Goal: Task Accomplishment & Management: Use online tool/utility

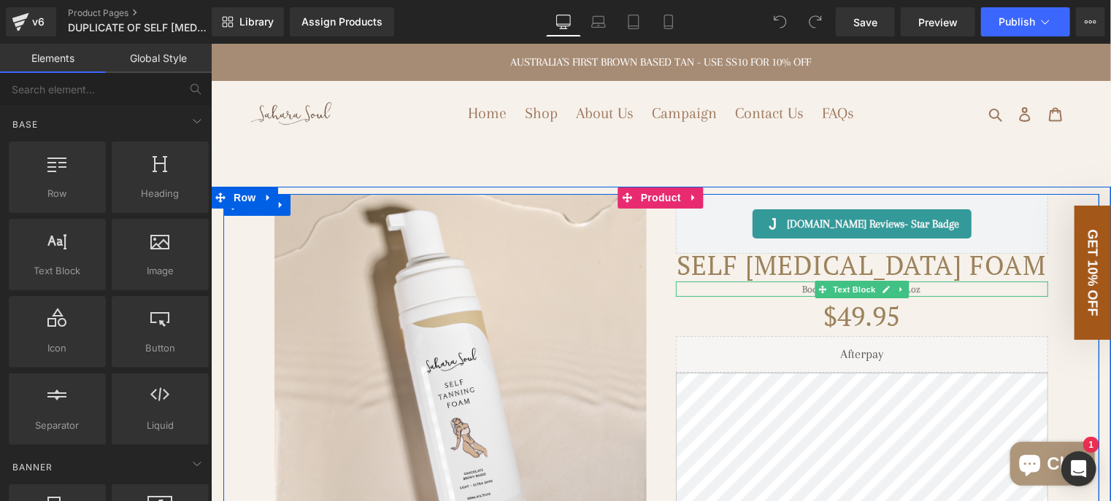
click at [929, 296] on p "Body Mousse - 200ml/6.7fl.oz" at bounding box center [861, 288] width 372 height 15
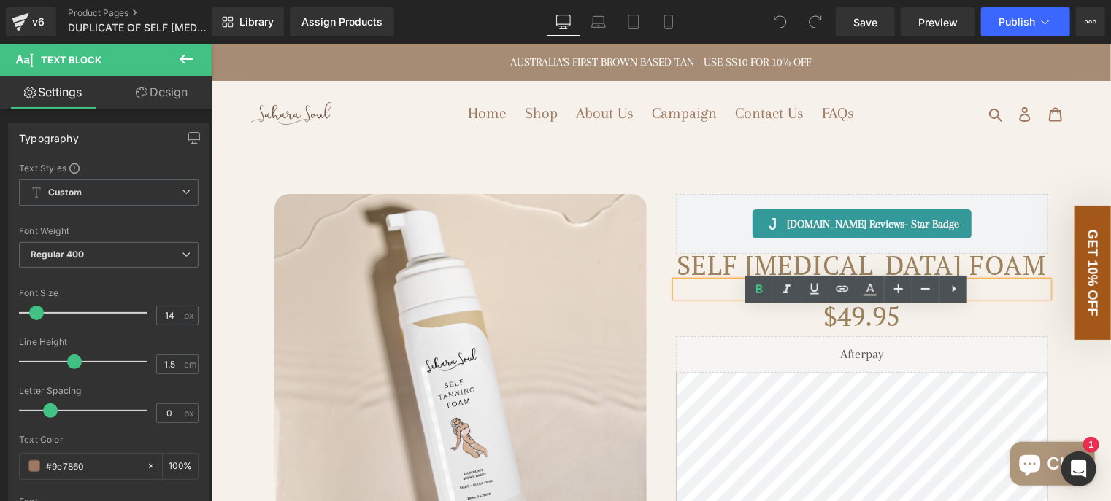
drag, startPoint x: 921, startPoint y: 320, endPoint x: 788, endPoint y: 321, distance: 132.8
click at [788, 296] on p "Body Mousse - 200ml/6.7fl.oz" at bounding box center [861, 288] width 372 height 15
click at [723, 336] on div "$49.95 $0 -4895% OFF" at bounding box center [861, 315] width 372 height 39
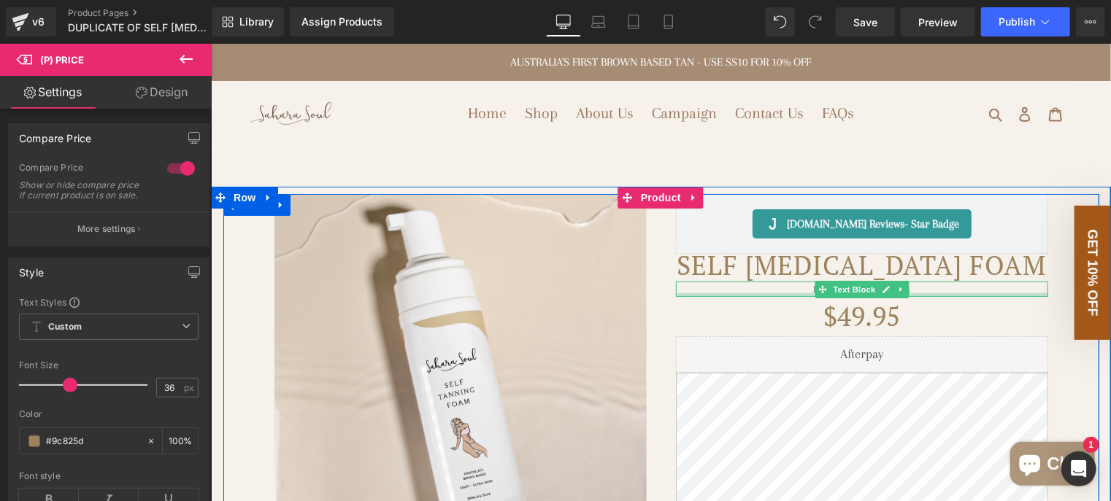
click at [772, 296] on div at bounding box center [861, 295] width 372 height 4
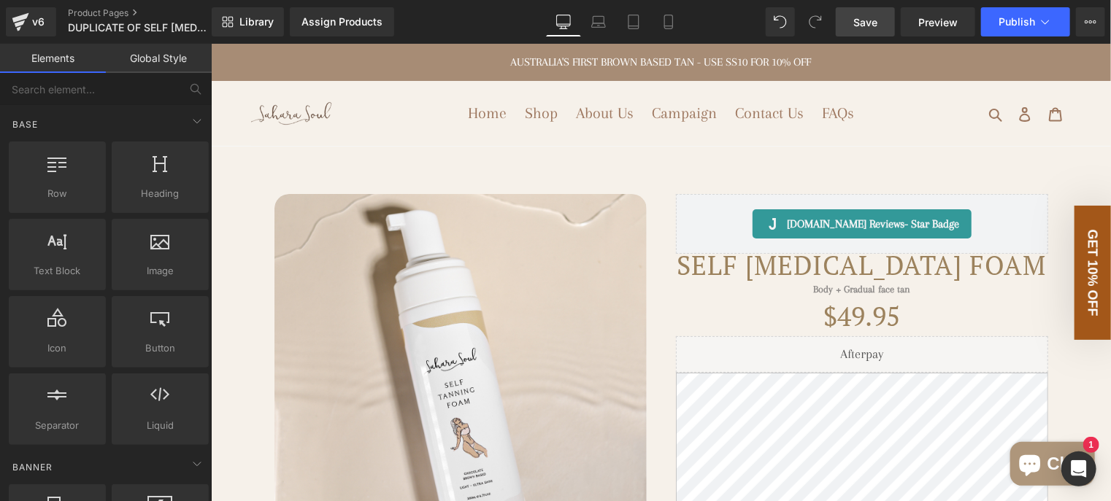
drag, startPoint x: 866, startPoint y: 30, endPoint x: 644, endPoint y: 167, distance: 260.8
click at [866, 30] on link "Save" at bounding box center [865, 21] width 59 height 29
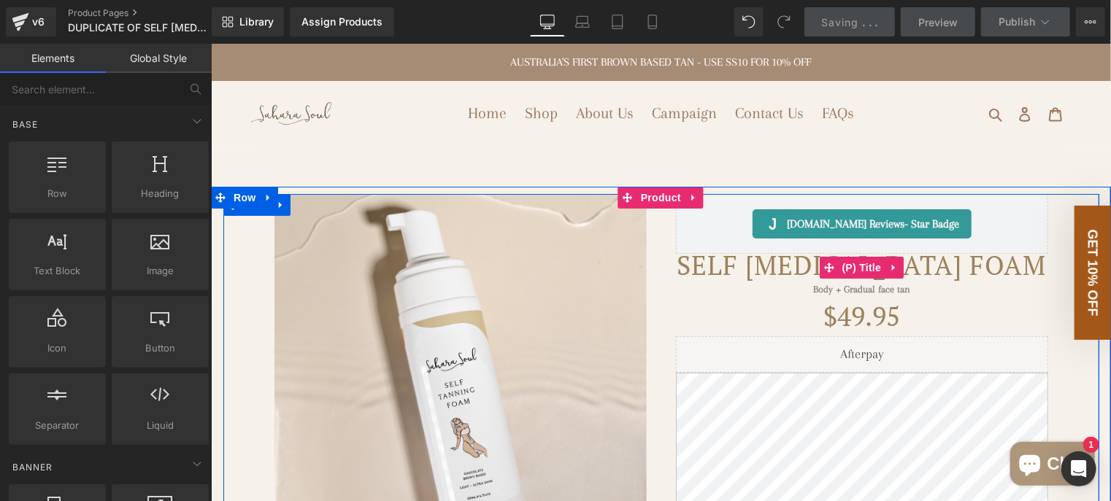
click at [766, 277] on link "Self [MEDICAL_DATA] Foam" at bounding box center [860, 264] width 369 height 23
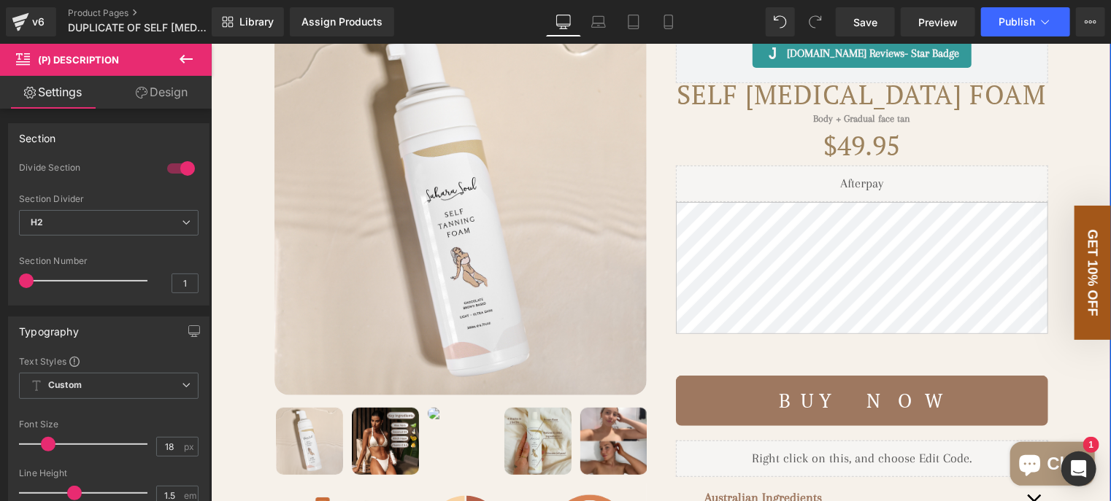
scroll to position [146, 0]
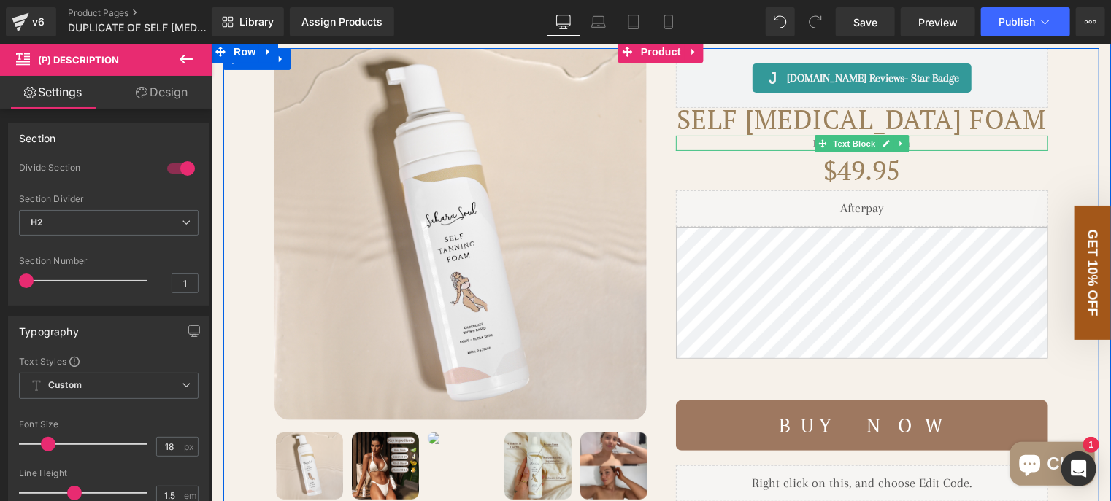
click at [781, 150] on p "Body + Gradual face tan" at bounding box center [861, 142] width 372 height 15
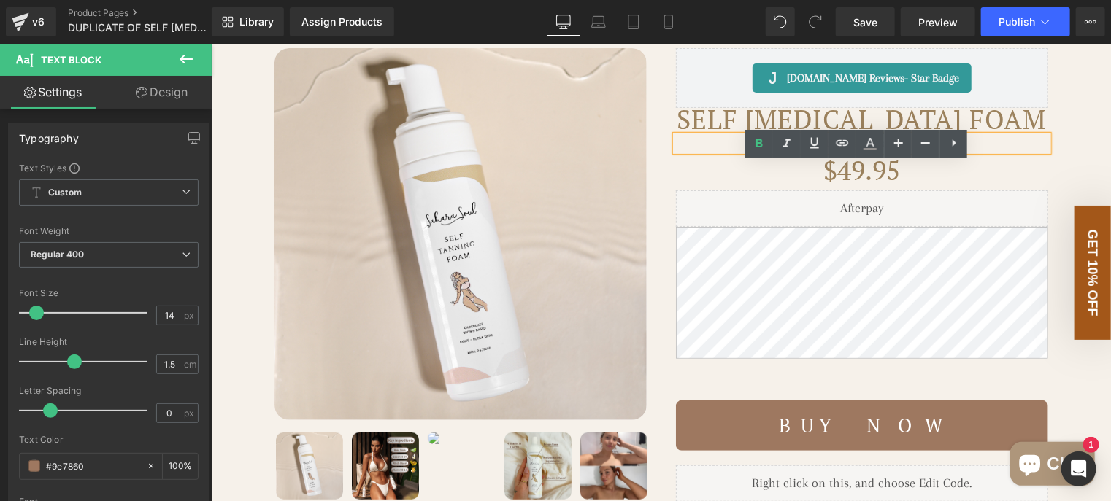
click at [660, 98] on div "Judge.me Reviews - Star Badge Judge.me Reviews Self Tanning Foam (P) Title Body…" at bounding box center [860, 348] width 401 height 603
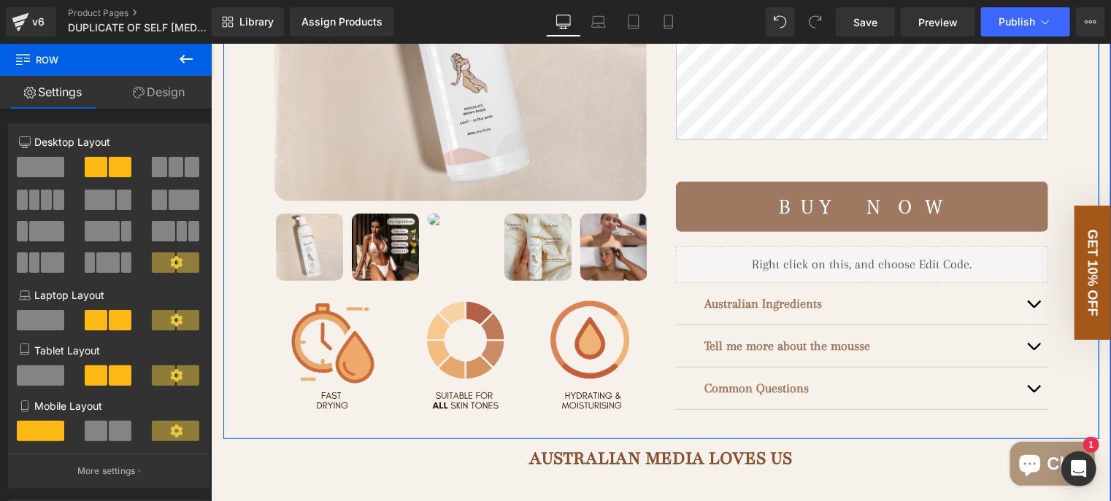
scroll to position [438, 0]
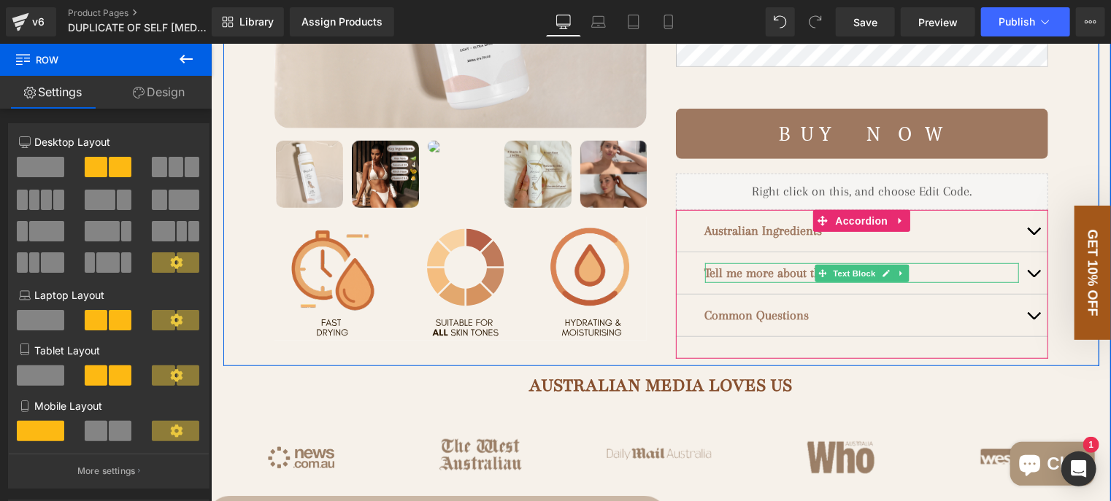
click at [932, 282] on p "Tell me more about the mousse" at bounding box center [861, 273] width 314 height 20
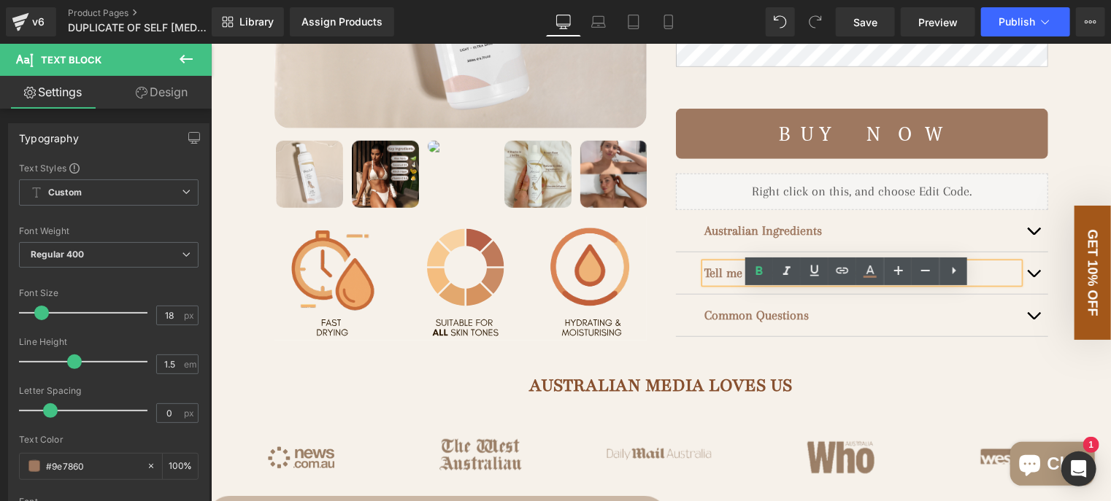
drag, startPoint x: 888, startPoint y: 297, endPoint x: 831, endPoint y: 306, distance: 57.7
click at [831, 282] on p "Tell me more about the mousse" at bounding box center [861, 273] width 314 height 20
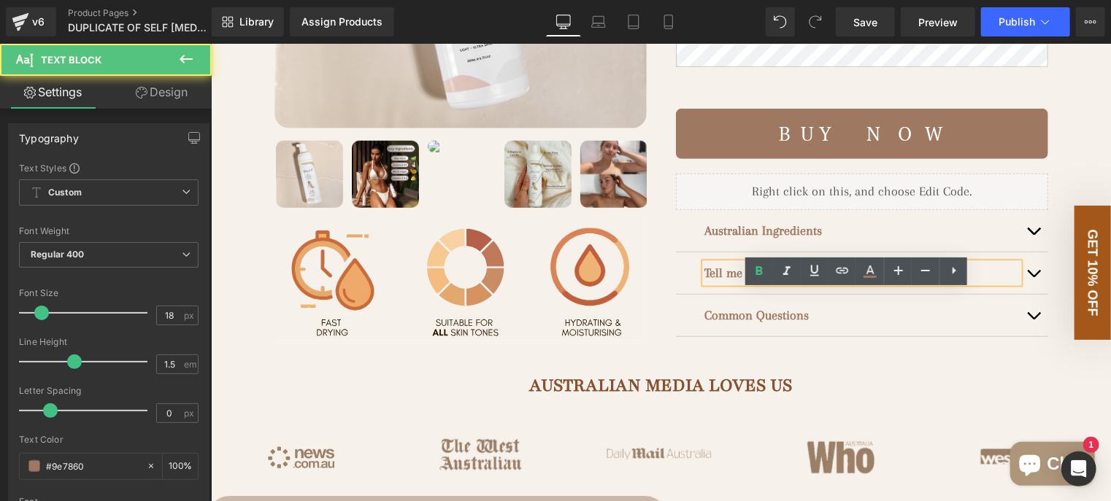
click at [809, 279] on strong "Tell me more about the mousse" at bounding box center [787, 272] width 166 height 15
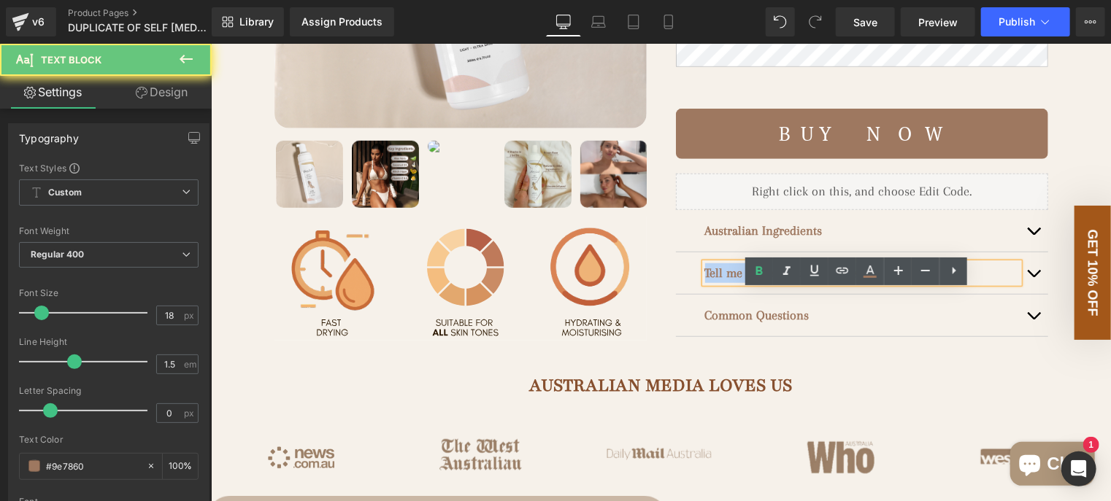
click at [809, 279] on strong "Tell me more about the mousse" at bounding box center [787, 272] width 166 height 15
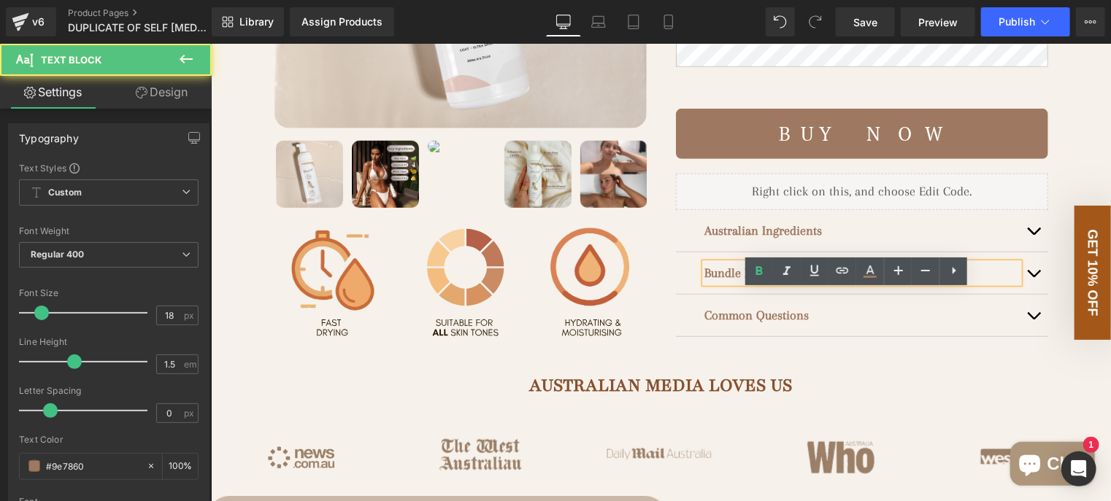
click at [704, 279] on strong "Bundle Information" at bounding box center [756, 272] width 104 height 15
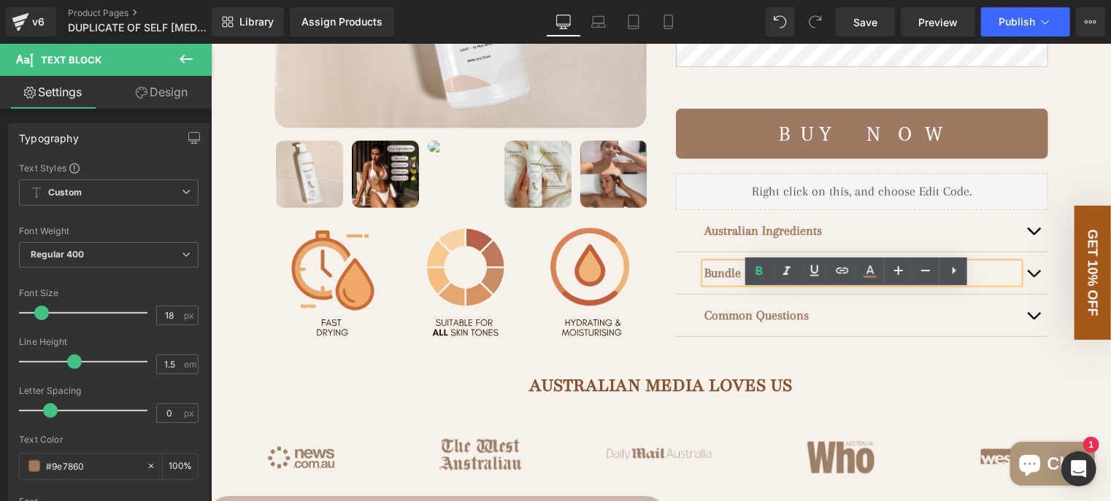
click at [664, 200] on div "Judge.me Reviews - Star Badge Judge.me Reviews Self Tanning Foam (P) Title Body…" at bounding box center [860, 57] width 401 height 603
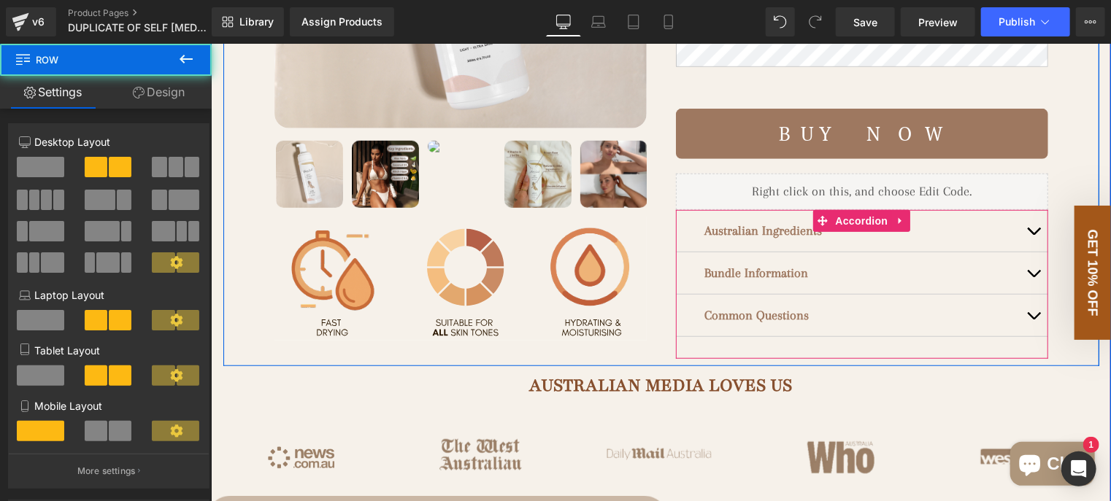
click at [1027, 293] on button "button" at bounding box center [1032, 273] width 29 height 42
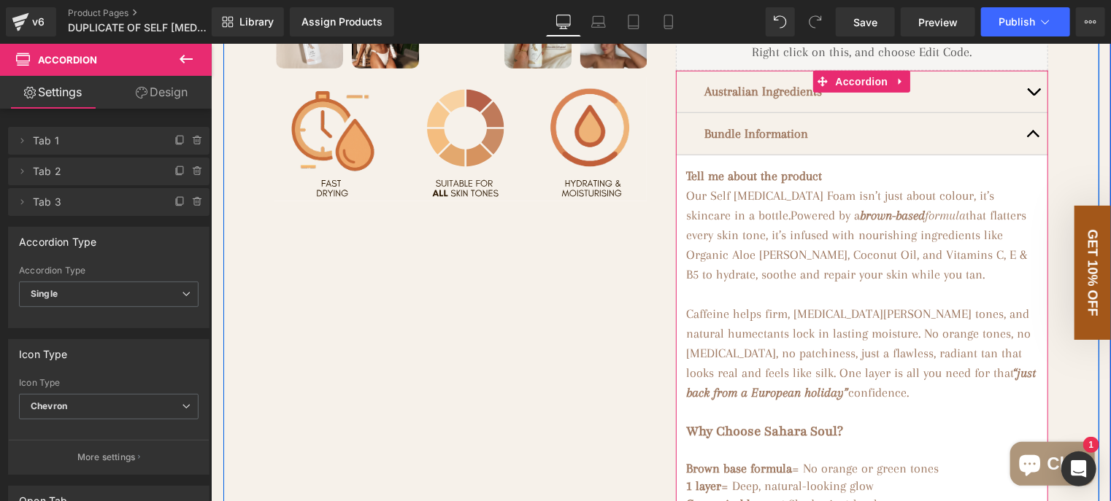
scroll to position [584, 0]
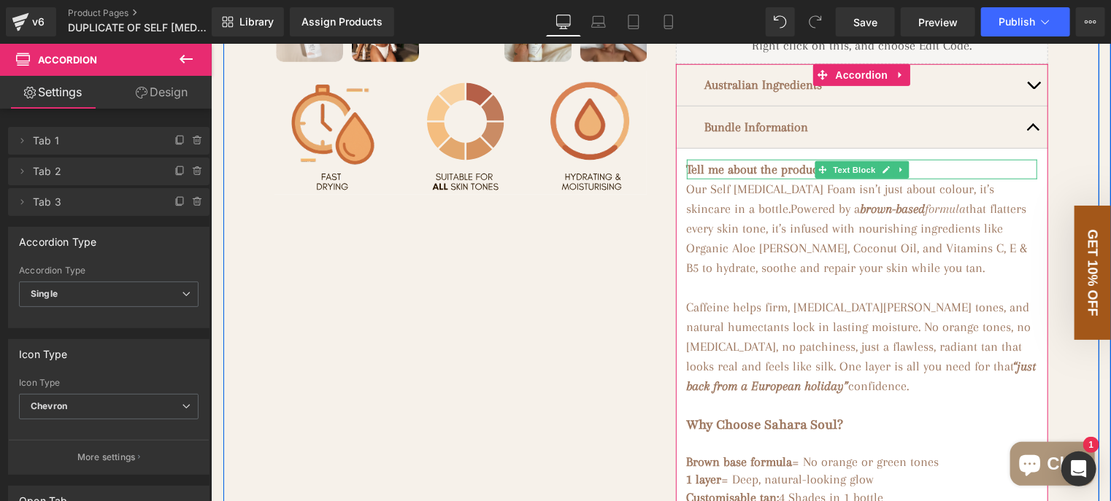
click at [789, 176] on strong "Tell me about the product" at bounding box center [754, 168] width 136 height 15
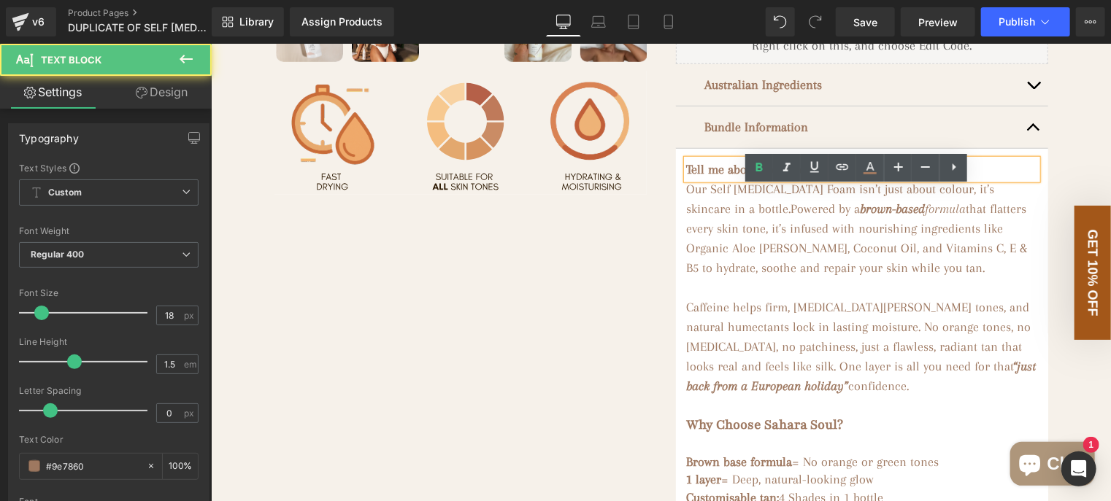
click at [825, 179] on p "Tell me about the product" at bounding box center [861, 169] width 350 height 20
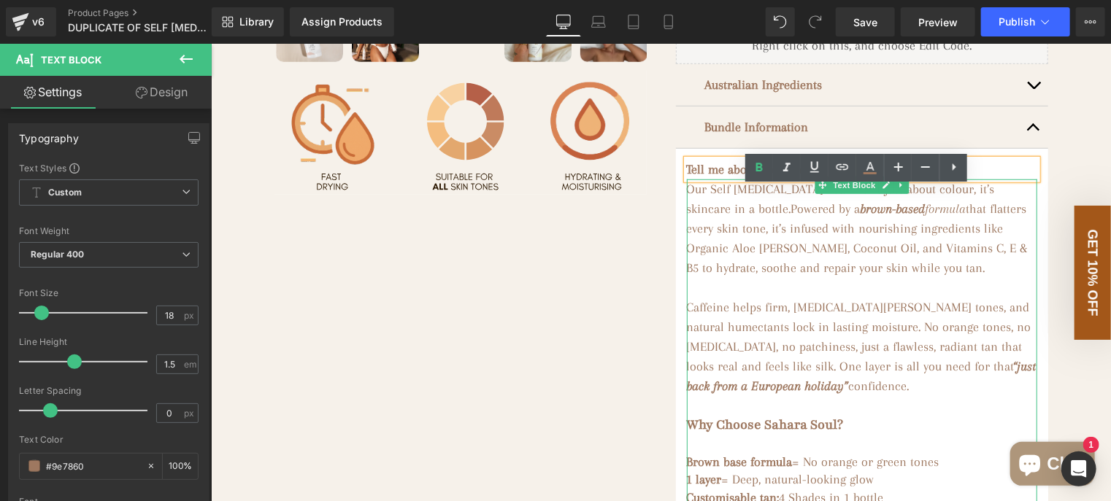
click at [741, 266] on p "Our Self Tanning Foam isn’t just about colour, it’s skincare in a bottle. Power…" at bounding box center [861, 228] width 350 height 99
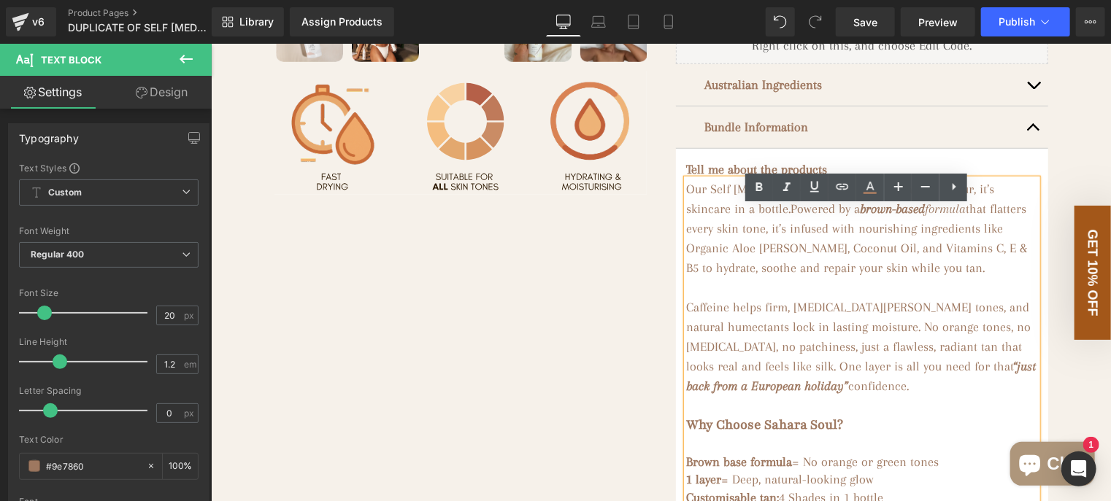
click at [768, 215] on p "Our Self Tanning Foam isn’t just about colour, it’s skincare in a bottle. Power…" at bounding box center [861, 228] width 350 height 99
drag, startPoint x: 803, startPoint y: 217, endPoint x: 704, endPoint y: 215, distance: 99.3
click at [704, 215] on p "Our Self Tanning Foam isn’t just about colour, it’s skincare in a bottle. Power…" at bounding box center [861, 228] width 350 height 99
click at [756, 189] on icon at bounding box center [759, 186] width 7 height 9
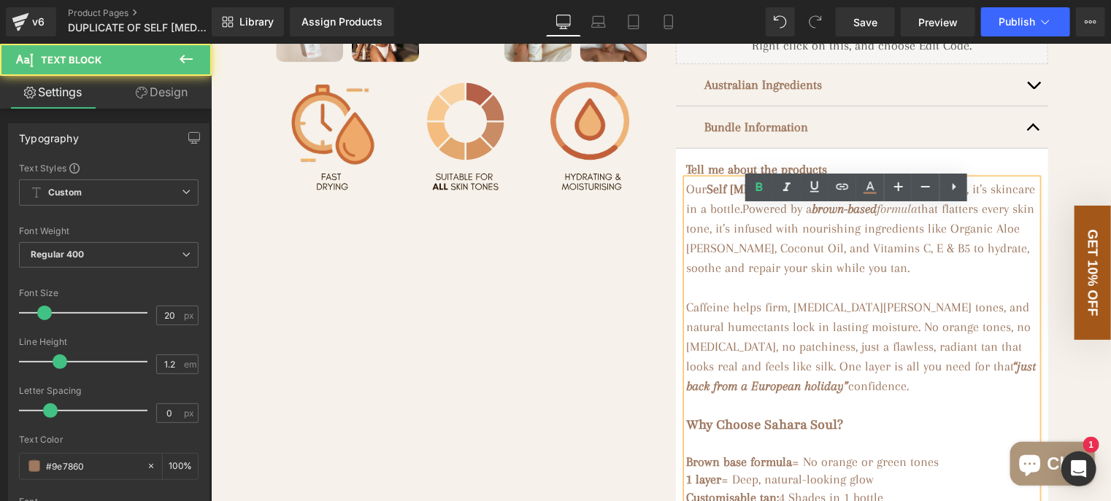
click at [736, 253] on span "that flatters every skin tone, it’s infused with nourishing ingredients like Or…" at bounding box center [860, 238] width 348 height 74
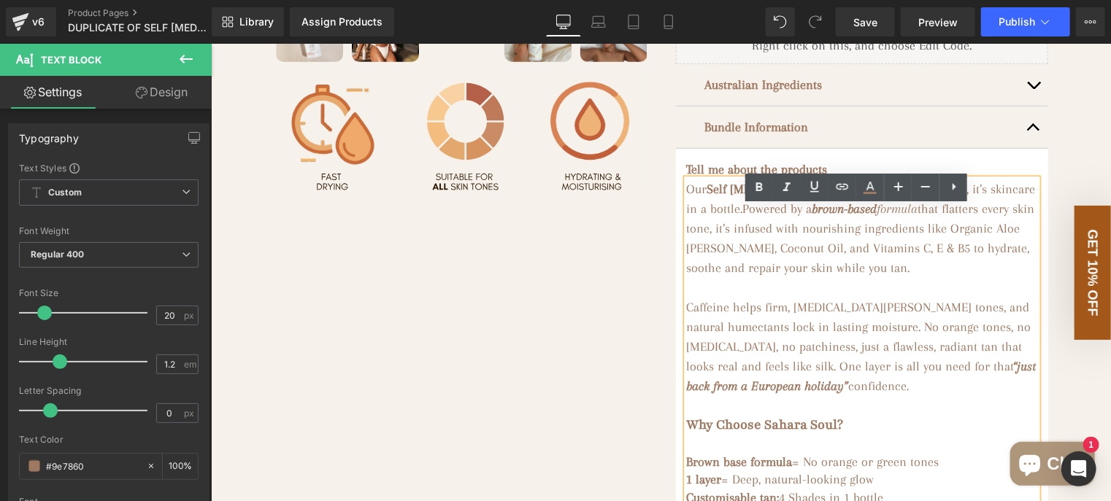
scroll to position [730, 0]
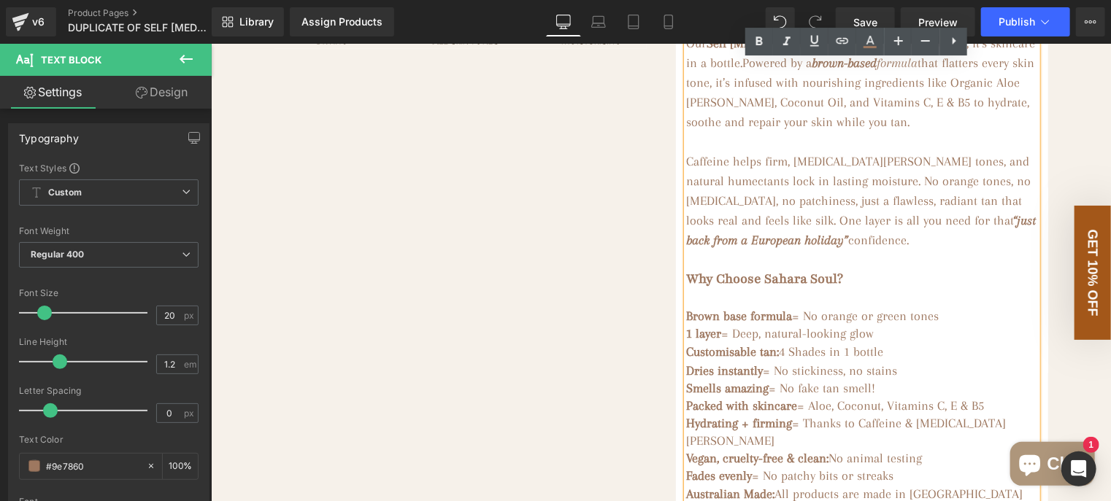
click at [859, 250] on p "Caffeine helps firm, Witch Hazel tones, and natural humectants lock in lasting …" at bounding box center [861, 200] width 350 height 99
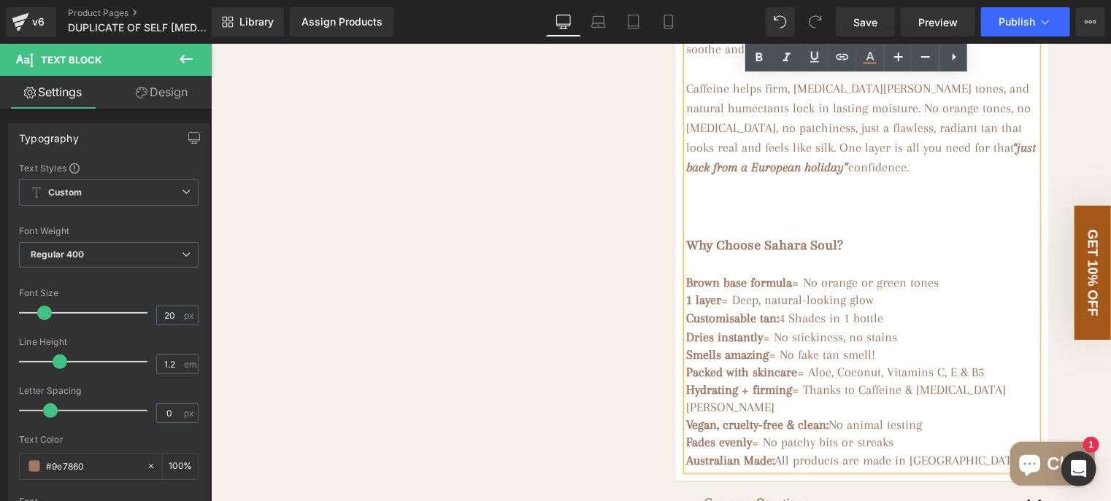
scroll to position [657, 0]
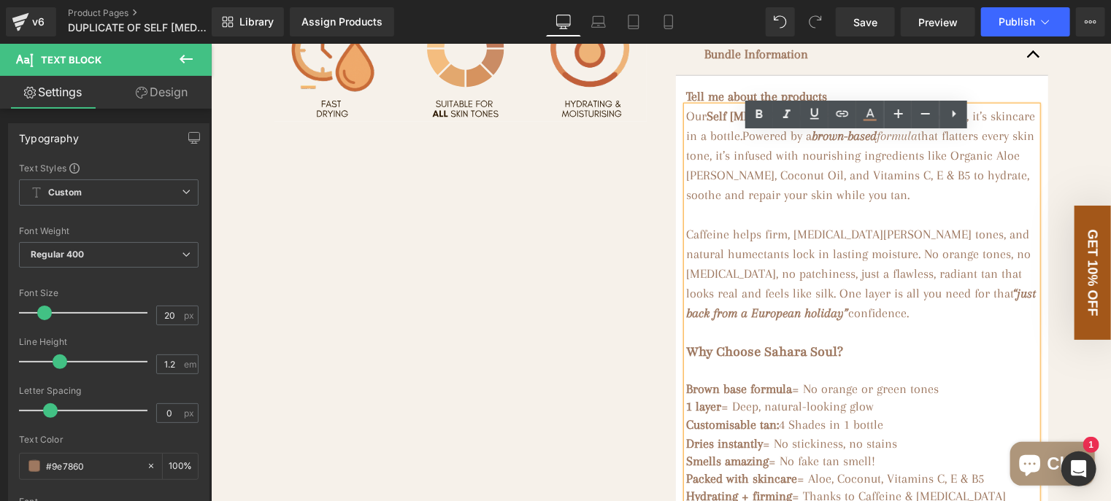
click at [1025, 74] on button "button" at bounding box center [1032, 54] width 29 height 42
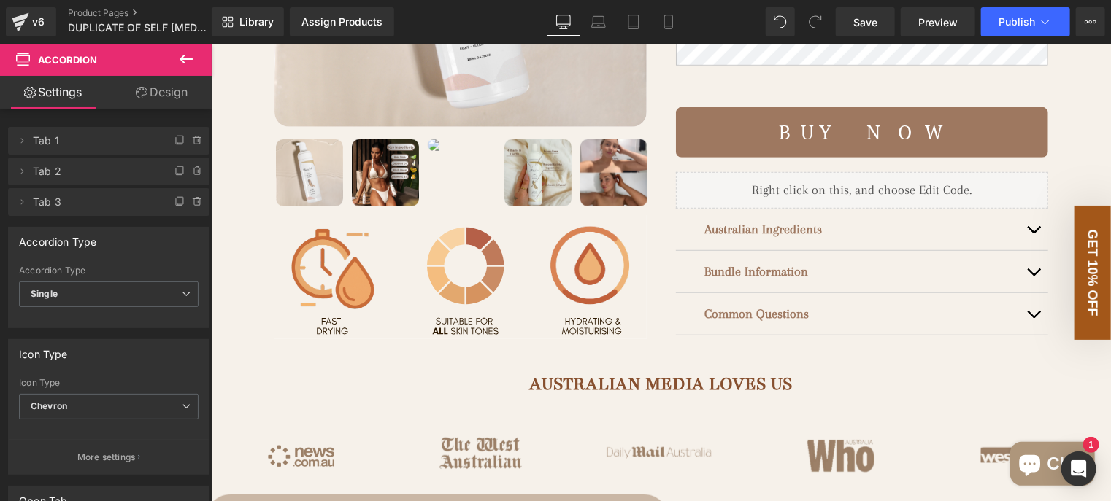
scroll to position [438, 0]
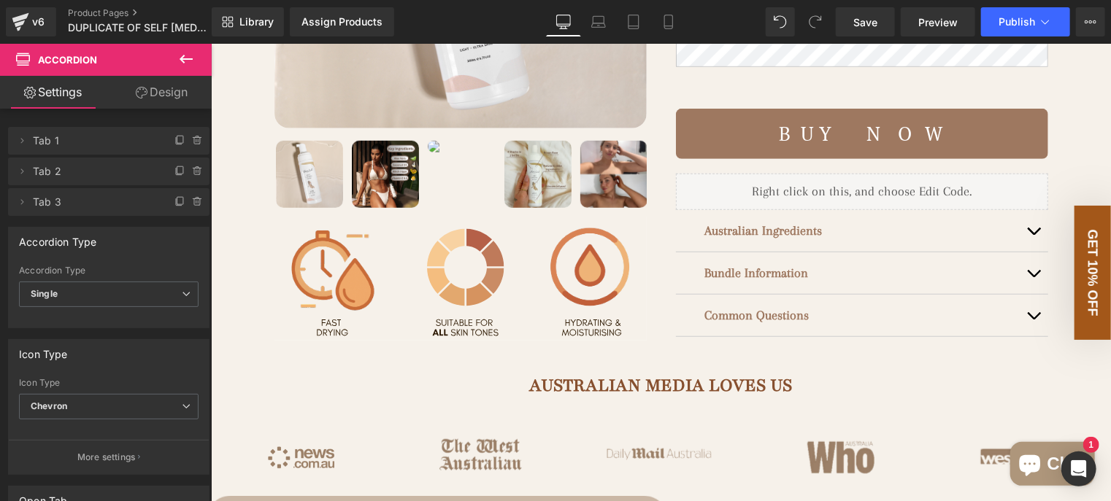
click at [1028, 251] on button "button" at bounding box center [1032, 230] width 29 height 42
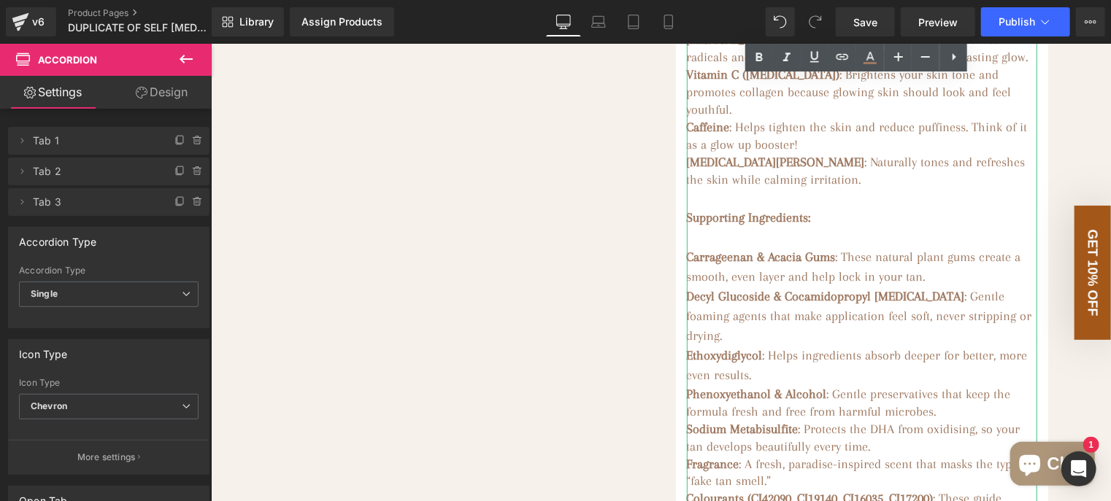
scroll to position [1168, 0]
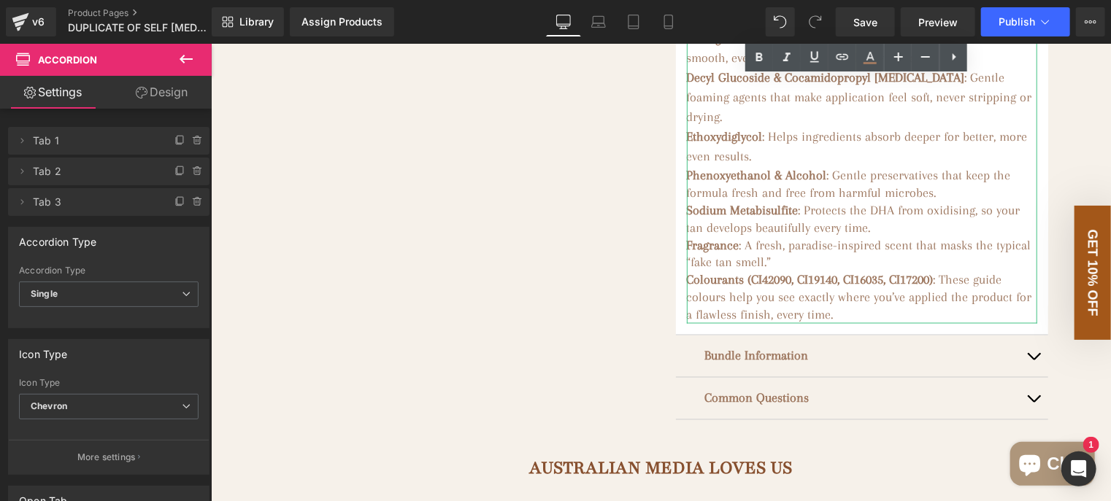
click at [903, 323] on h3 "Colourants (CI42090, CI19140, CI16035, CI17200) : These guide colours help you …" at bounding box center [861, 297] width 350 height 53
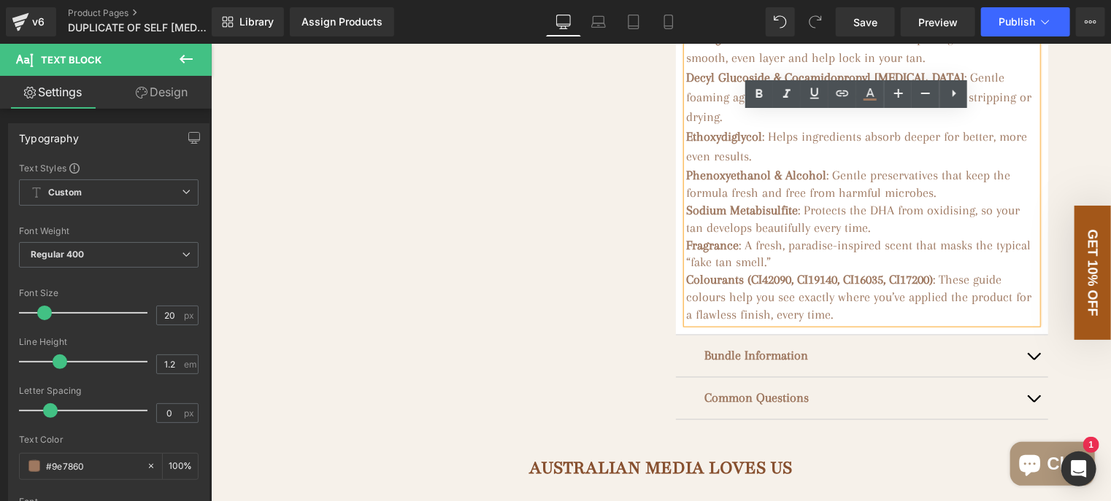
click at [903, 323] on h3 "Colourants (CI42090, CI19140, CI16035, CI17200) : These guide colours help you …" at bounding box center [861, 297] width 350 height 53
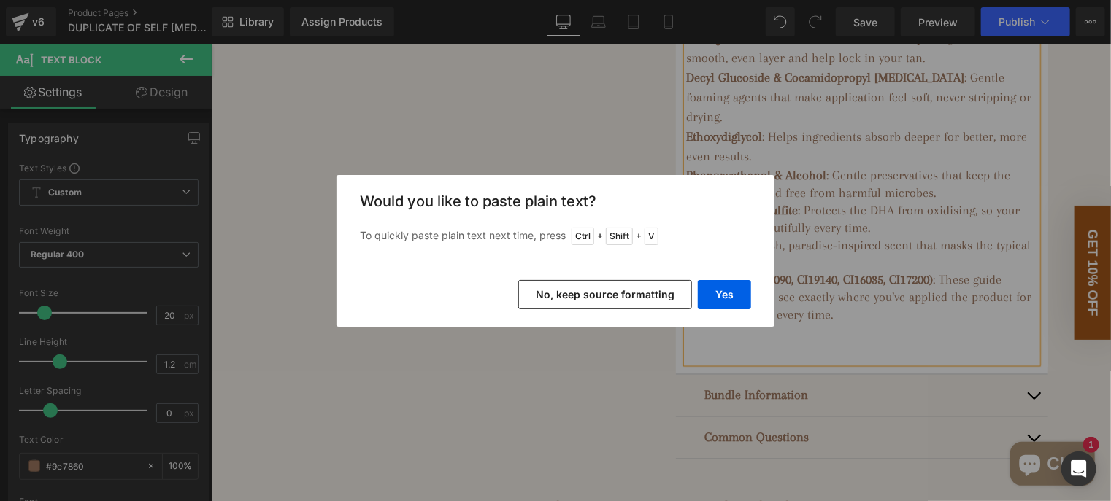
click at [651, 292] on button "No, keep source formatting" at bounding box center [605, 294] width 174 height 29
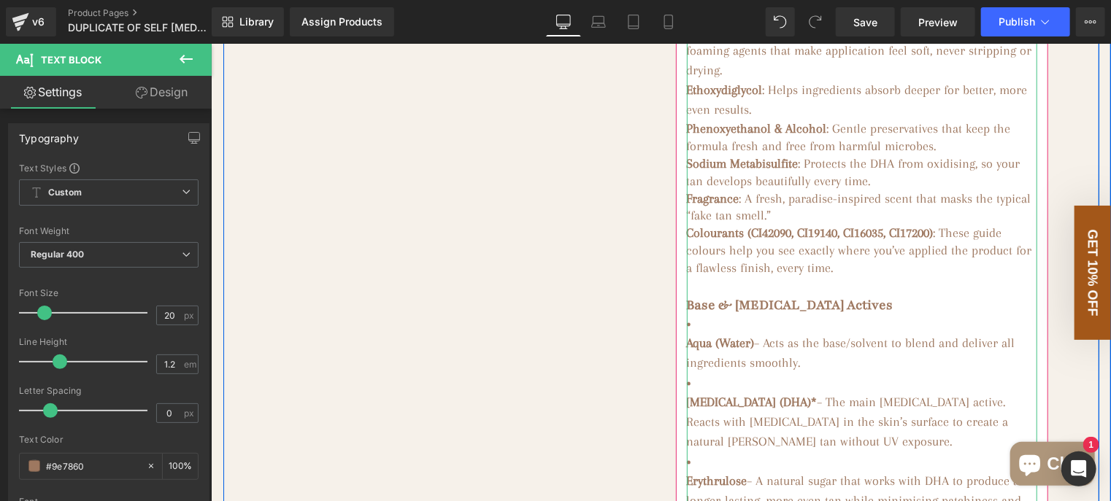
scroll to position [1314, 0]
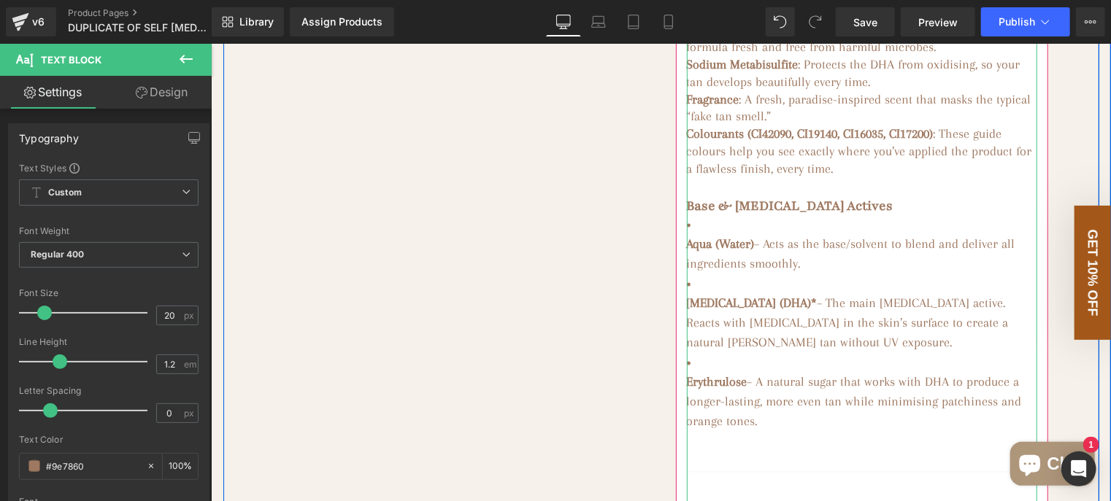
click at [690, 254] on li "Aqua (Water) – Acts as the base/solvent to blend and deliver all ingredients sm…" at bounding box center [861, 244] width 350 height 59
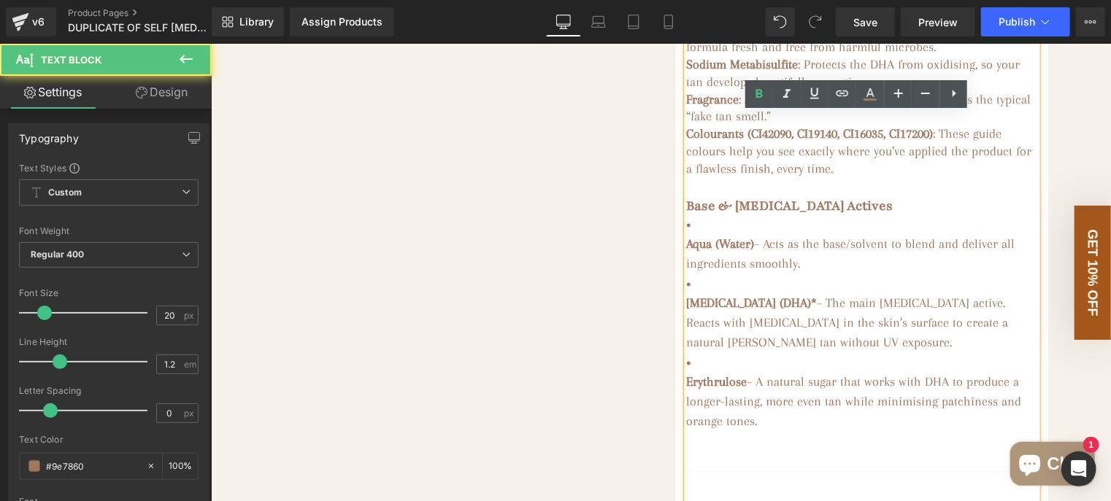
click at [690, 251] on li "Aqua (Water) – Acts as the base/solvent to blend and deliver all ingredients sm…" at bounding box center [861, 244] width 350 height 59
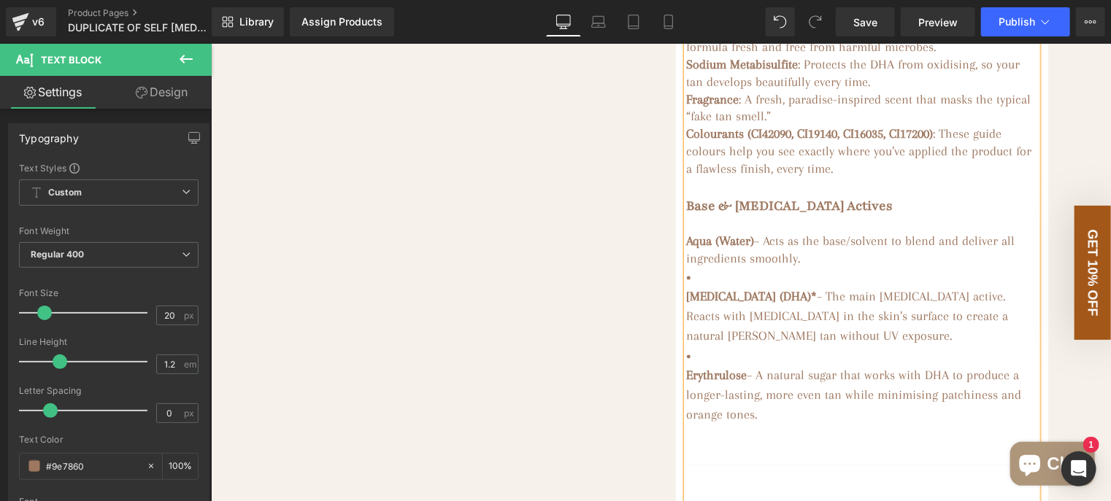
click at [686, 304] on strong "Dihydroxyacetone (DHA)*" at bounding box center [751, 296] width 131 height 15
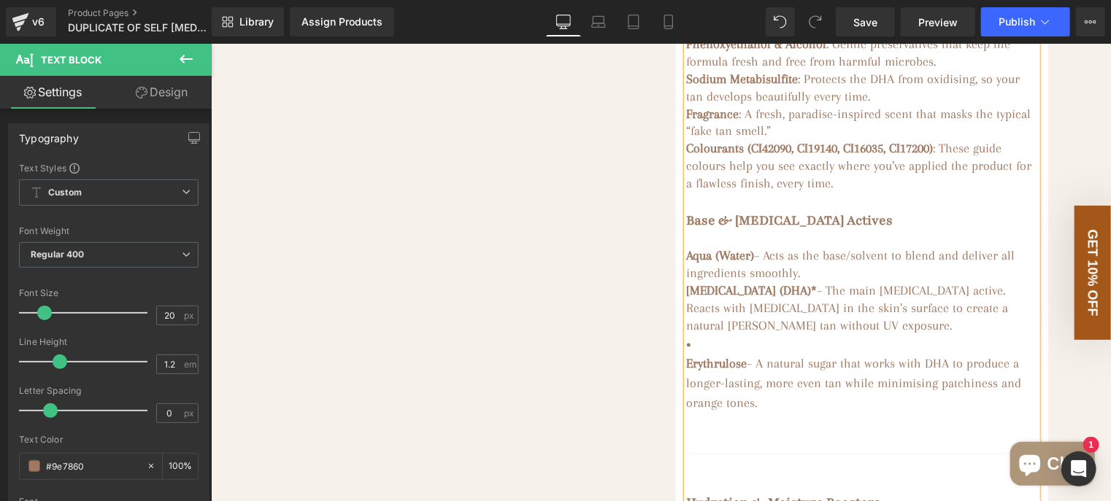
scroll to position [1387, 0]
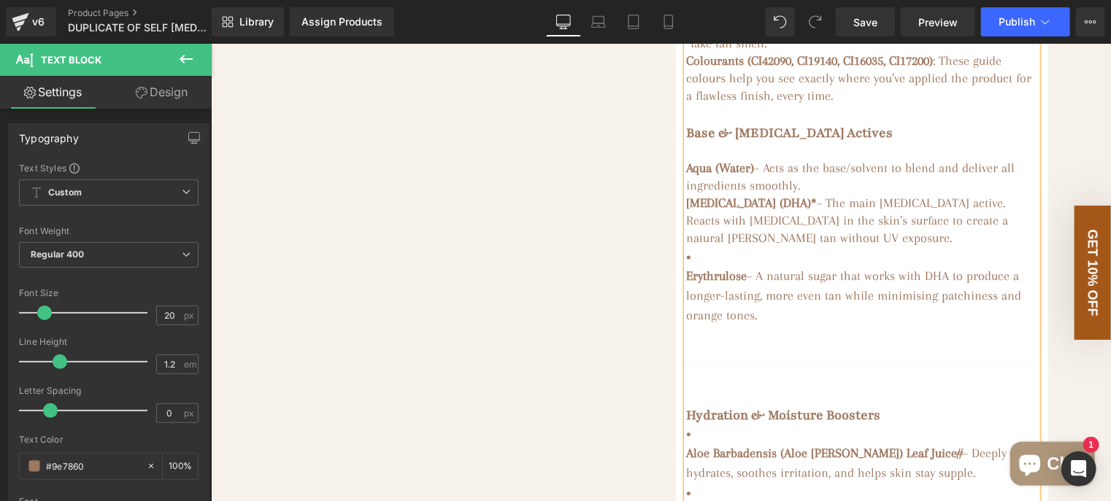
click at [1008, 245] on span "– The main tanning active. Reacts with amino acids in the skin’s surface to cre…" at bounding box center [847, 221] width 322 height 50
click at [686, 283] on strong "Erythrulose" at bounding box center [716, 276] width 61 height 15
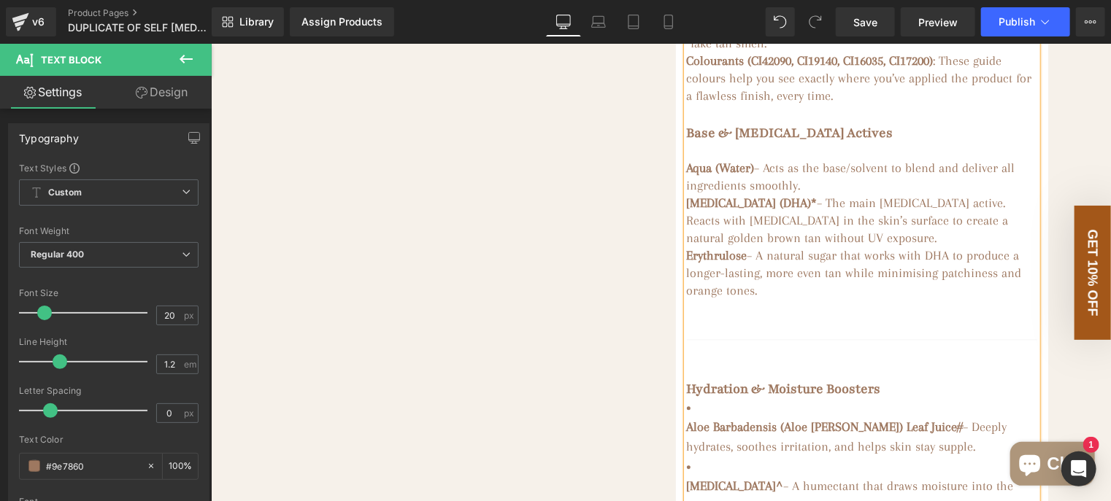
click at [719, 298] on span "– A natural sugar that works with DHA to produce a longer-lasting, more even ta…" at bounding box center [853, 273] width 335 height 50
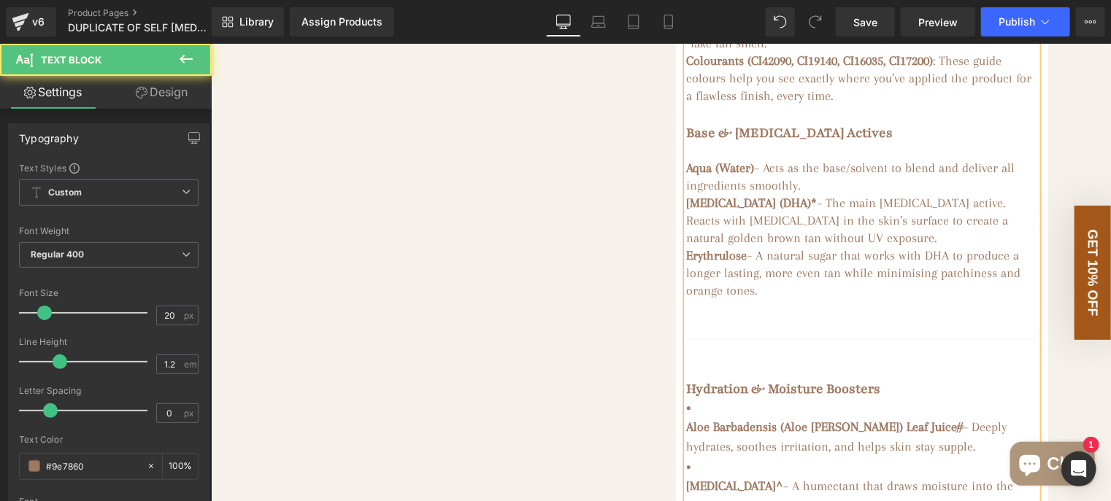
click at [686, 398] on strong "Hydration & Moisture Boosters" at bounding box center [783, 389] width 194 height 18
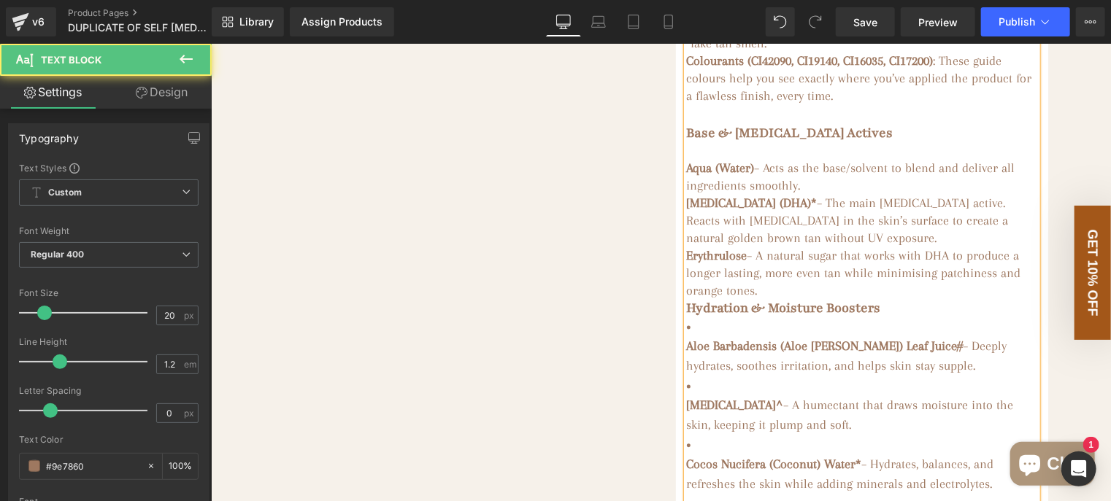
click at [762, 299] on h3 "Erythrulose – A natural sugar that works with DHA to produce a longer lasting, …" at bounding box center [861, 273] width 350 height 53
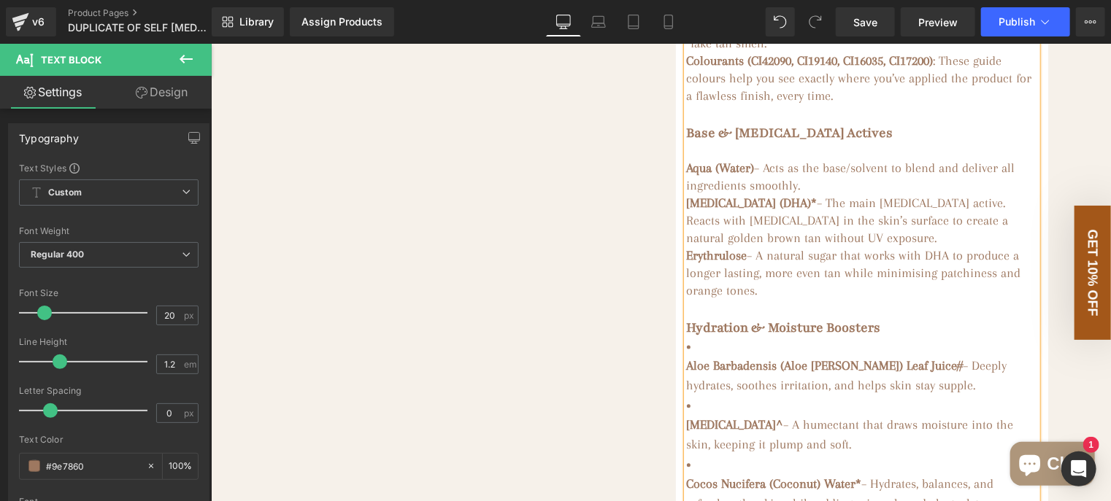
click at [686, 373] on strong "Aloe Barbadensis (Aloe Vera) Leaf Juice#" at bounding box center [824, 365] width 277 height 15
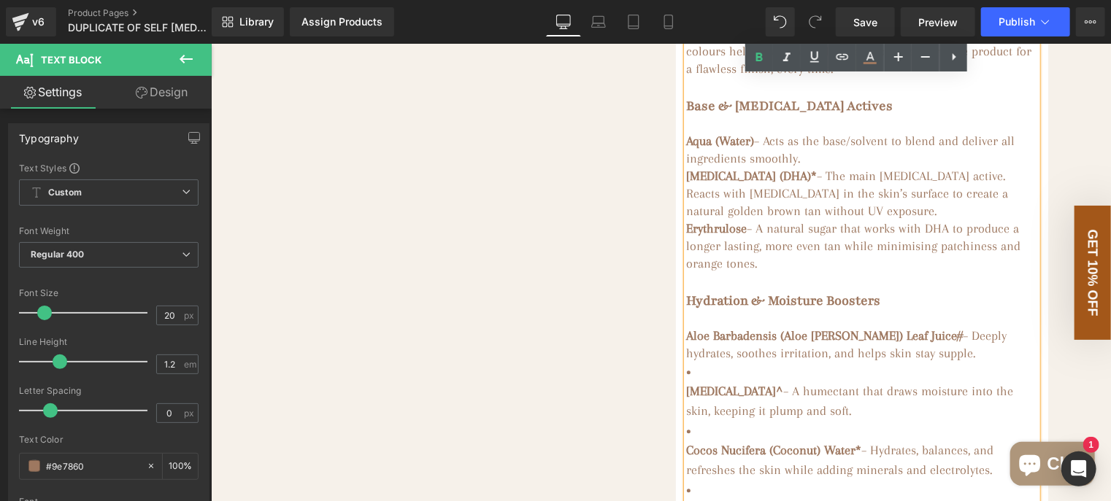
scroll to position [1459, 0]
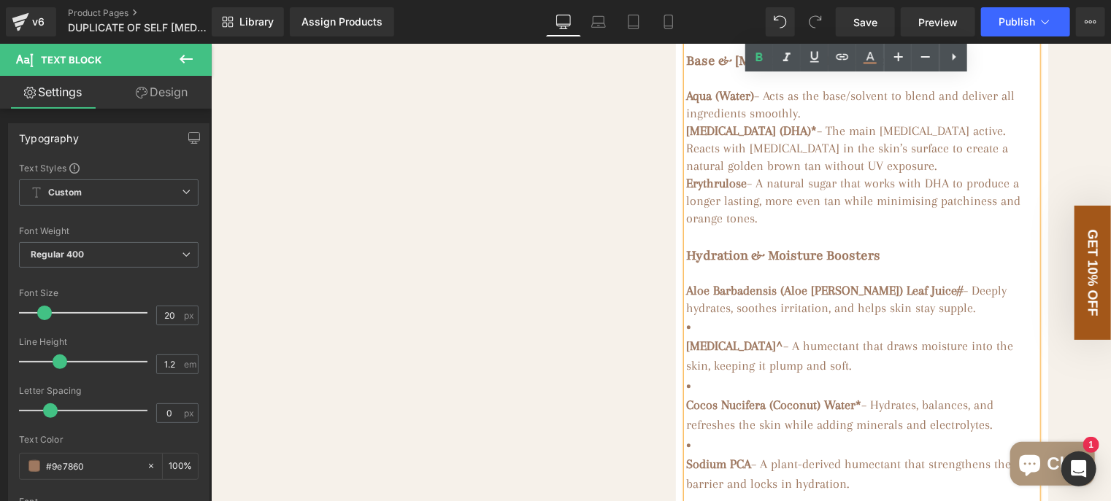
click at [686, 352] on strong "Glycerin^" at bounding box center [734, 345] width 97 height 15
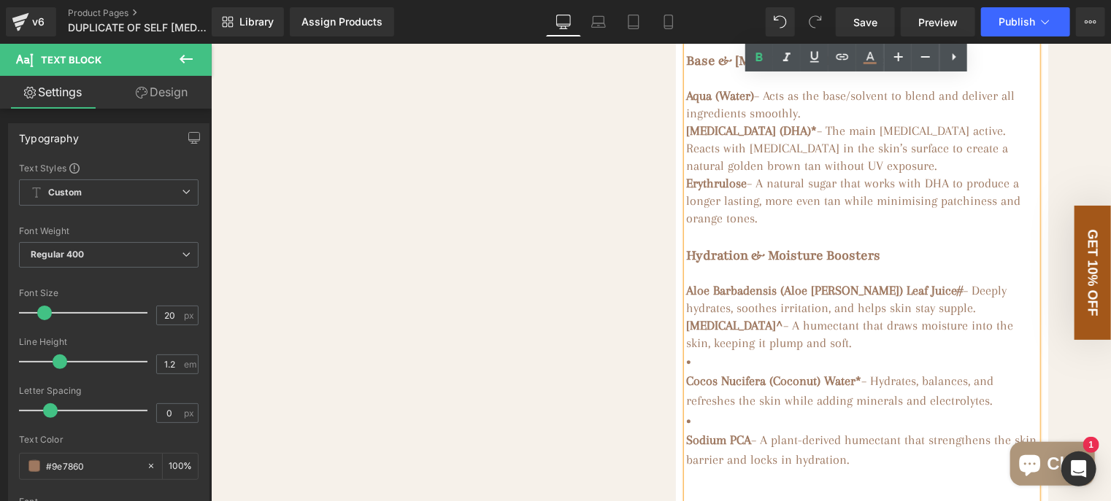
click at [686, 387] on strong "Cocos Nucifera (Coconut) Water*" at bounding box center [773, 380] width 175 height 15
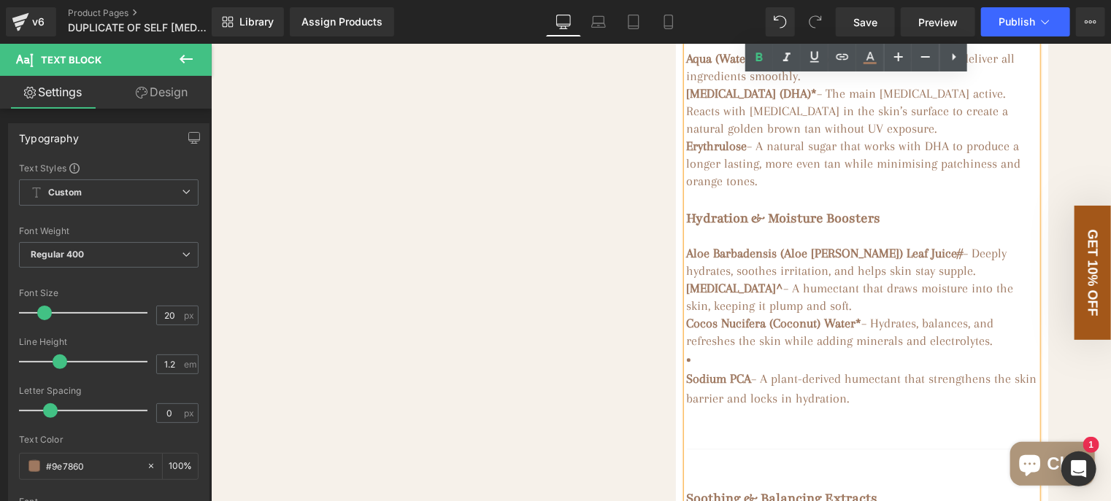
scroll to position [1532, 0]
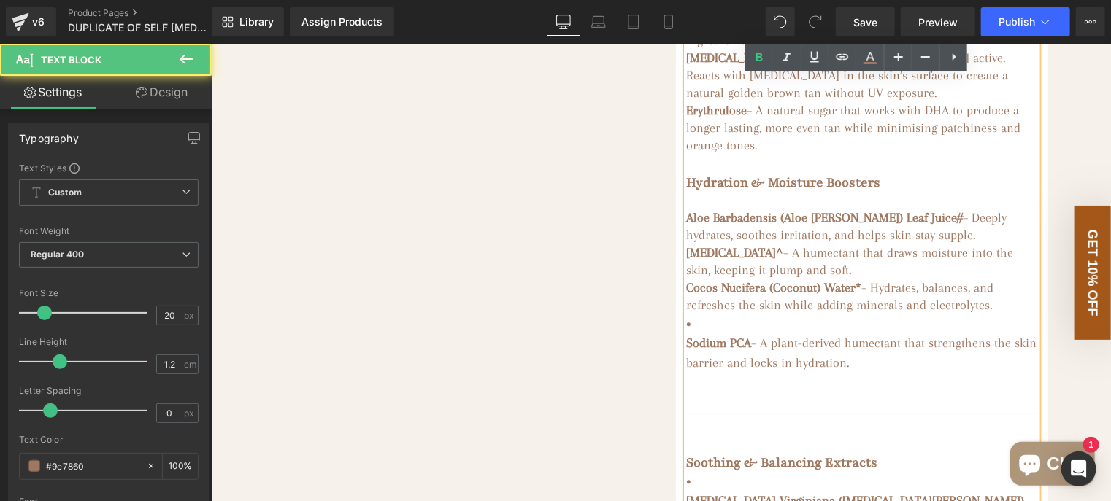
click at [686, 350] on strong "Sodium PCA" at bounding box center [718, 342] width 65 height 15
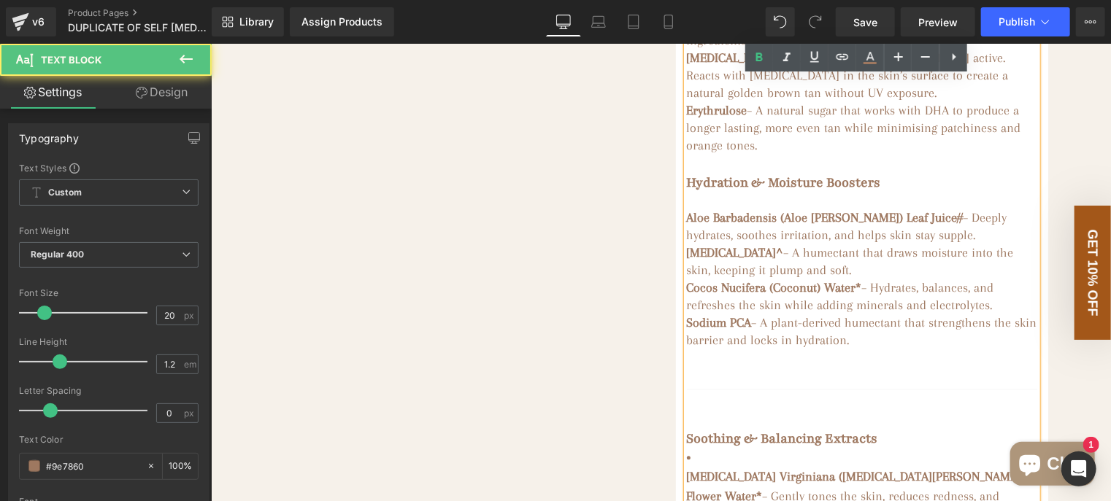
click at [806, 347] on span "– A plant-derived humectant that strengthens the skin barrier and locks in hydr…" at bounding box center [861, 331] width 350 height 32
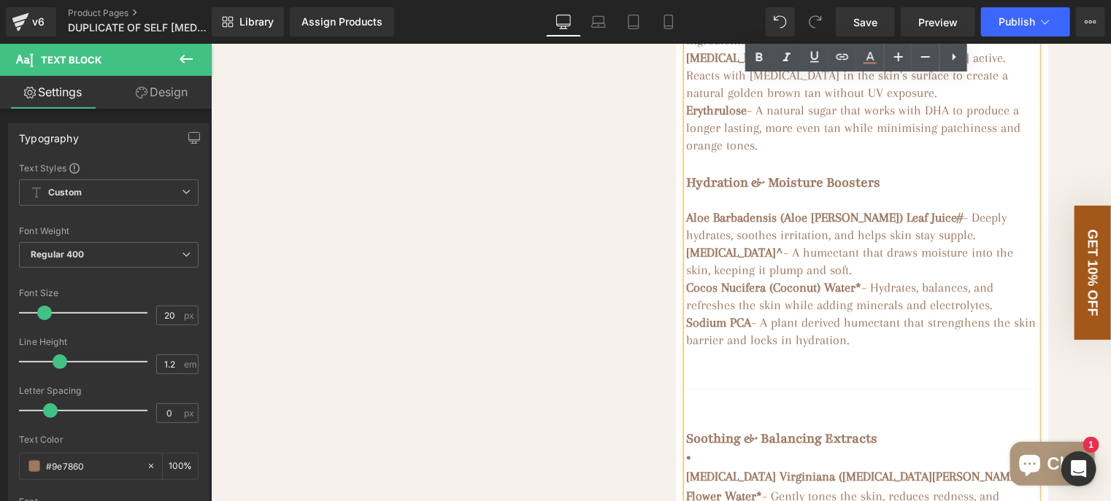
scroll to position [1605, 0]
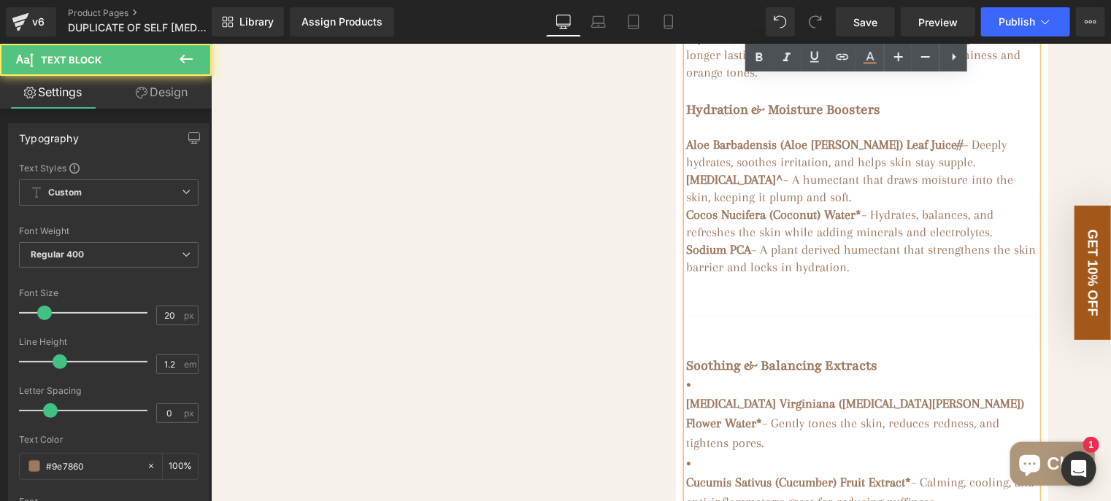
click at [686, 374] on strong "Soothing & Balancing Extracts" at bounding box center [781, 365] width 191 height 18
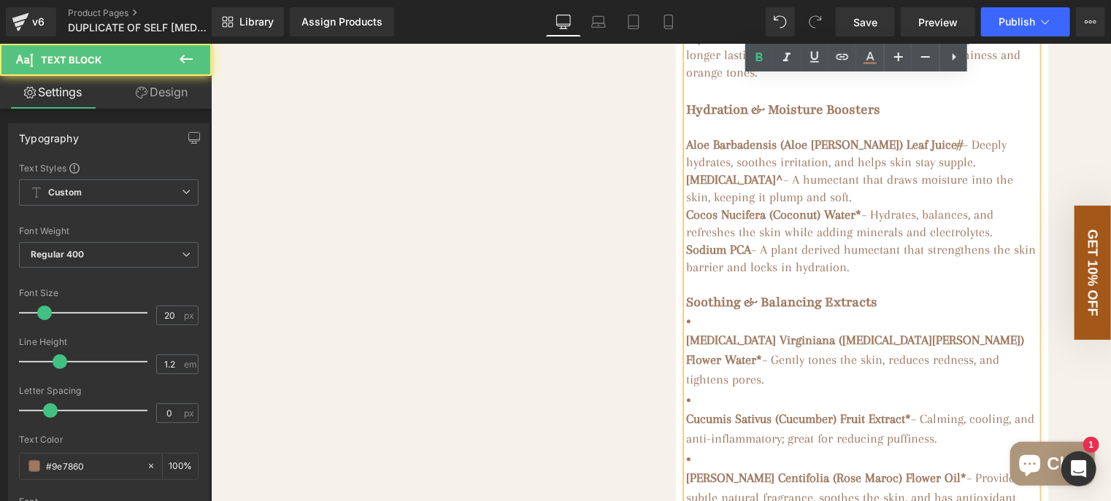
click at [686, 365] on div "Main Ingredients: DHA (Dihydroxyacetone) : This natural tanning agent reacts wi…" at bounding box center [861, 245] width 350 height 2301
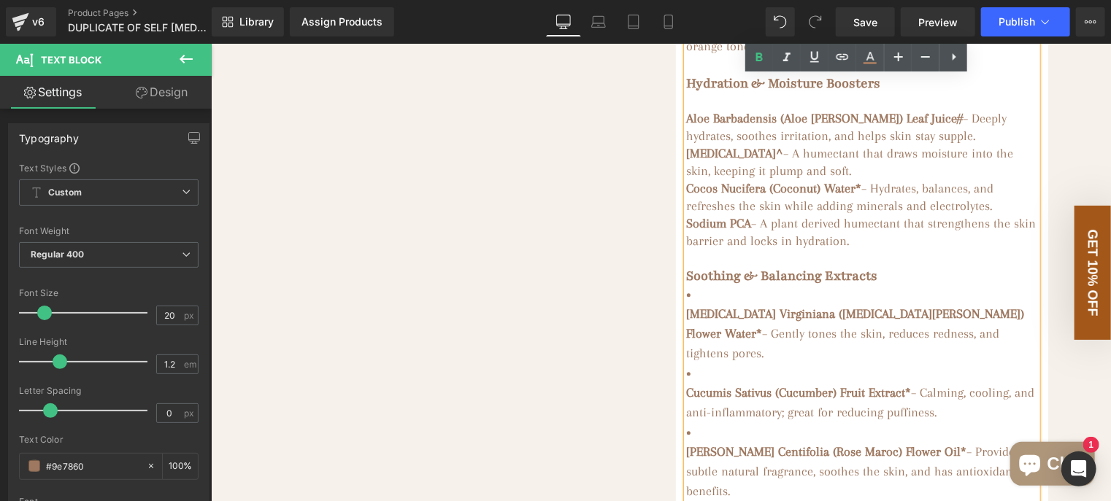
scroll to position [1630, 0]
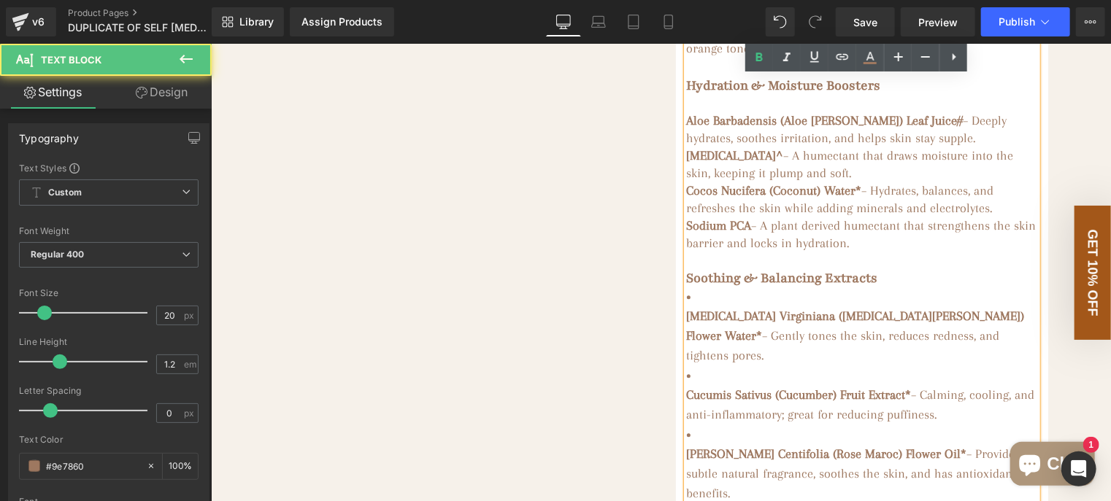
click at [686, 342] on strong "Hamamelis Virginiana (Witch Hazel) Flower Water*" at bounding box center [855, 325] width 338 height 34
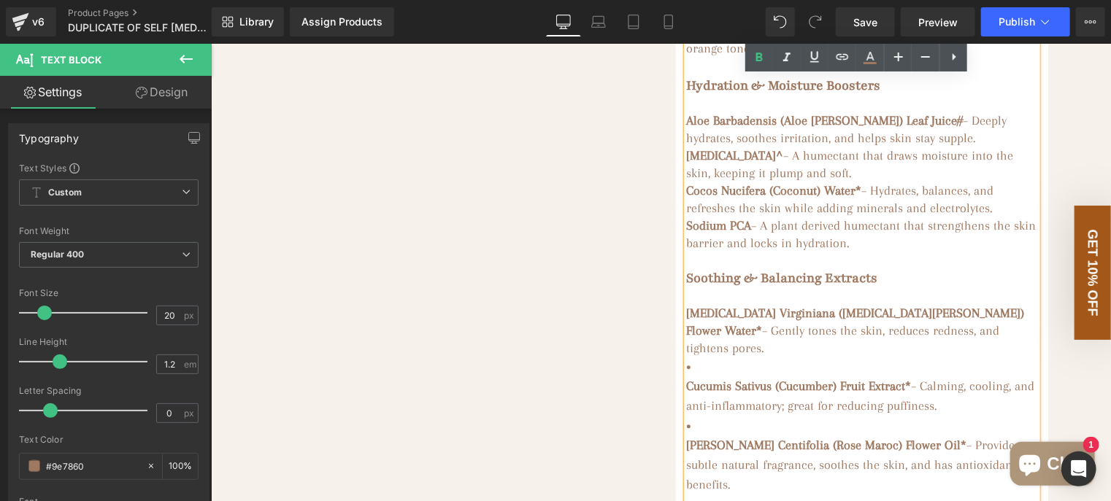
click at [686, 393] on strong "Cucumis Sativus (Cucumber) Fruit Extract*" at bounding box center [798, 385] width 225 height 15
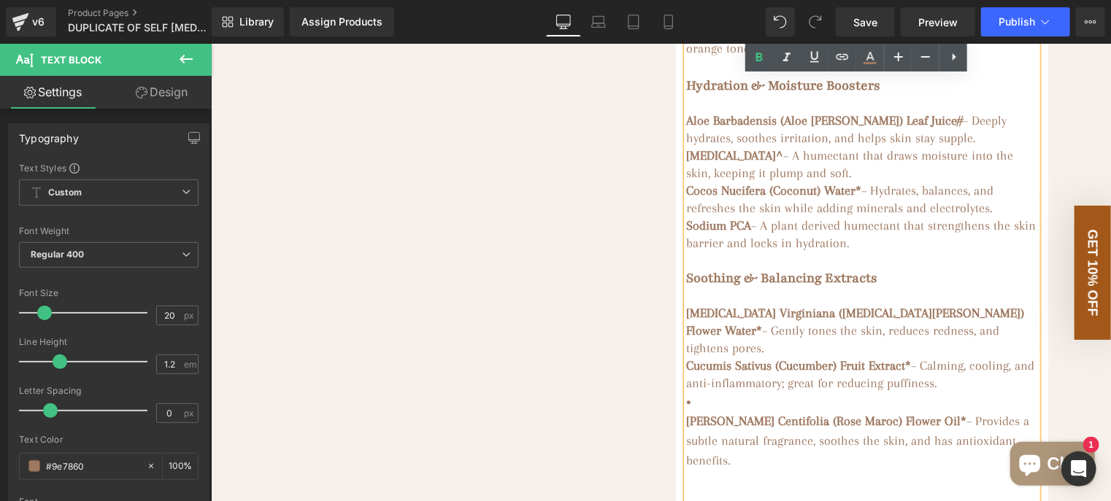
scroll to position [1702, 0]
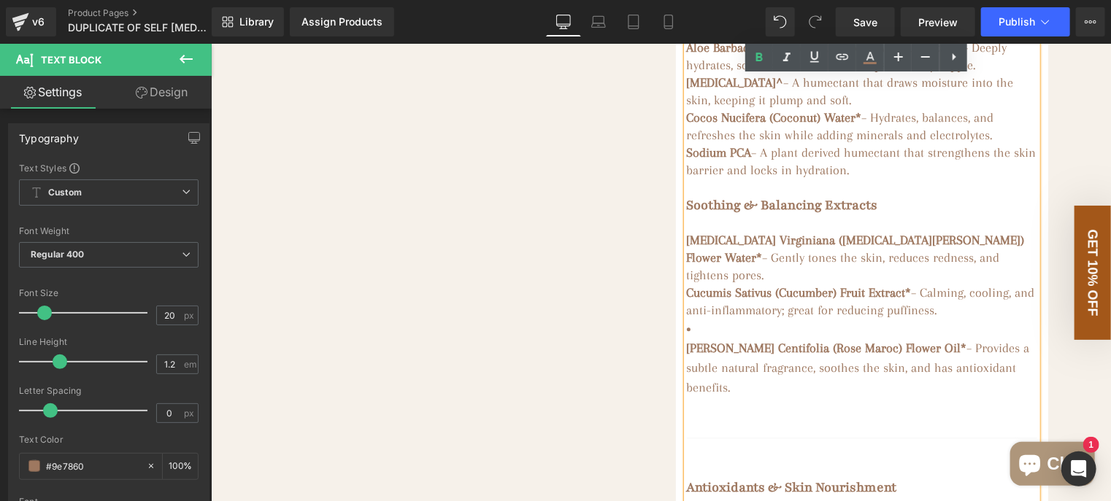
click at [686, 355] on strong "Rosa Centifolia (Rose Maroc) Flower Oil*" at bounding box center [826, 347] width 280 height 15
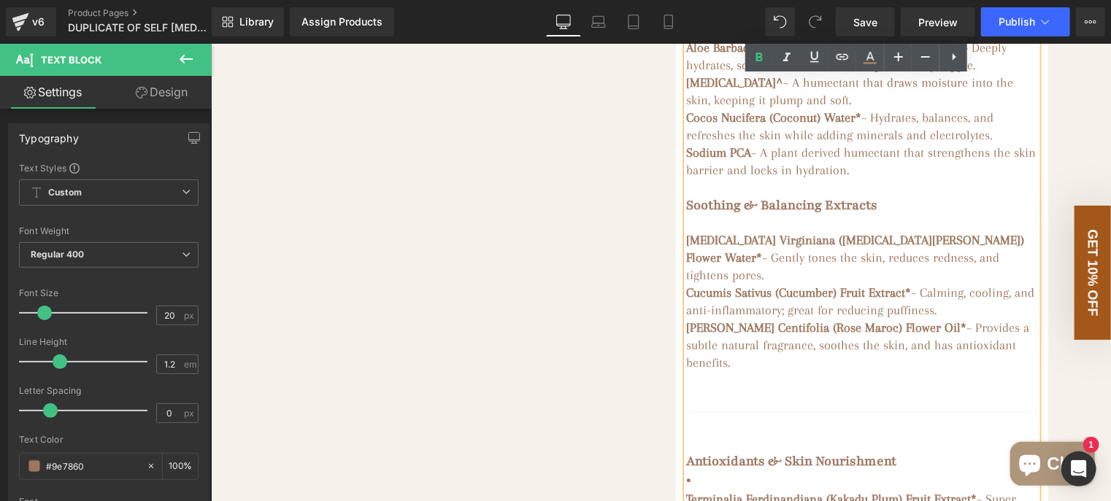
scroll to position [1775, 0]
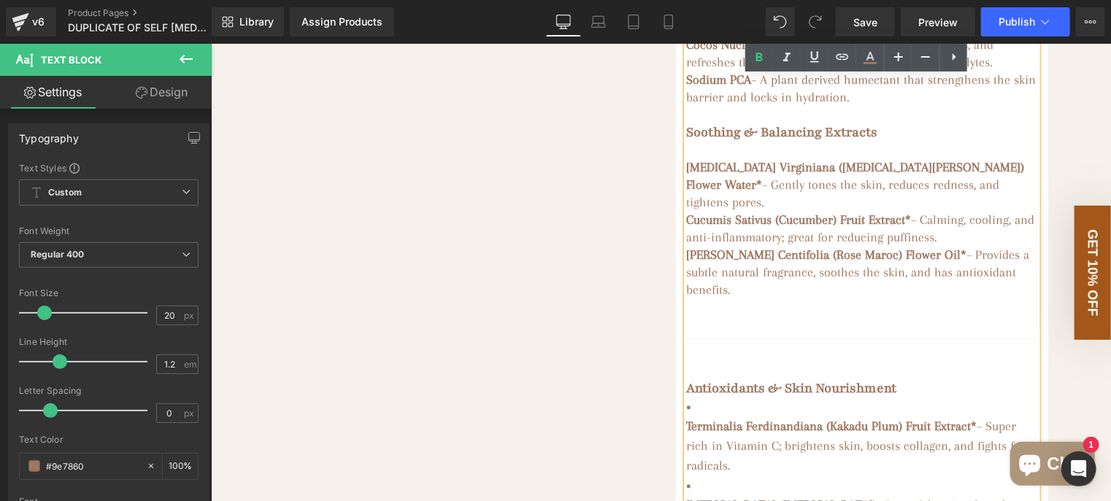
click at [688, 360] on div "Base & Tanning Actives Aqua (Water) – Acts as the base/solvent to blend and del…" at bounding box center [861, 451] width 350 height 1432
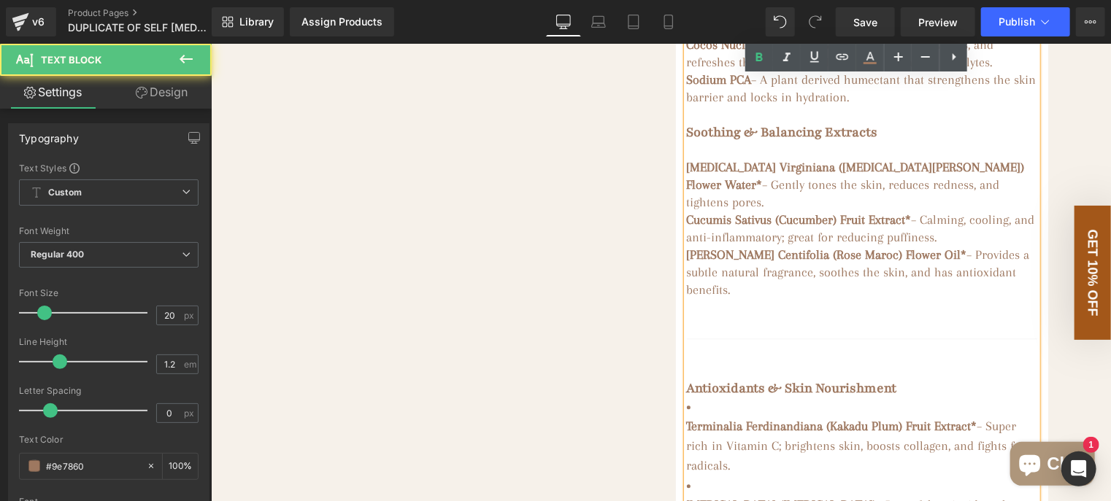
click at [686, 379] on strong "Antioxidants & Skin Nourishment" at bounding box center [791, 388] width 210 height 18
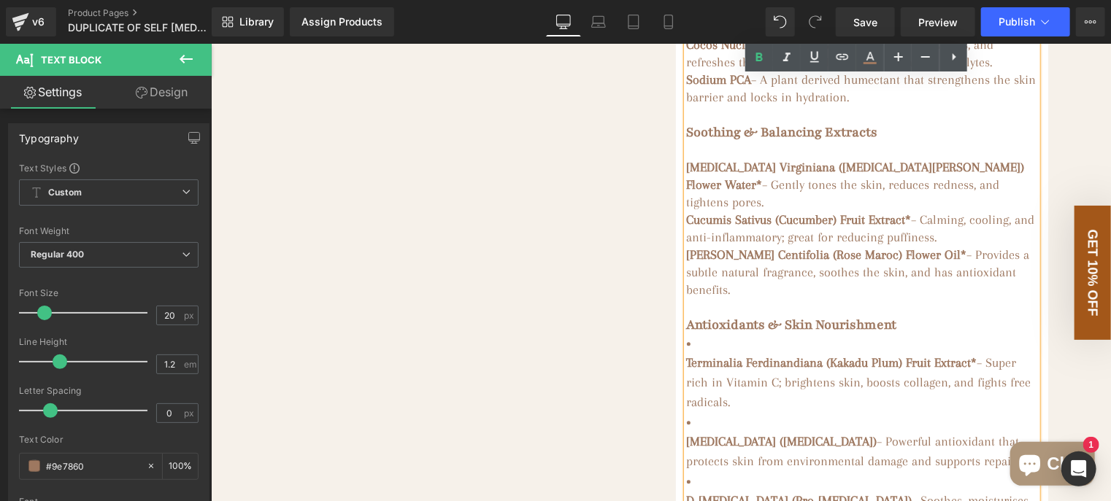
click at [686, 355] on strong "Terminalia Ferdinandiana (Kakadu Plum) Fruit Extract*" at bounding box center [831, 362] width 290 height 15
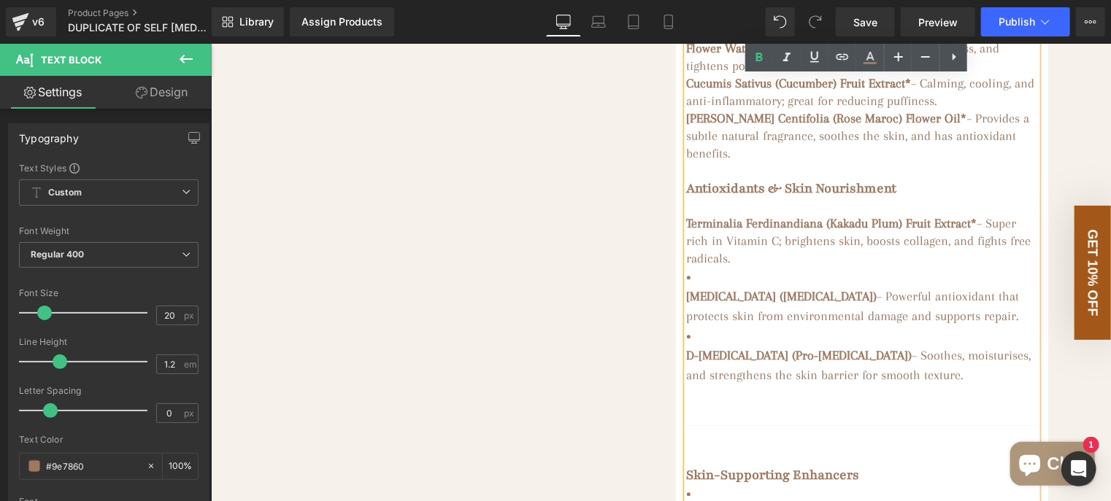
scroll to position [1921, 0]
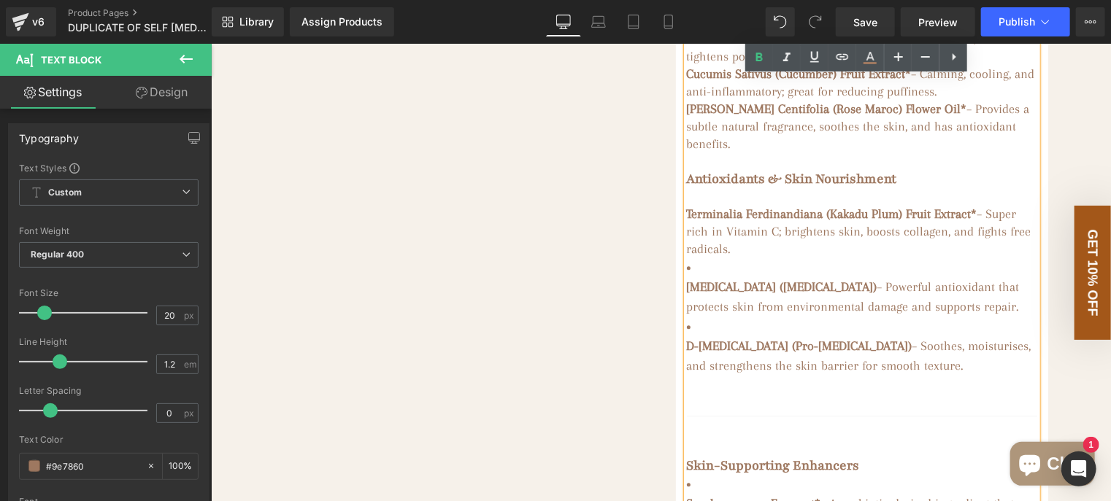
click at [686, 283] on strong "Tocopherol (Vitamin E)" at bounding box center [781, 286] width 190 height 15
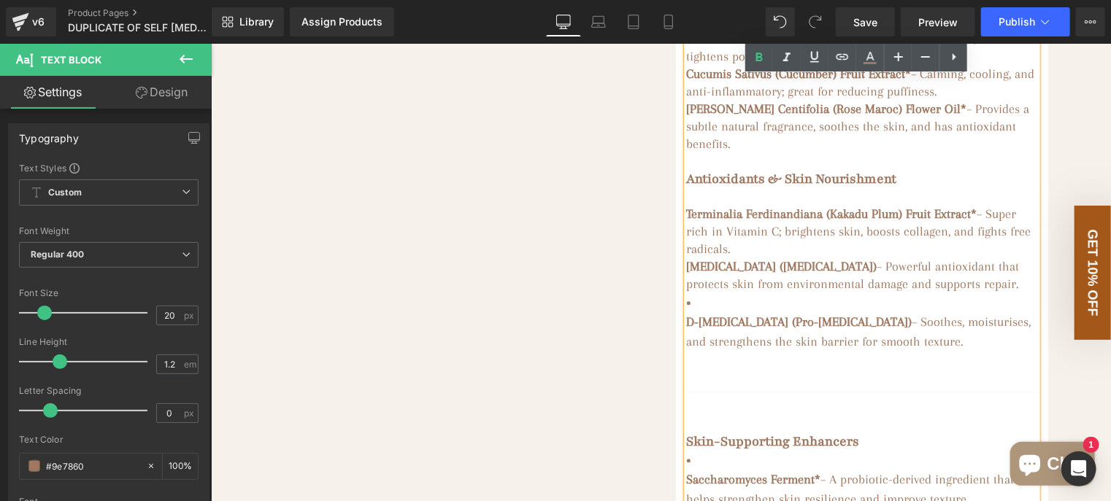
click at [686, 314] on strong "D-Panthenol (Pro-Vitamin B5)" at bounding box center [798, 321] width 225 height 15
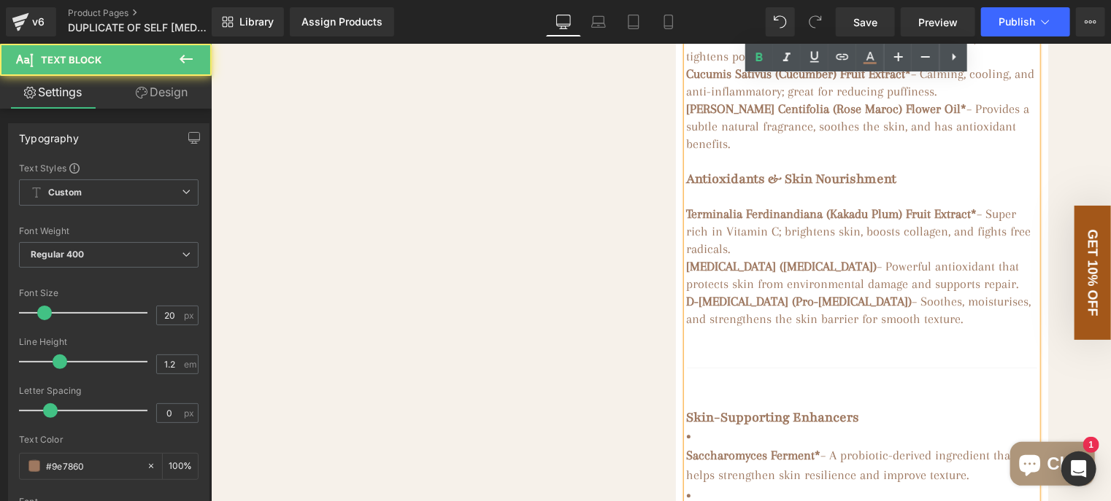
click at [686, 411] on strong "Skin-Supporting Enhancers" at bounding box center [772, 417] width 173 height 18
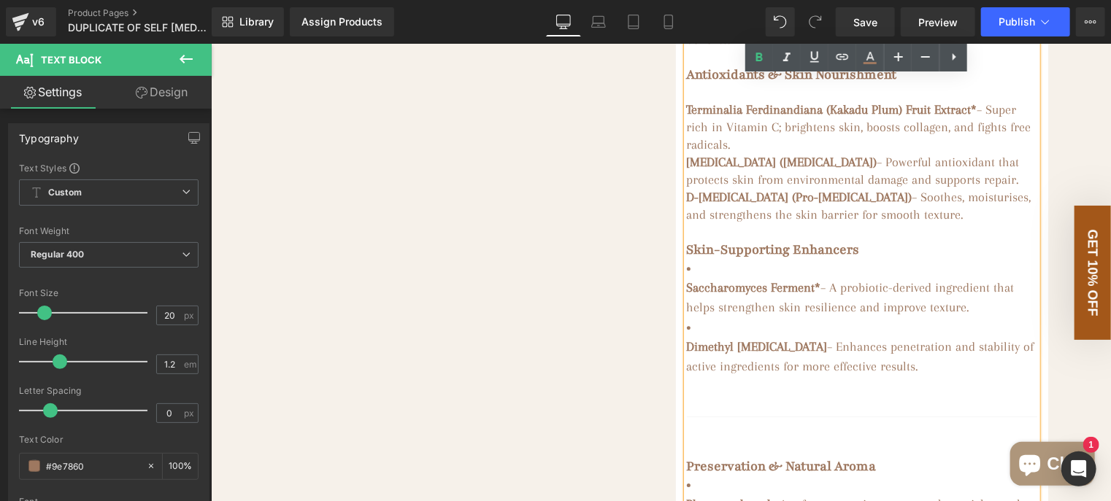
scroll to position [1994, 0]
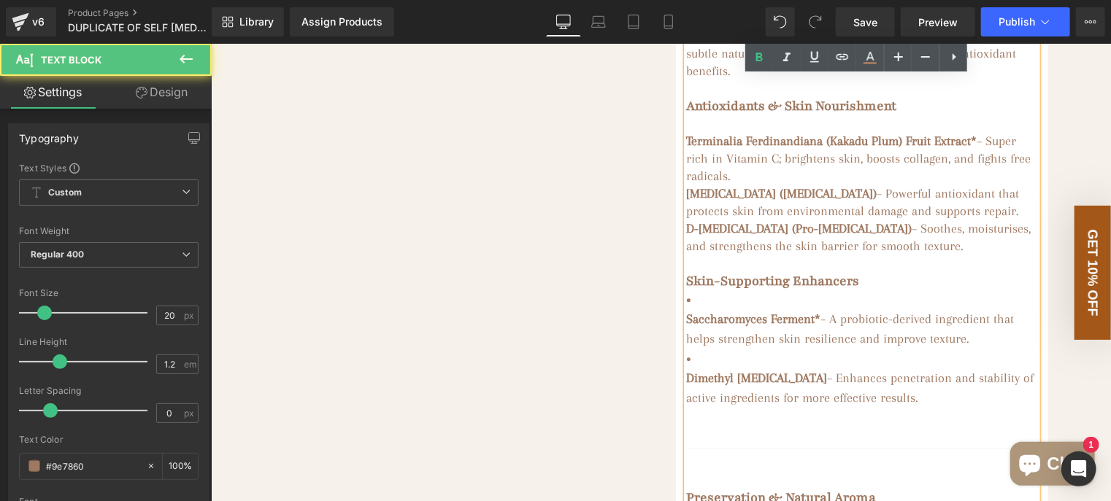
click at [686, 311] on strong "Saccharomyces Ferment*" at bounding box center [753, 318] width 134 height 15
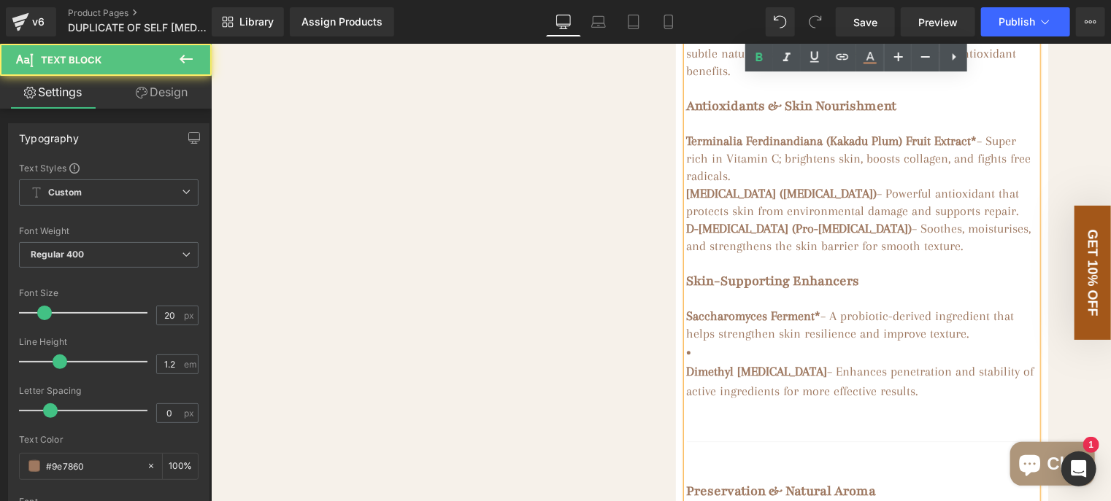
click at [903, 308] on span "– A probiotic-derived ingredient that helps strengthen skin resilience and impr…" at bounding box center [850, 324] width 328 height 32
click at [686, 366] on strong "Dimethyl Isosorbide" at bounding box center [756, 370] width 141 height 15
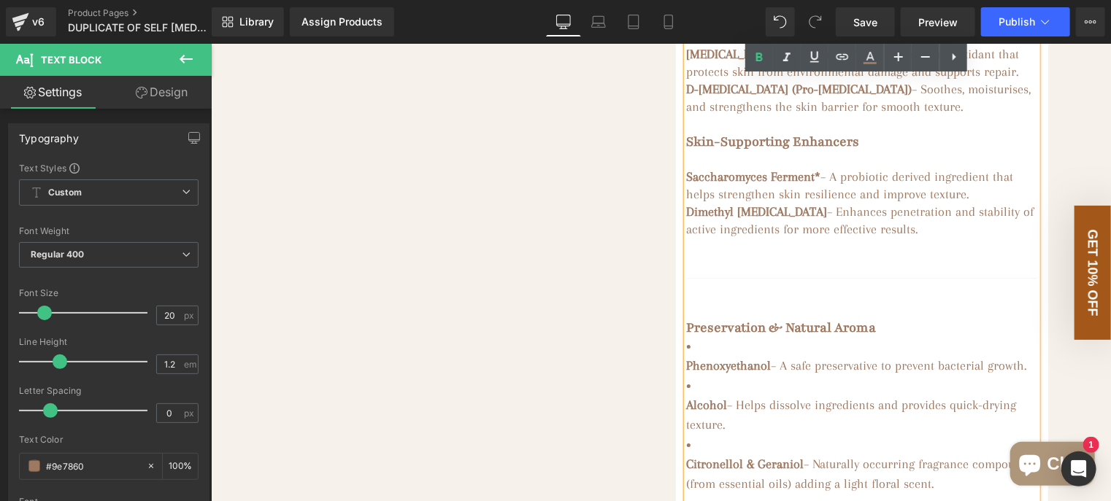
scroll to position [2140, 0]
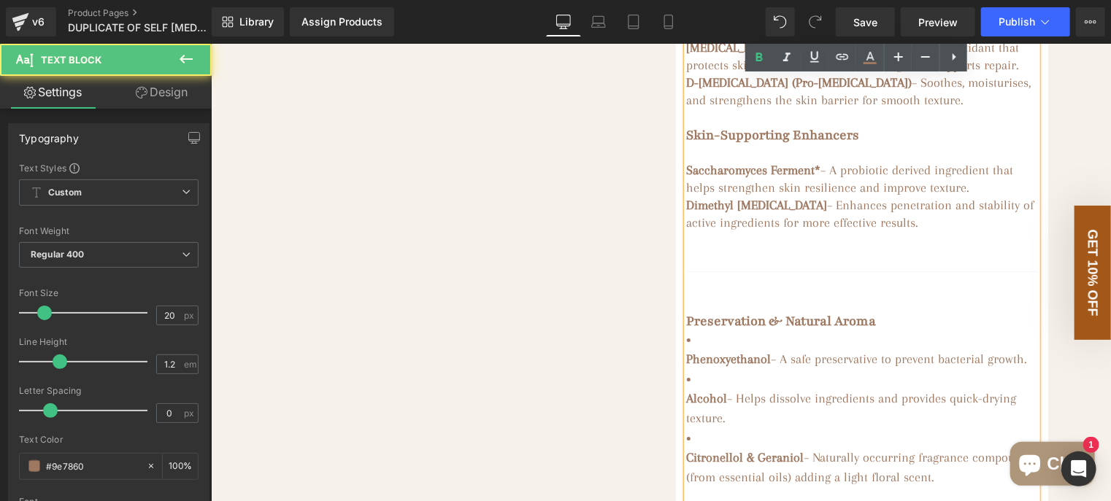
click at [686, 312] on strong "Preservation & Natural Aroma" at bounding box center [781, 321] width 190 height 18
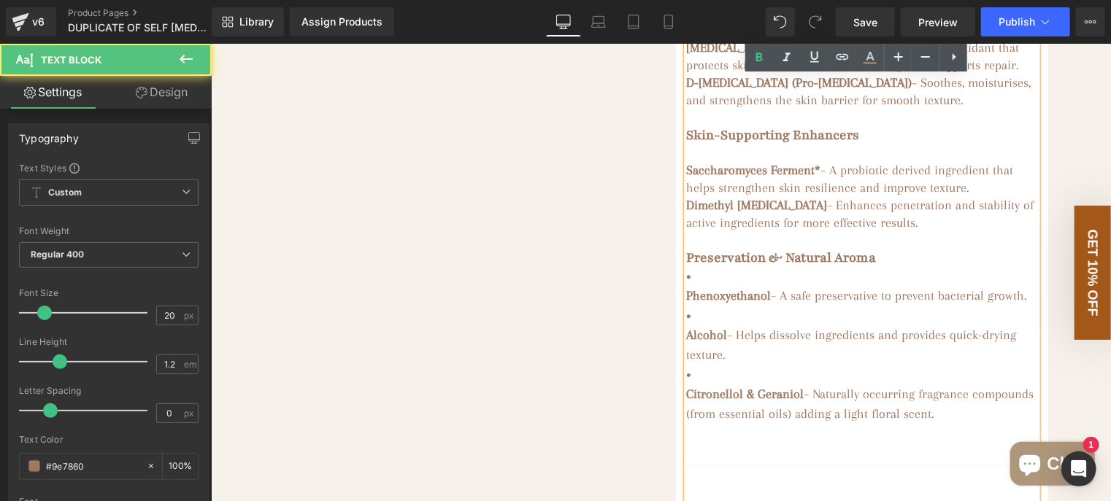
scroll to position [2173, 0]
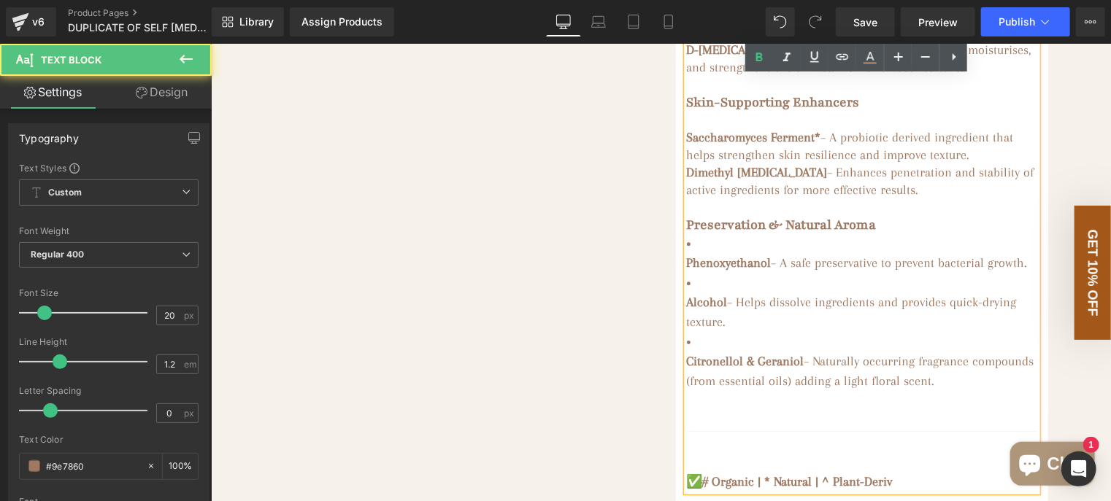
click at [686, 255] on strong "Phenoxyethanol" at bounding box center [728, 262] width 85 height 15
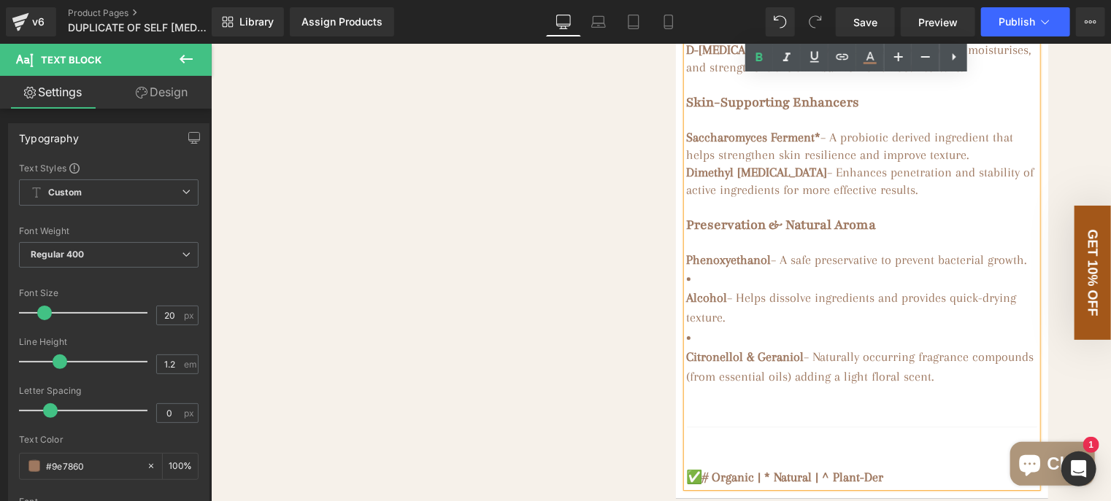
click at [686, 304] on strong "Alcohol" at bounding box center [706, 297] width 41 height 15
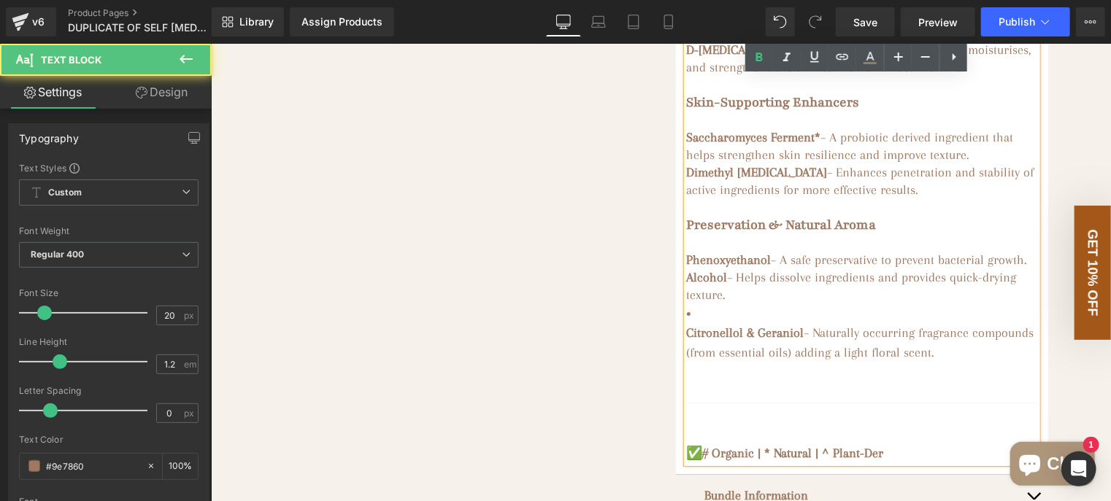
click at [686, 339] on strong "Citronellol & Geraniol" at bounding box center [744, 332] width 117 height 15
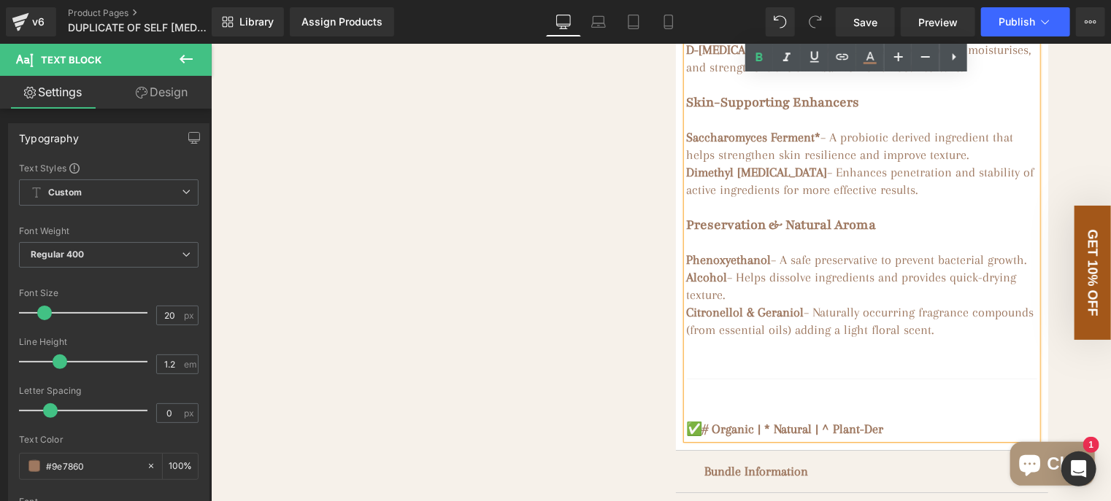
click at [982, 285] on span "– Helps dissolve ingredients and provides quick-drying texture." at bounding box center [851, 285] width 330 height 32
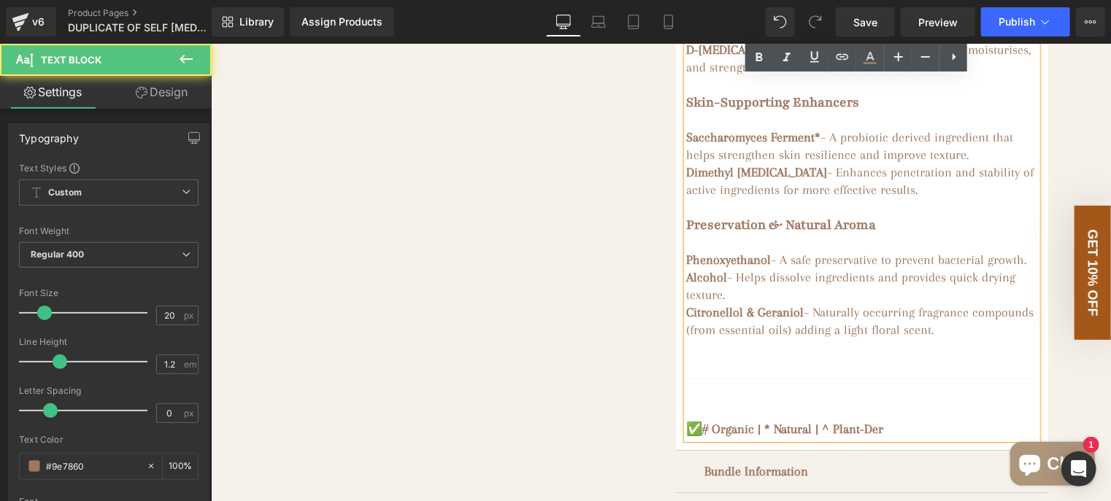
click at [900, 436] on p "✅ # Organic | * Natural | ^ Plant-Der" at bounding box center [861, 429] width 350 height 20
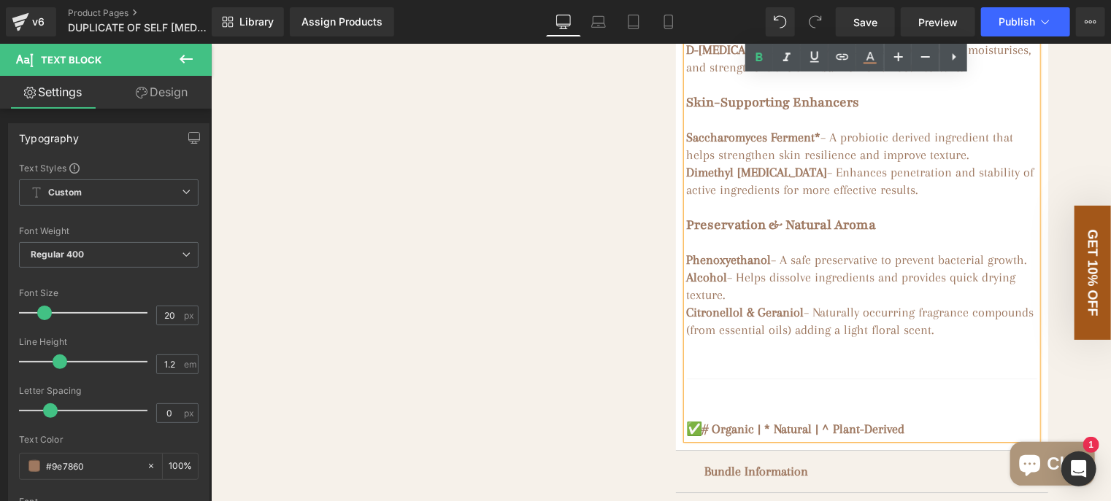
click at [700, 438] on p "✅ # Organic | * Natural | ^ Plant-Derived" at bounding box center [861, 429] width 350 height 20
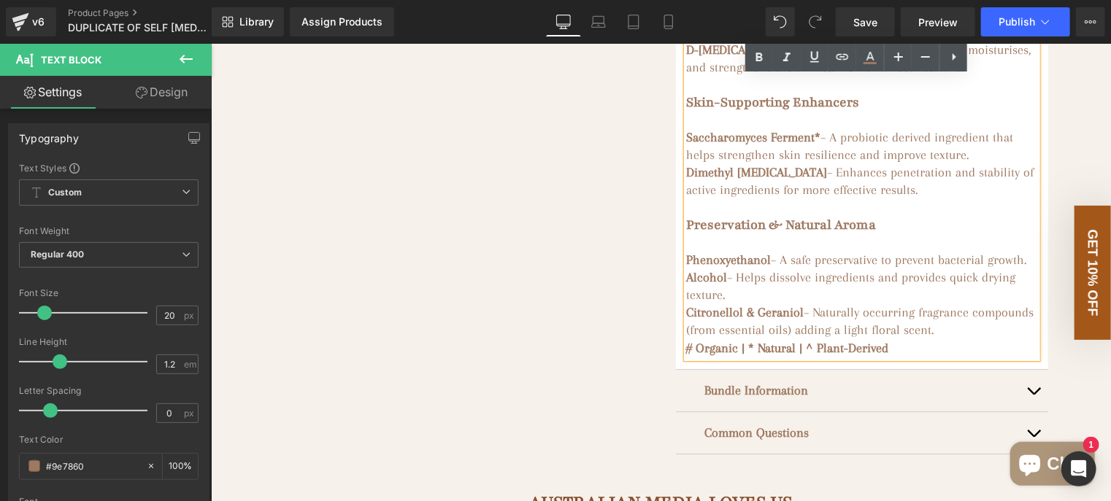
click at [998, 338] on h3 "Citronellol & Geraniol – Naturally occurring fragrance compounds (from essentia…" at bounding box center [861, 320] width 350 height 35
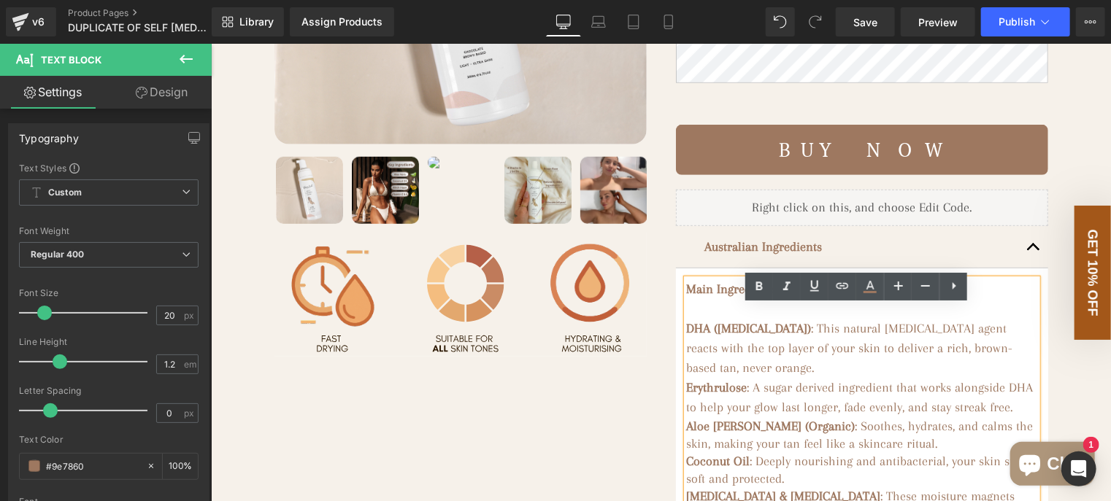
scroll to position [568, 0]
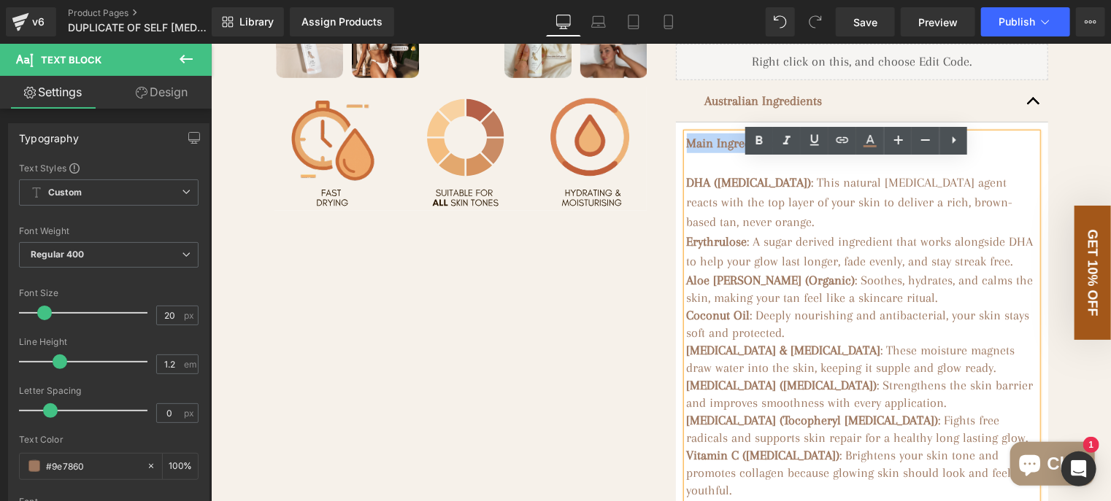
drag, startPoint x: 776, startPoint y: 168, endPoint x: 673, endPoint y: 163, distance: 103.0
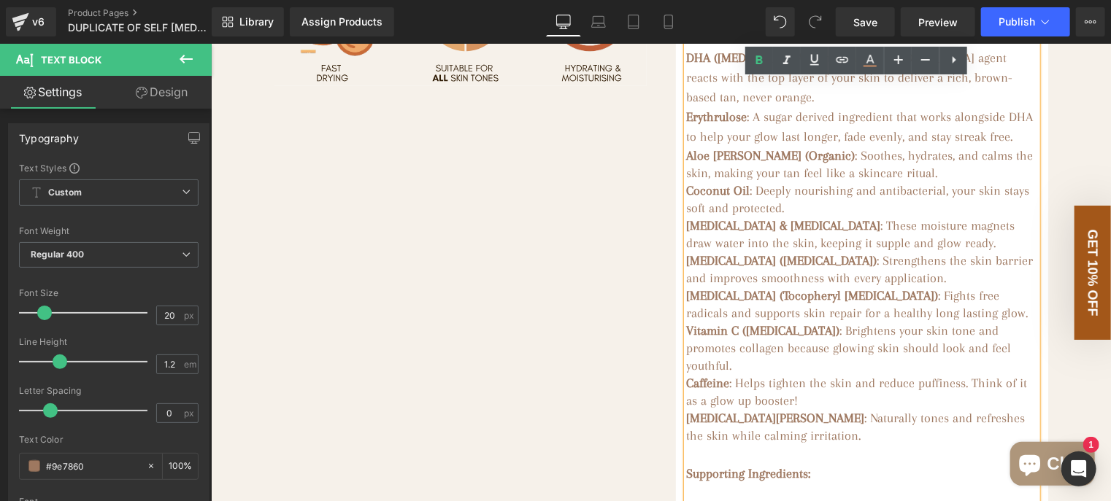
scroll to position [495, 0]
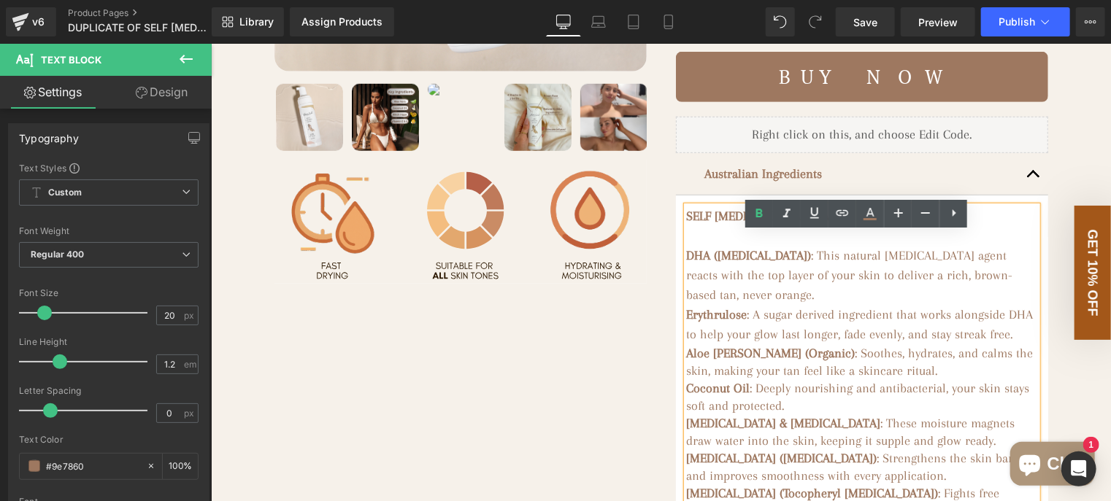
click at [823, 223] on strong "SELF TANNING FOAM:" at bounding box center [763, 215] width 155 height 15
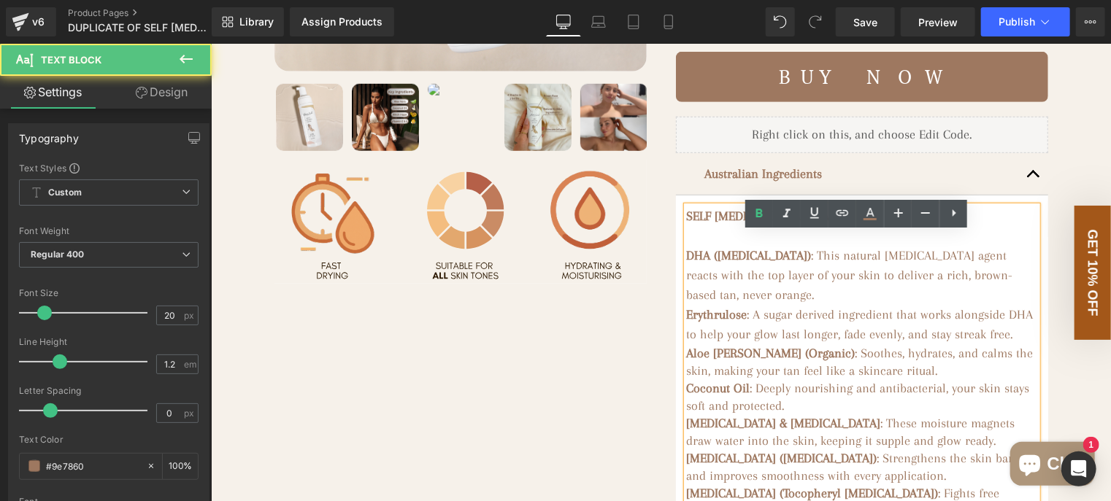
click at [822, 223] on strong "SELF TANNING FOAM:" at bounding box center [763, 215] width 155 height 15
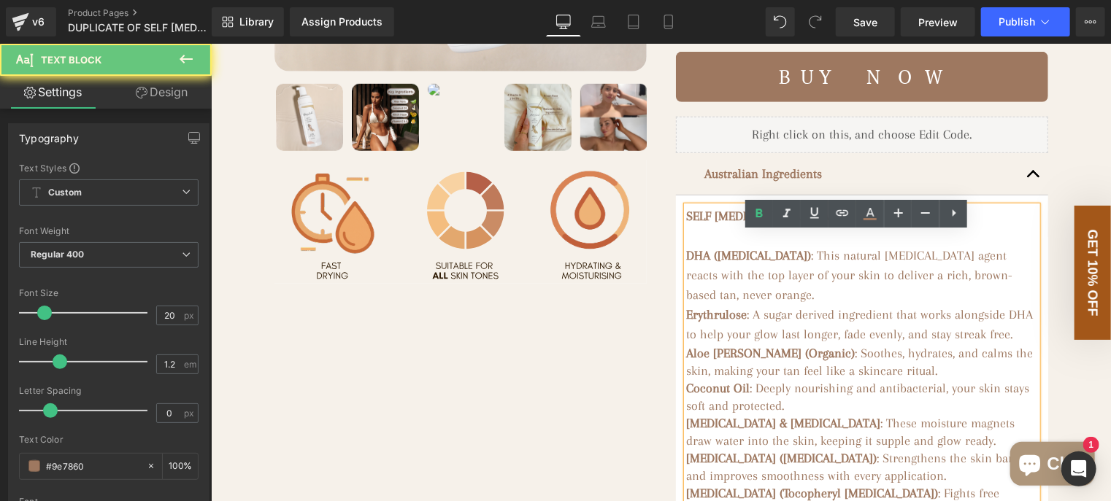
click at [820, 223] on strong "SELF TANNING FOAM:" at bounding box center [763, 215] width 155 height 15
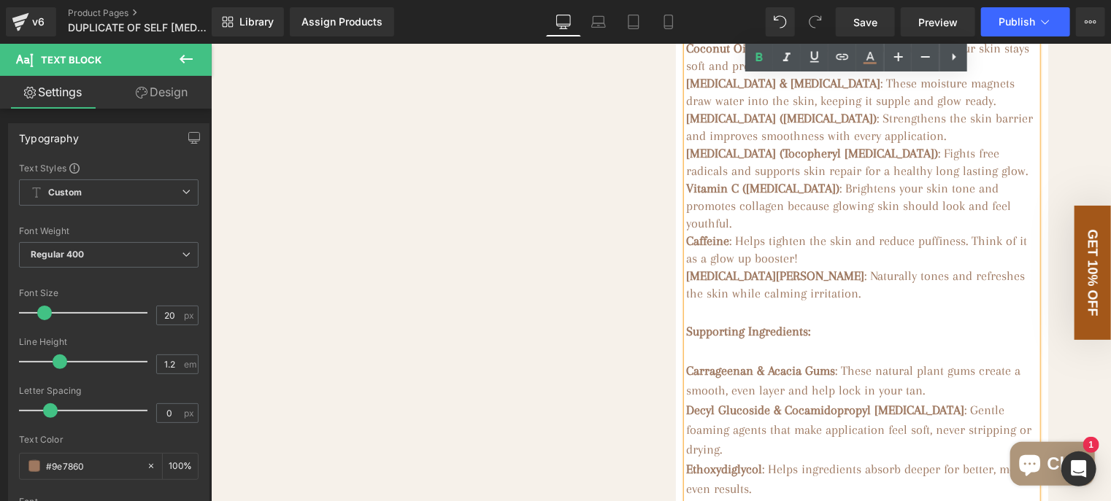
scroll to position [860, 0]
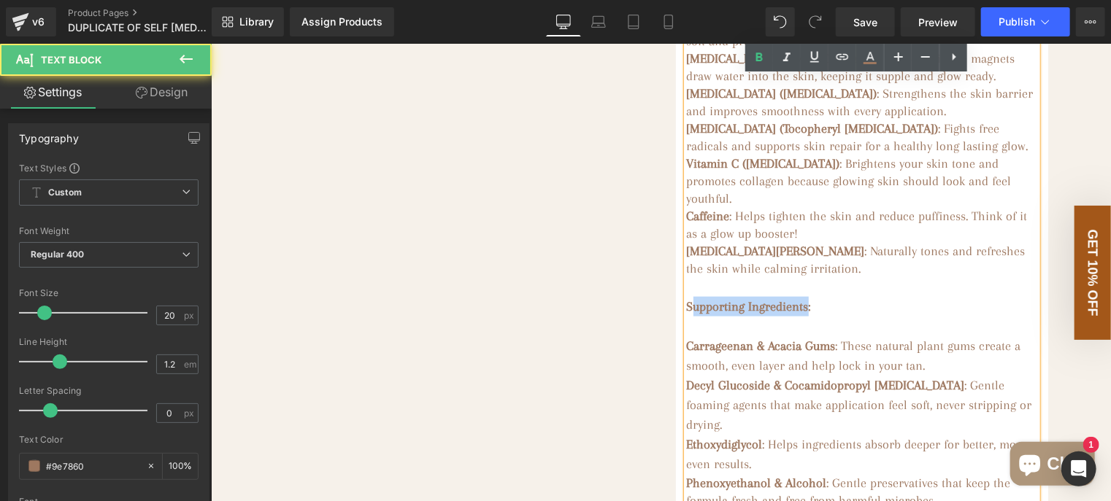
drag, startPoint x: 811, startPoint y: 352, endPoint x: 687, endPoint y: 352, distance: 123.3
click at [687, 313] on strong "Supporting Ingredients:" at bounding box center [748, 305] width 124 height 15
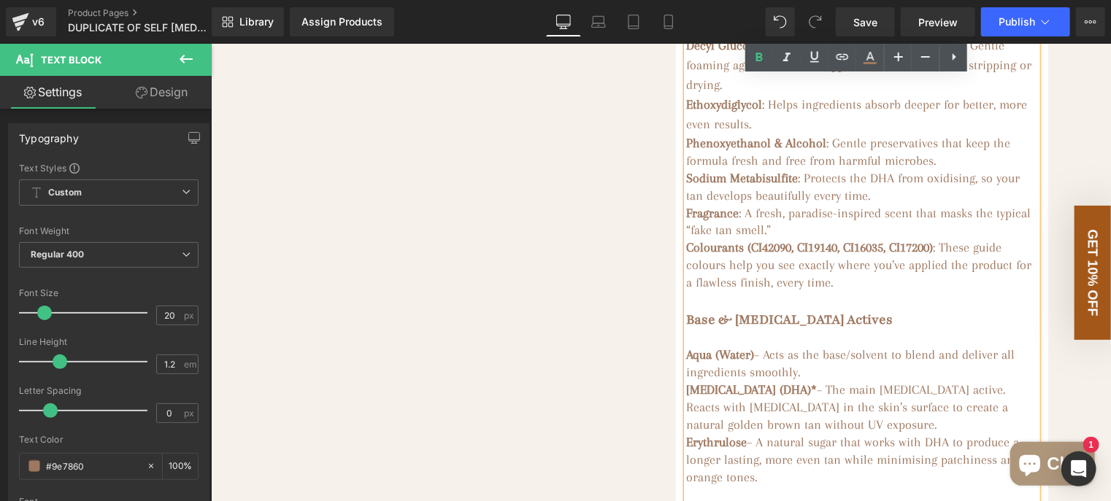
scroll to position [1225, 0]
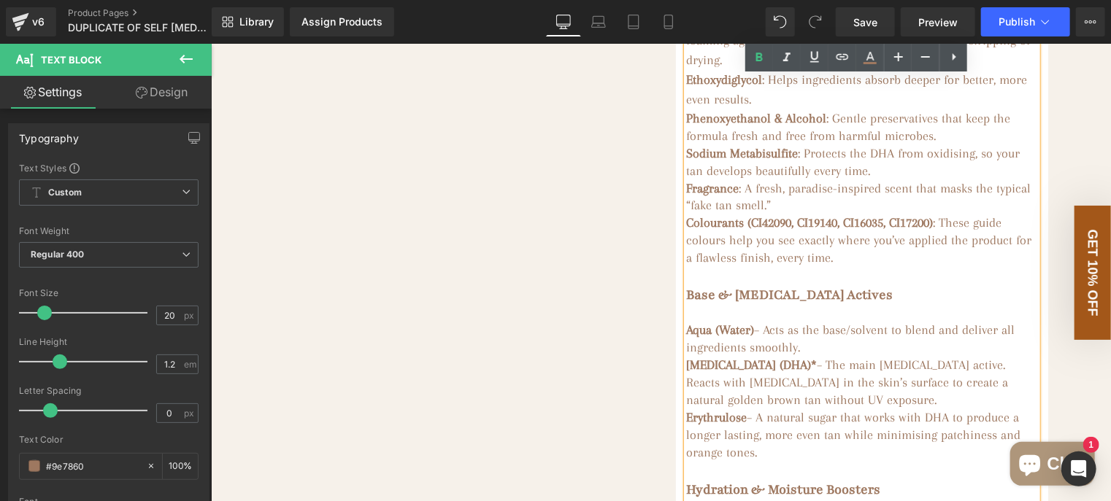
click at [769, 286] on div at bounding box center [861, 276] width 350 height 20
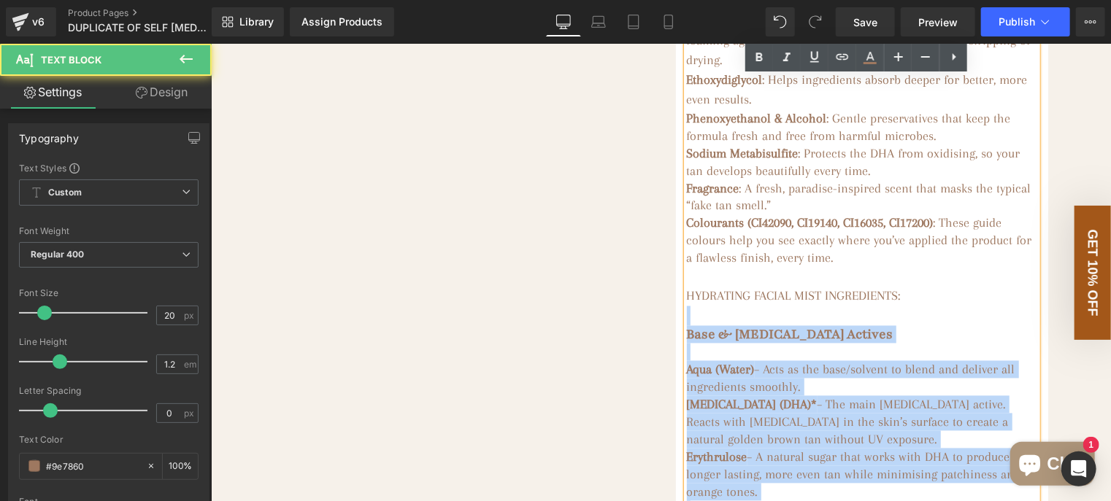
drag, startPoint x: 926, startPoint y: 320, endPoint x: 678, endPoint y: 328, distance: 248.3
click at [686, 328] on div "SELF TANNING FOAM MAIN INGREDIENTS: DHA (Dihydroxyacetone) : This natural tanni…" at bounding box center [861, 420] width 350 height 1889
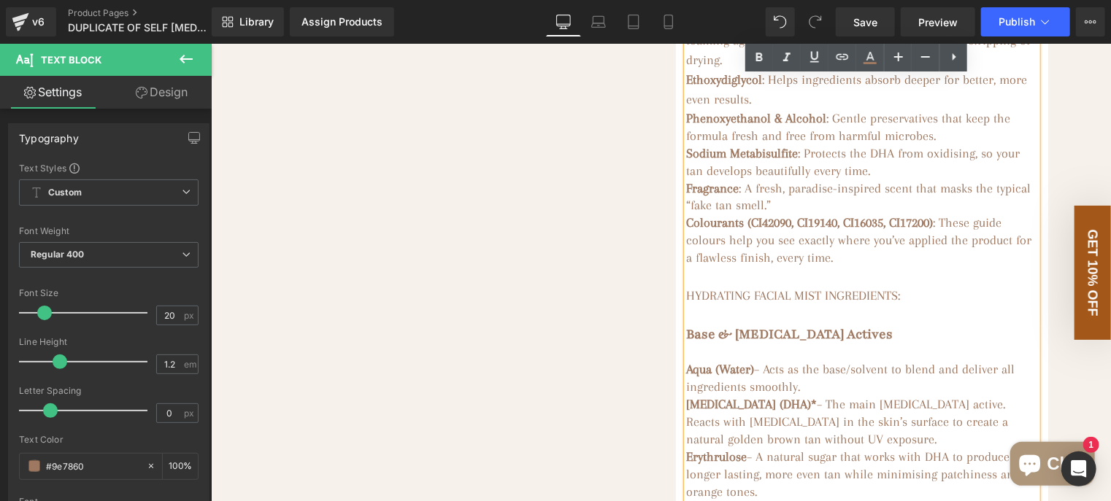
click at [695, 303] on span "HYDRATING FACIAL MIST INGREDIENTS:" at bounding box center [793, 295] width 214 height 15
drag, startPoint x: 680, startPoint y: 320, endPoint x: 960, endPoint y: 321, distance: 280.2
click at [960, 306] on div "HYDRATING FACIAL MIST INGREDIENTS:" at bounding box center [861, 296] width 350 height 20
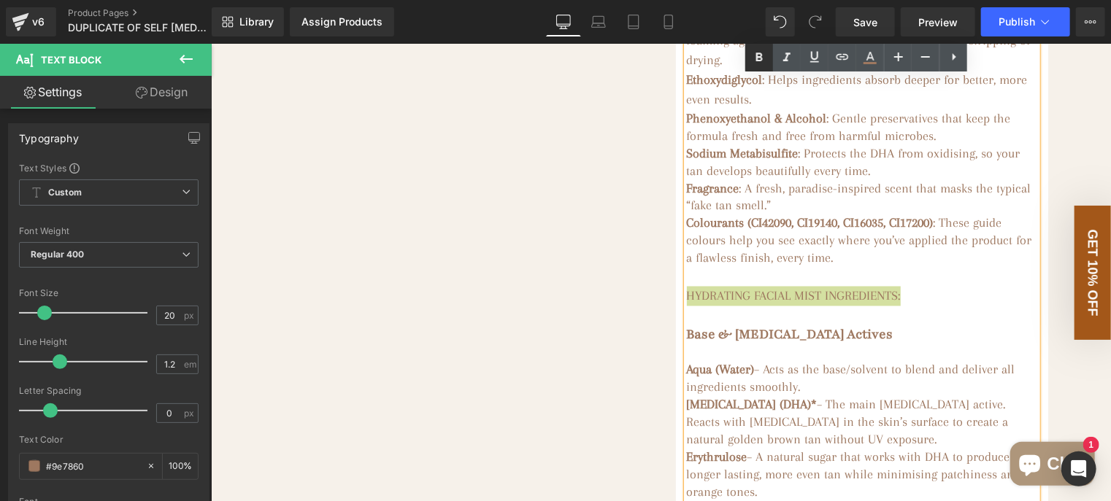
click at [763, 66] on icon at bounding box center [759, 58] width 18 height 18
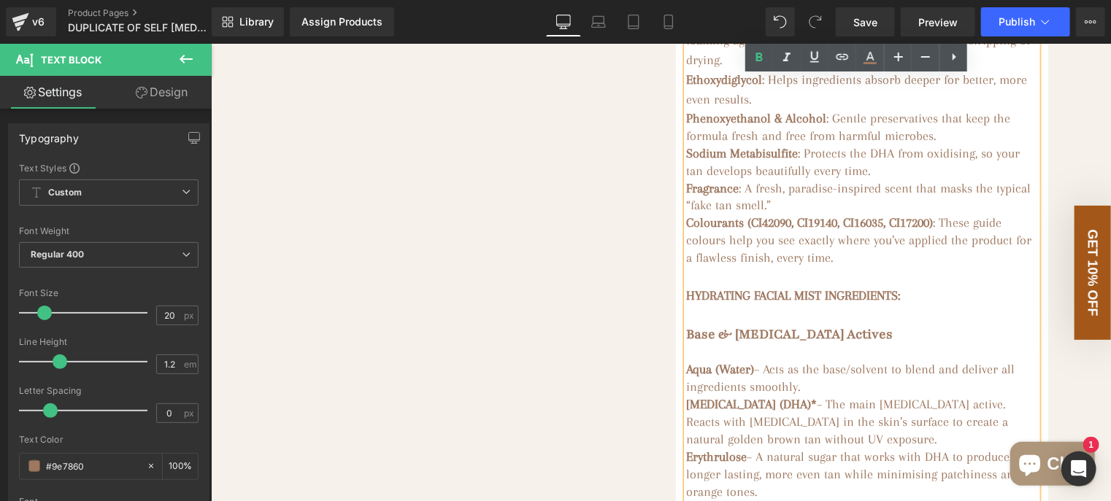
click at [961, 306] on div "HYDRATING FACIAL MIST INGREDIENTS:" at bounding box center [861, 296] width 350 height 20
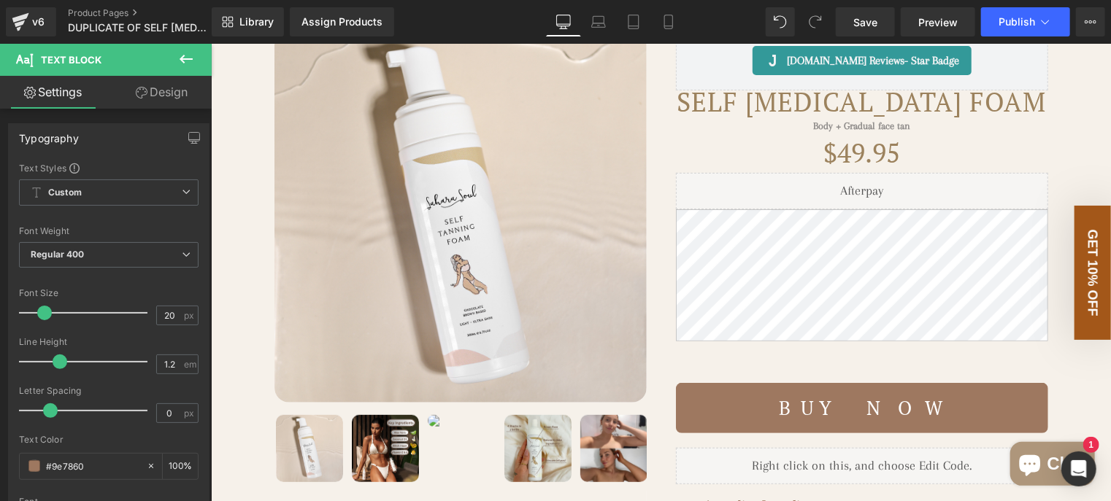
scroll to position [57, 0]
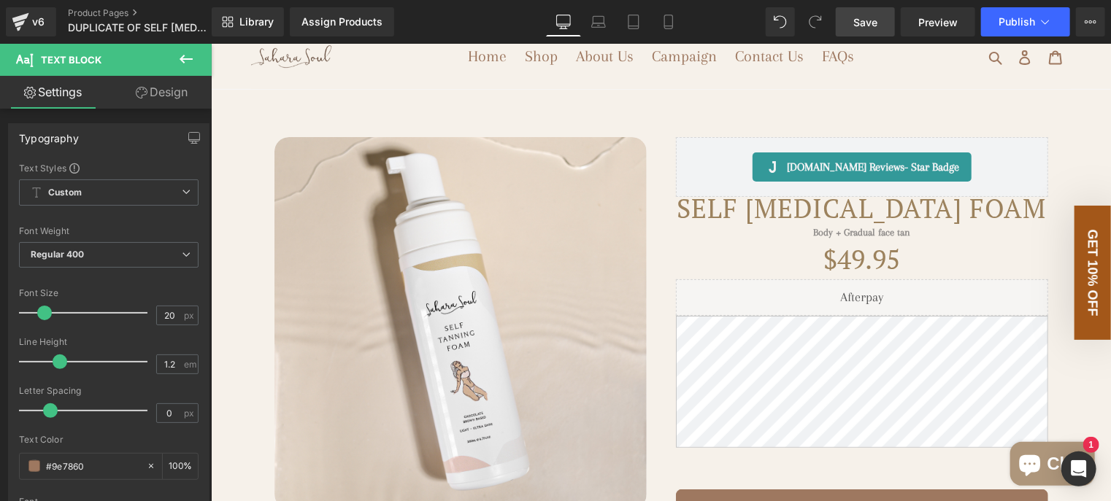
drag, startPoint x: 858, startPoint y: 34, endPoint x: 640, endPoint y: 90, distance: 225.3
click at [858, 34] on link "Save" at bounding box center [865, 21] width 59 height 29
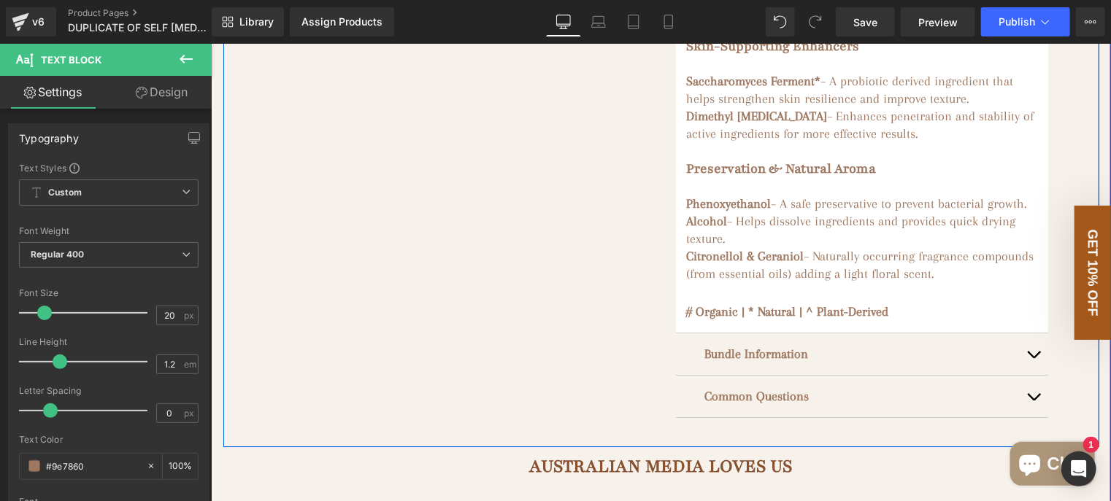
scroll to position [2392, 0]
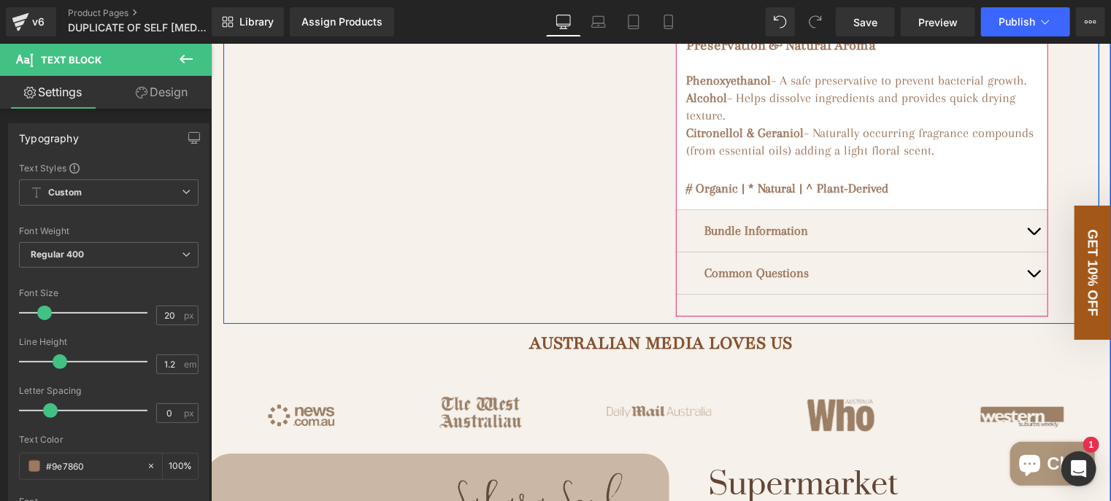
click at [210, 43] on div at bounding box center [210, 43] width 0 height 0
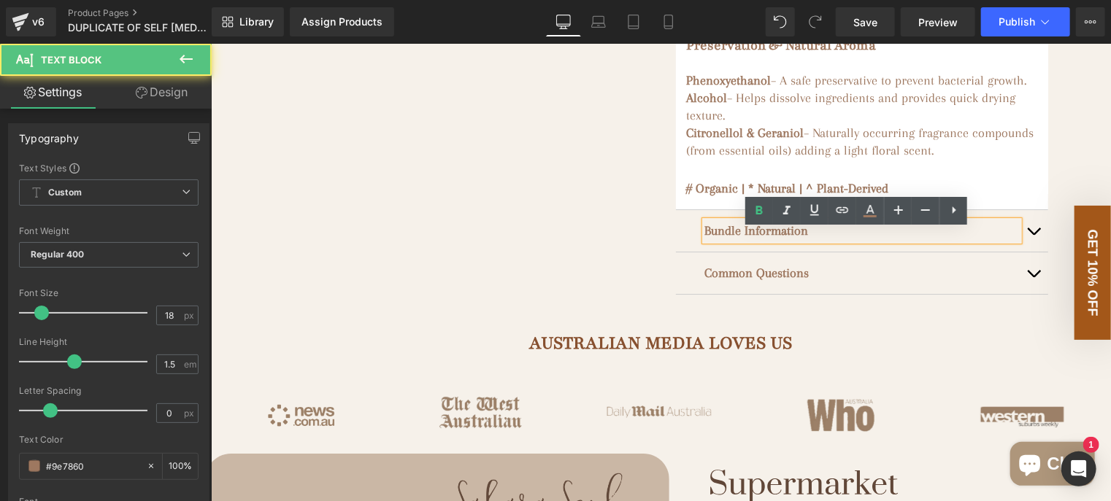
click at [1027, 241] on button "button" at bounding box center [1032, 230] width 29 height 42
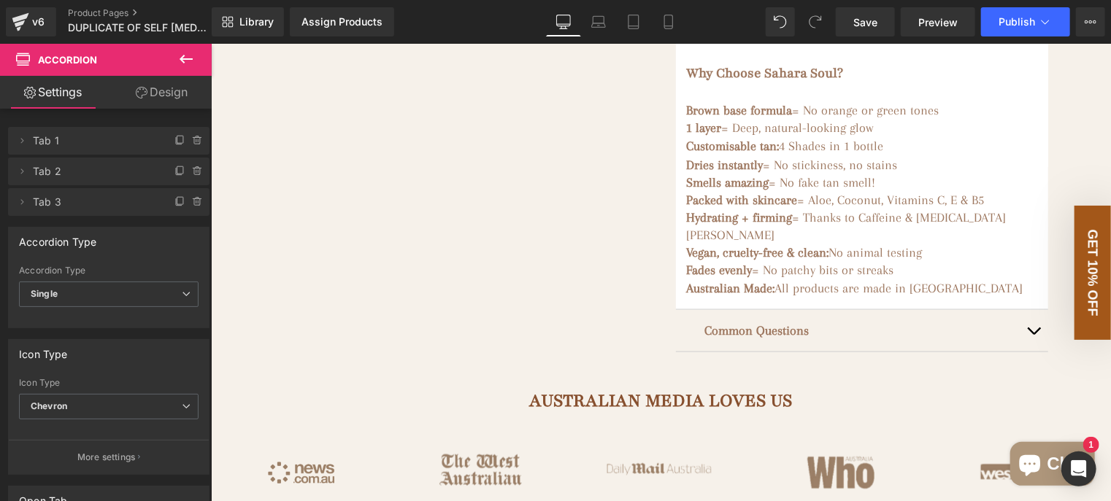
scroll to position [644, 0]
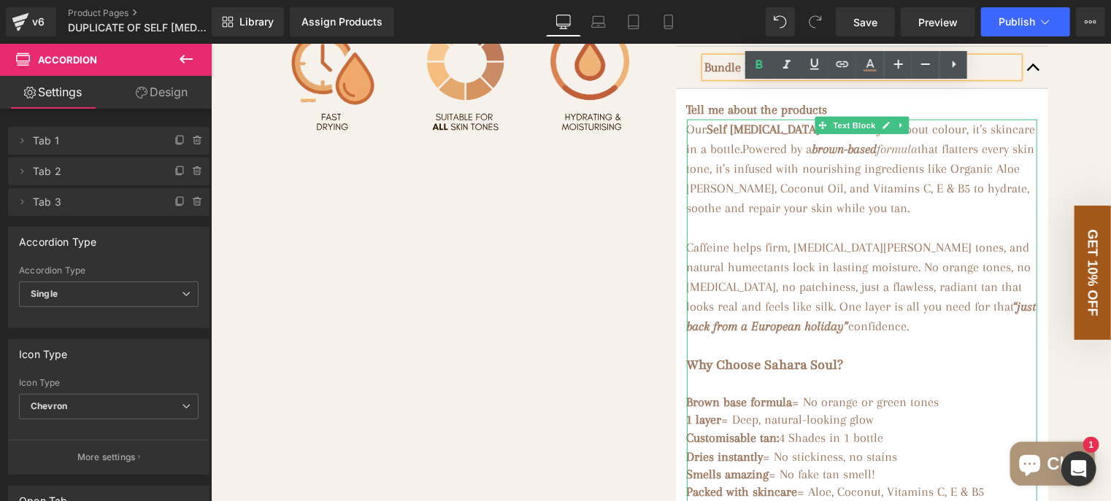
click at [852, 336] on p "Caffeine helps firm, Witch Hazel tones, and natural humectants lock in lasting …" at bounding box center [861, 286] width 350 height 99
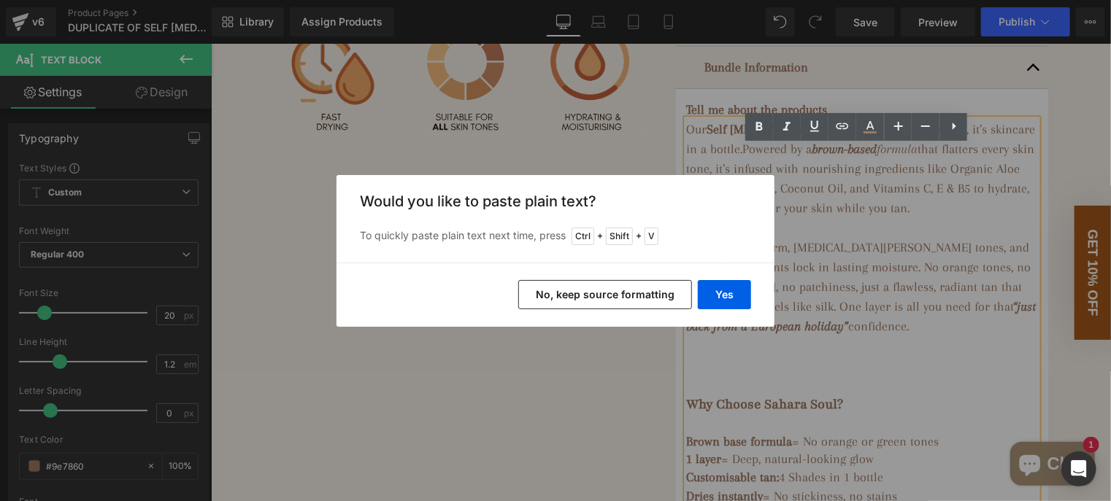
click at [645, 294] on button "No, keep source formatting" at bounding box center [605, 294] width 174 height 29
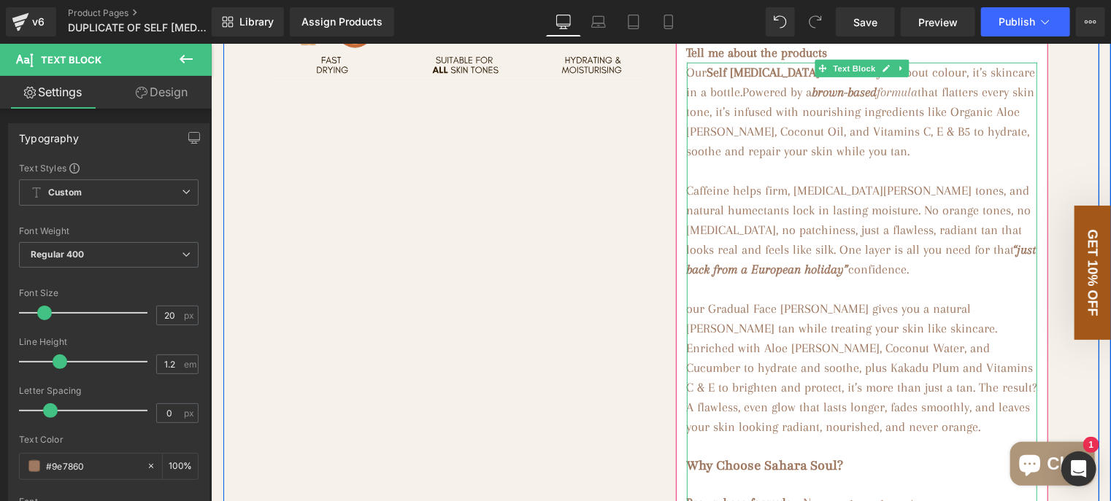
scroll to position [717, 0]
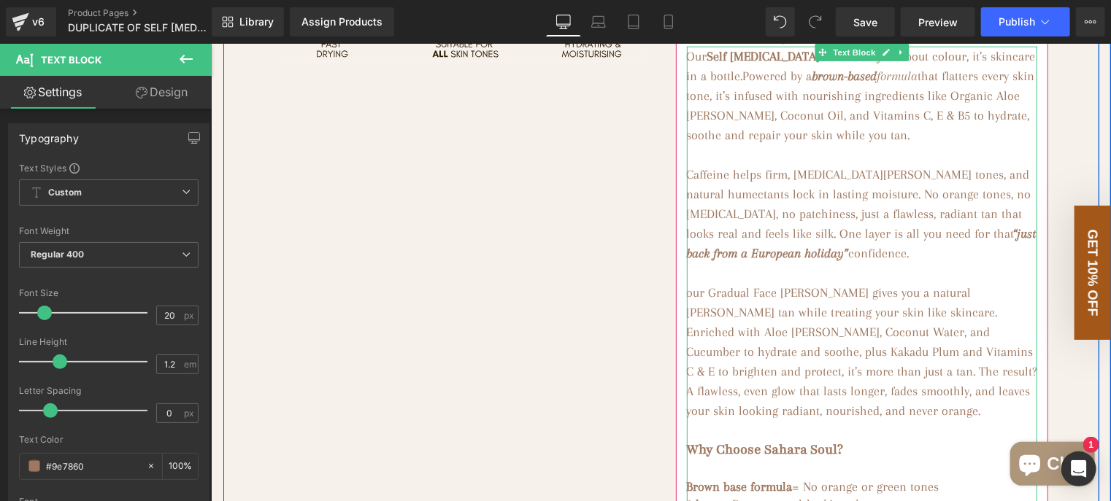
click at [689, 320] on p "our Gradual Face Tanner gives you a natural golden-brown tan while treating you…" at bounding box center [861, 351] width 350 height 138
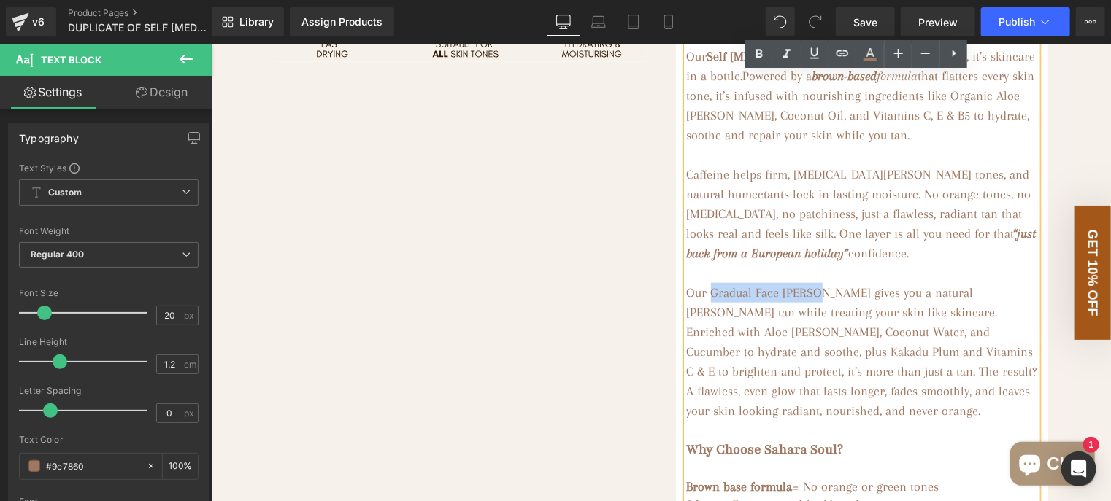
drag, startPoint x: 811, startPoint y: 316, endPoint x: 704, endPoint y: 320, distance: 107.3
click at [704, 320] on p "Our Gradual Face Tanner gives you a natural golden-brown tan while treating you…" at bounding box center [861, 351] width 350 height 138
click at [759, 47] on icon at bounding box center [759, 54] width 18 height 18
click at [825, 326] on p "Our Gradual Face Tanner gives you a natural golden-brown tan while treating you…" at bounding box center [861, 351] width 350 height 138
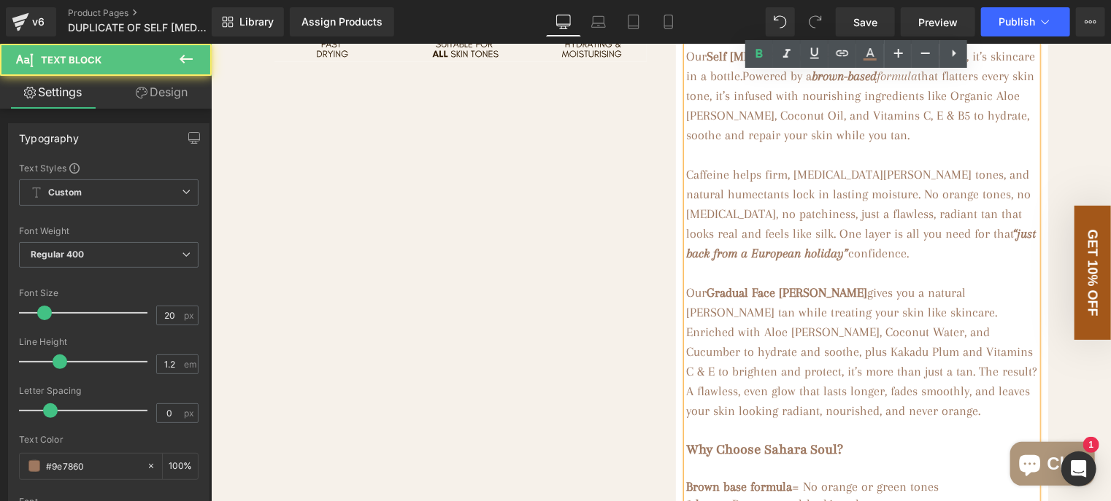
click at [971, 320] on p "Our Gradual Face Tanner gives you a natural golden-brown tan while treating you…" at bounding box center [861, 351] width 350 height 138
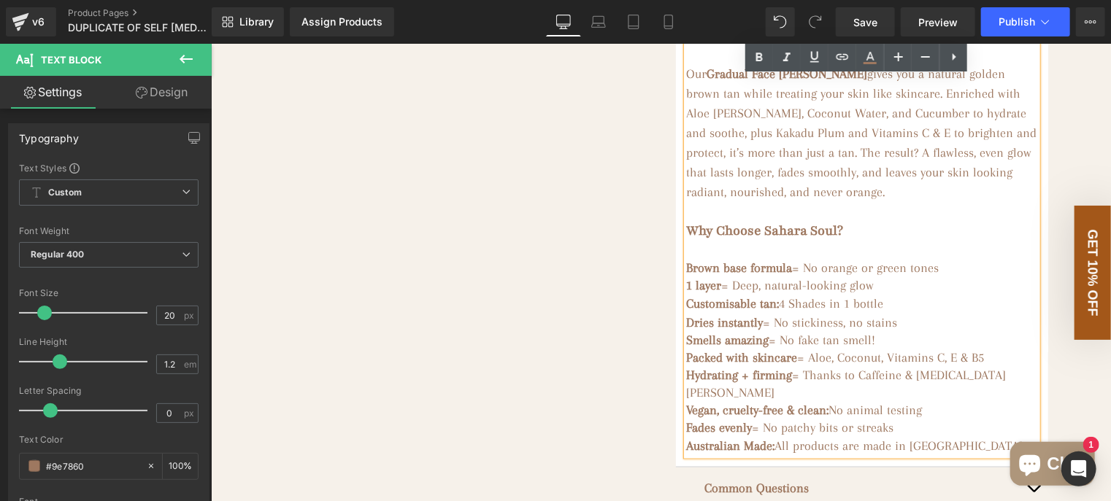
scroll to position [1081, 0]
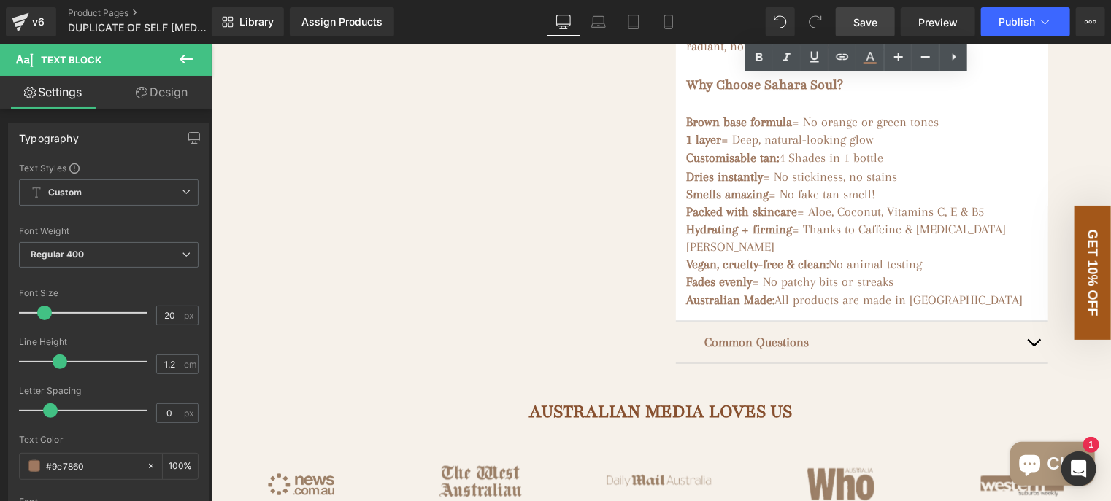
click at [867, 25] on span "Save" at bounding box center [865, 22] width 24 height 15
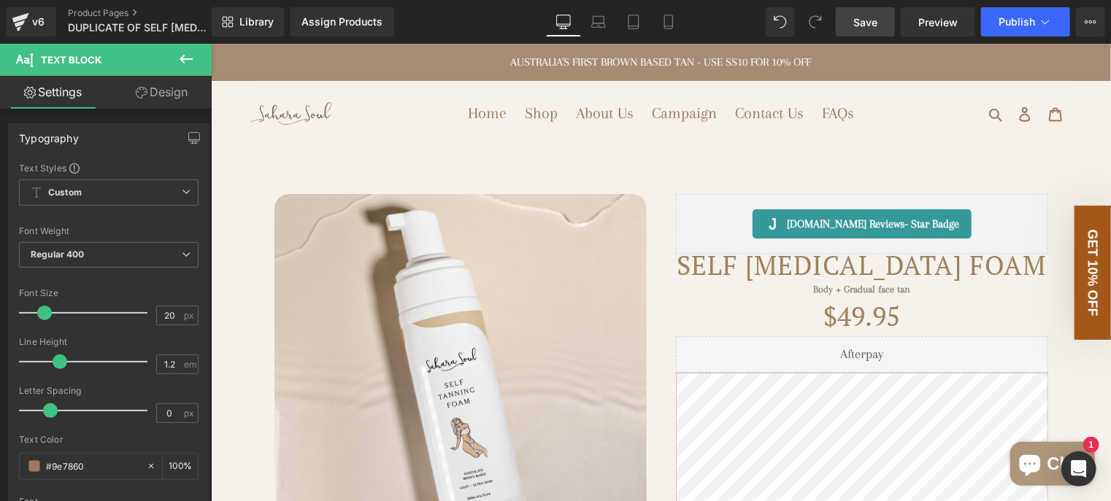
scroll to position [0, 0]
click at [674, 15] on icon at bounding box center [668, 22] width 15 height 15
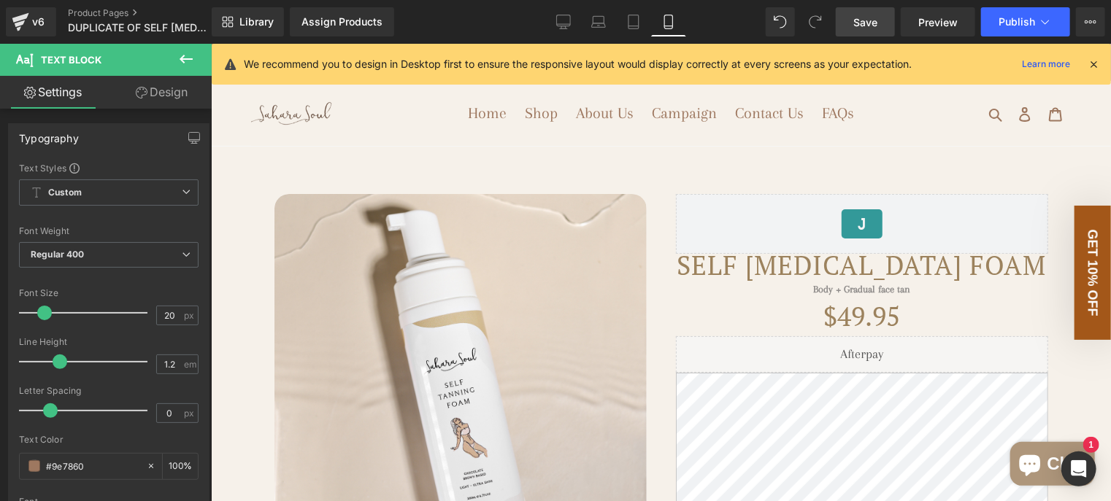
type input "15"
type input "100"
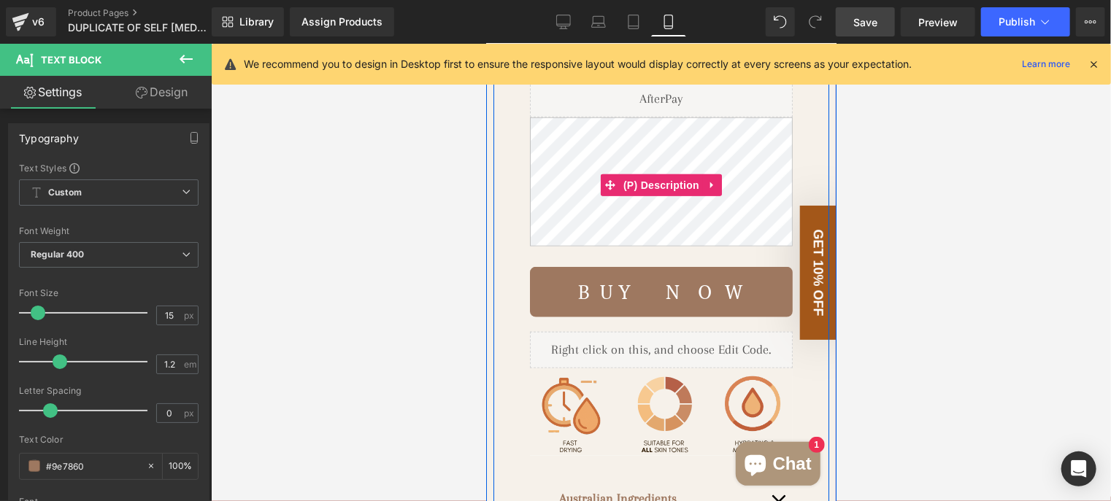
scroll to position [730, 0]
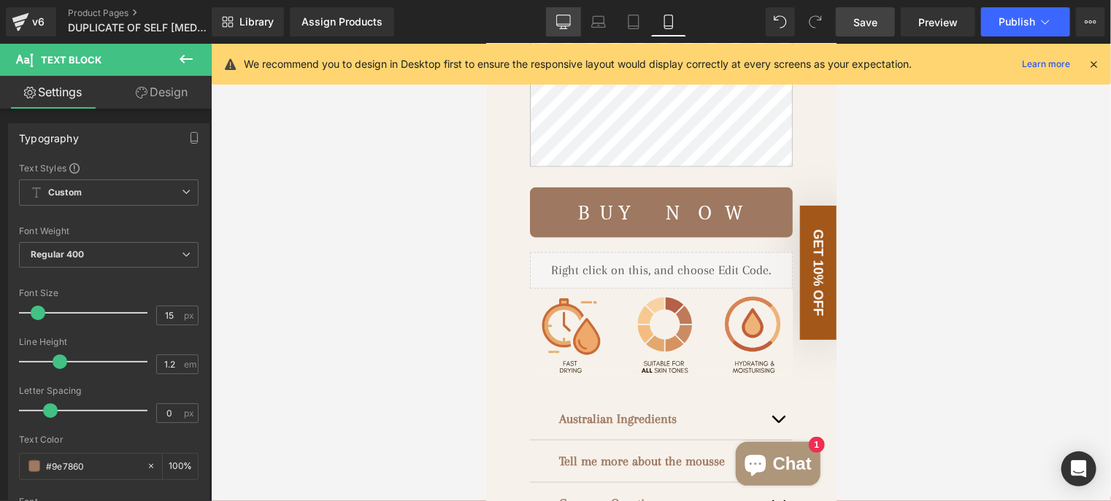
drag, startPoint x: 552, startPoint y: 20, endPoint x: 485, endPoint y: 195, distance: 187.1
click at [552, 20] on link "Desktop" at bounding box center [563, 21] width 35 height 29
type input "20"
type input "100"
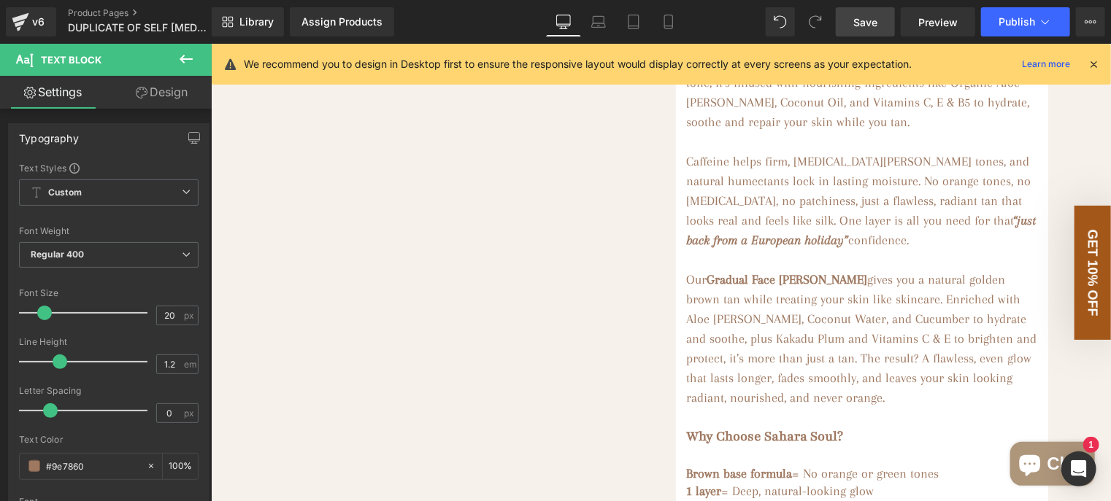
scroll to position [592, 0]
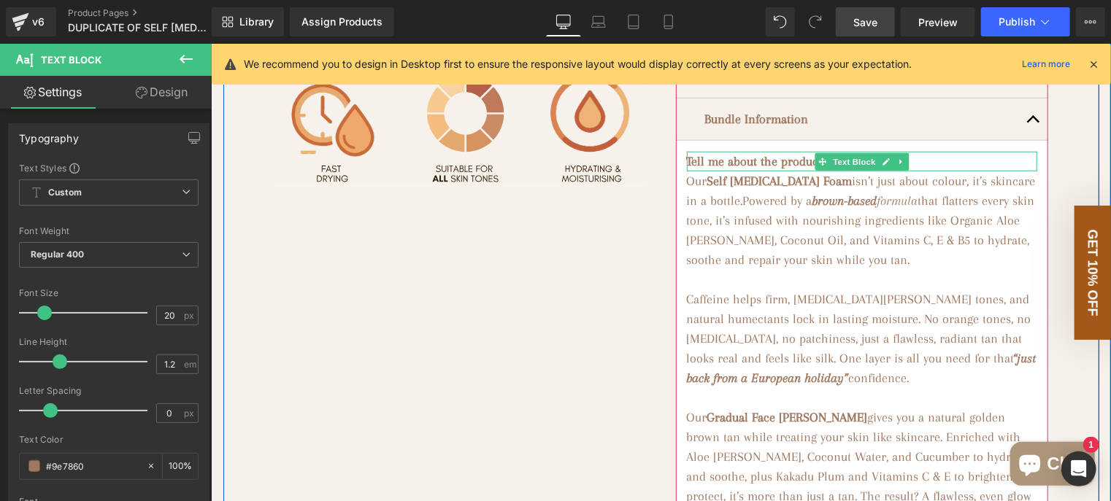
click at [966, 171] on p "Tell me about the products" at bounding box center [861, 161] width 350 height 20
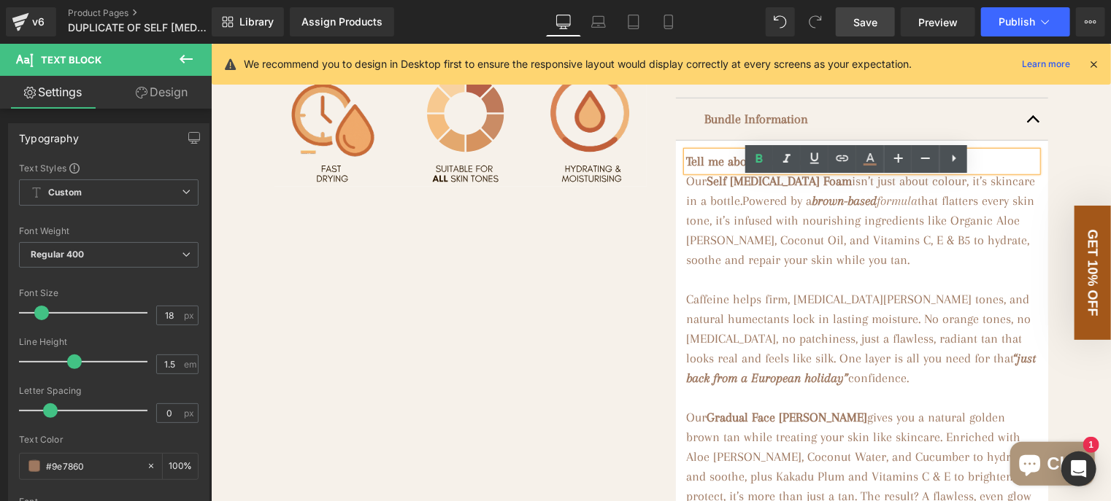
click at [535, 358] on div "(P) Image ‹ ›" at bounding box center [661, 242] width 876 height 1281
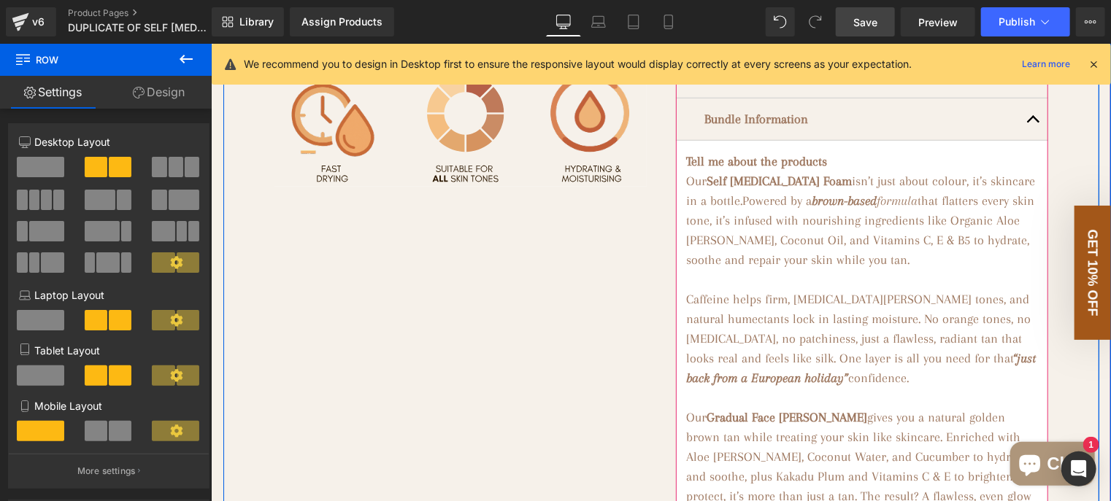
click at [1025, 139] on button "button" at bounding box center [1032, 119] width 29 height 42
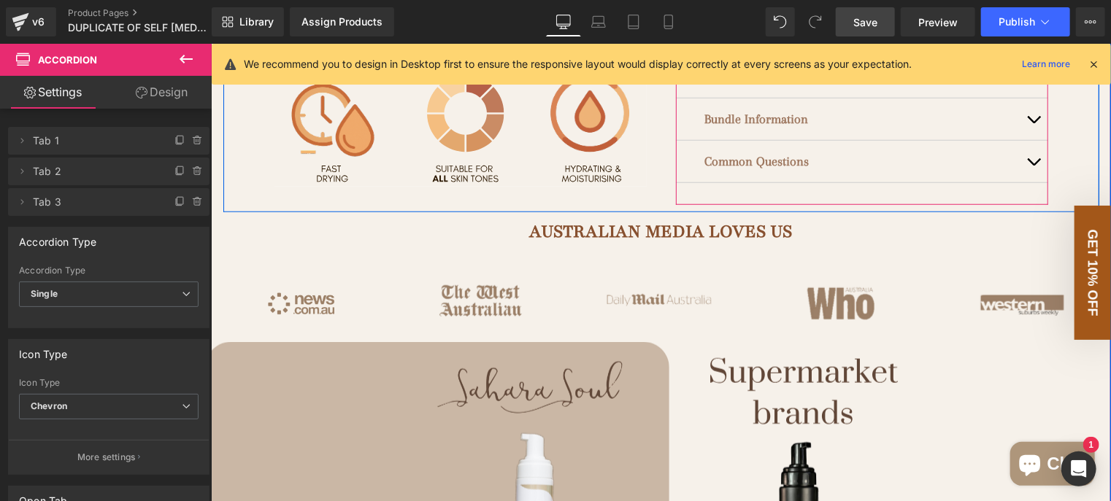
click at [1023, 136] on button "button" at bounding box center [1032, 119] width 29 height 42
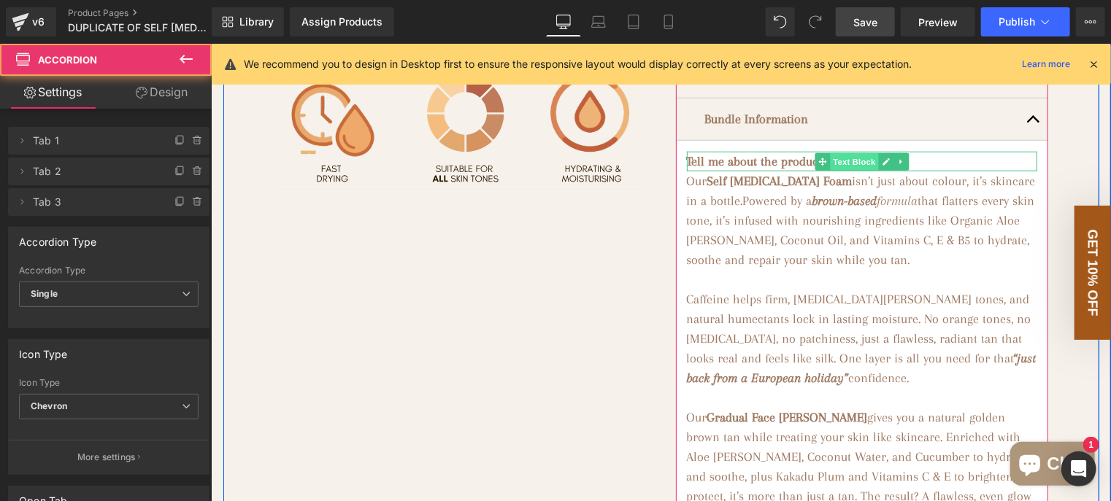
click at [844, 170] on span "Text Block" at bounding box center [853, 162] width 48 height 18
click at [955, 171] on p "Tell me about the products" at bounding box center [861, 161] width 350 height 20
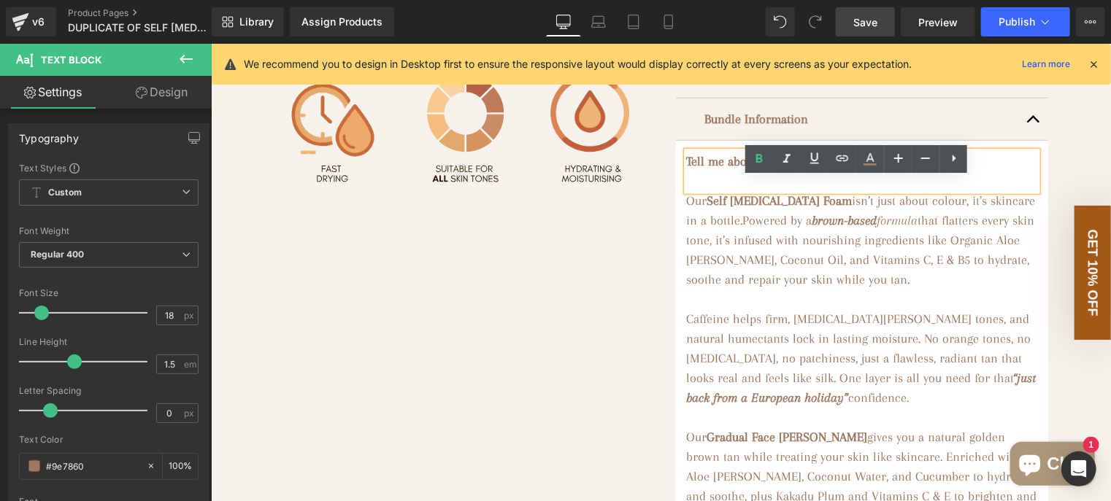
click at [493, 401] on div "(P) Image ‹ ›" at bounding box center [661, 252] width 876 height 1300
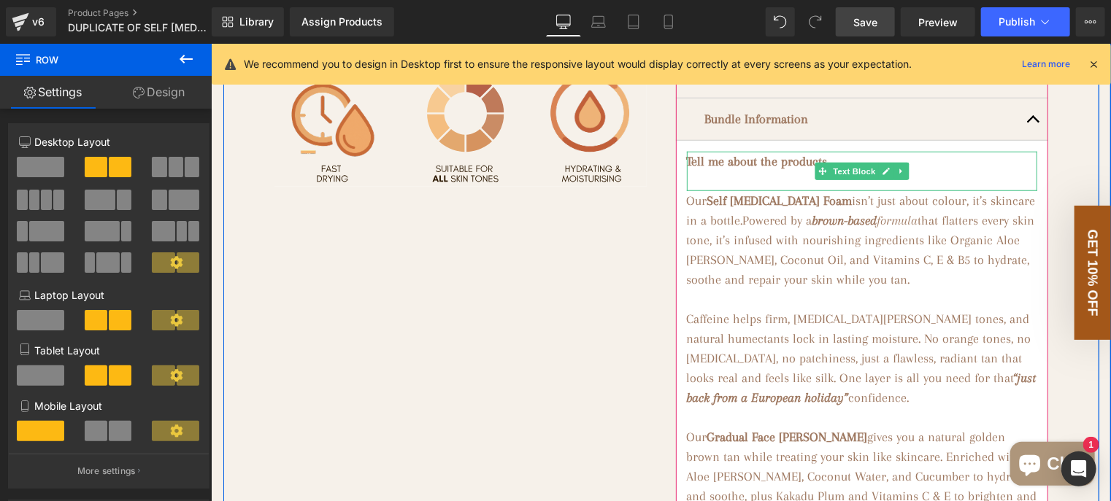
click at [728, 171] on p "Tell me about the products" at bounding box center [861, 161] width 350 height 20
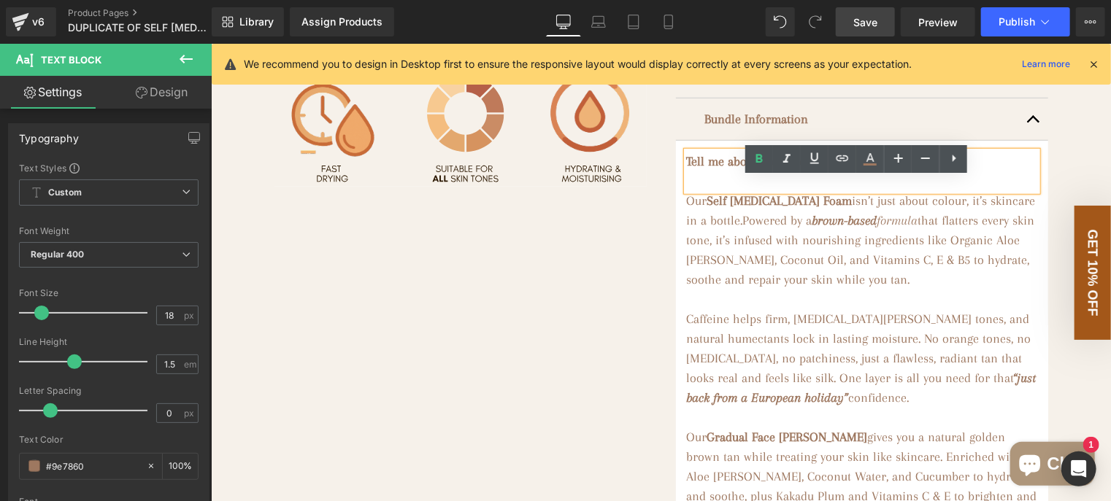
click at [949, 151] on icon at bounding box center [954, 159] width 18 height 18
click at [984, 147] on link at bounding box center [981, 159] width 28 height 28
click at [561, 288] on div "(P) Image ‹ ›" at bounding box center [661, 252] width 876 height 1300
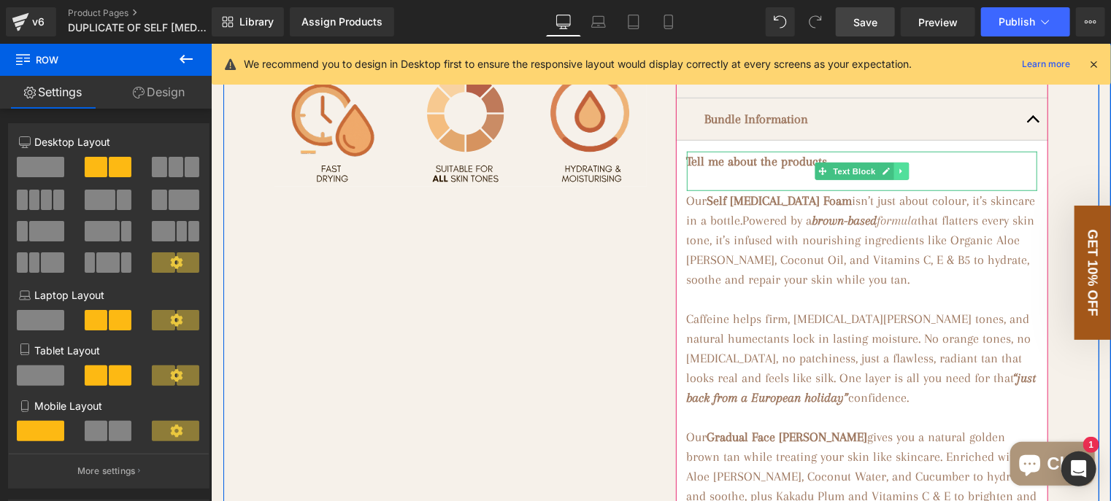
click at [893, 180] on link at bounding box center [899, 171] width 15 height 18
click at [903, 175] on icon at bounding box center [907, 170] width 8 height 9
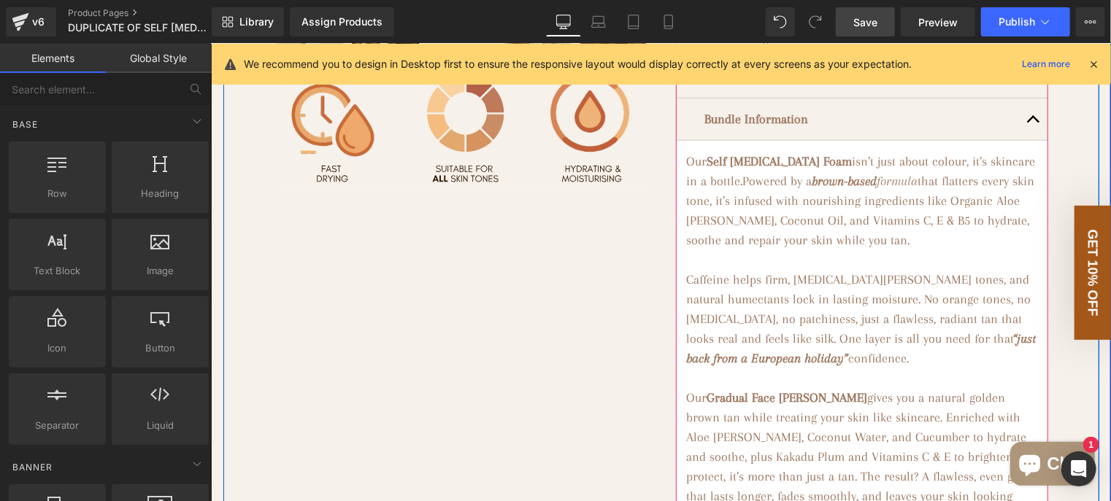
click at [1026, 139] on button "button" at bounding box center [1032, 119] width 29 height 42
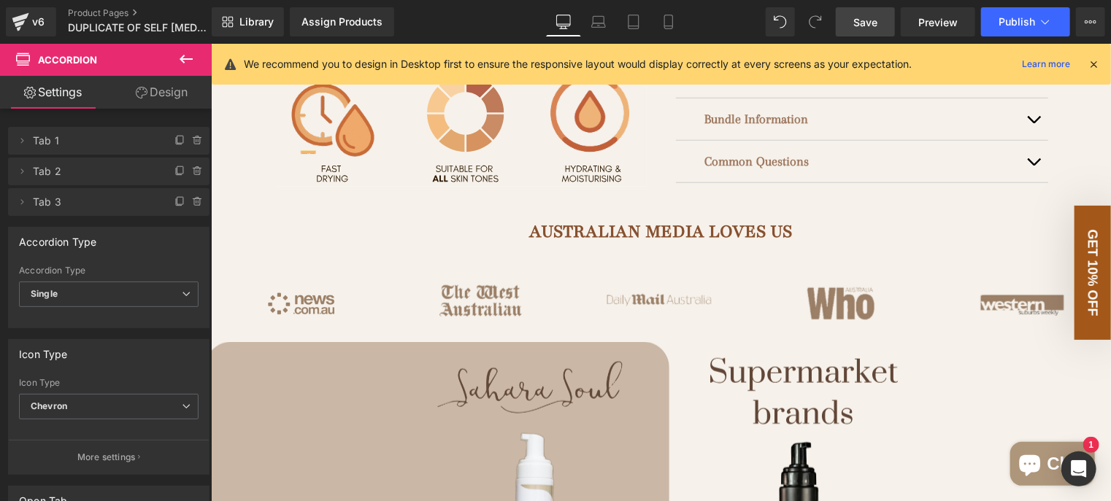
click at [868, 28] on span "Save" at bounding box center [865, 22] width 24 height 15
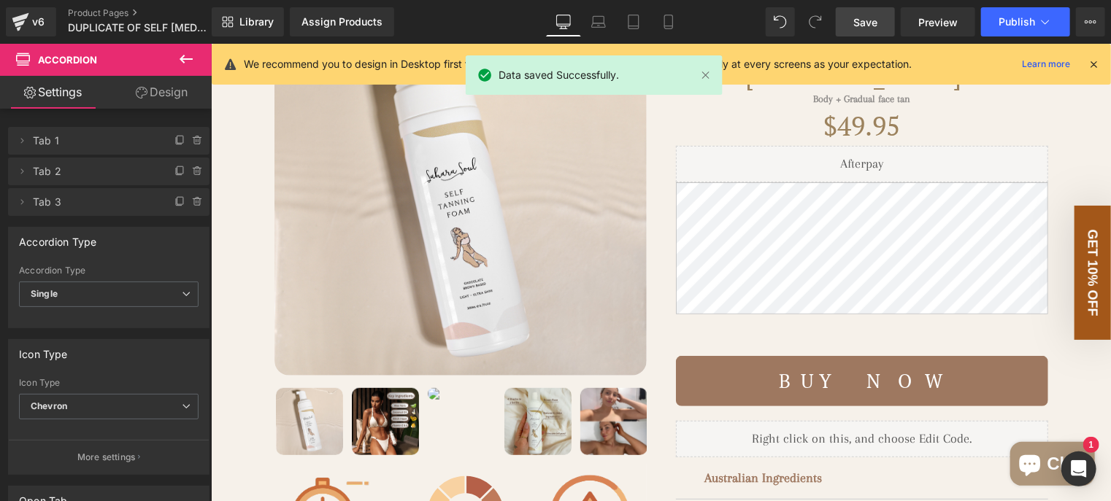
scroll to position [81, 0]
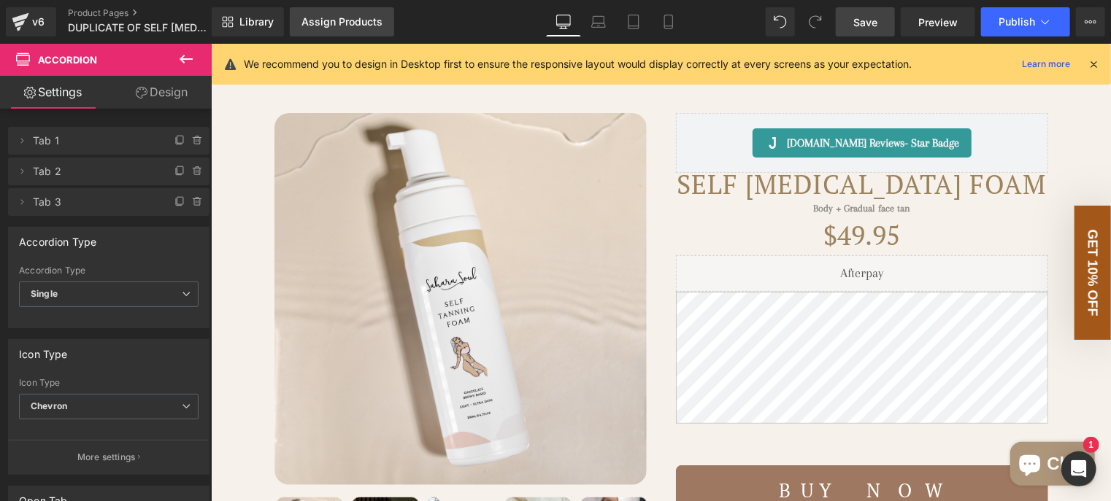
click at [321, 25] on div "Assign Products" at bounding box center [341, 22] width 81 height 12
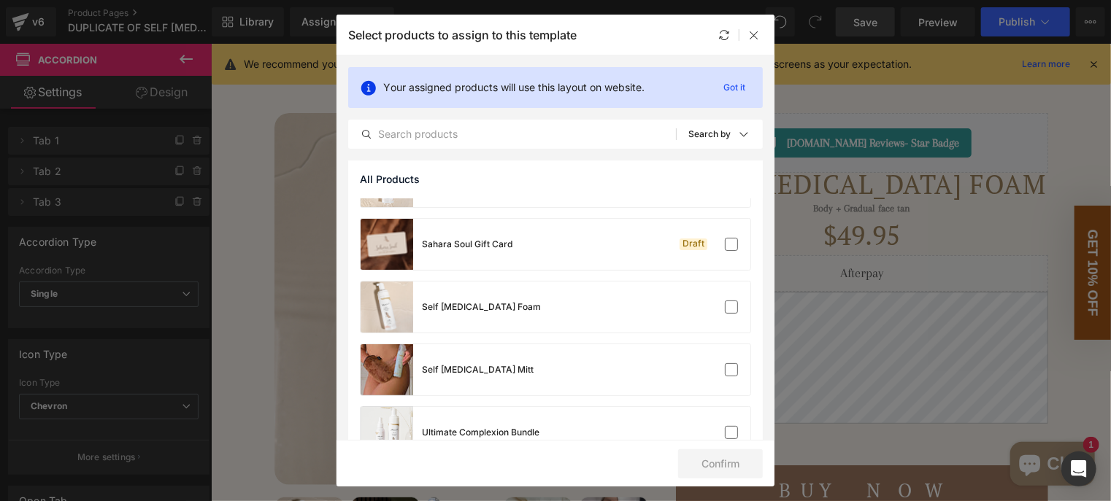
scroll to position [82, 0]
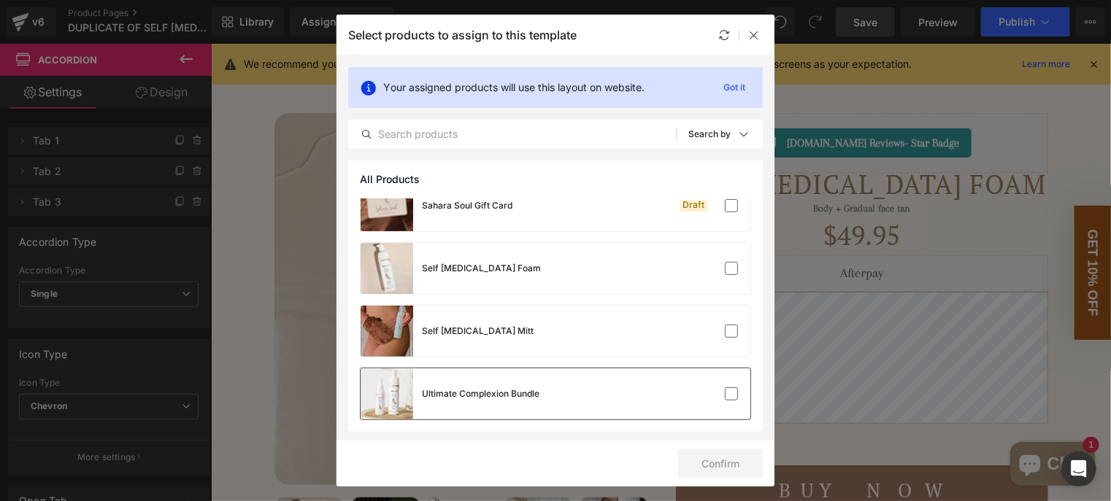
click at [567, 402] on div "Ultimate Complexion Bundle" at bounding box center [555, 394] width 390 height 51
click at [744, 461] on button "Confirm" at bounding box center [720, 464] width 85 height 29
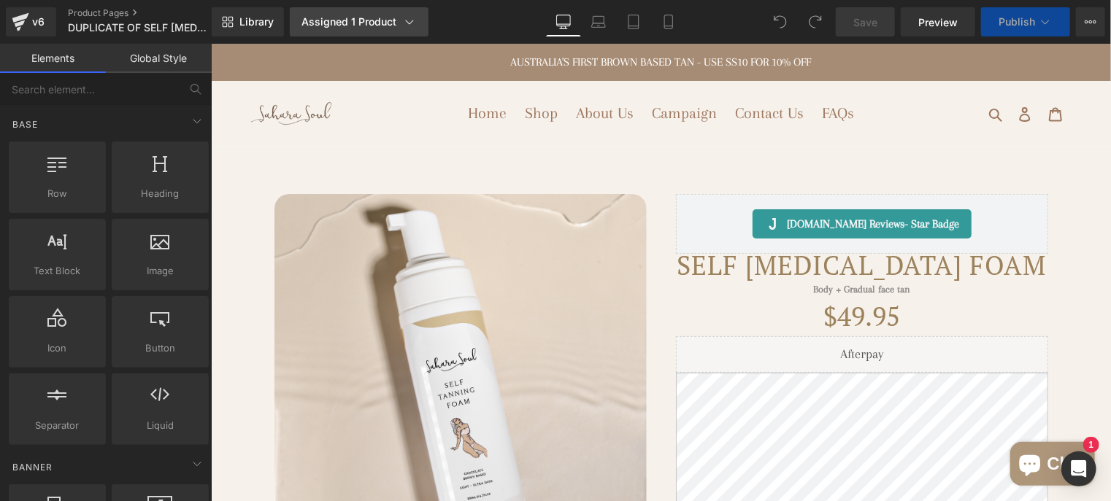
click at [398, 17] on div "Assigned 1 Product" at bounding box center [358, 22] width 115 height 15
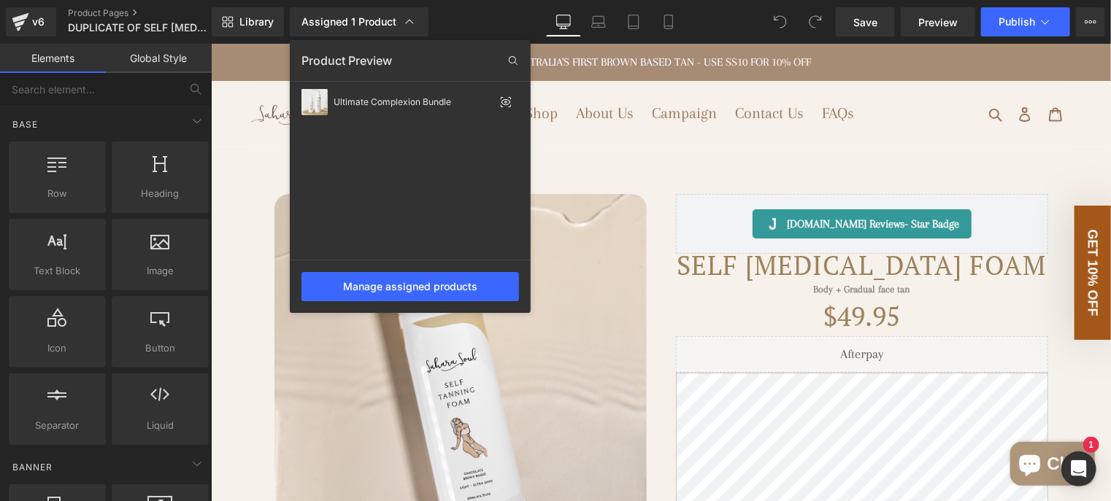
click at [447, 15] on div "Assigned 1 Product Product Preview Ultimate Complexion Bundle Manage assigned p…" at bounding box center [375, 21] width 182 height 29
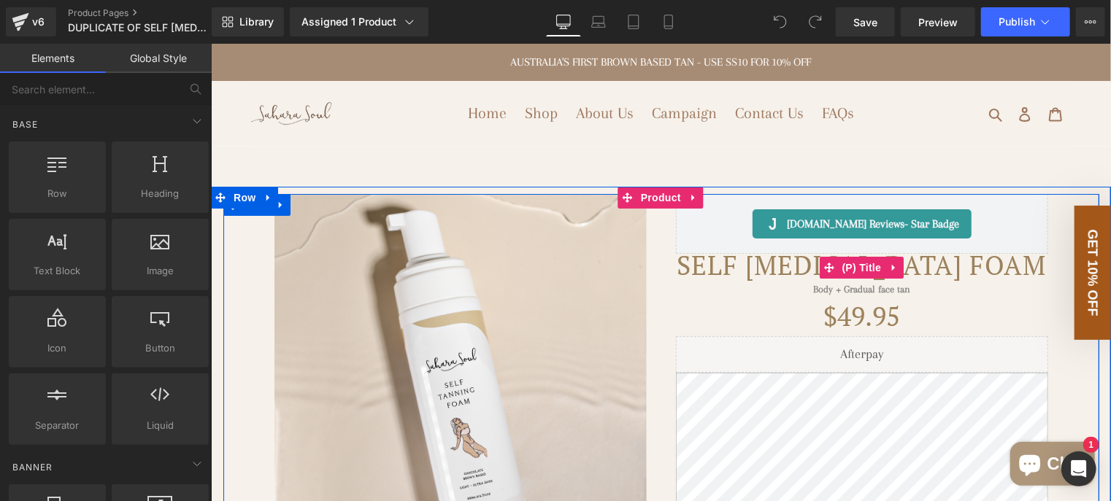
click at [776, 277] on link "Self [MEDICAL_DATA] Foam" at bounding box center [860, 264] width 369 height 23
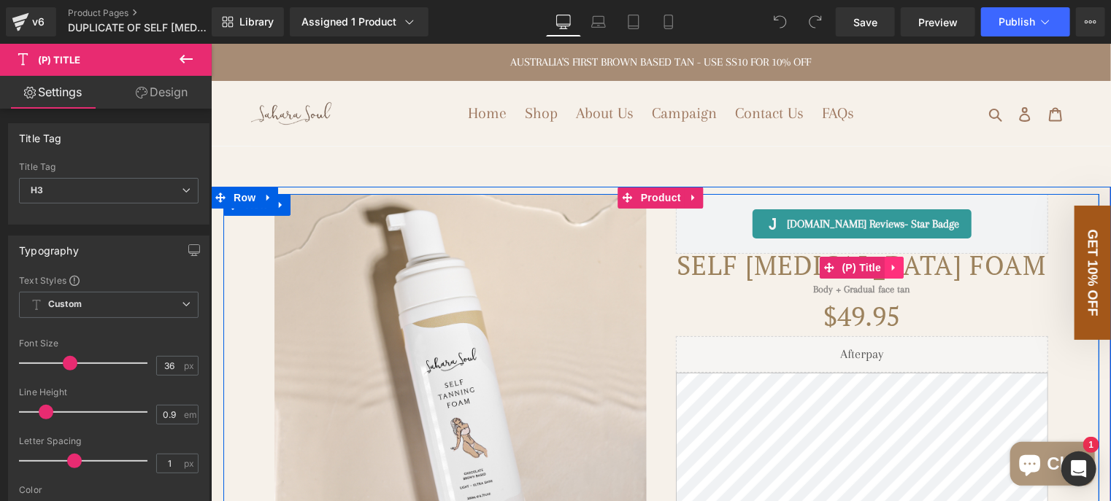
click at [891, 273] on icon at bounding box center [893, 267] width 10 height 11
drag, startPoint x: 760, startPoint y: 291, endPoint x: 749, endPoint y: 292, distance: 10.2
click at [757, 277] on link "Self [MEDICAL_DATA] Foam" at bounding box center [860, 264] width 369 height 23
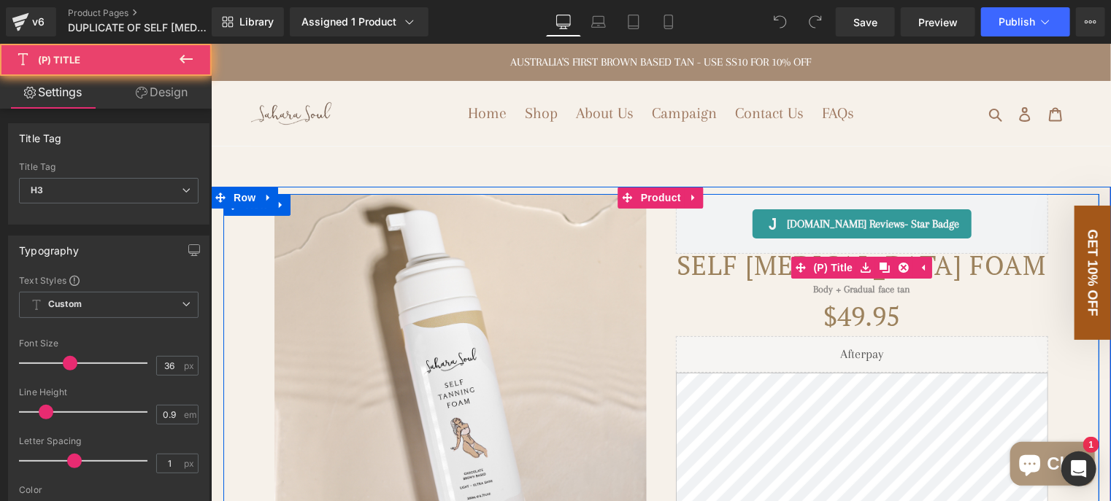
click at [745, 277] on link "Self [MEDICAL_DATA] Foam" at bounding box center [860, 264] width 369 height 23
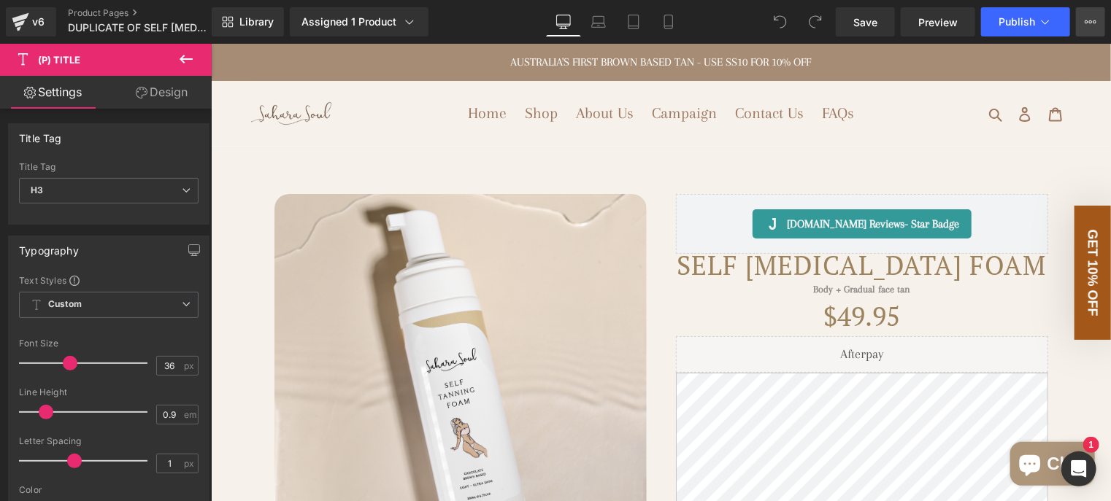
click at [1081, 26] on button "View Live Page View with current Template Save Template to Library Schedule Pub…" at bounding box center [1090, 21] width 29 height 29
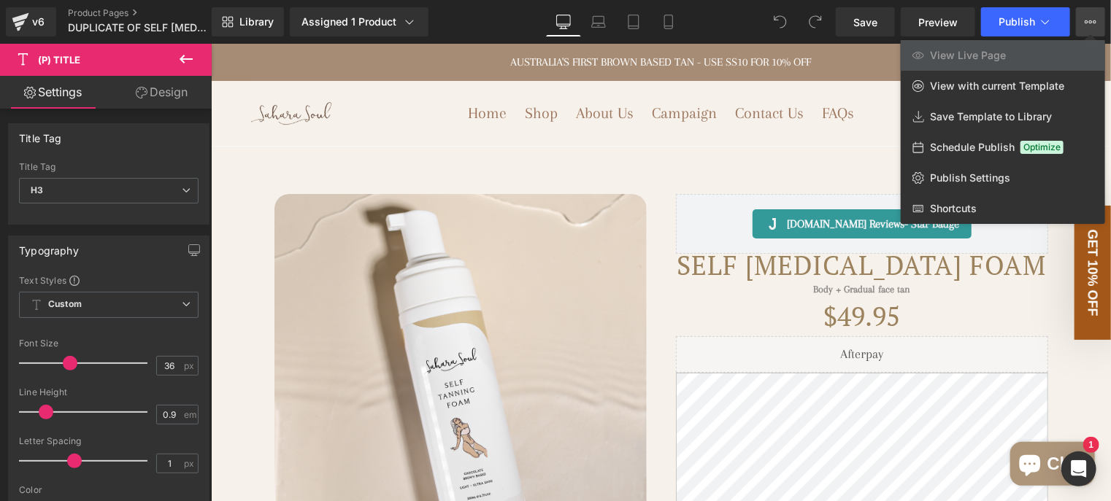
click at [1081, 26] on button "View Live Page View with current Template Save Template to Library Schedule Pub…" at bounding box center [1090, 21] width 29 height 29
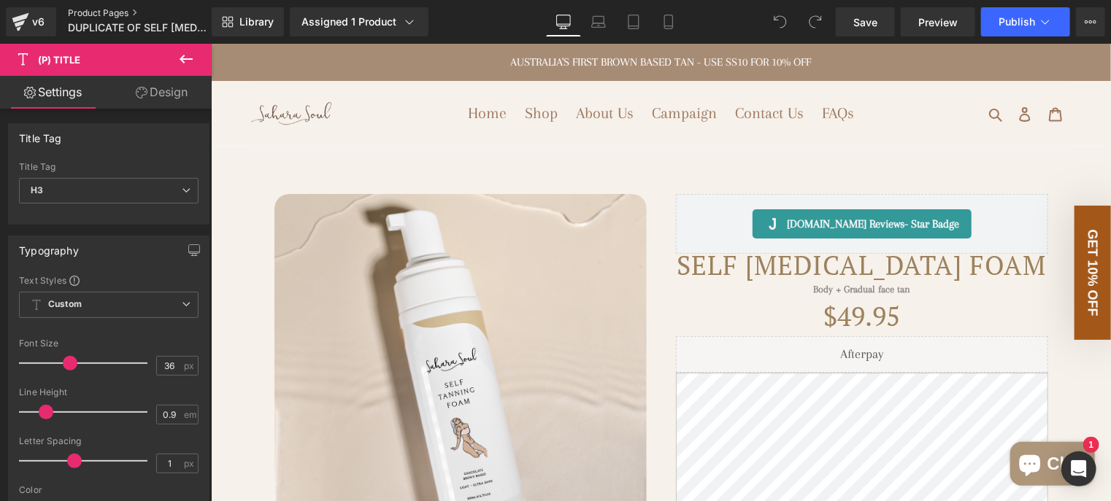
click at [123, 11] on link "Product Pages" at bounding box center [152, 13] width 168 height 12
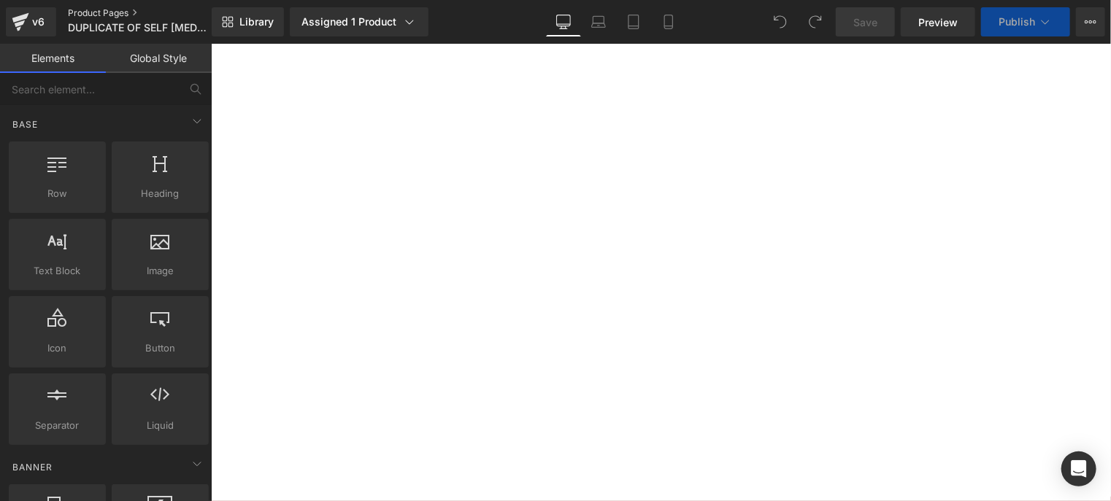
click at [103, 10] on link "Product Pages" at bounding box center [152, 13] width 168 height 12
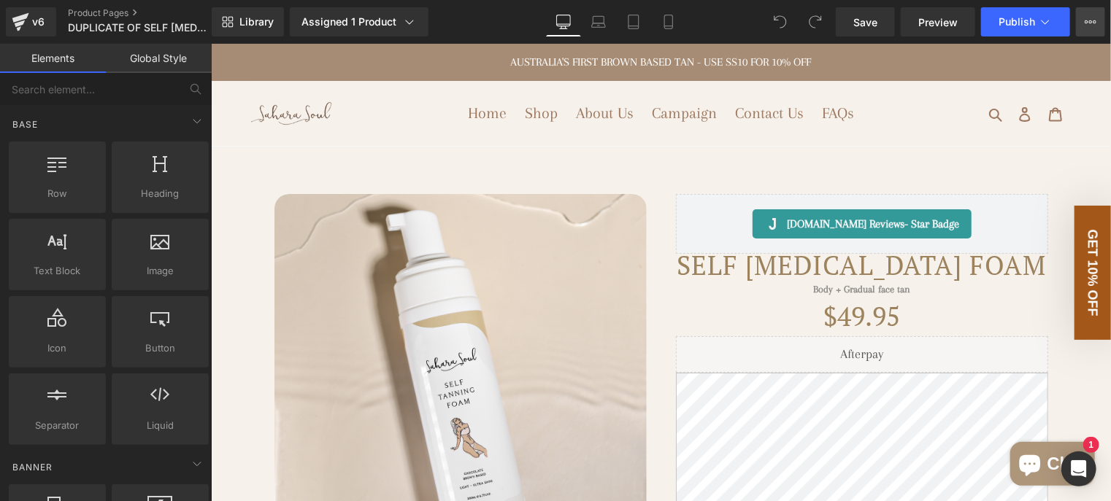
click at [1095, 21] on icon at bounding box center [1090, 22] width 12 height 12
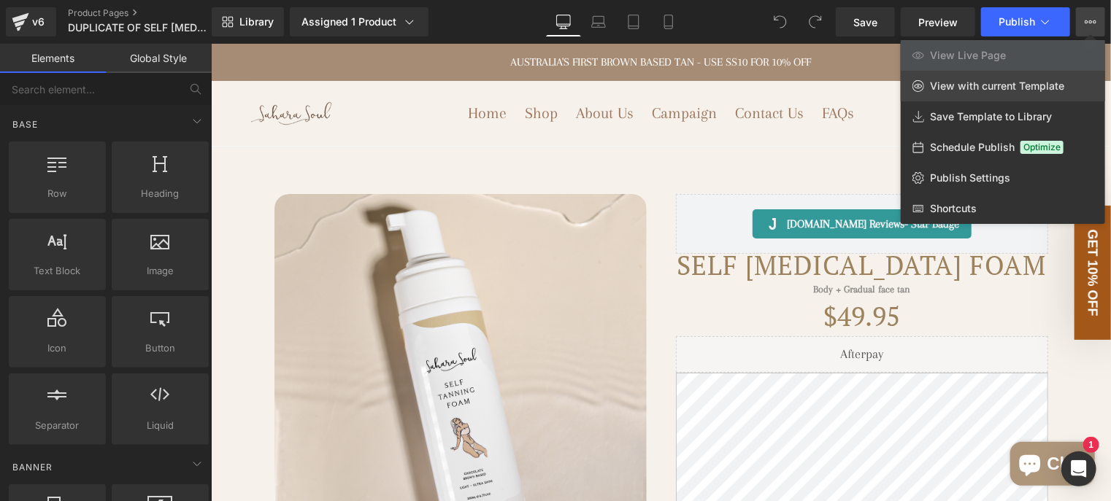
click at [1022, 81] on span "View with current Template" at bounding box center [997, 86] width 134 height 13
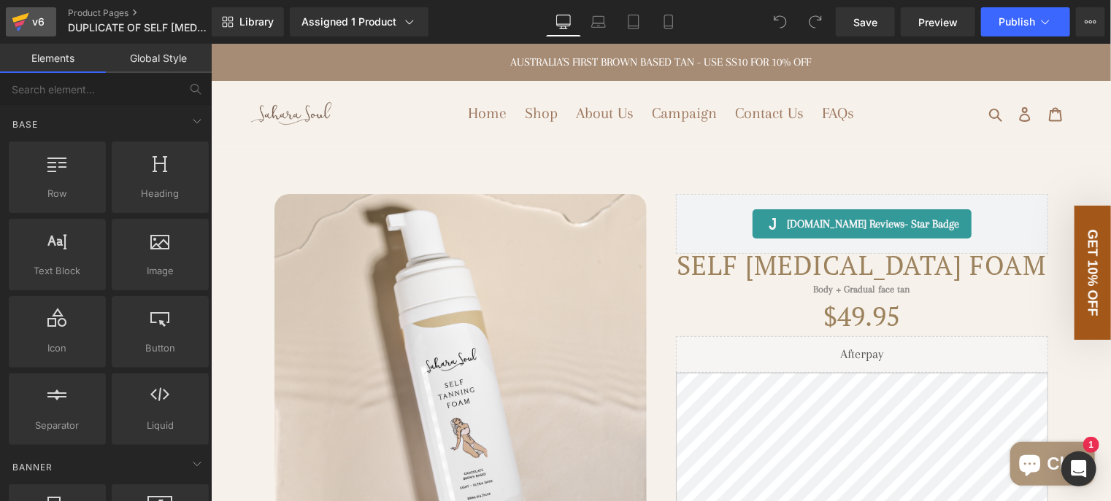
click at [45, 25] on div "v6" at bounding box center [38, 21] width 18 height 19
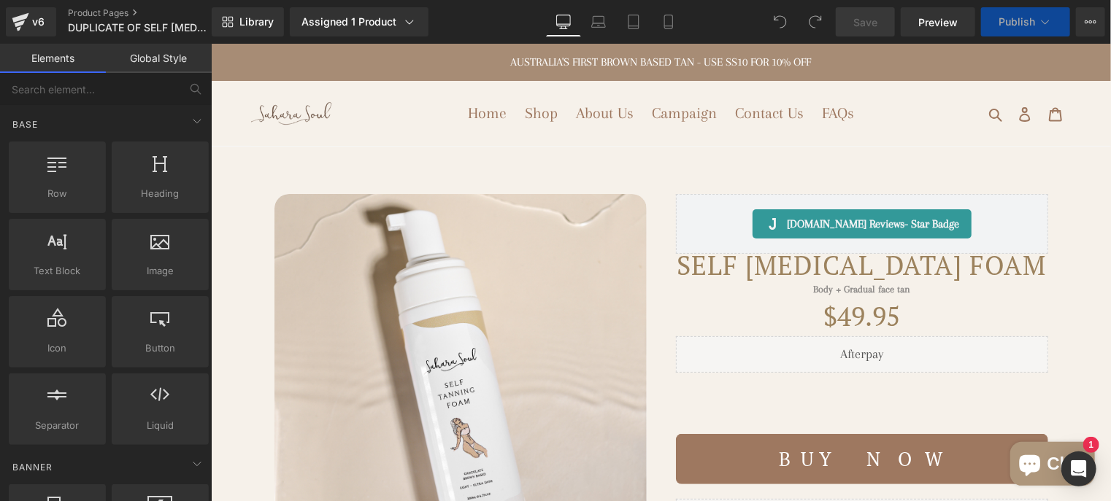
scroll to position [2810, 0]
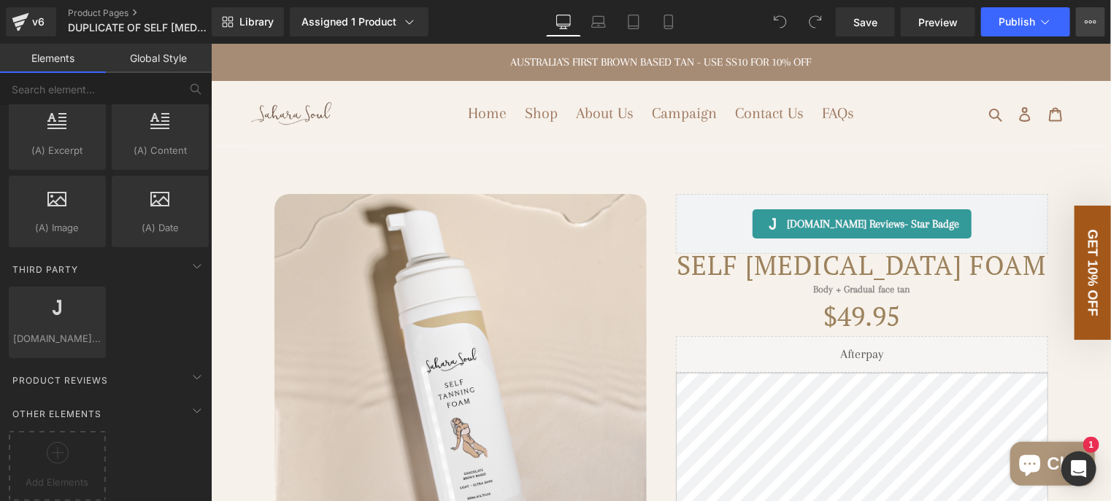
click at [1090, 22] on icon at bounding box center [1090, 22] width 12 height 12
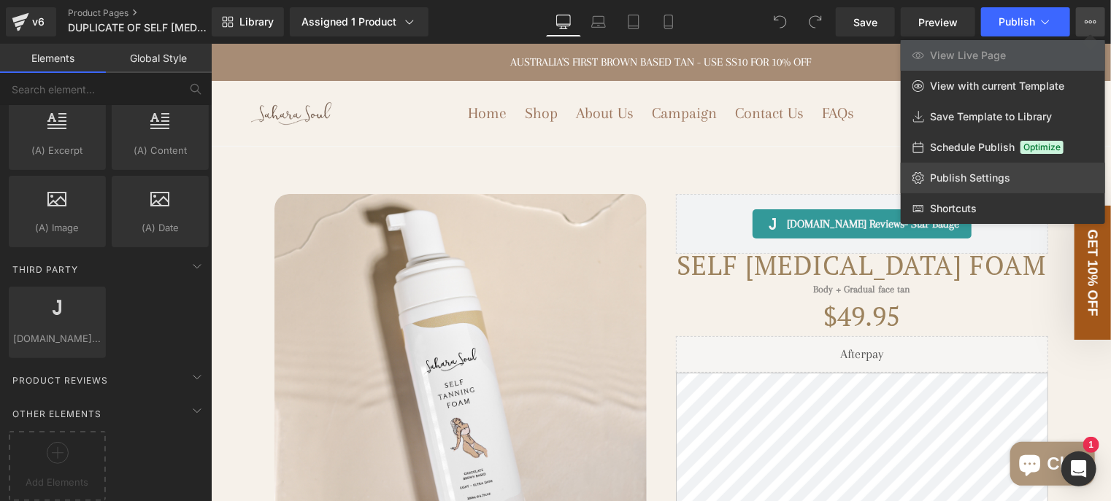
click at [979, 186] on link "Publish Settings" at bounding box center [1003, 178] width 204 height 31
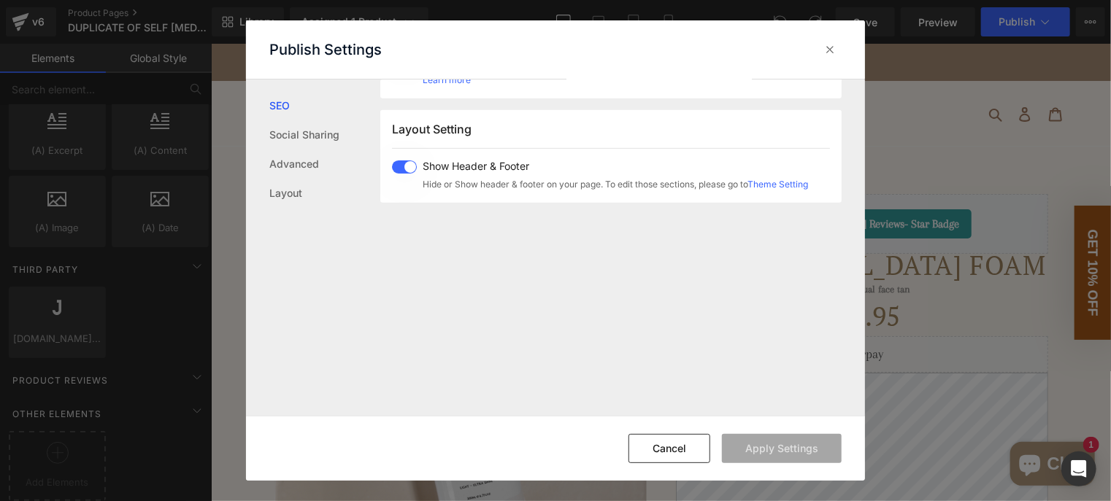
scroll to position [360, 0]
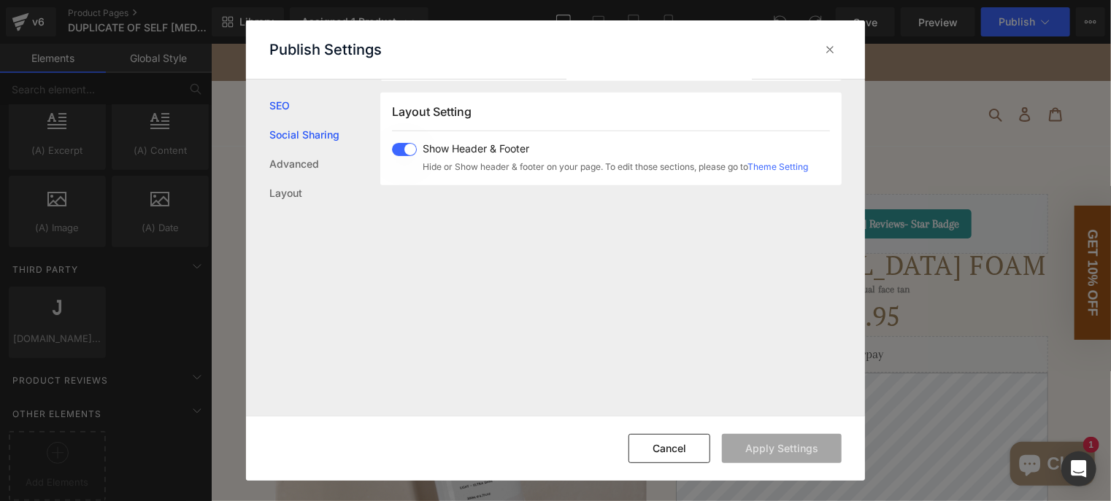
click at [297, 137] on link "Social Sharing" at bounding box center [324, 134] width 111 height 29
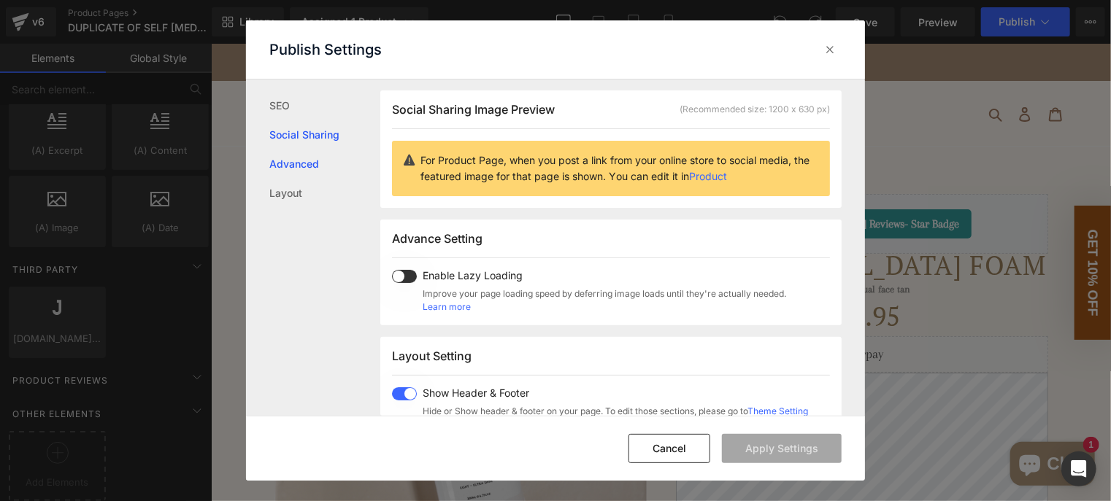
click at [301, 169] on link "Advanced" at bounding box center [324, 164] width 111 height 29
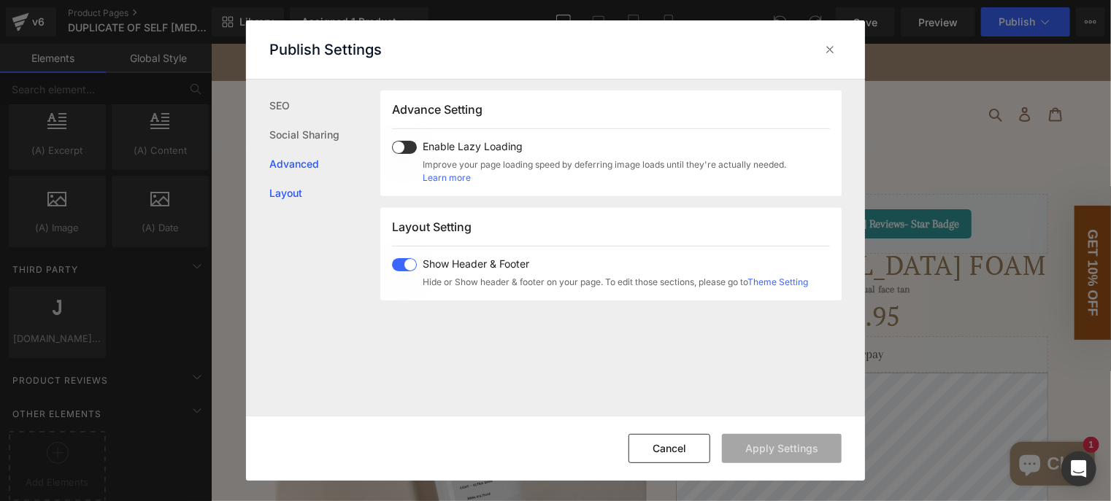
click at [298, 195] on link "Layout" at bounding box center [324, 193] width 111 height 29
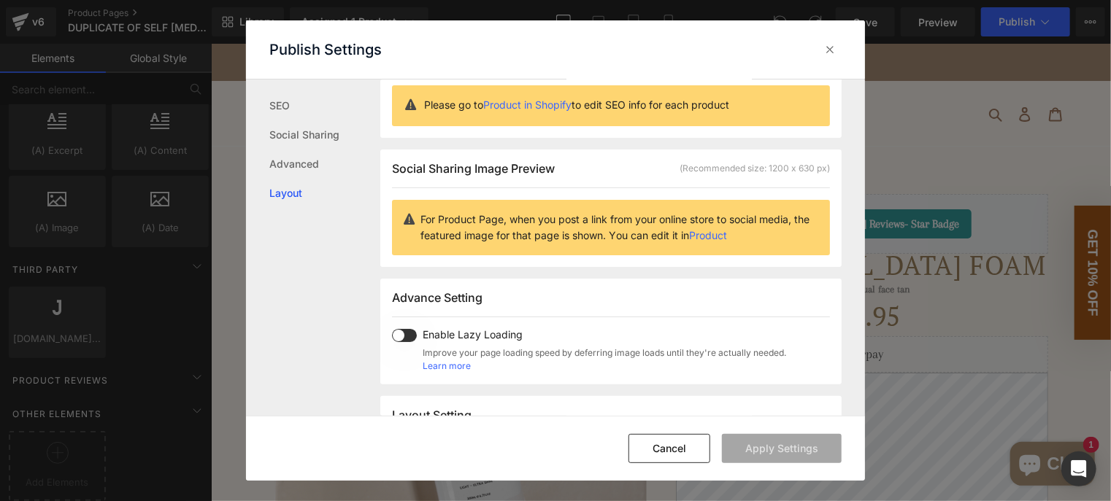
scroll to position [0, 0]
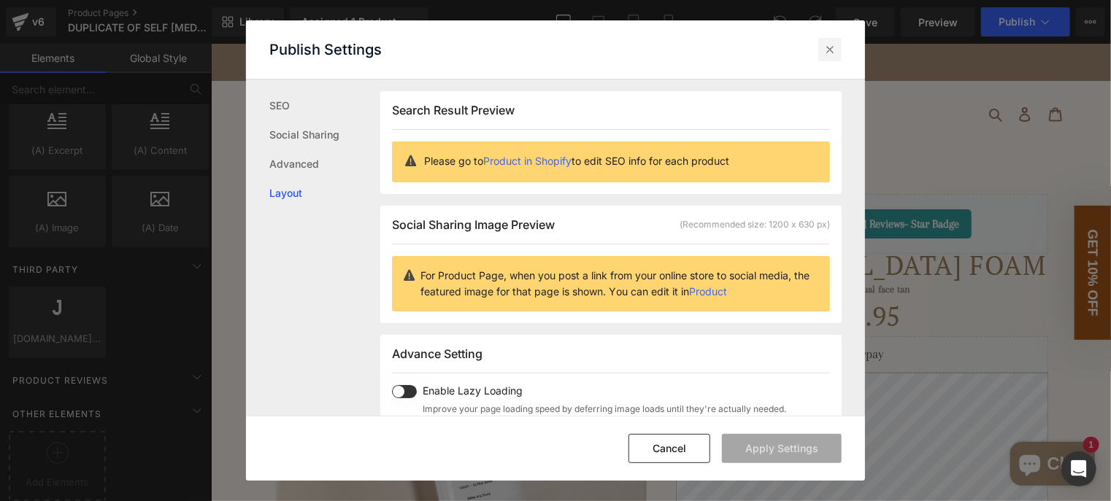
click at [828, 52] on icon at bounding box center [829, 49] width 15 height 15
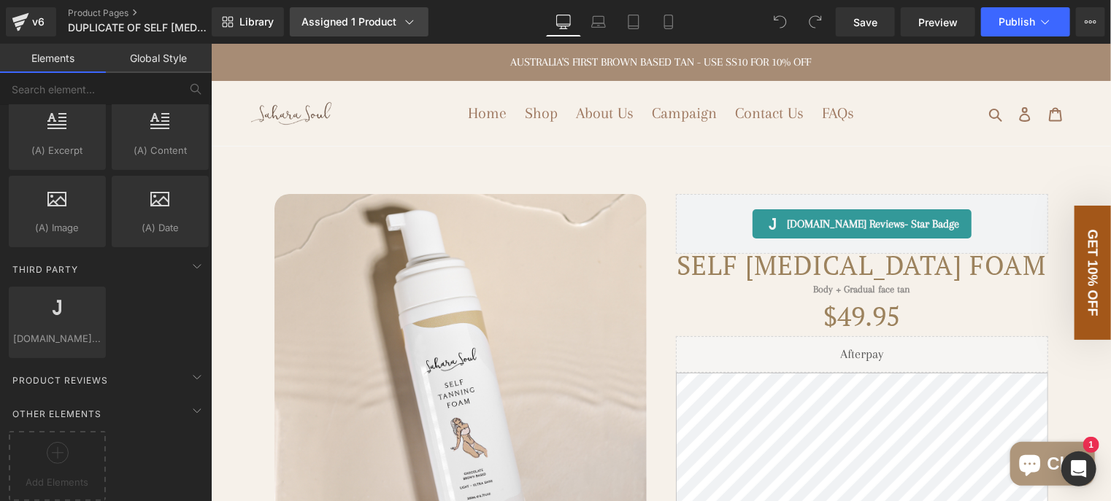
click at [354, 26] on div "Assigned 1 Product" at bounding box center [358, 22] width 115 height 15
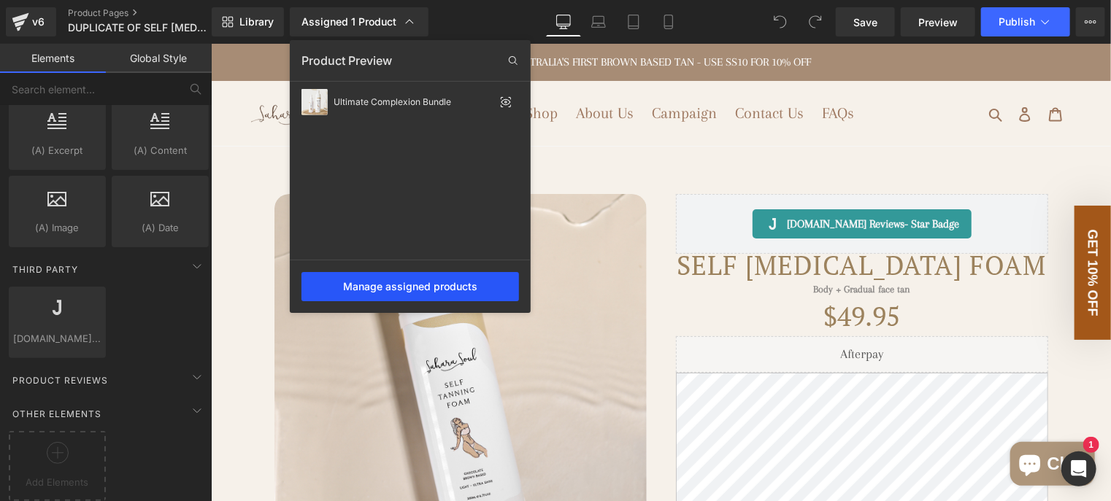
click at [422, 285] on div "Manage assigned products" at bounding box center [409, 286] width 217 height 29
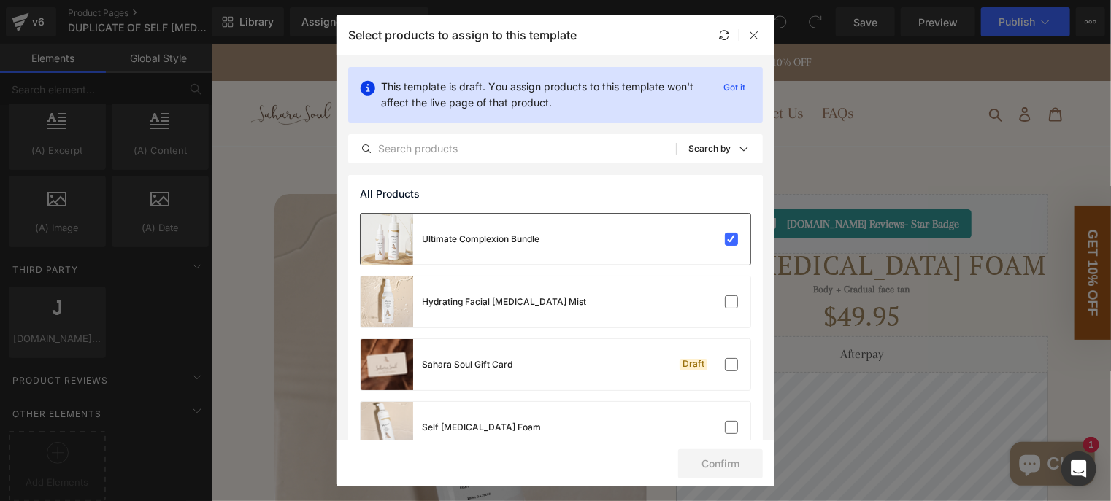
click at [651, 242] on div "Ultimate Complexion Bundle" at bounding box center [555, 239] width 390 height 51
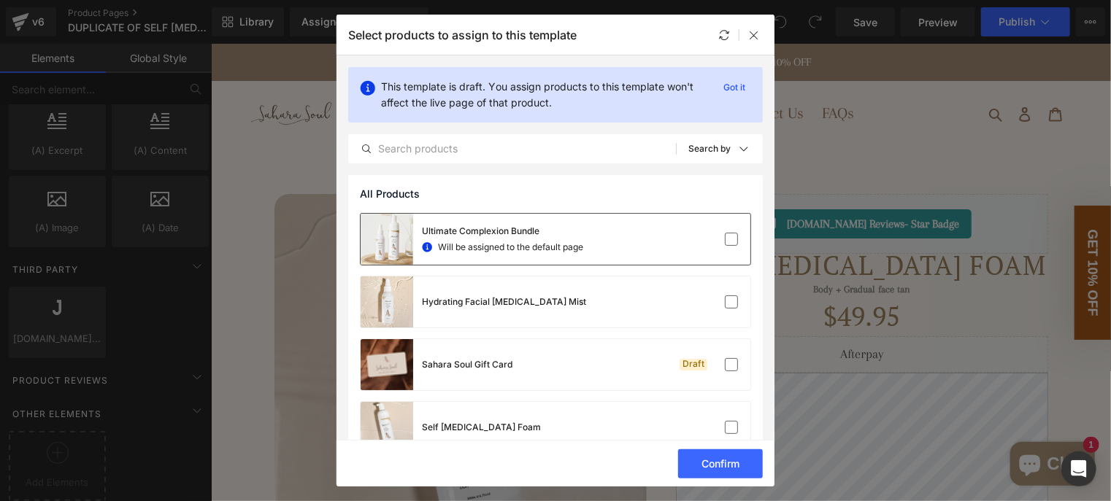
click at [704, 242] on div at bounding box center [706, 239] width 65 height 15
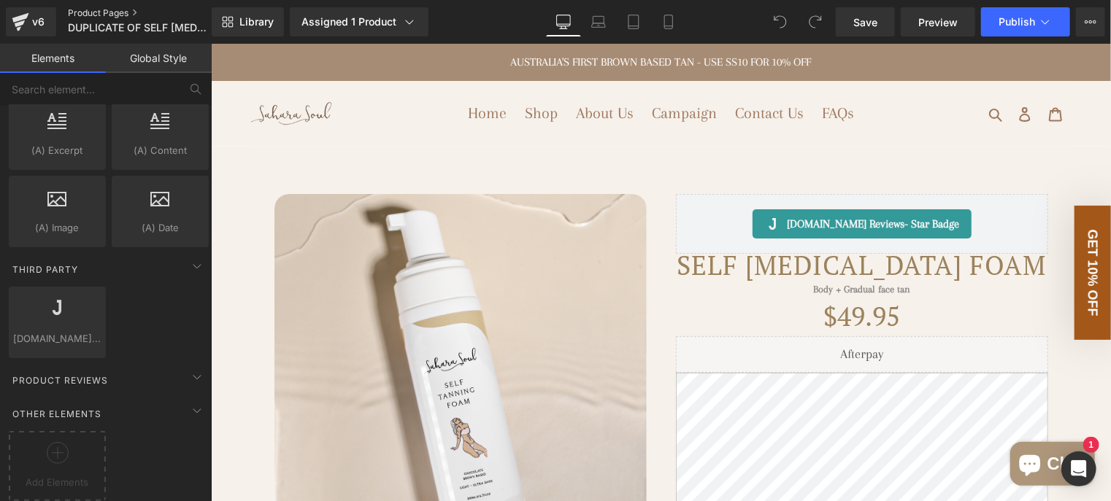
click at [85, 17] on link "Product Pages" at bounding box center [152, 13] width 168 height 12
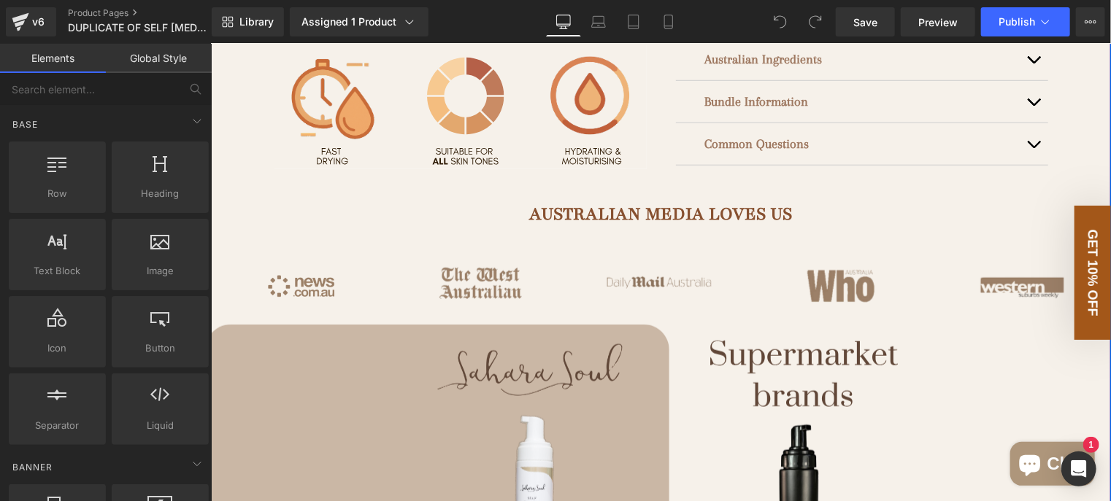
scroll to position [584, 0]
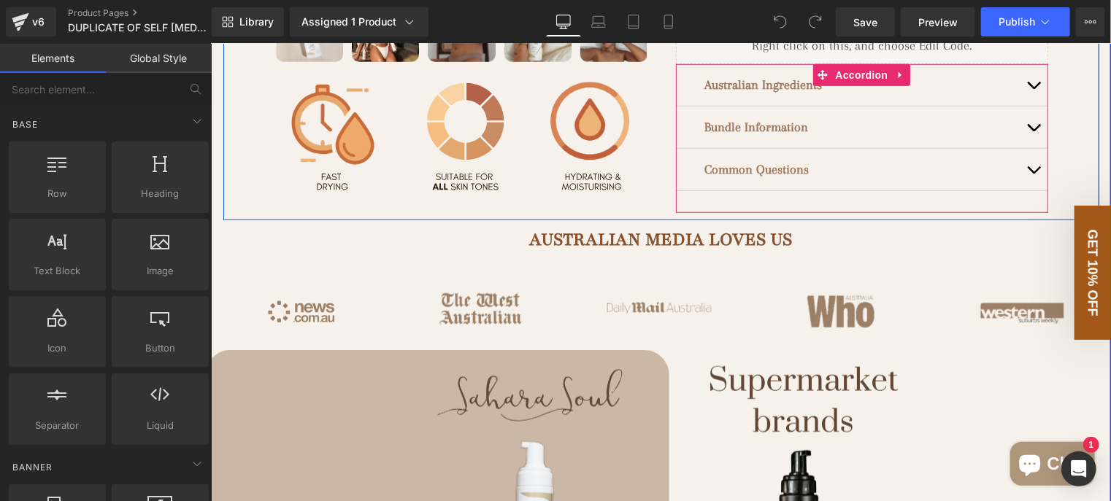
click at [1033, 173] on span "button" at bounding box center [1033, 173] width 0 height 0
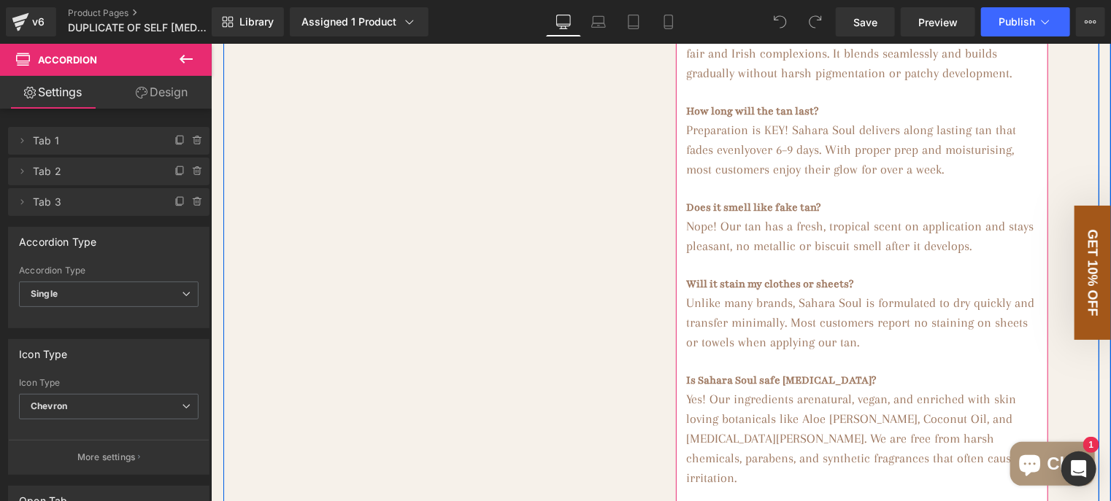
scroll to position [511, 0]
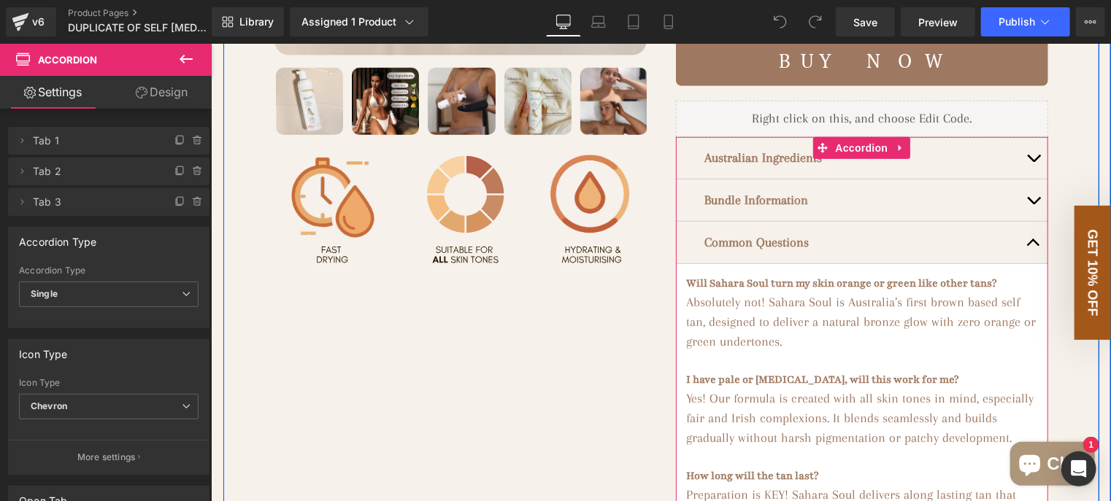
click at [1025, 263] on button "button" at bounding box center [1032, 242] width 29 height 42
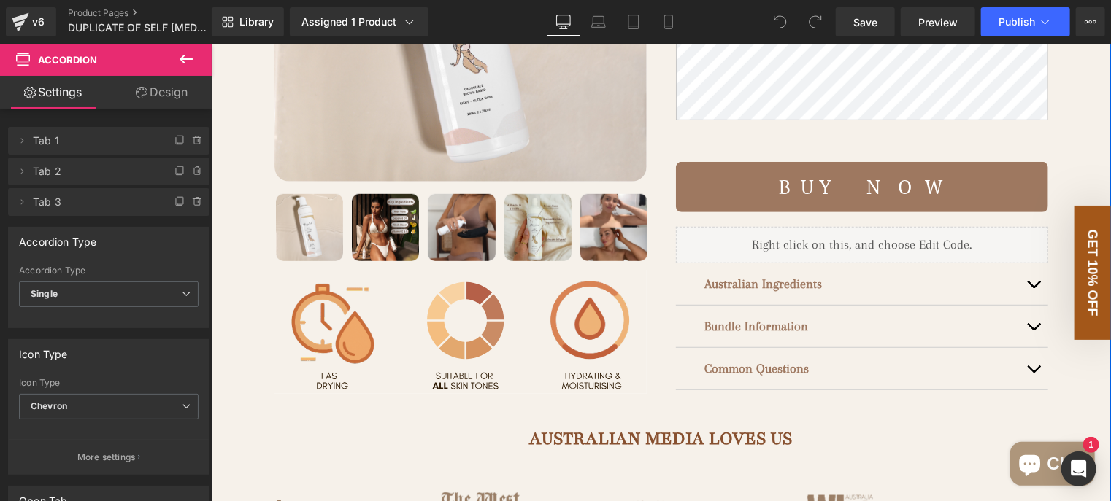
scroll to position [438, 0]
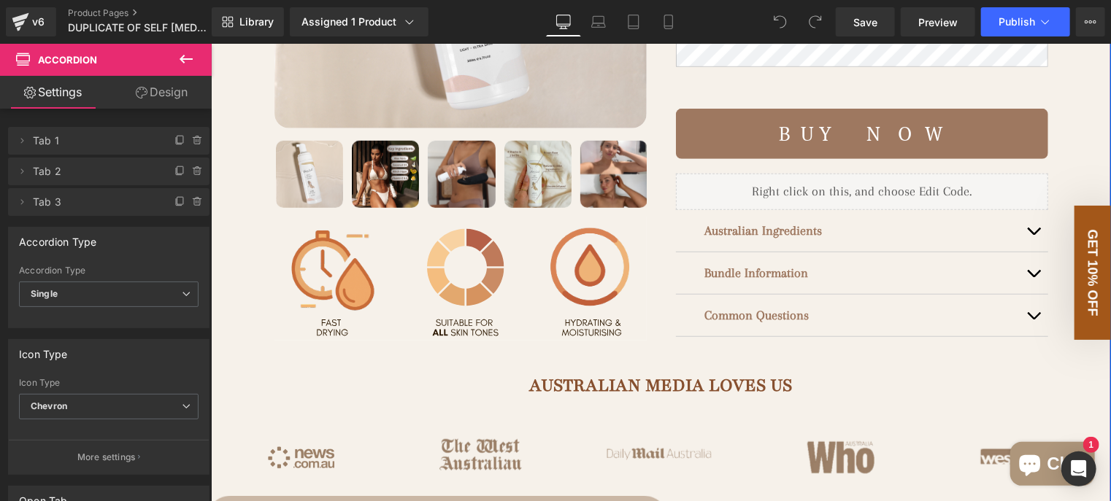
click at [820, 240] on div "Australian Ingredients Text Block" at bounding box center [861, 230] width 314 height 20
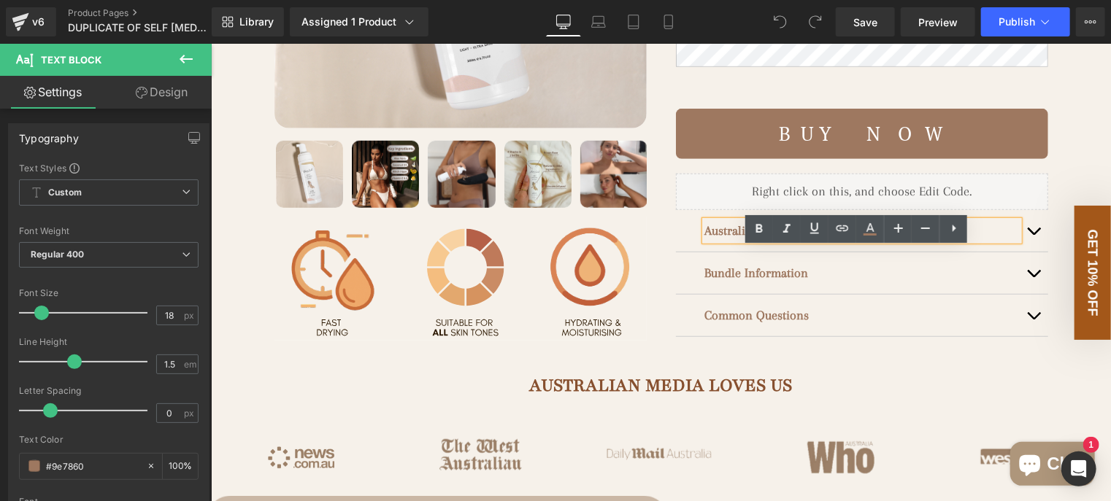
click at [1027, 251] on button "button" at bounding box center [1032, 230] width 29 height 42
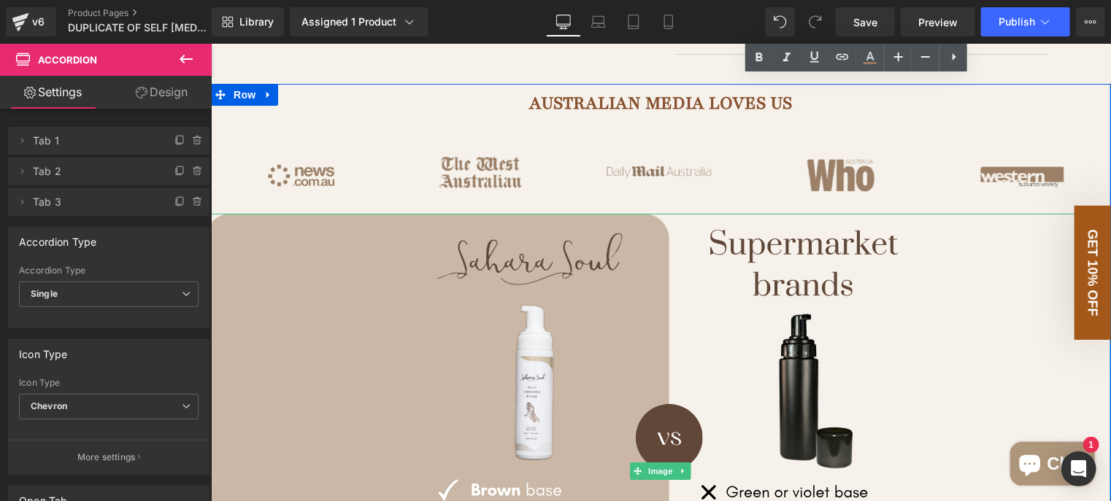
scroll to position [2627, 0]
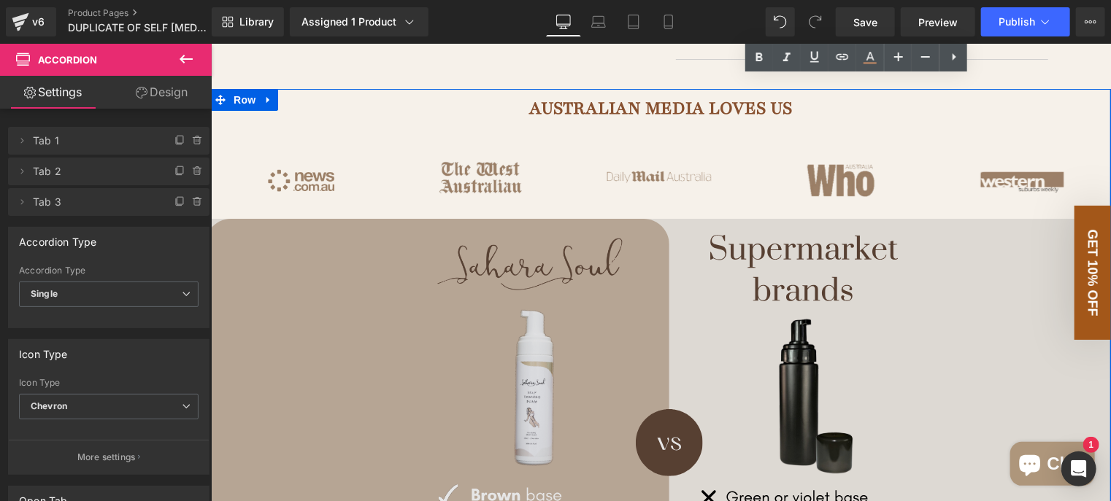
click at [764, 288] on img at bounding box center [660, 475] width 900 height 514
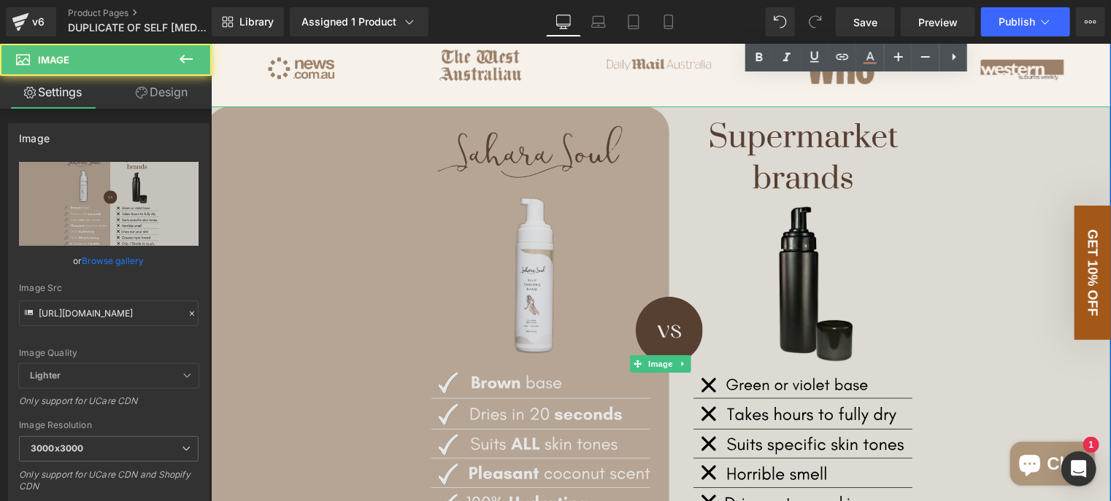
scroll to position [2846, 0]
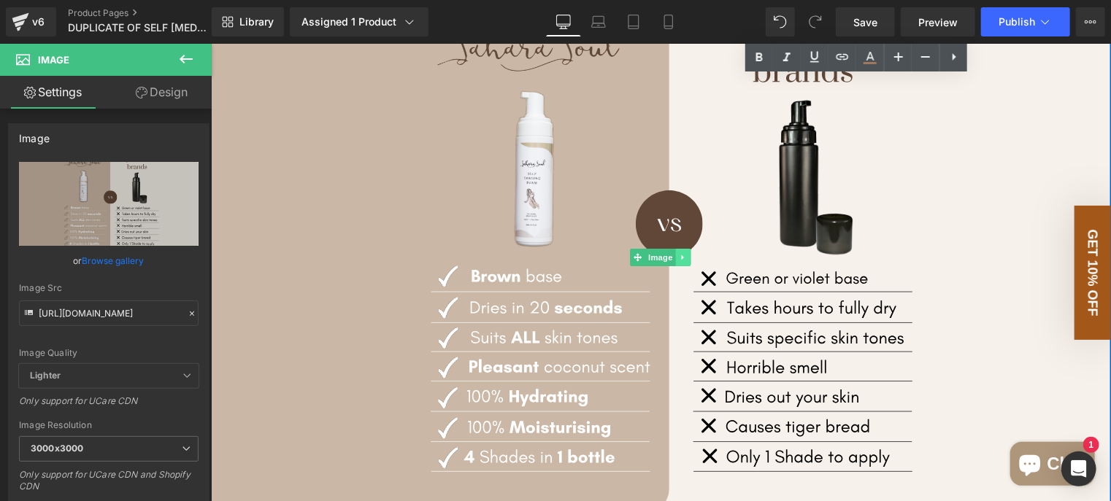
click at [682, 266] on link at bounding box center [682, 257] width 15 height 18
click at [671, 261] on icon at bounding box center [675, 256] width 8 height 9
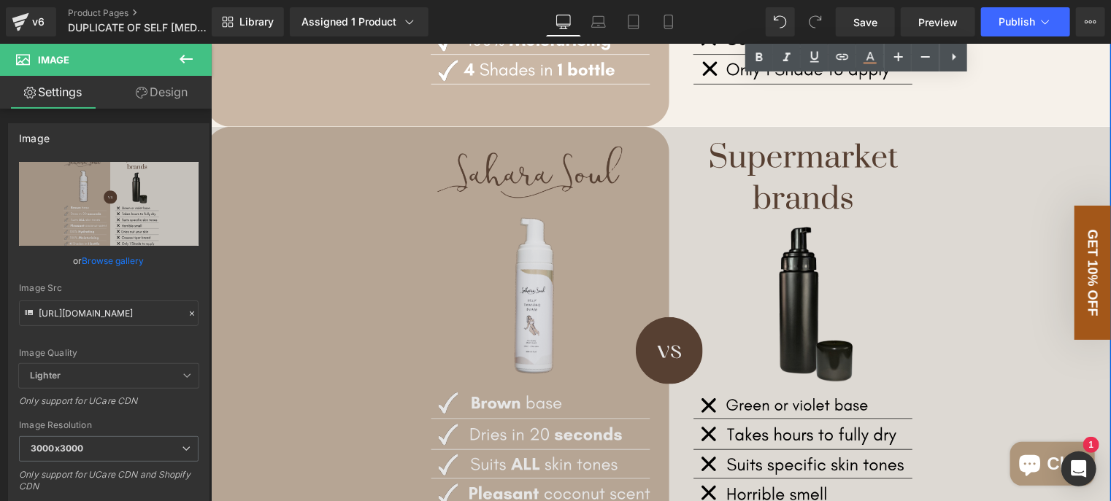
scroll to position [3267, 0]
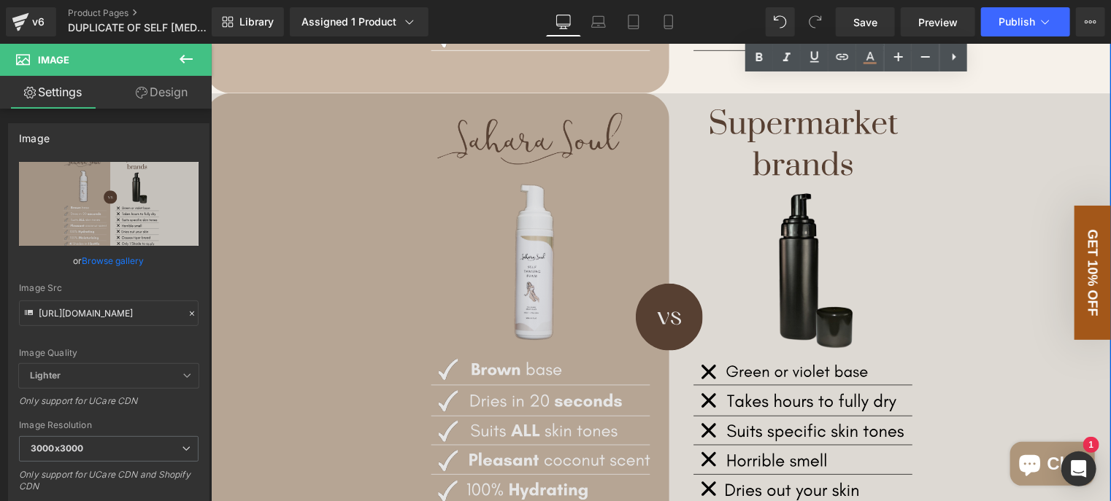
click at [750, 241] on img at bounding box center [660, 350] width 900 height 514
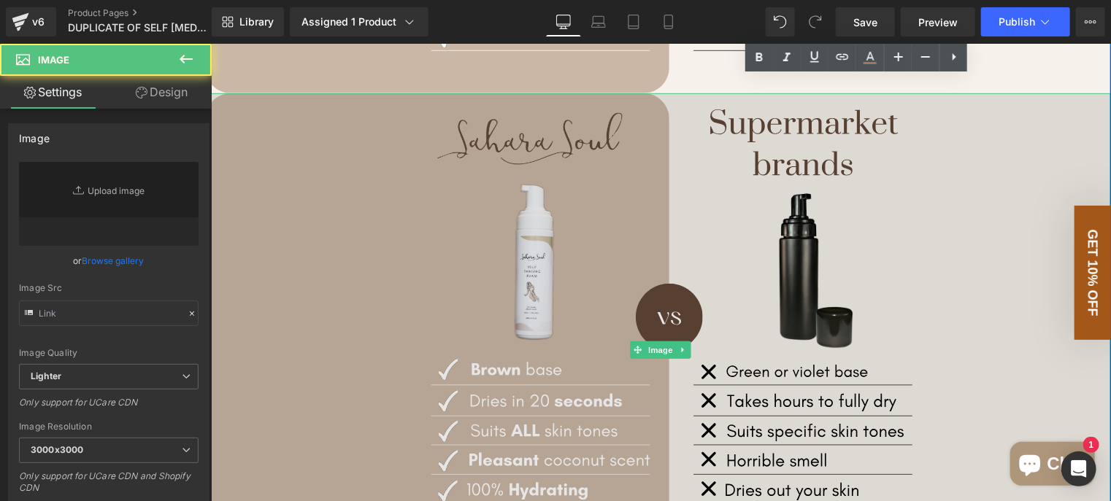
type input "https://ucarecdn.com/d2aa9c0f-ec6a-40fe-b293-ab9e44e64eed/Dries%20in%2020%20sec…"
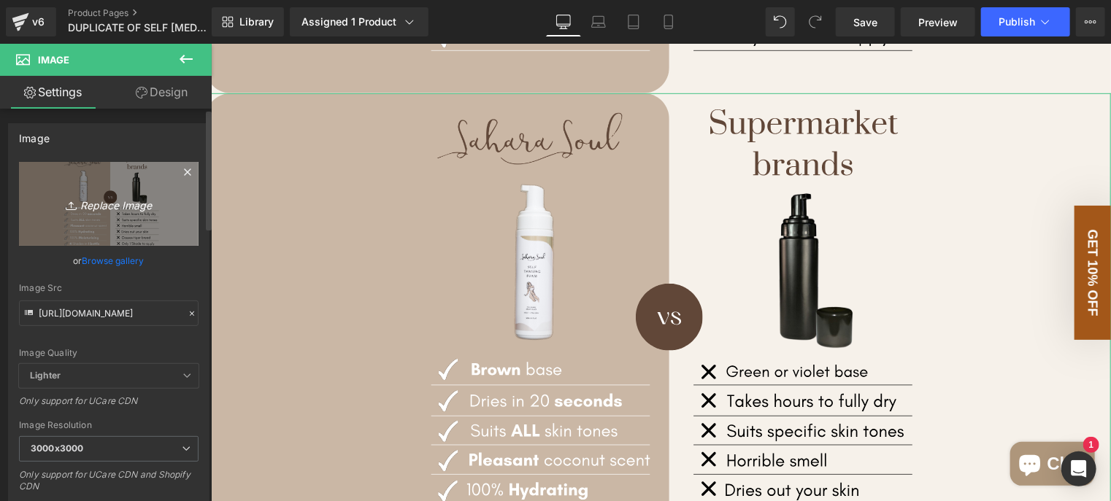
click at [115, 198] on icon "Replace Image" at bounding box center [108, 204] width 117 height 18
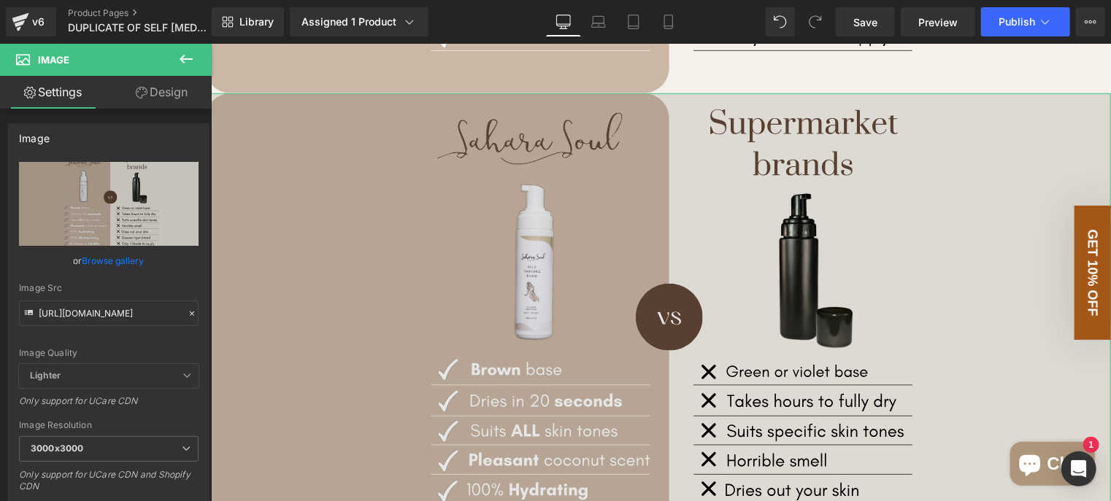
type input "C:\fakepath\Neat Minimalist Comparison Instagram Post (3500 x 2000 px).svg"
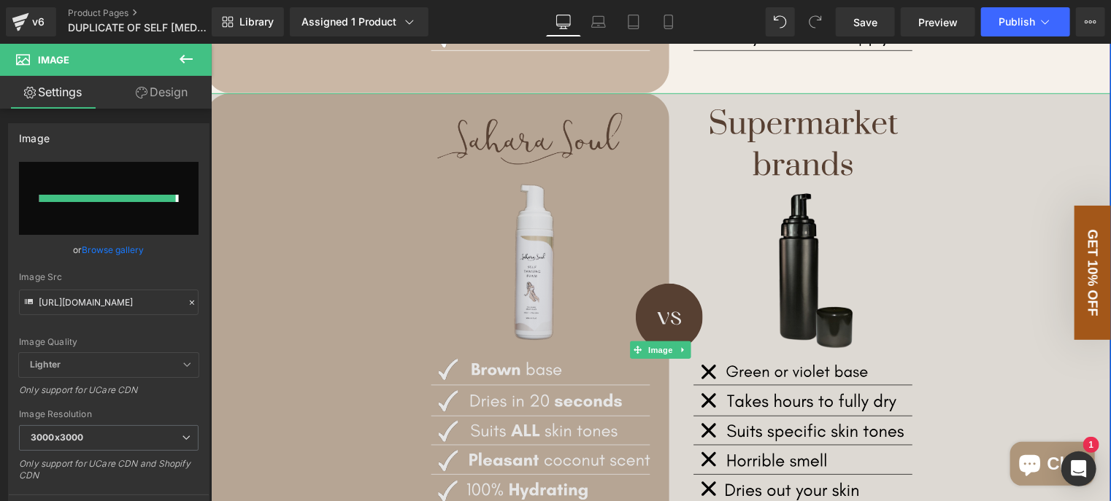
type input "https://ucarecdn.com/897a9736-ba5e-4734-8f62-baa63995bf4e/Neat%20Minimalist%20C…"
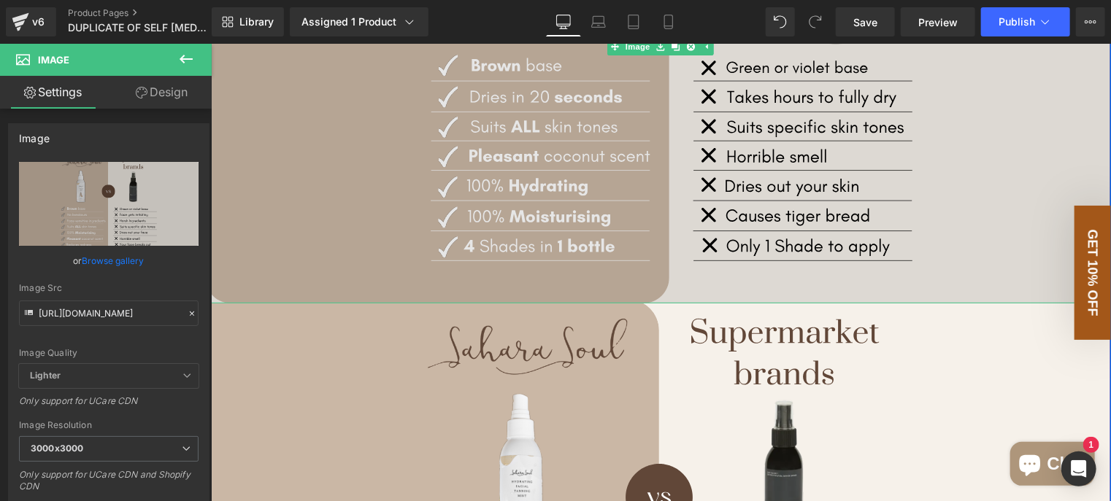
scroll to position [3121, 0]
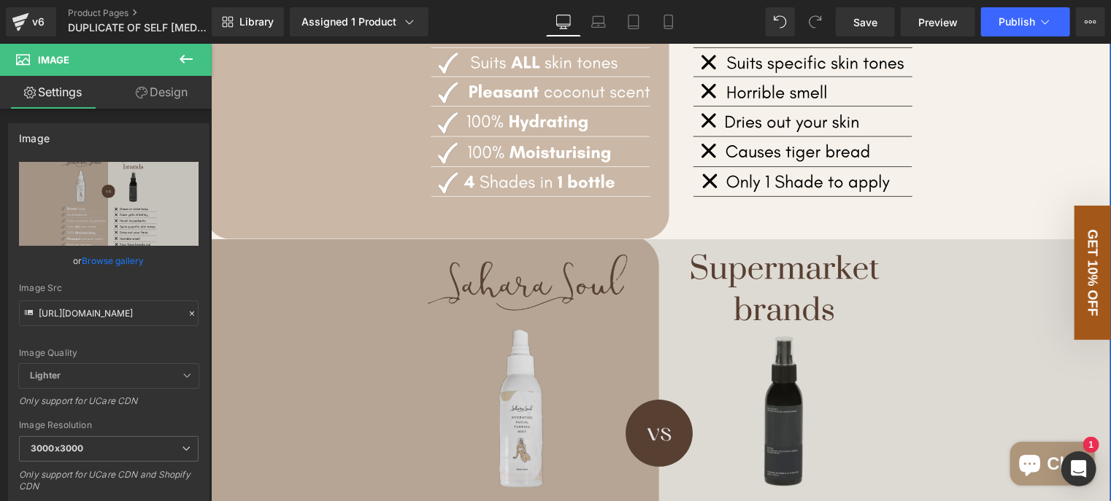
click at [333, 300] on img at bounding box center [660, 496] width 900 height 514
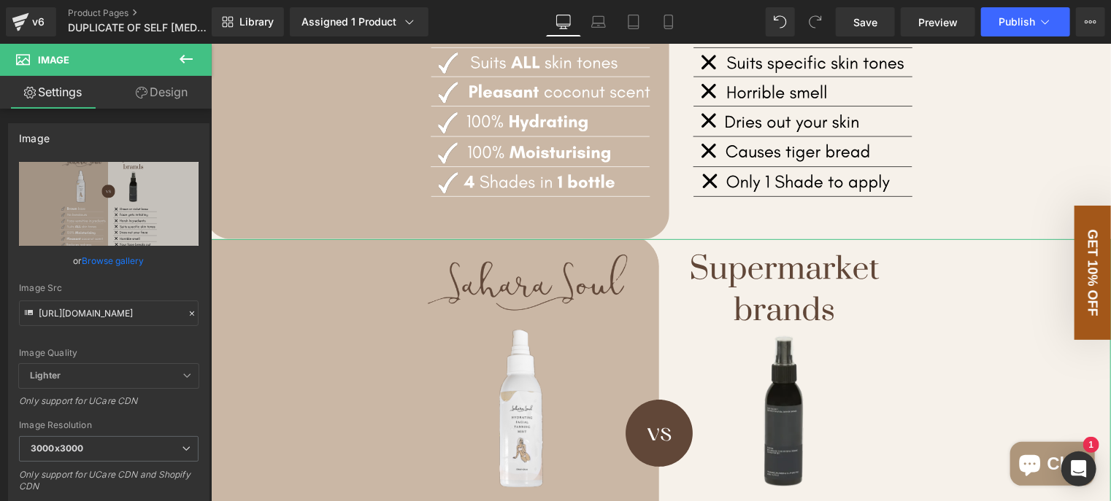
click at [156, 96] on link "Design" at bounding box center [162, 92] width 106 height 33
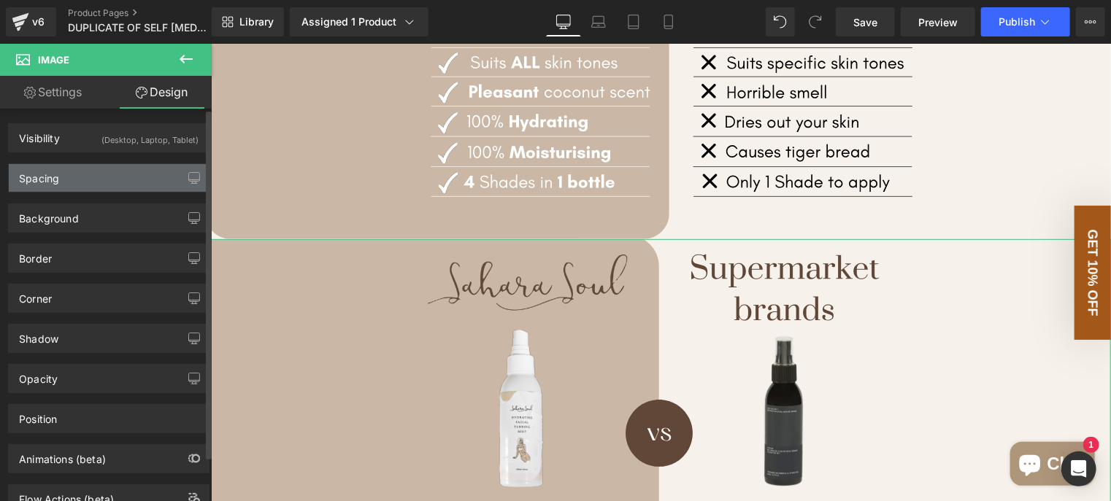
click at [73, 185] on div "Spacing" at bounding box center [109, 178] width 200 height 28
type input "0"
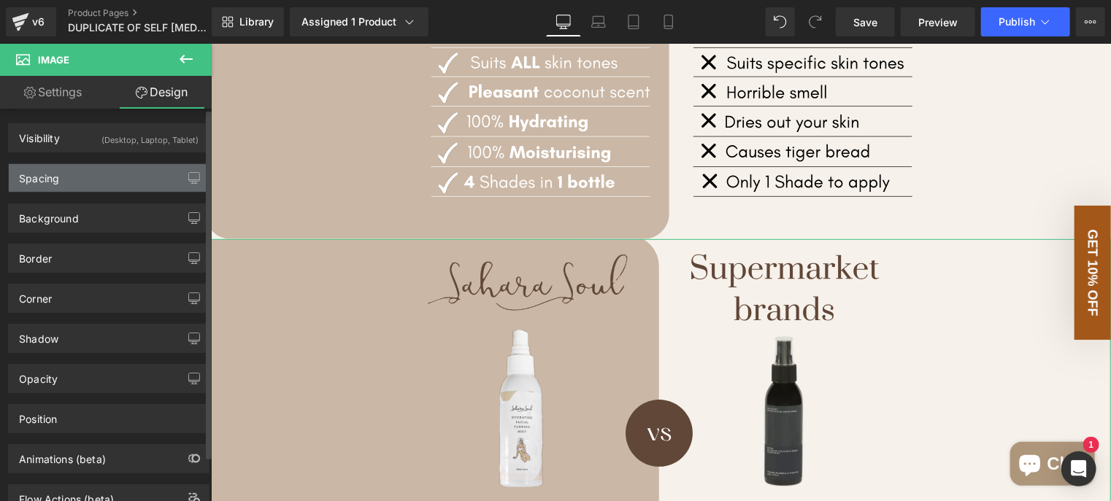
type input "0"
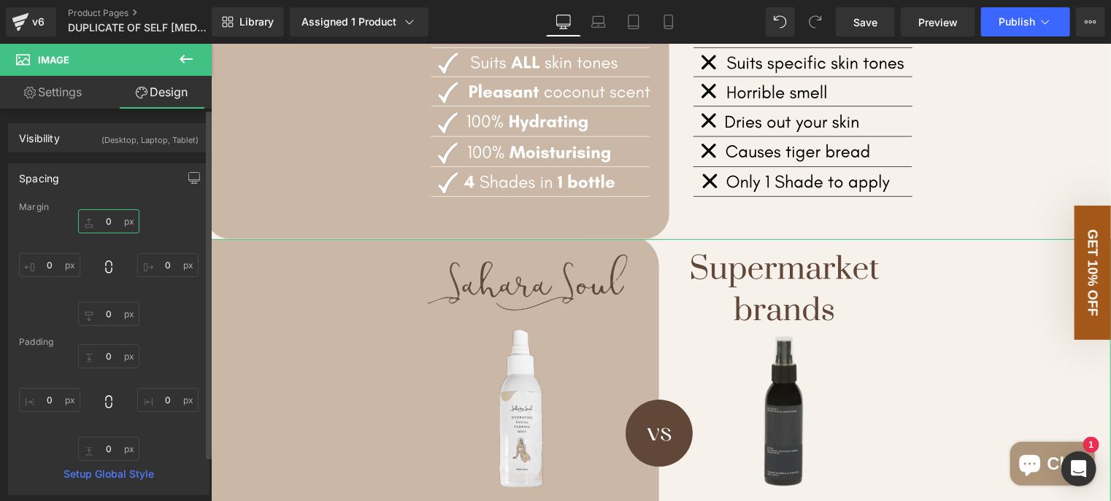
click at [107, 219] on input "0" at bounding box center [108, 221] width 61 height 24
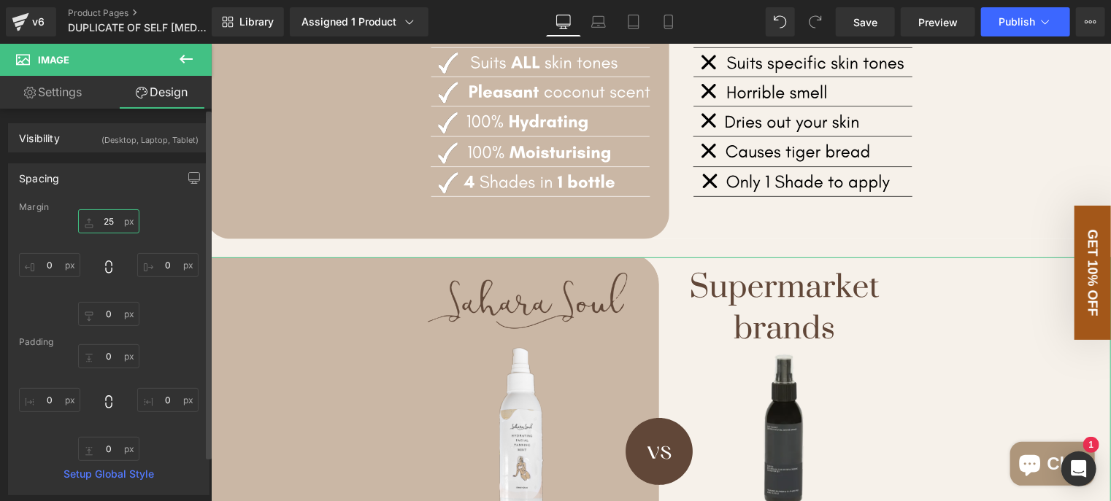
click at [108, 218] on input "25" at bounding box center [108, 221] width 61 height 24
type input "50"
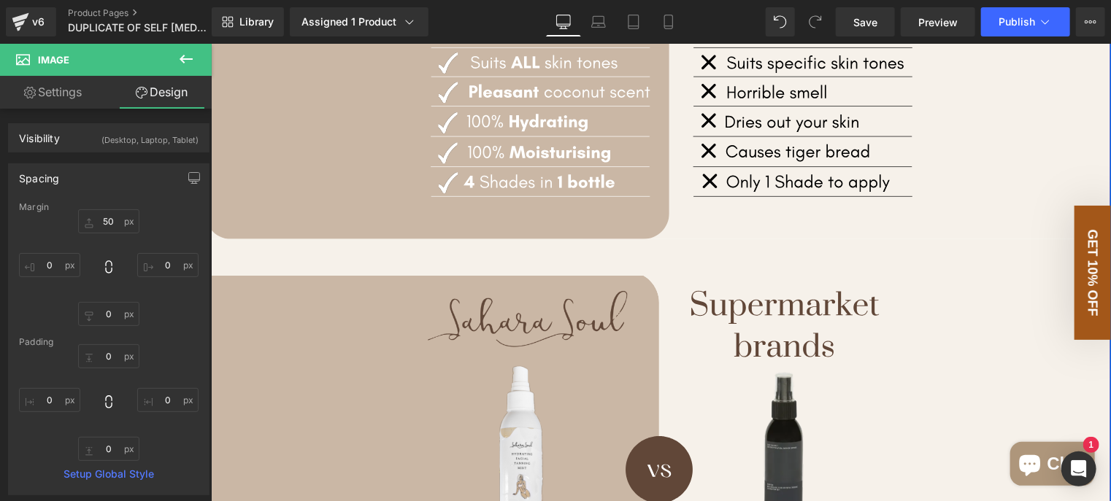
click at [337, 264] on div "AUSTRALIAN MEDIA LOVES US Heading Image Image Image Image Image ‹ ›" at bounding box center [660, 191] width 900 height 1195
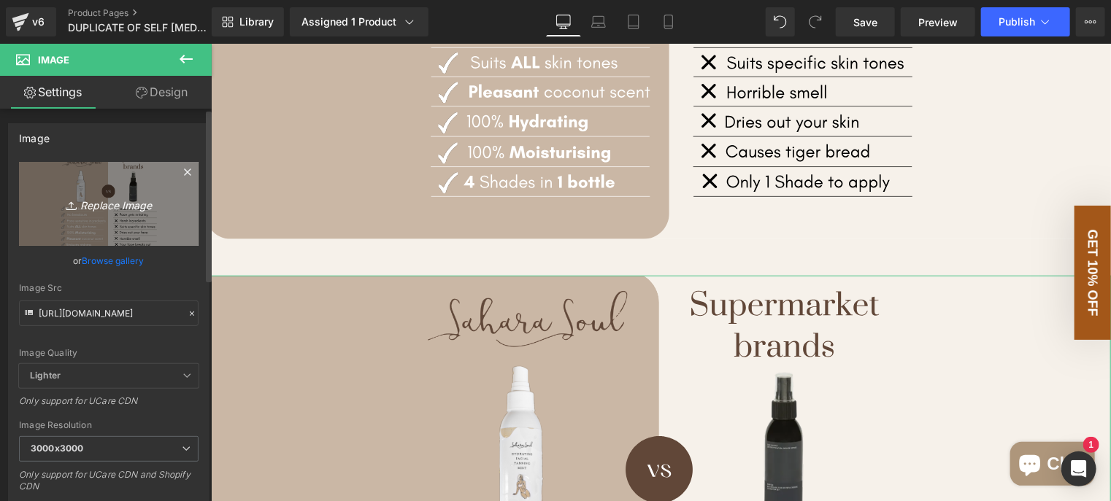
click at [118, 199] on icon "Replace Image" at bounding box center [108, 204] width 117 height 18
type input "C:\fakepath\Neat Minimalist Comparison Instagram Post (3500 x 2000 px) (1).svg"
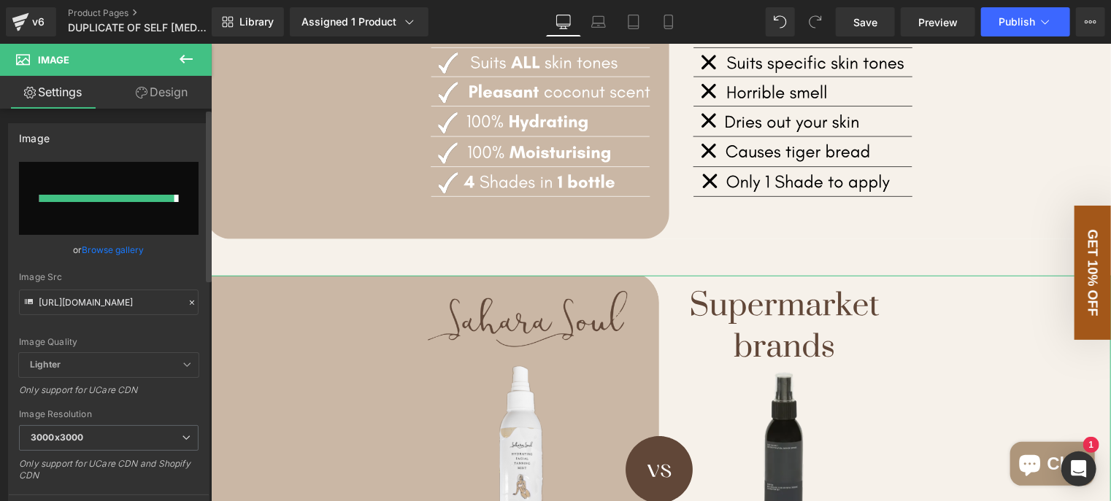
type input "https://ucarecdn.com/2a8b7560-eaad-4f69-b408-8ad7e5d0549e/Neat%20Minimalist%20C…"
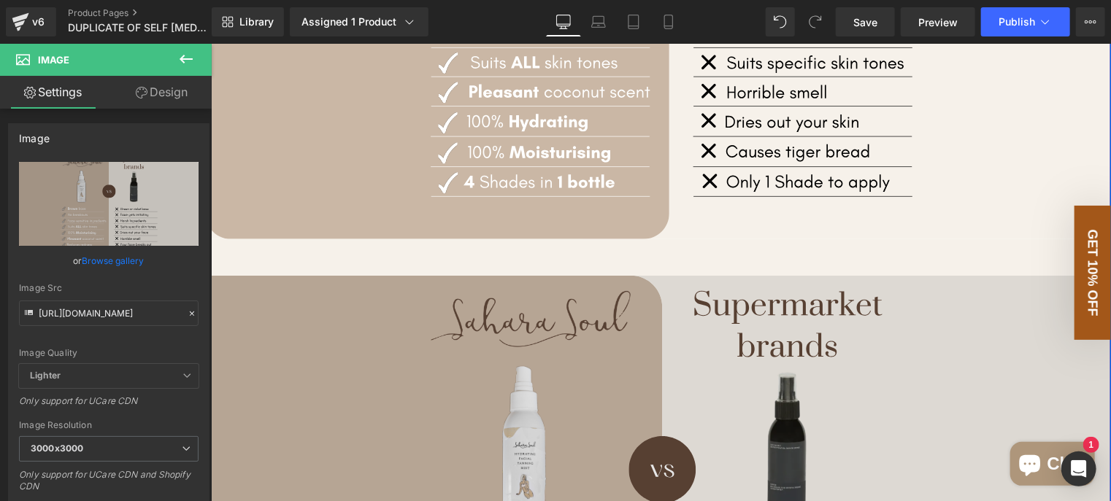
click at [417, 269] on div "AUSTRALIAN MEDIA LOVES US Heading Image Image Image Image Image ‹ ›" at bounding box center [660, 191] width 900 height 1195
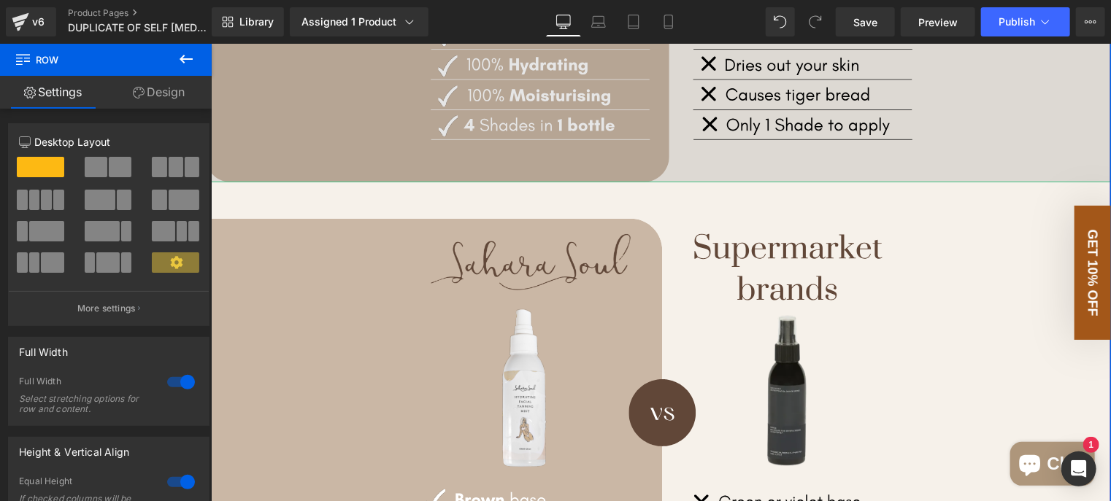
scroll to position [3267, 0]
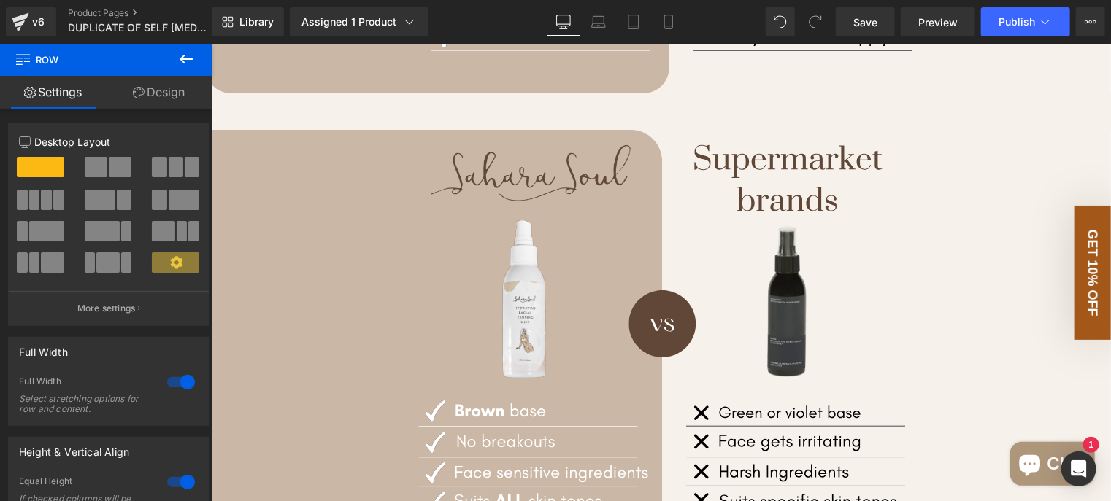
click at [187, 63] on icon at bounding box center [186, 59] width 18 height 18
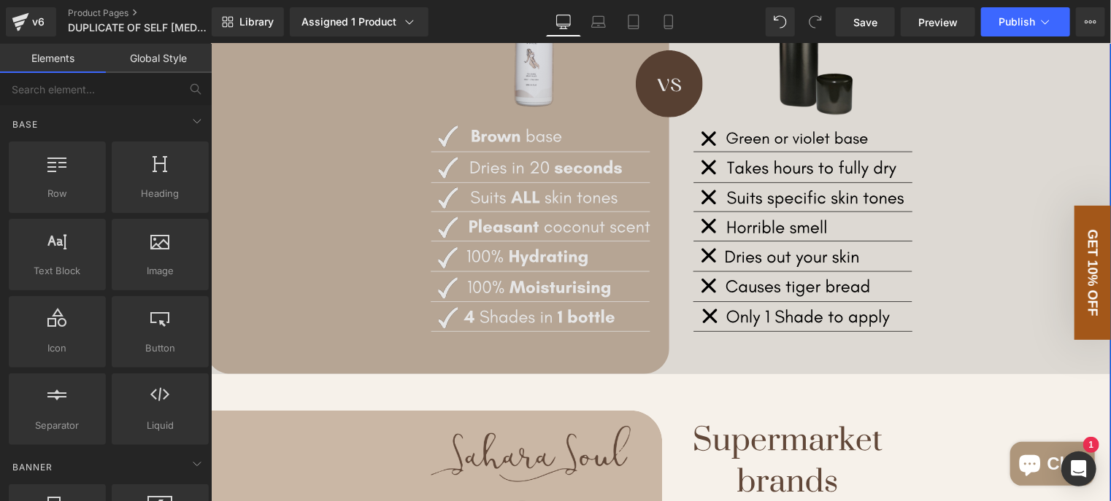
scroll to position [3048, 0]
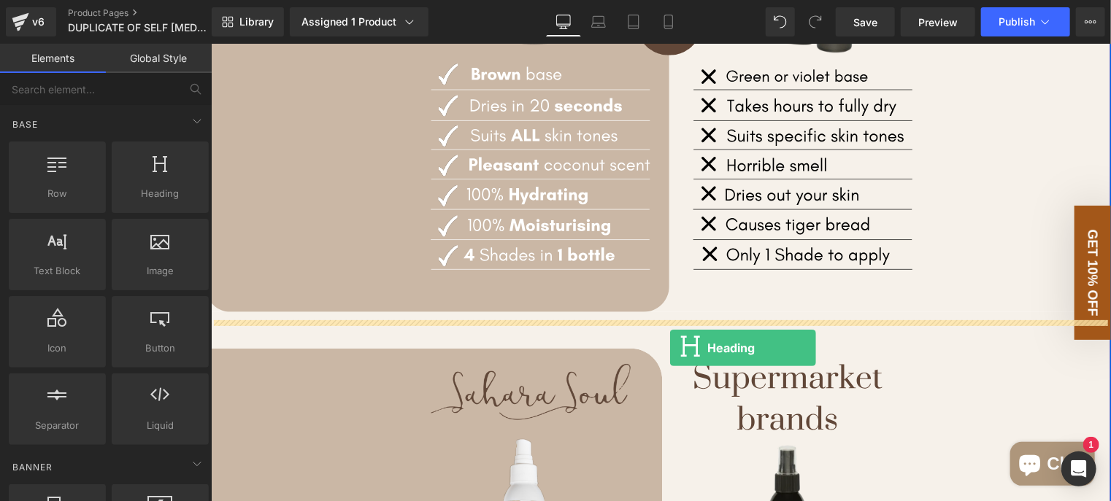
drag, startPoint x: 379, startPoint y: 243, endPoint x: 669, endPoint y: 348, distance: 308.2
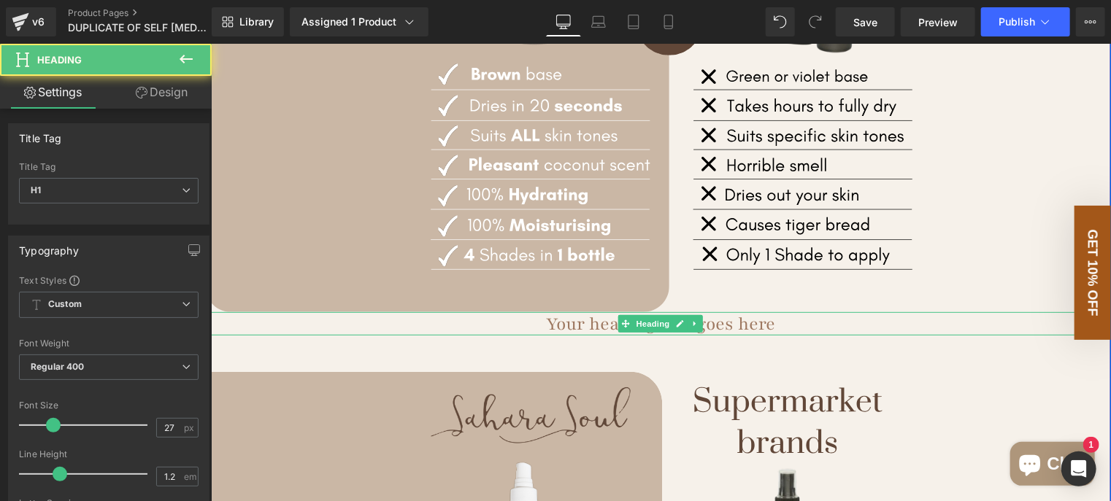
click at [676, 328] on icon at bounding box center [680, 323] width 8 height 9
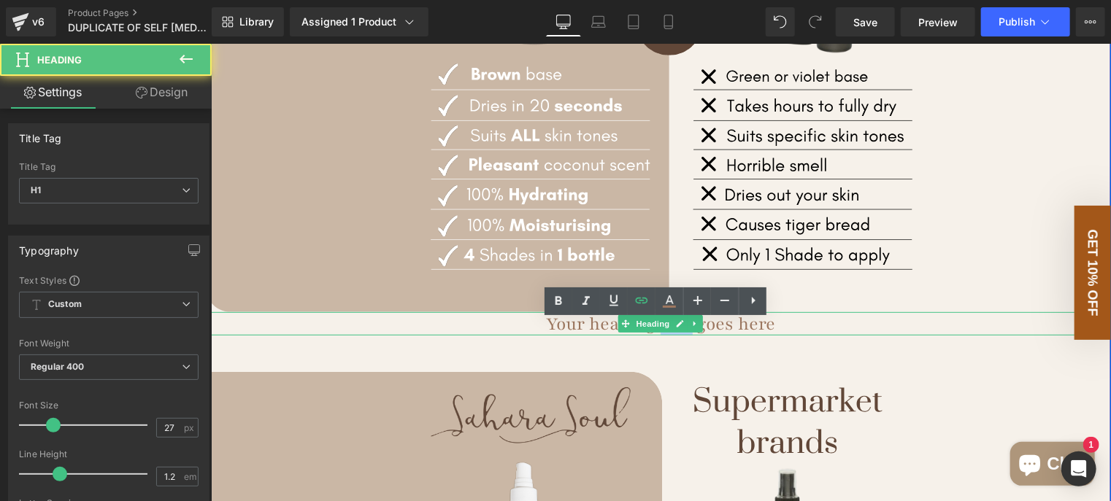
drag, startPoint x: 674, startPoint y: 349, endPoint x: 676, endPoint y: 335, distance: 14.2
click at [676, 335] on h1 "Your heading text goes here" at bounding box center [660, 323] width 900 height 23
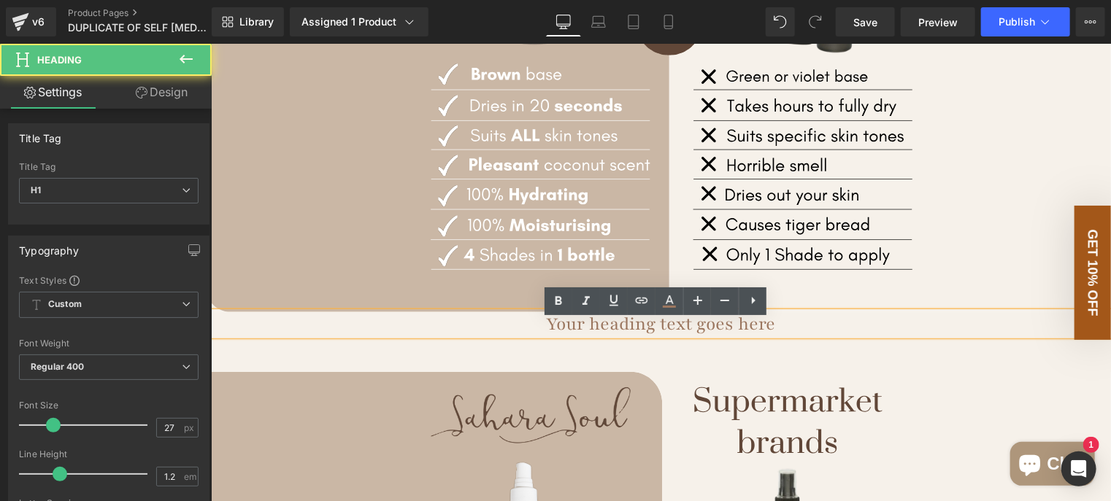
click at [719, 333] on h1 "Your heading text goes here" at bounding box center [660, 323] width 900 height 23
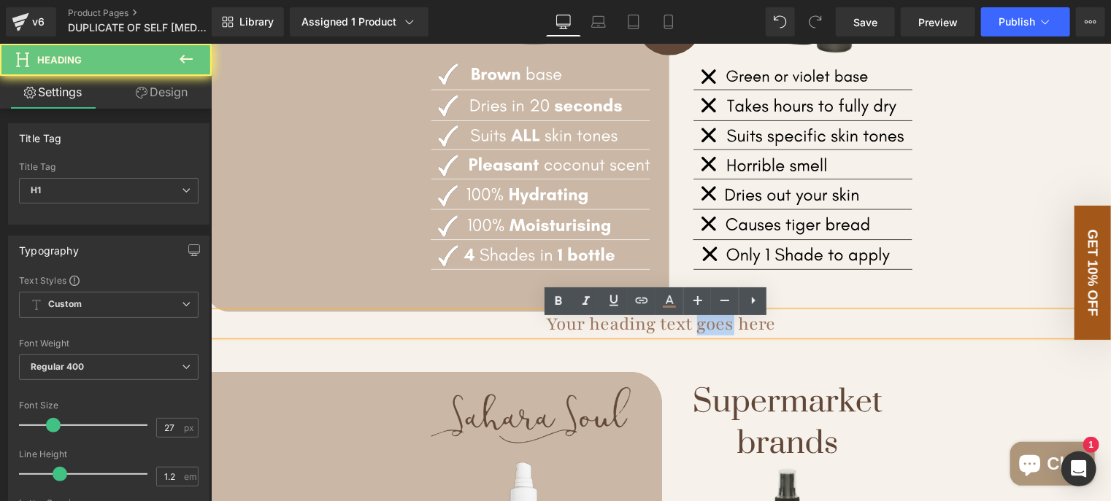
click at [720, 333] on h1 "Your heading text goes here" at bounding box center [660, 323] width 900 height 23
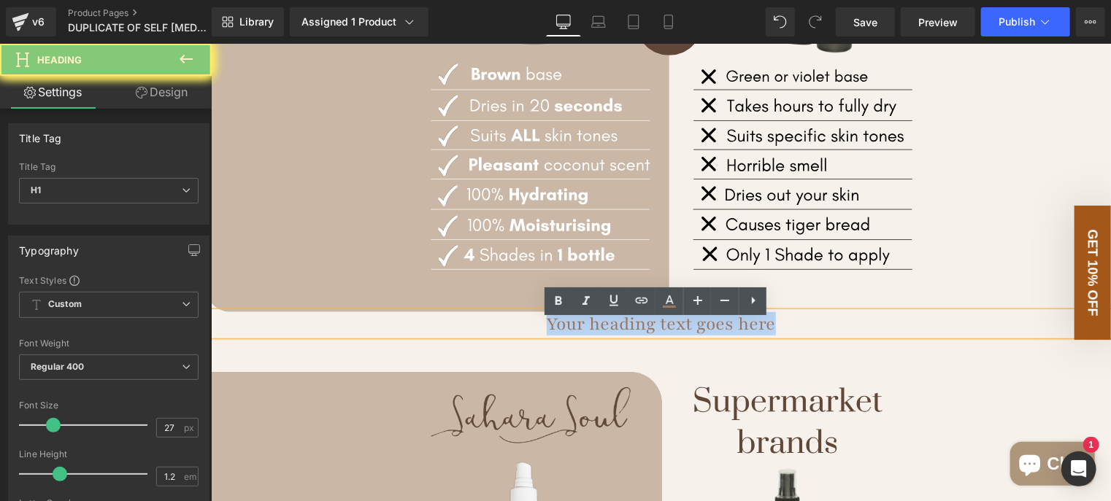
click at [720, 333] on h1 "Your heading text goes here" at bounding box center [660, 323] width 900 height 23
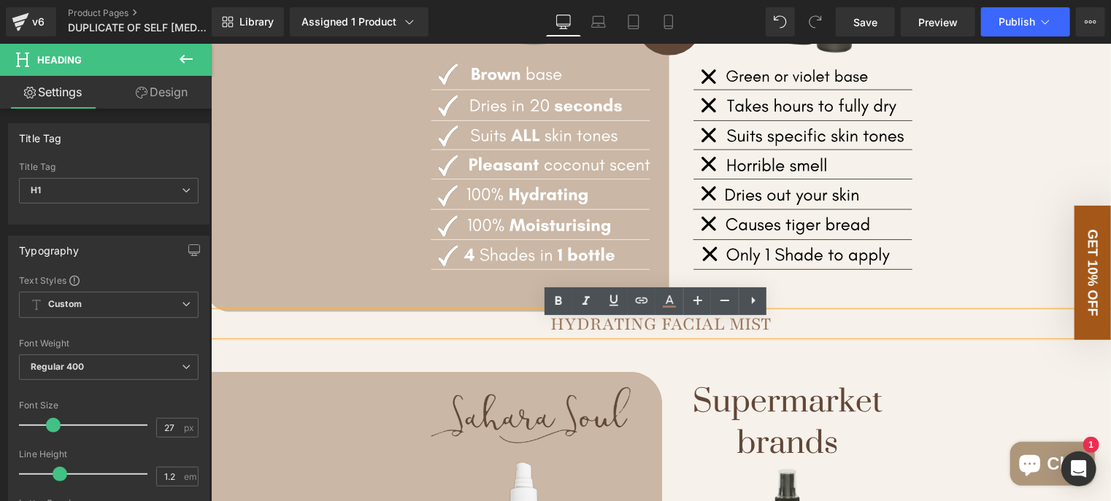
click at [462, 366] on div "AUSTRALIAN MEDIA LOVES US Heading Image Image Image Image Image ‹ ›" at bounding box center [660, 276] width 900 height 1219
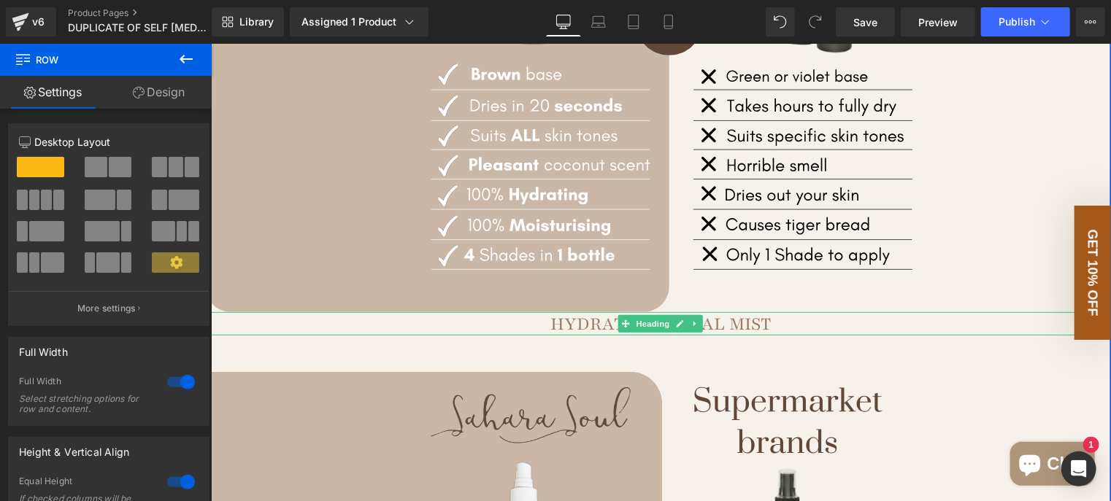
click at [576, 334] on h1 "HYDRATING FACIAL MIST" at bounding box center [660, 323] width 900 height 23
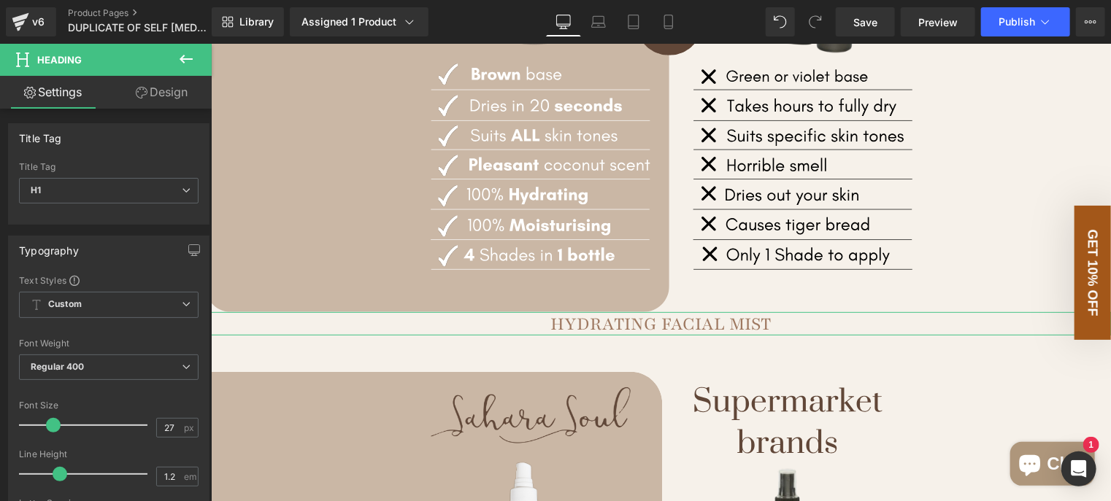
click at [161, 85] on link "Design" at bounding box center [162, 92] width 106 height 33
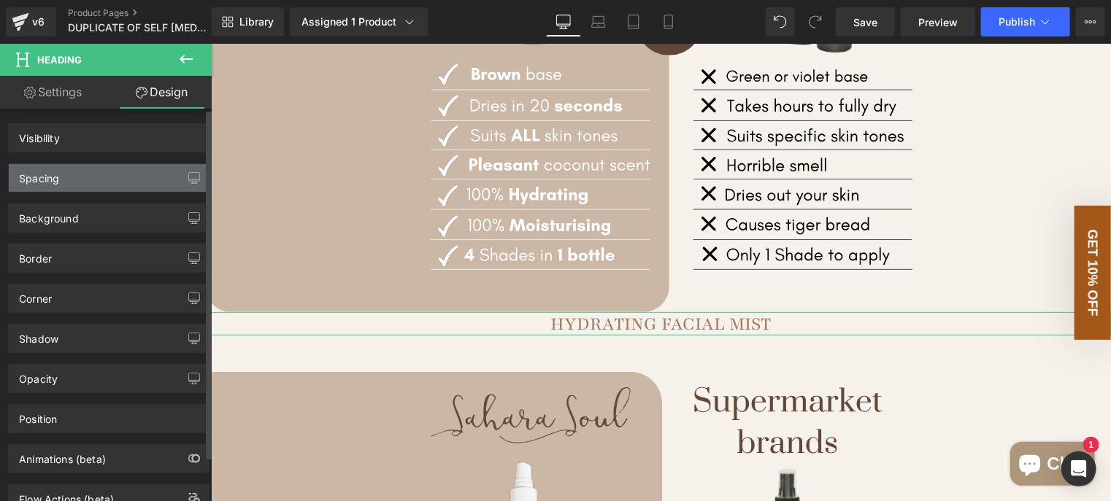
click at [128, 176] on div "Spacing" at bounding box center [109, 178] width 200 height 28
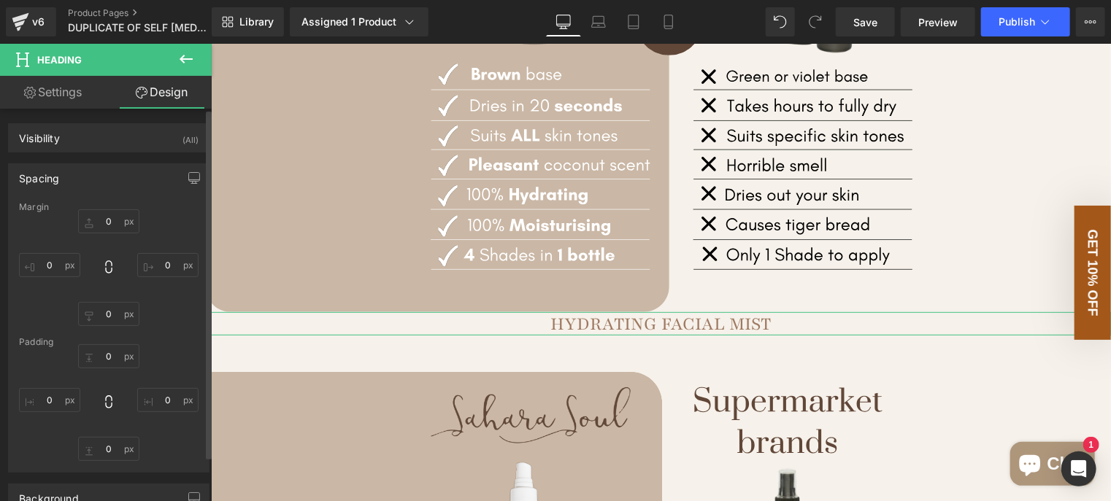
click at [144, 171] on div "Spacing" at bounding box center [109, 178] width 200 height 28
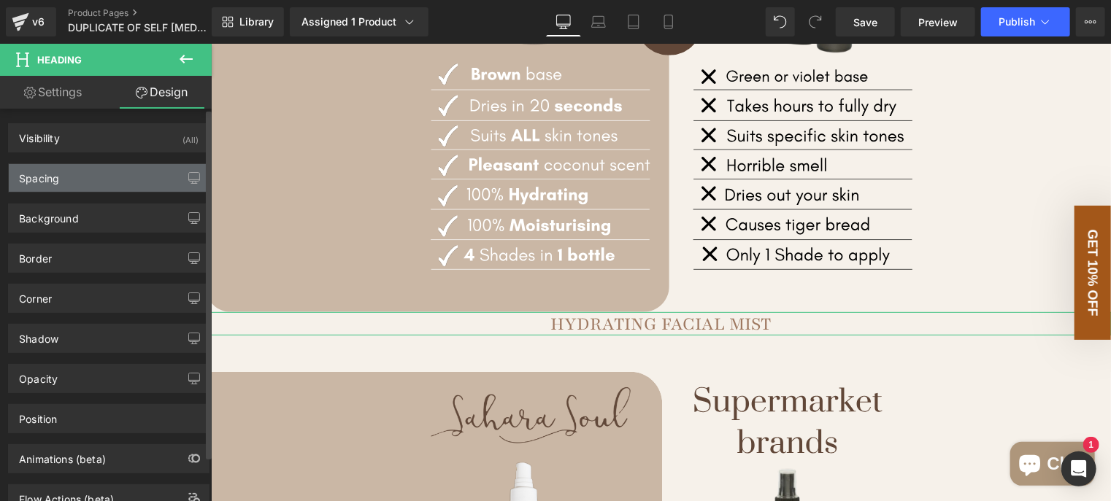
click at [155, 174] on div "Spacing" at bounding box center [109, 178] width 200 height 28
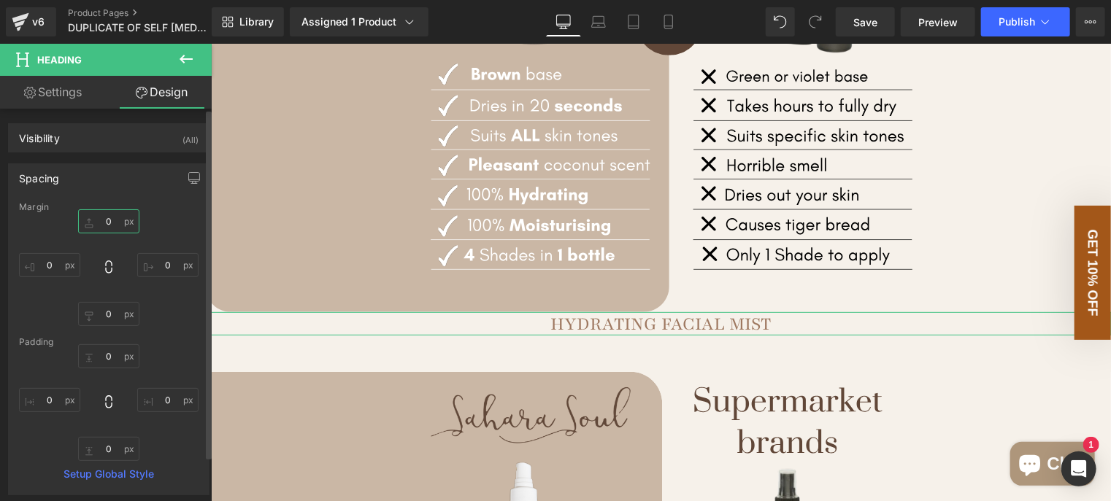
click at [111, 220] on input "0" at bounding box center [108, 221] width 61 height 24
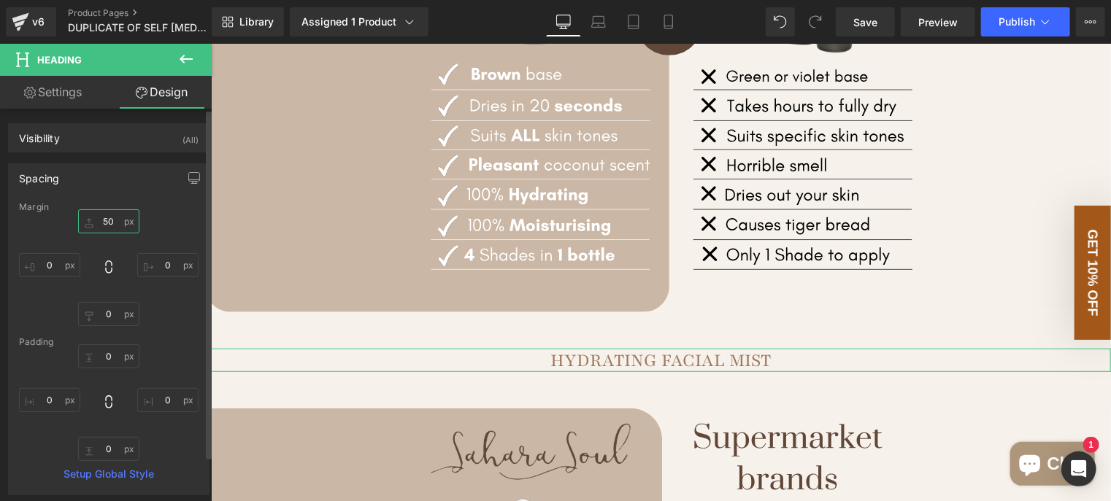
click at [108, 220] on input "50" at bounding box center [108, 221] width 61 height 24
type input "25"
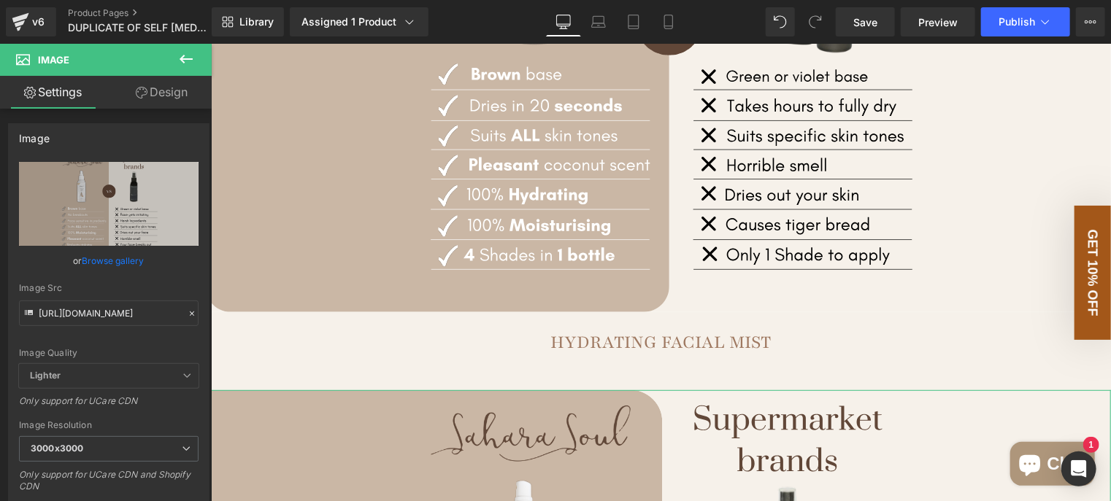
click at [161, 91] on link "Design" at bounding box center [162, 92] width 106 height 33
click at [0, 0] on div "Spacing" at bounding box center [0, 0] width 0 height 0
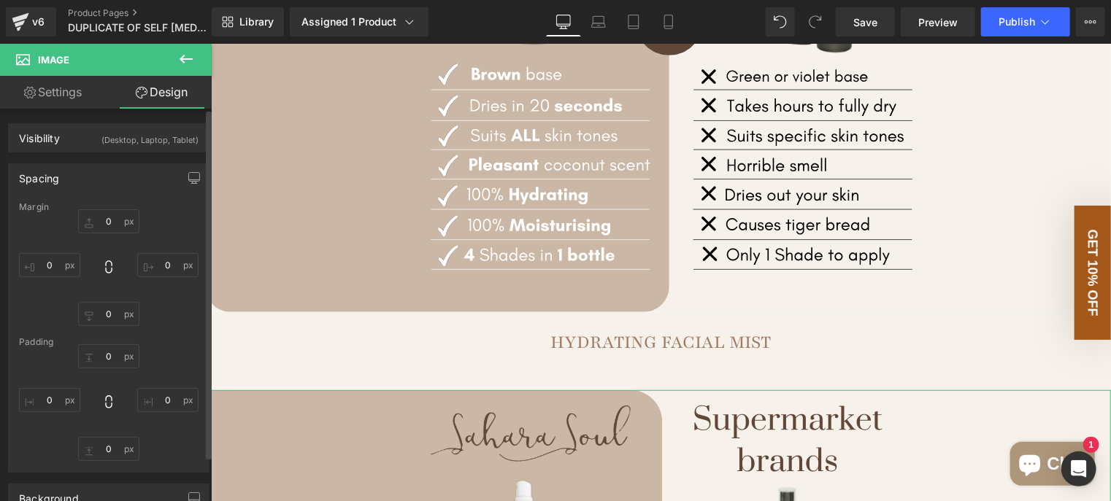
click at [104, 178] on div "Spacing" at bounding box center [109, 178] width 200 height 28
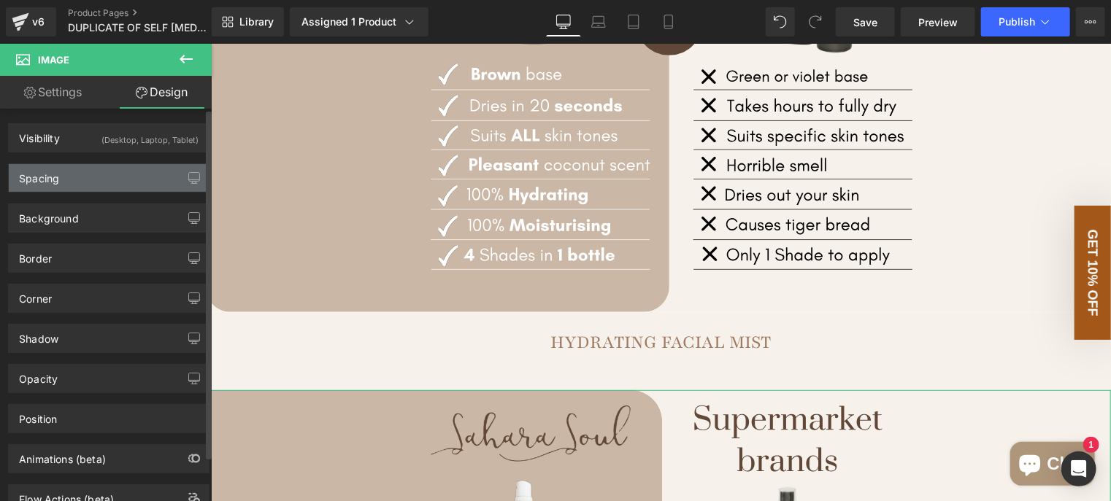
click at [111, 174] on div "Spacing" at bounding box center [109, 178] width 200 height 28
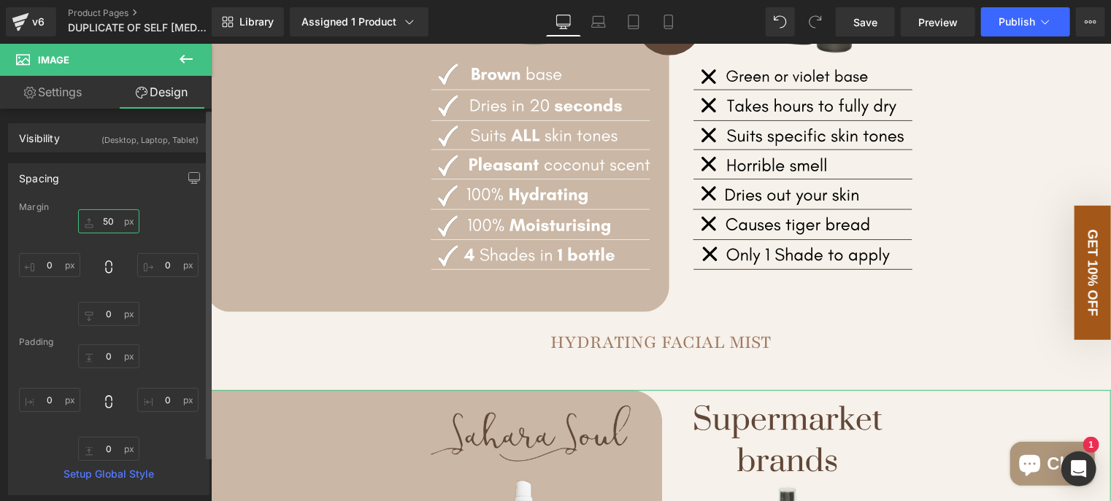
click at [102, 212] on input "50" at bounding box center [108, 221] width 61 height 24
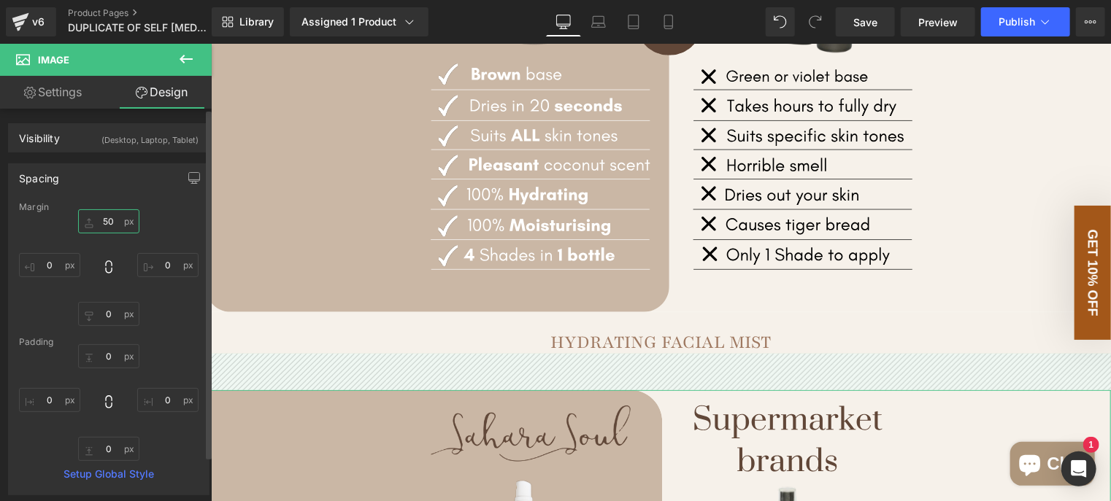
click at [102, 212] on input "50" at bounding box center [108, 221] width 61 height 24
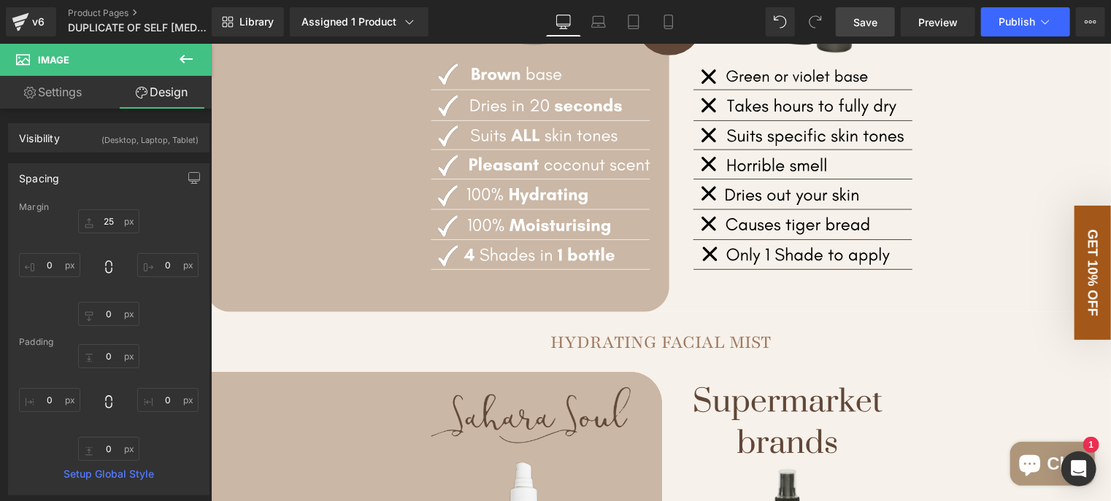
drag, startPoint x: 873, startPoint y: 22, endPoint x: 672, endPoint y: 104, distance: 217.0
click at [873, 22] on span "Save" at bounding box center [865, 22] width 24 height 15
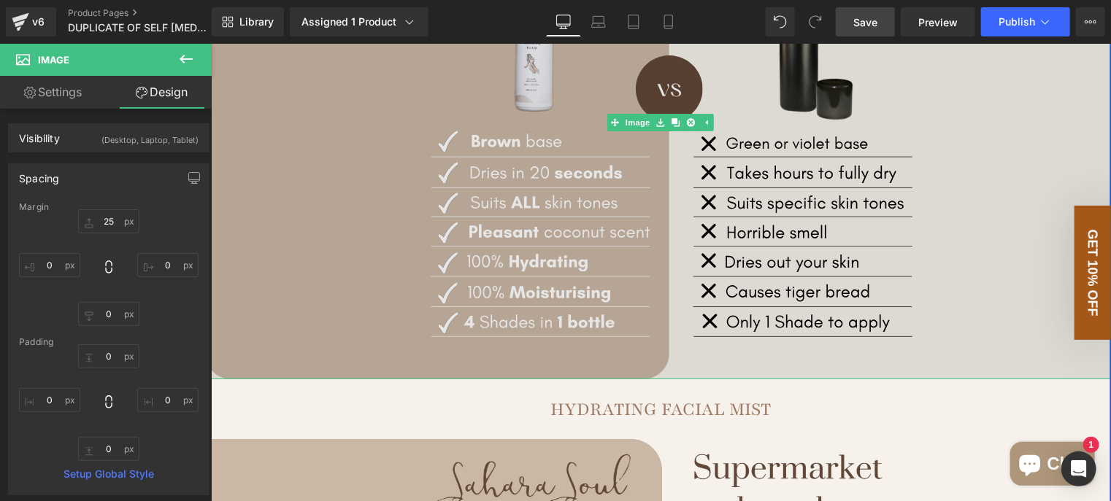
scroll to position [2756, 0]
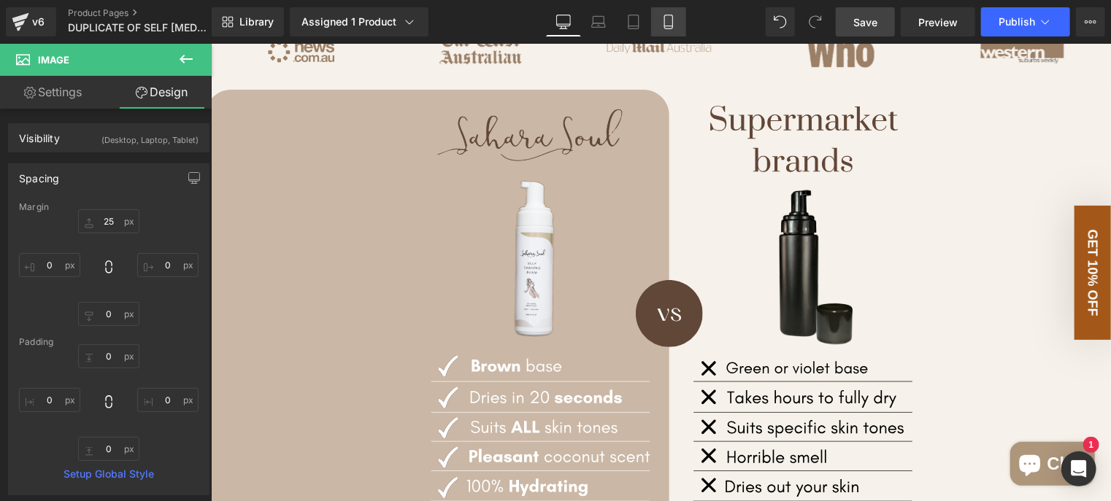
click at [666, 26] on icon at bounding box center [668, 26] width 8 height 0
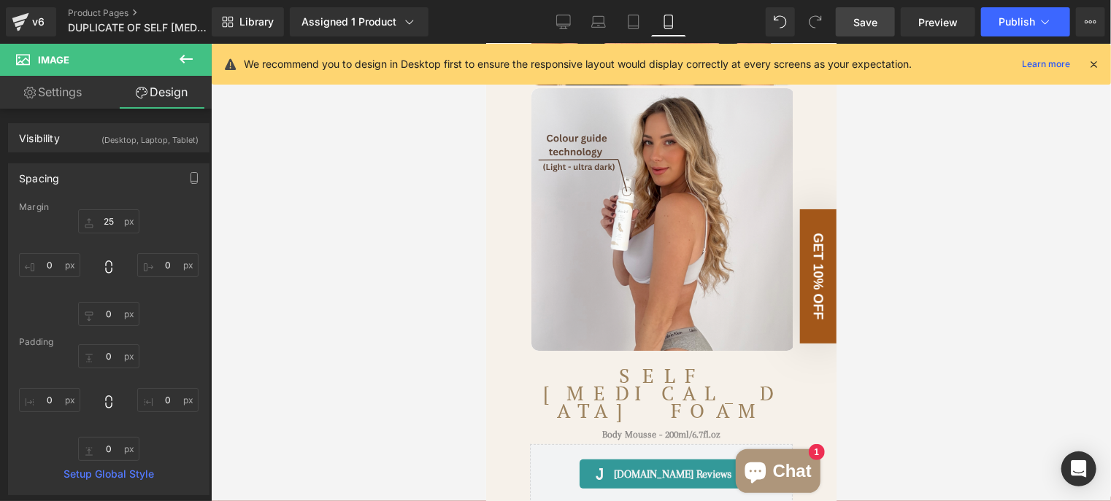
type input "25"
type input "0"
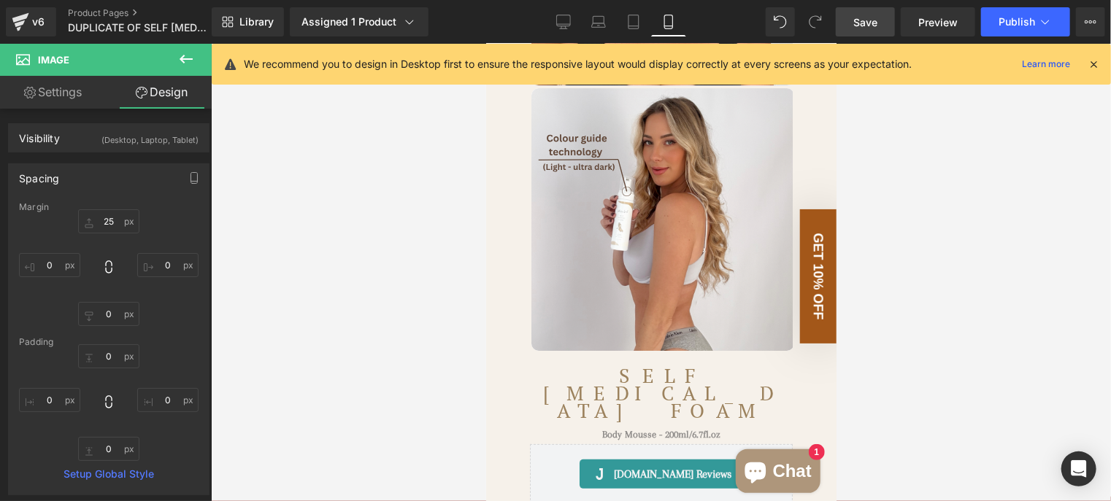
type input "0"
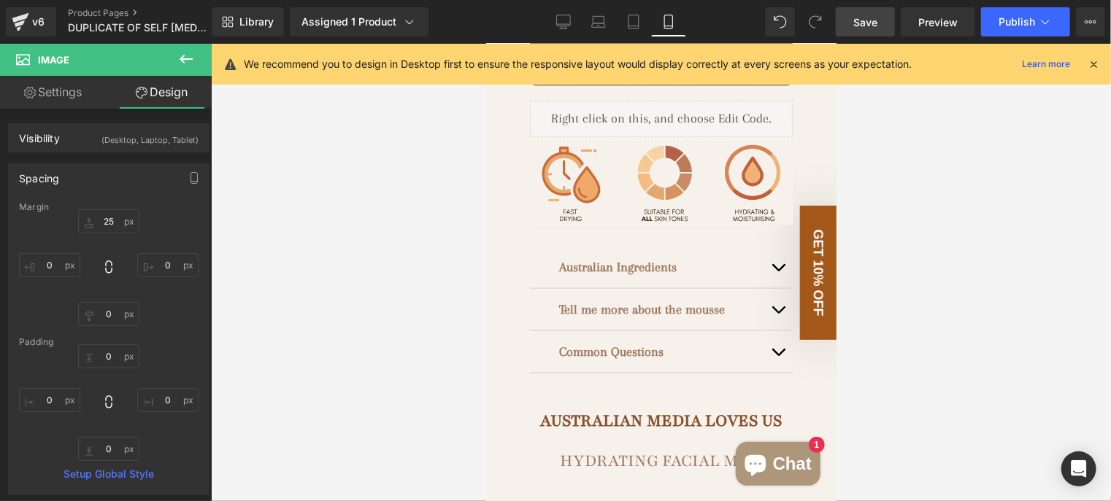
scroll to position [730, 0]
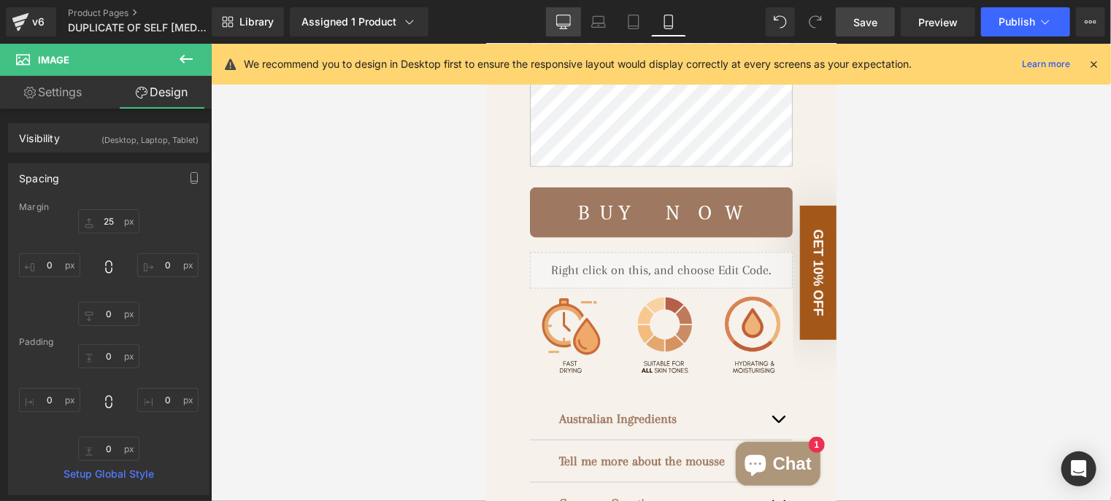
drag, startPoint x: 568, startPoint y: 26, endPoint x: 402, endPoint y: 163, distance: 215.6
click at [568, 26] on icon at bounding box center [563, 22] width 15 height 15
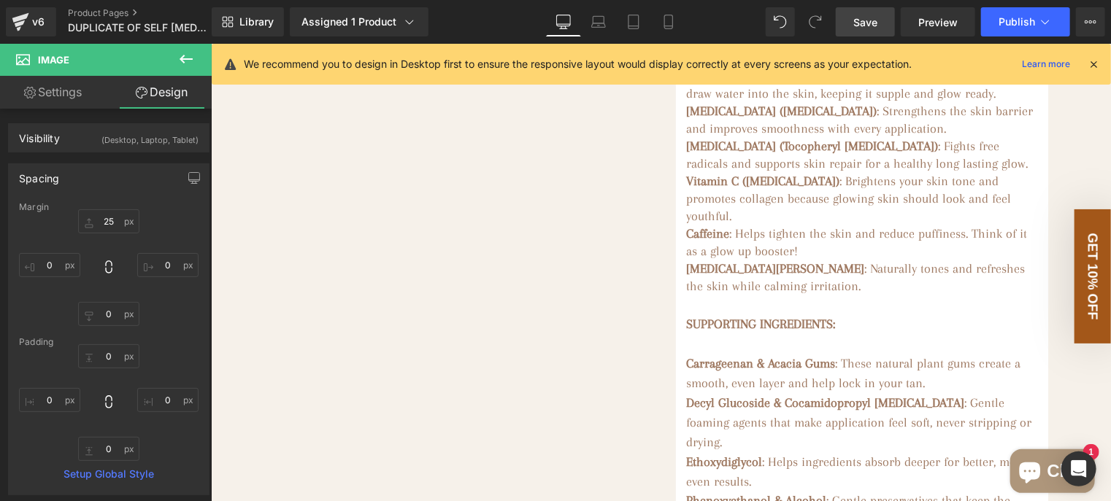
type input "25"
type input "0"
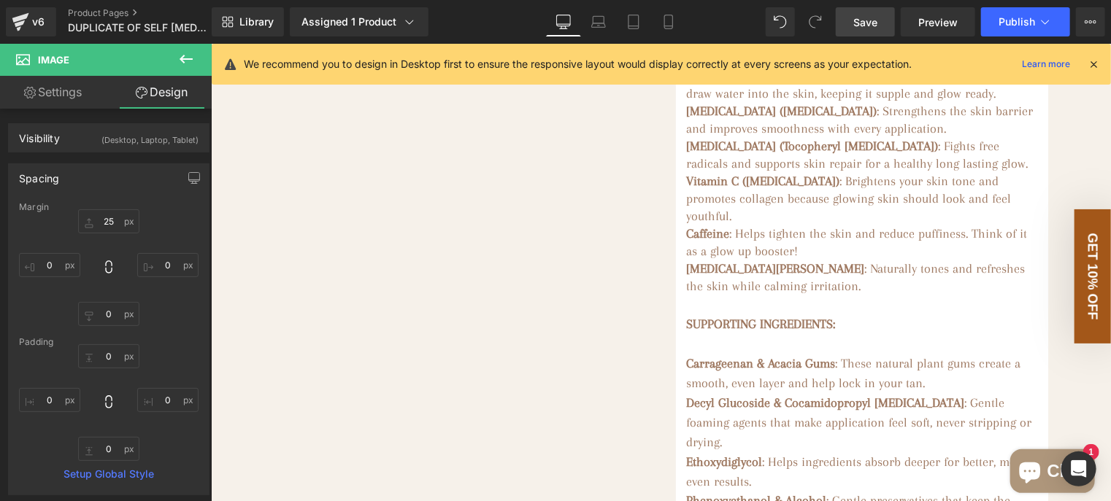
type input "0"
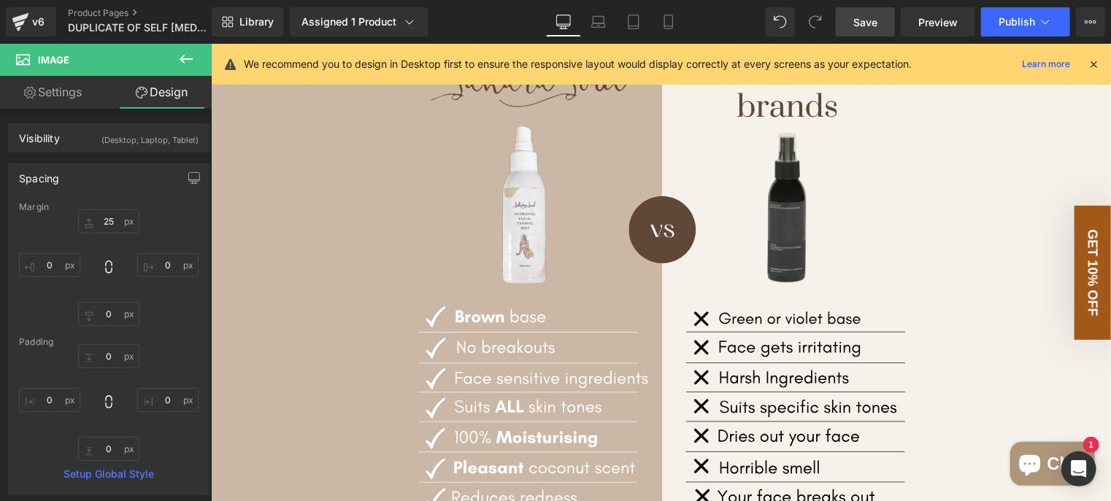
scroll to position [3231, 0]
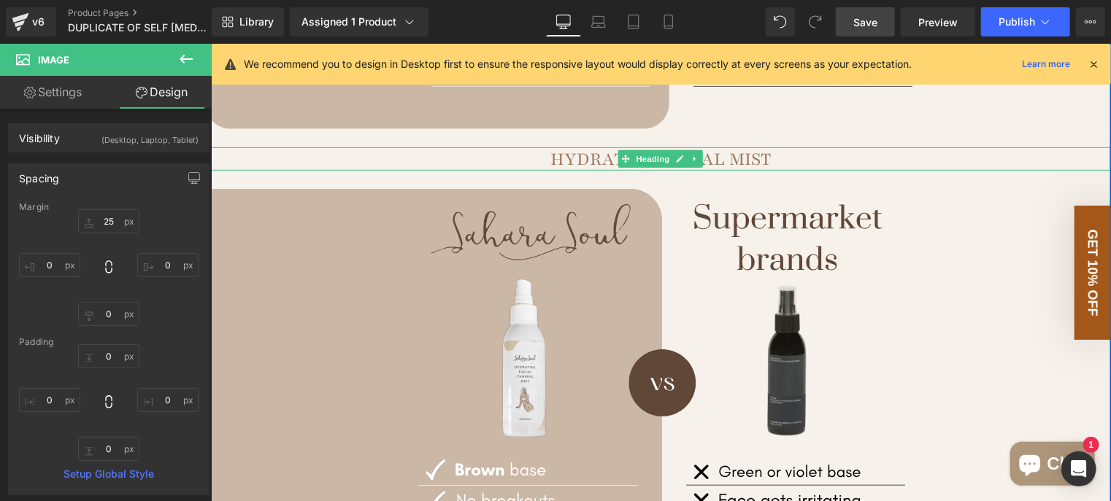
click at [455, 170] on h1 "HYDRATING FACIAL MIST" at bounding box center [660, 158] width 900 height 23
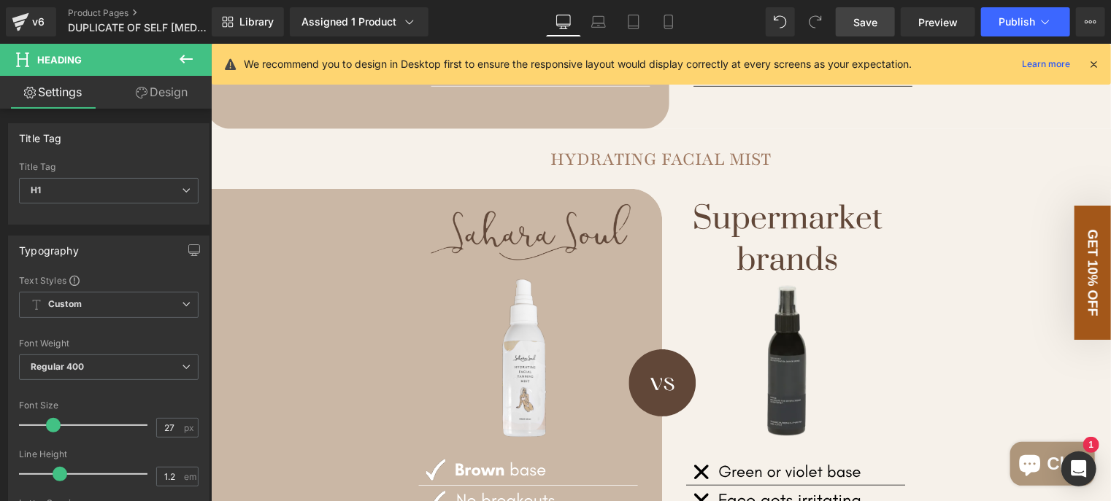
click at [166, 91] on link "Design" at bounding box center [162, 92] width 106 height 33
click at [0, 0] on div "Visibility" at bounding box center [0, 0] width 0 height 0
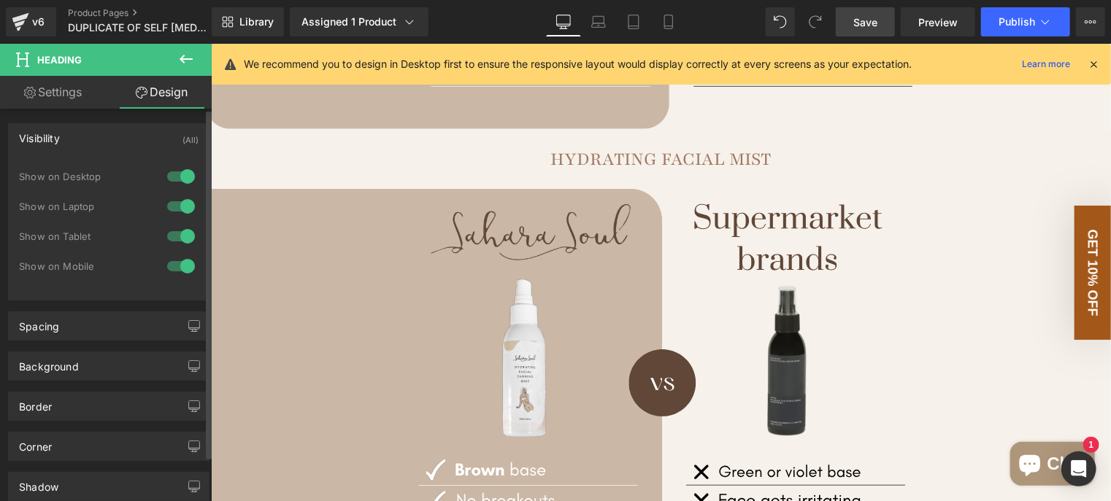
click at [120, 138] on div "Visibility (All)" at bounding box center [109, 138] width 200 height 28
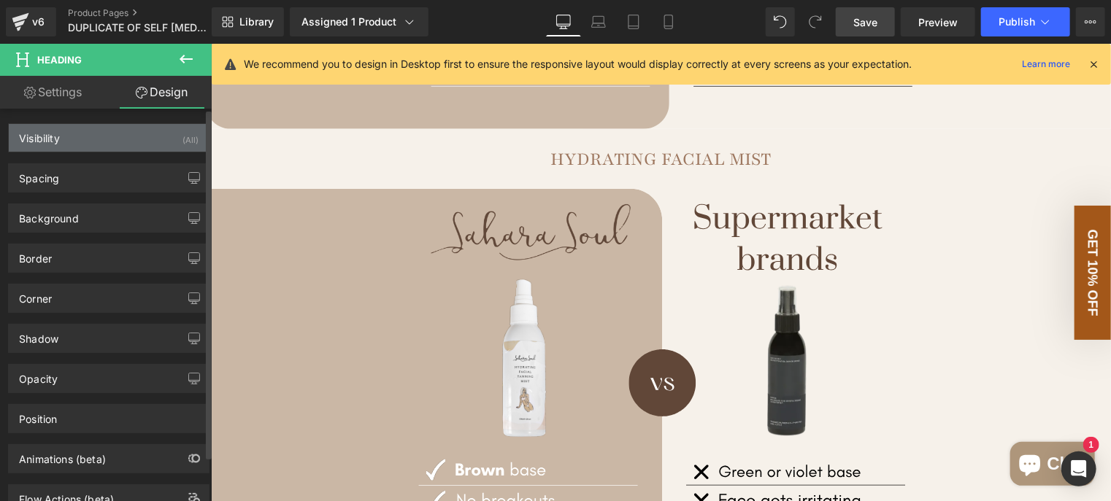
click at [120, 138] on div "Visibility (All)" at bounding box center [109, 138] width 200 height 28
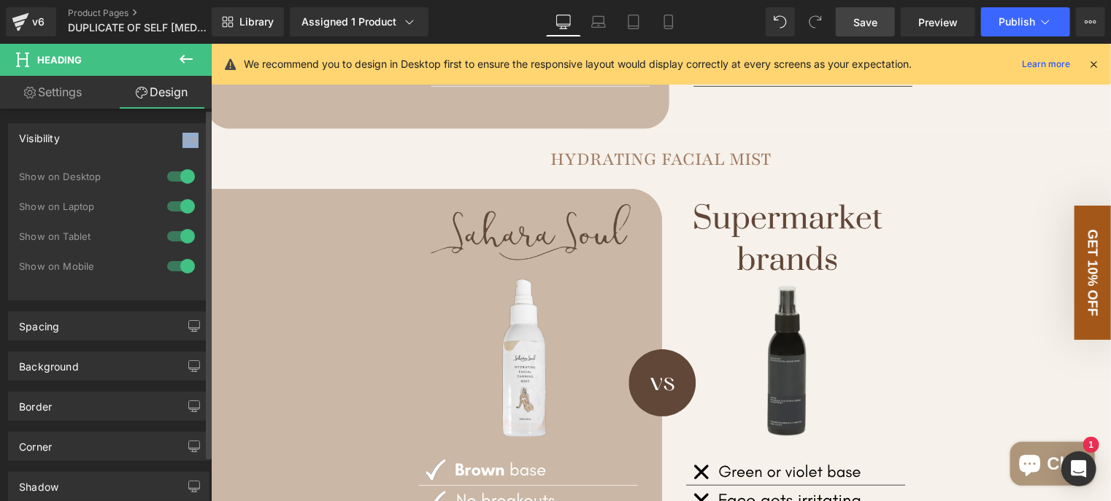
click at [120, 138] on div "Visibility (All)" at bounding box center [109, 138] width 200 height 28
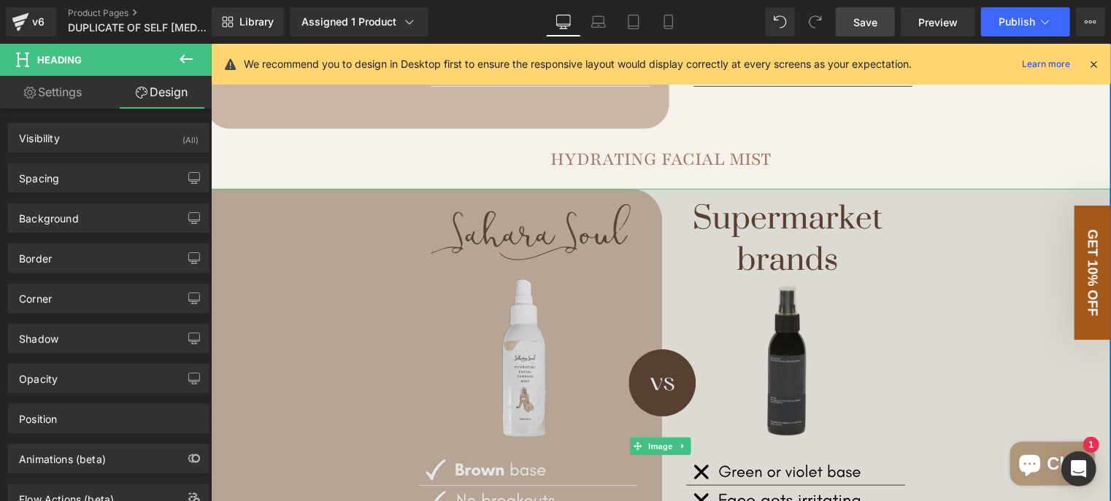
click at [455, 277] on img at bounding box center [660, 445] width 900 height 514
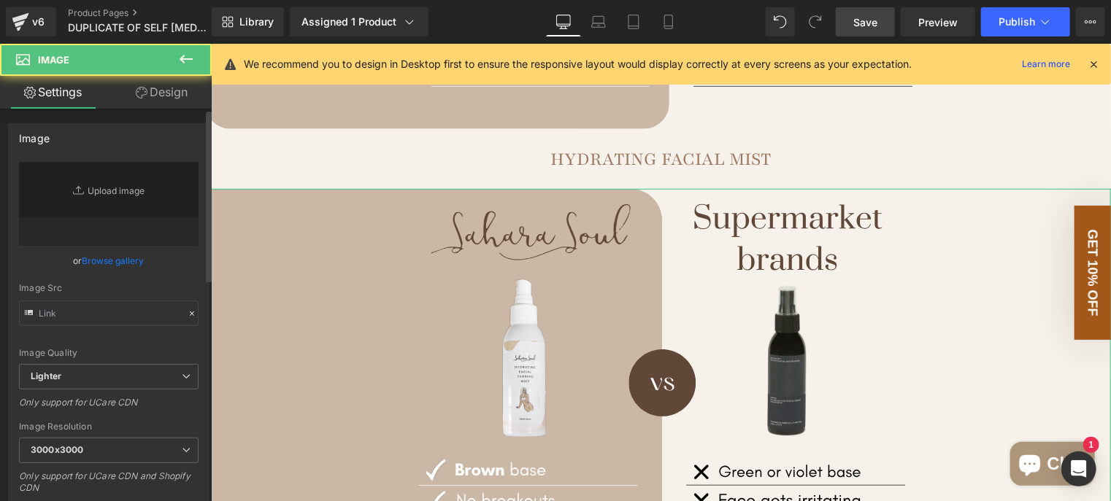
type input "https://ucarecdn.com/2a8b7560-eaad-4f69-b408-8ad7e5d0549e/Neat%20Minimalist%20C…"
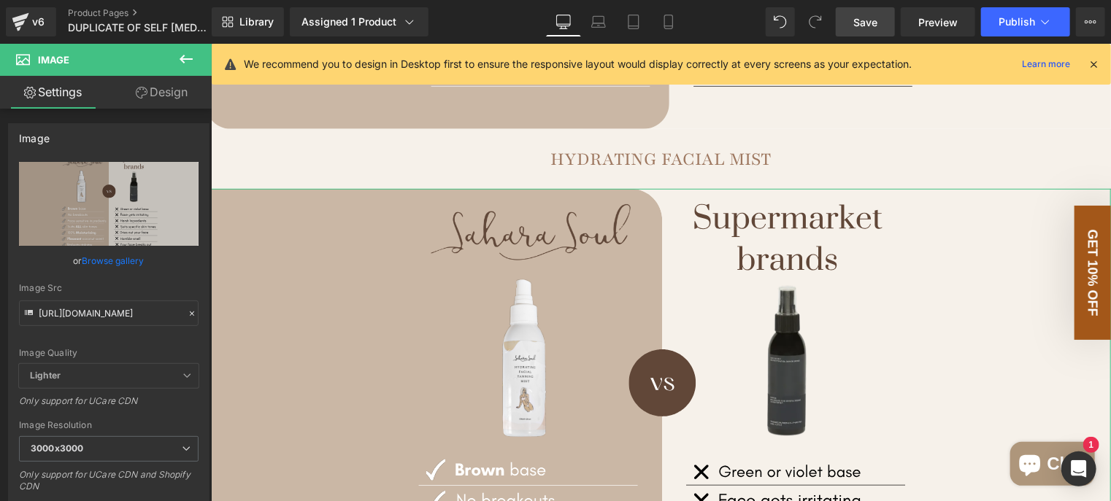
click at [178, 100] on link "Design" at bounding box center [162, 92] width 106 height 33
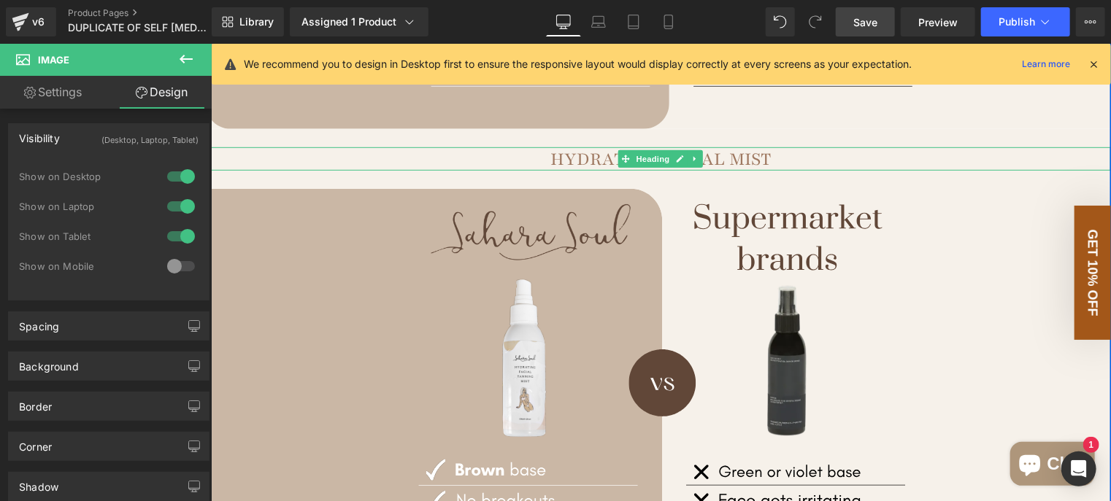
click at [350, 150] on div at bounding box center [660, 149] width 900 height 4
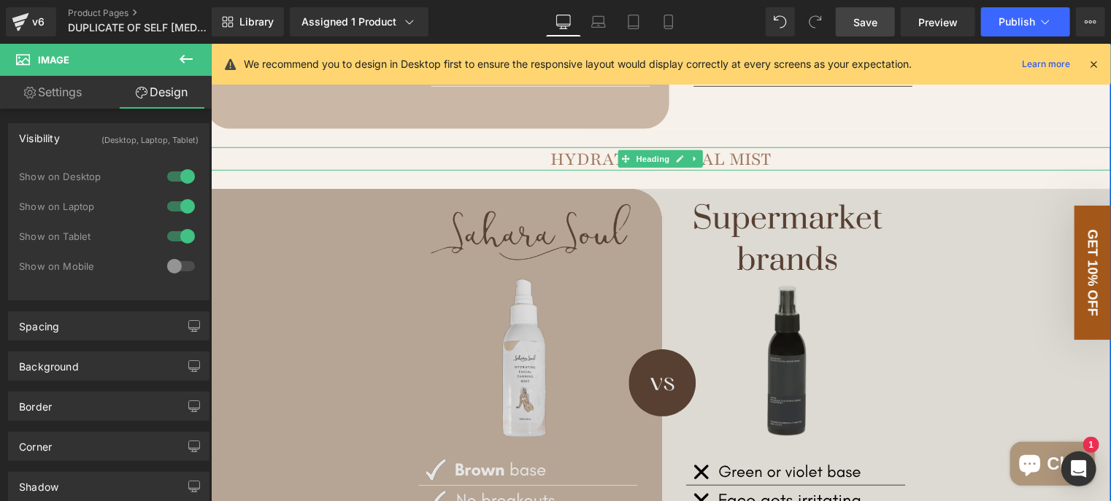
click at [317, 220] on img at bounding box center [660, 445] width 900 height 514
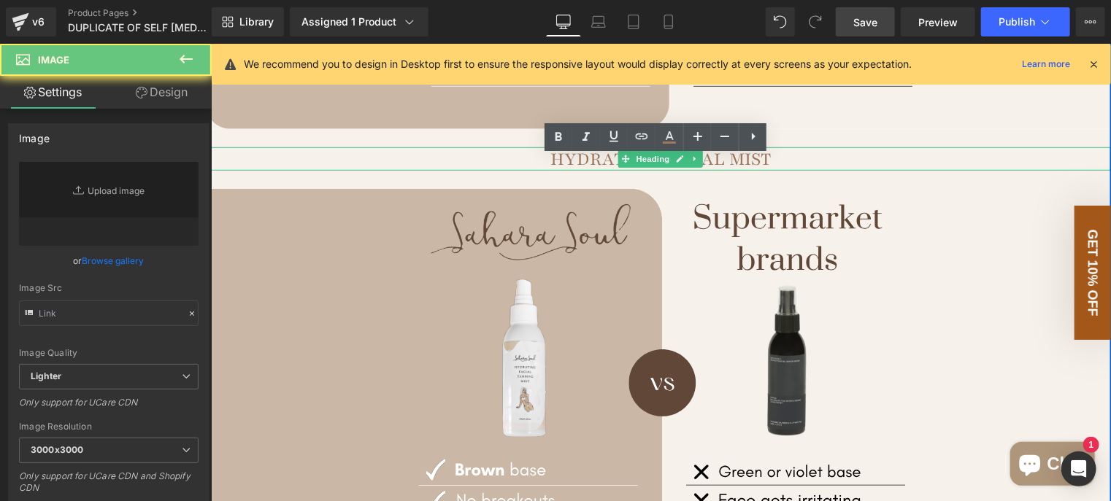
click at [865, 34] on link "Save" at bounding box center [865, 21] width 59 height 29
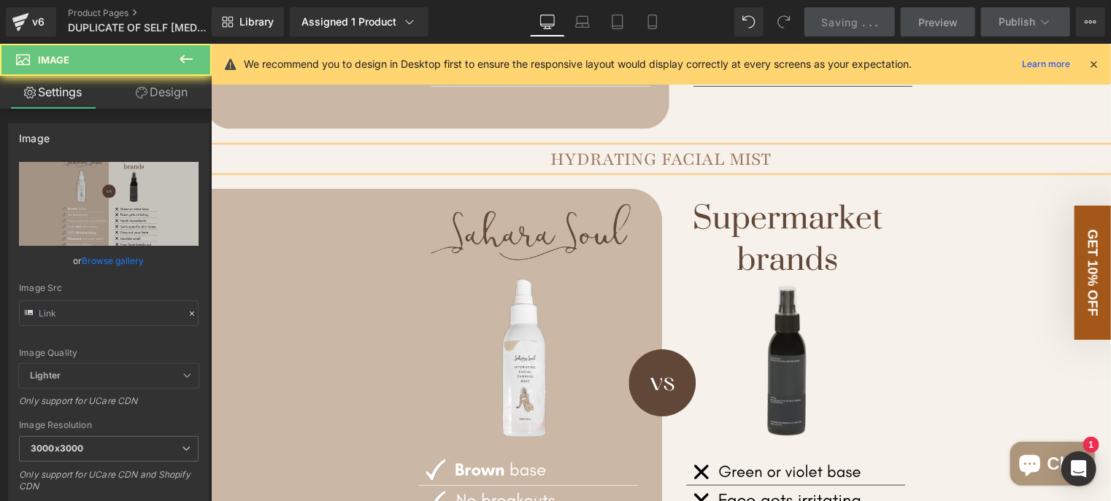
type input "https://ucarecdn.com/2a8b7560-eaad-4f69-b408-8ad7e5d0549e/Neat%20Minimalist%20C…"
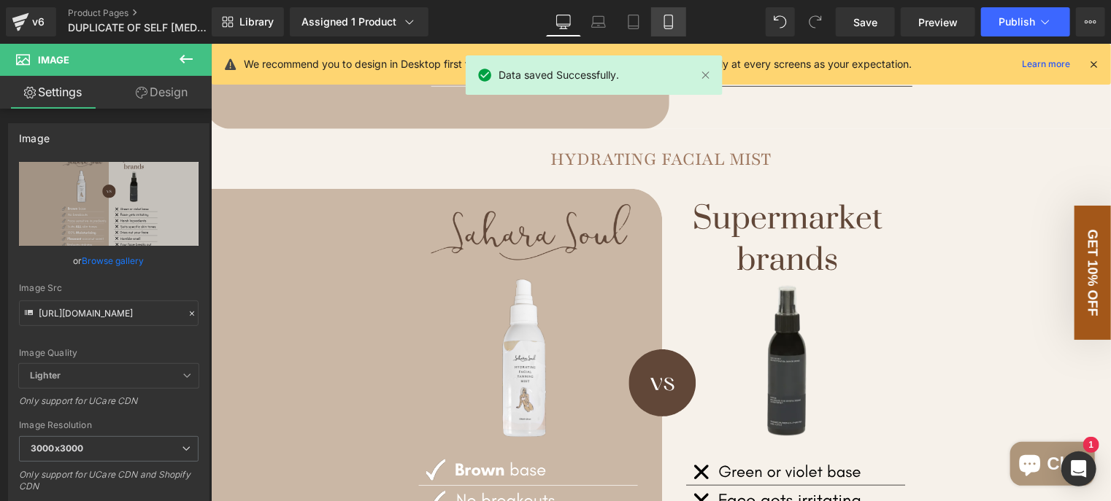
click at [668, 35] on link "Mobile" at bounding box center [668, 21] width 35 height 29
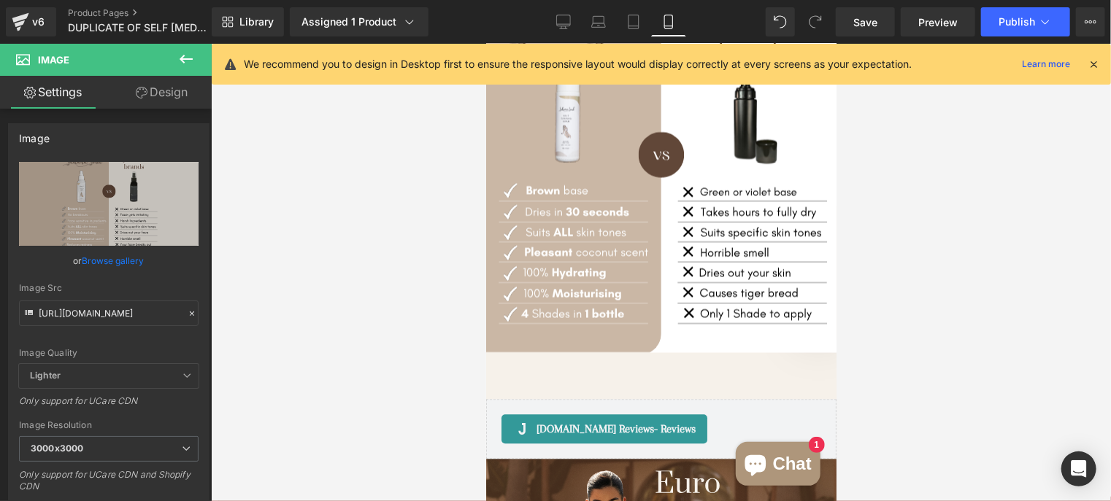
scroll to position [1532, 0]
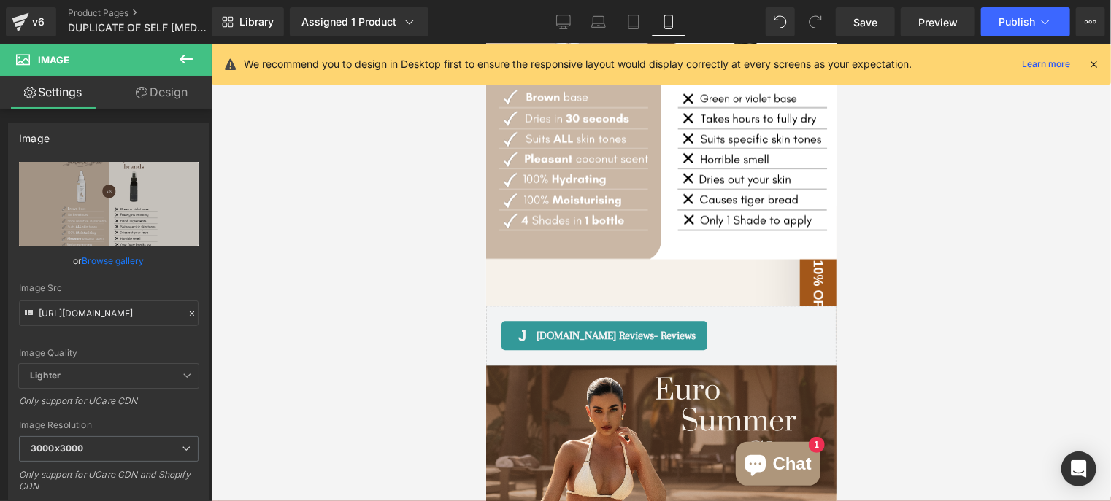
click at [673, 255] on div "AUSTRALIAN MEDIA LOVES US Heading Image Image Image Image Image ‹ ›" at bounding box center [660, 28] width 350 height 554
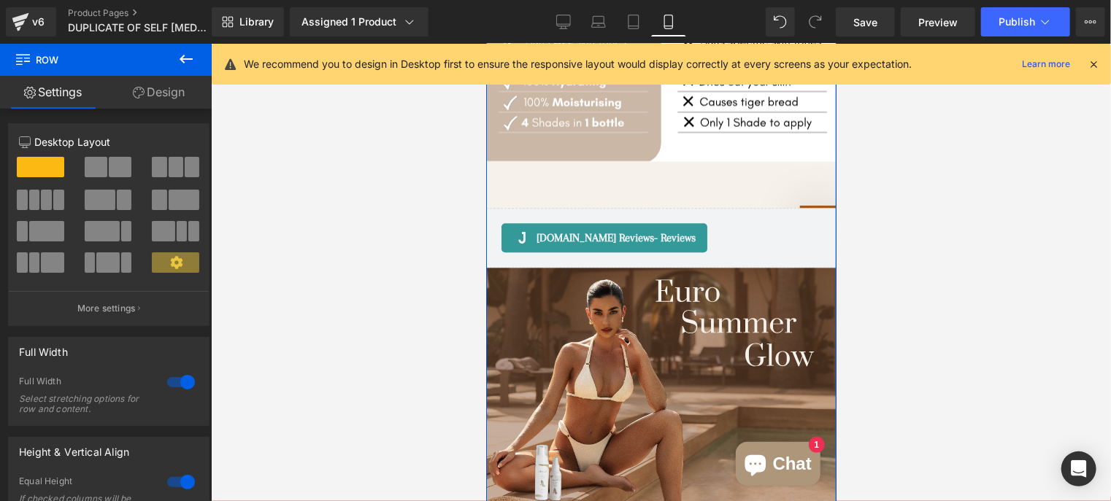
scroll to position [1605, 0]
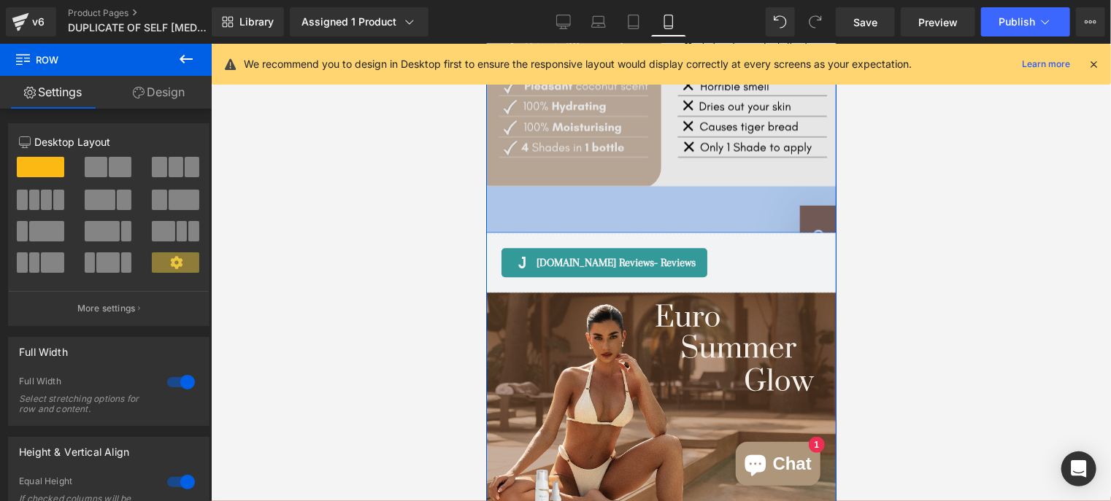
click at [724, 126] on img at bounding box center [660, 10] width 350 height 350
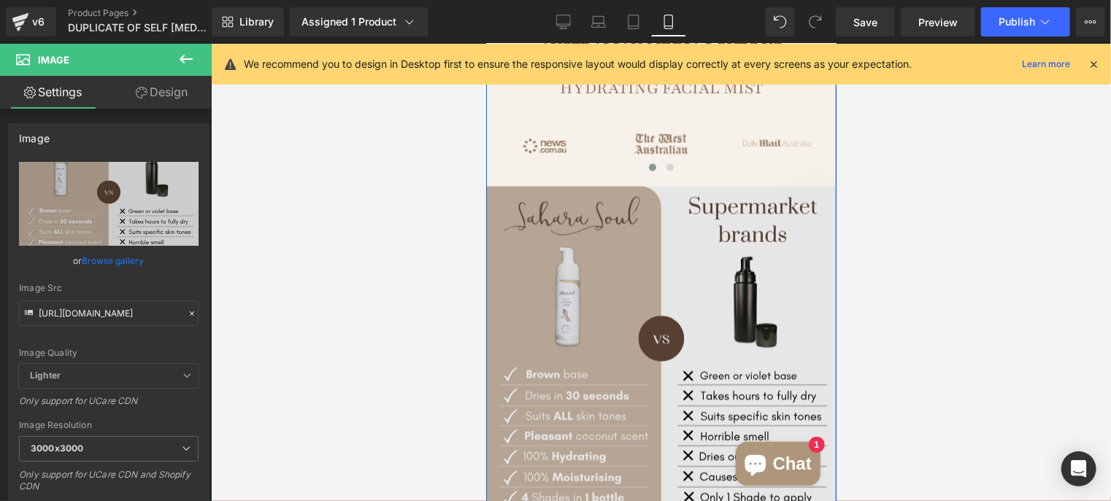
scroll to position [1168, 0]
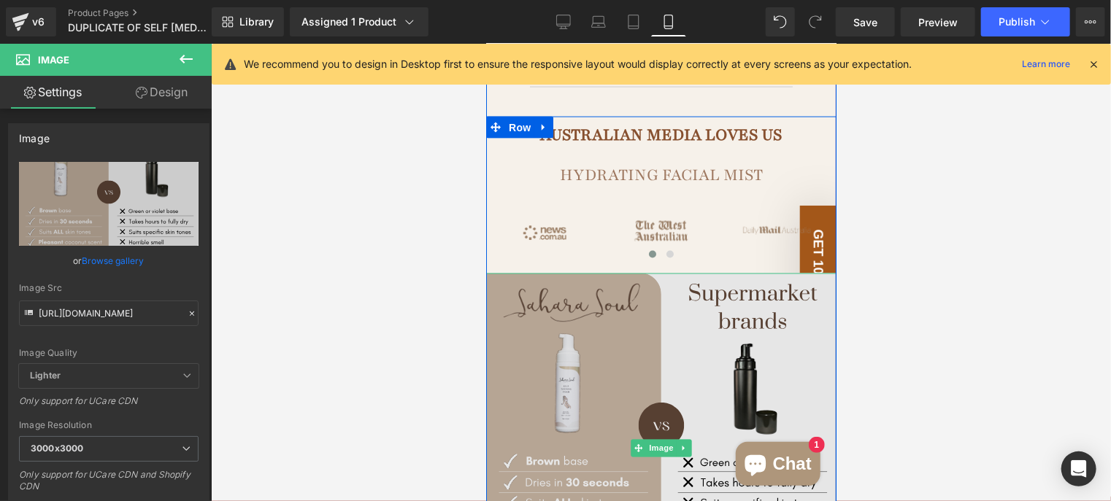
drag, startPoint x: 638, startPoint y: 314, endPoint x: 589, endPoint y: 323, distance: 49.7
click at [637, 314] on img at bounding box center [660, 448] width 350 height 350
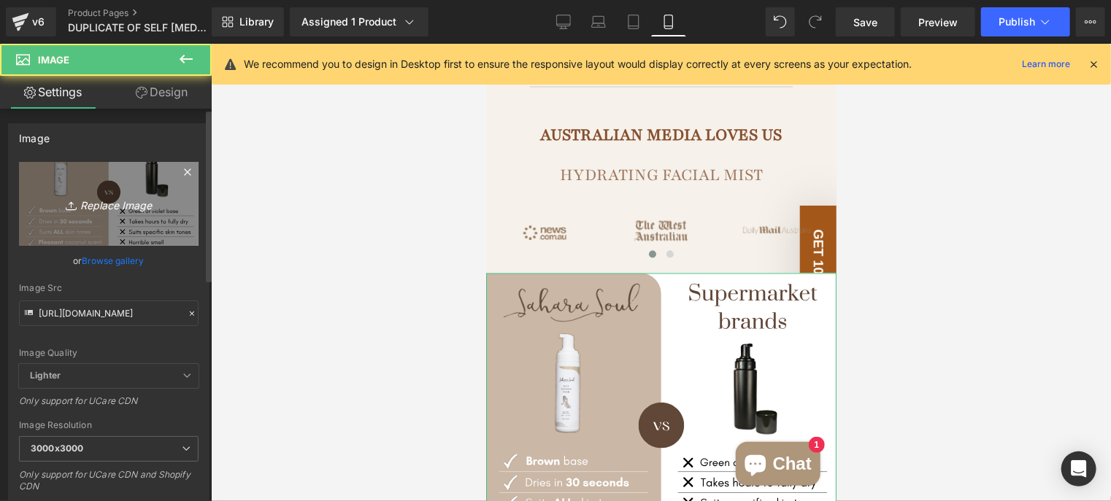
click at [108, 210] on icon "Replace Image" at bounding box center [108, 204] width 117 height 18
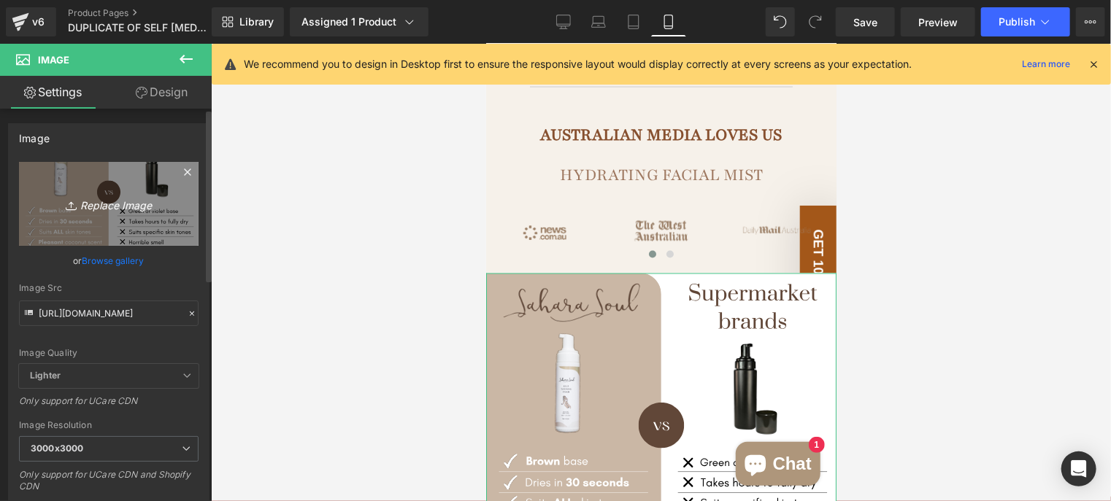
type input "C:\fakepath\Neat Minimalist Comparison Instagram Post (1).svg"
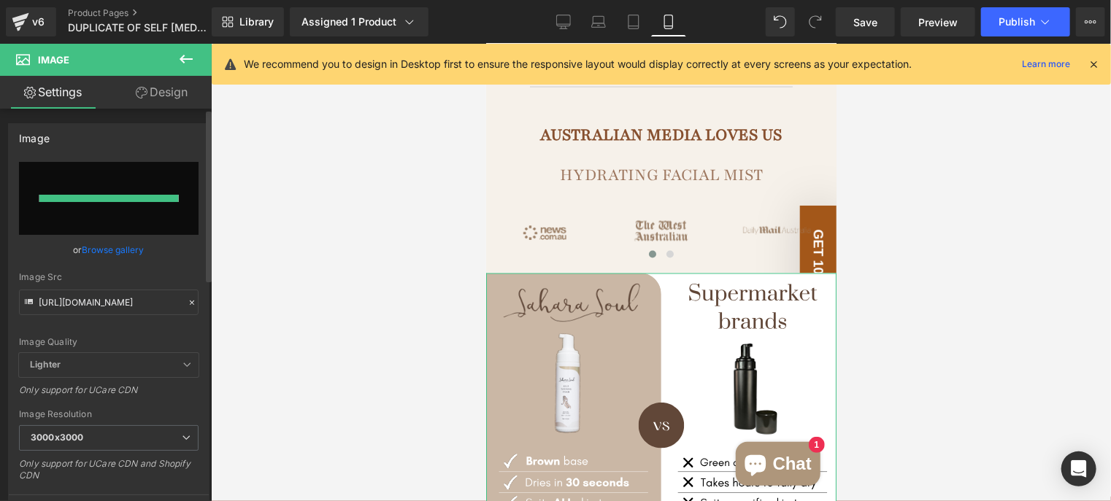
type input "https://ucarecdn.com/95a8c2da-8c17-459a-abdc-847b721ddae7/Neat%20Minimalist%20C…"
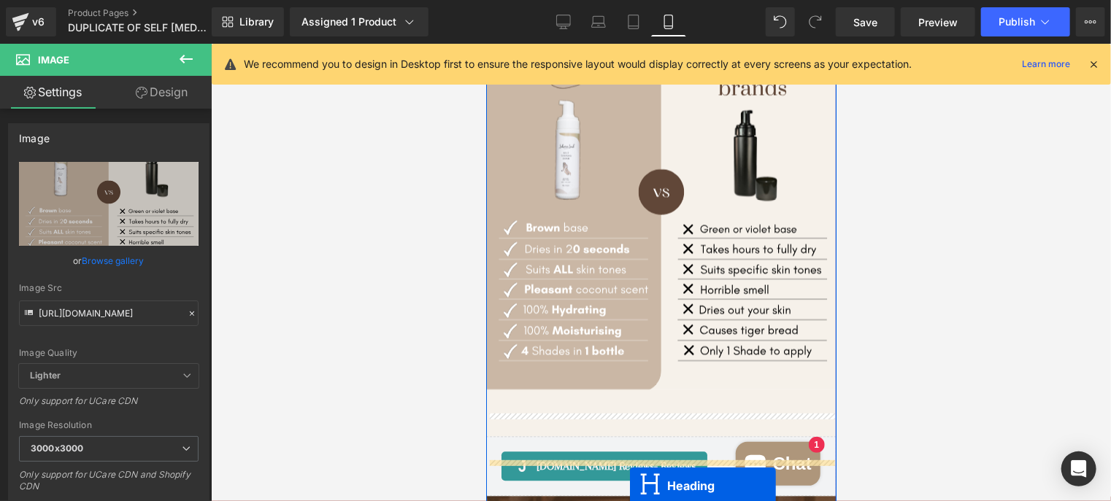
scroll to position [1445, 0]
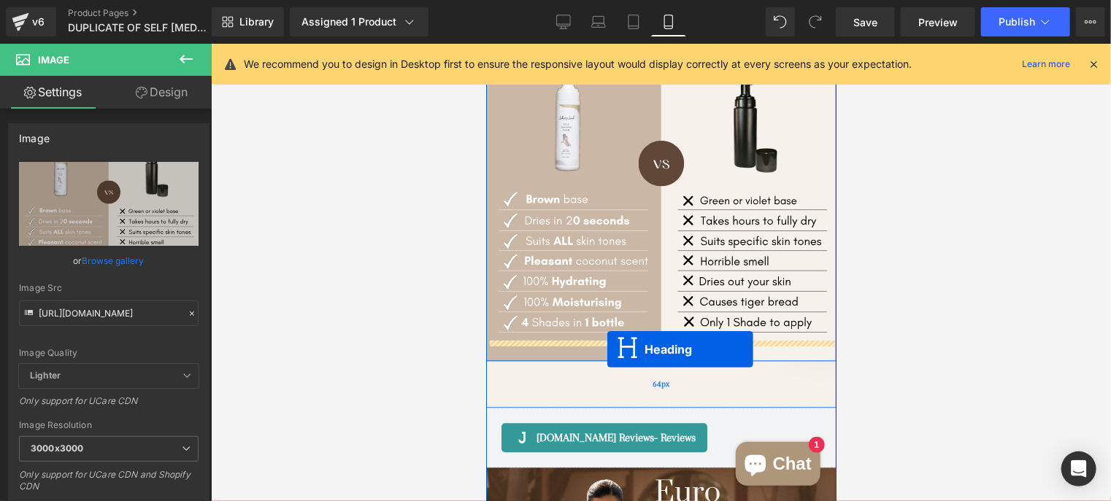
drag, startPoint x: 622, startPoint y: 151, endPoint x: 606, endPoint y: 349, distance: 198.4
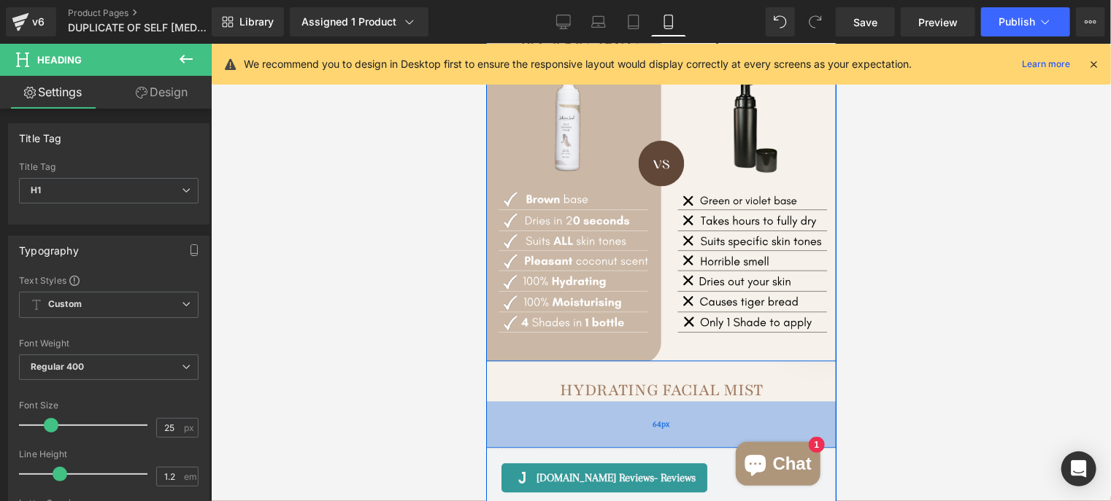
click at [566, 403] on div "64px" at bounding box center [660, 424] width 350 height 47
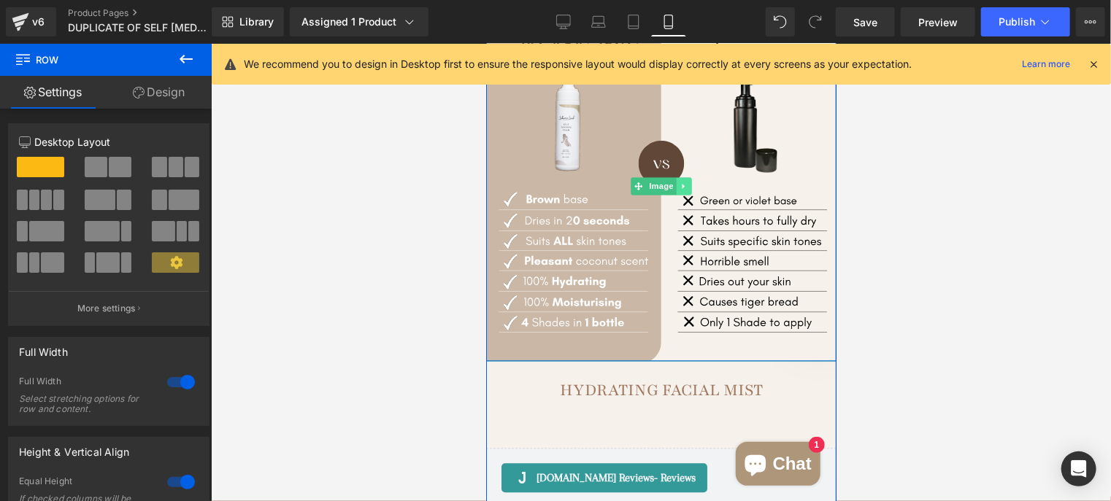
click at [679, 182] on icon at bounding box center [683, 186] width 8 height 9
click at [671, 182] on icon at bounding box center [675, 186] width 8 height 8
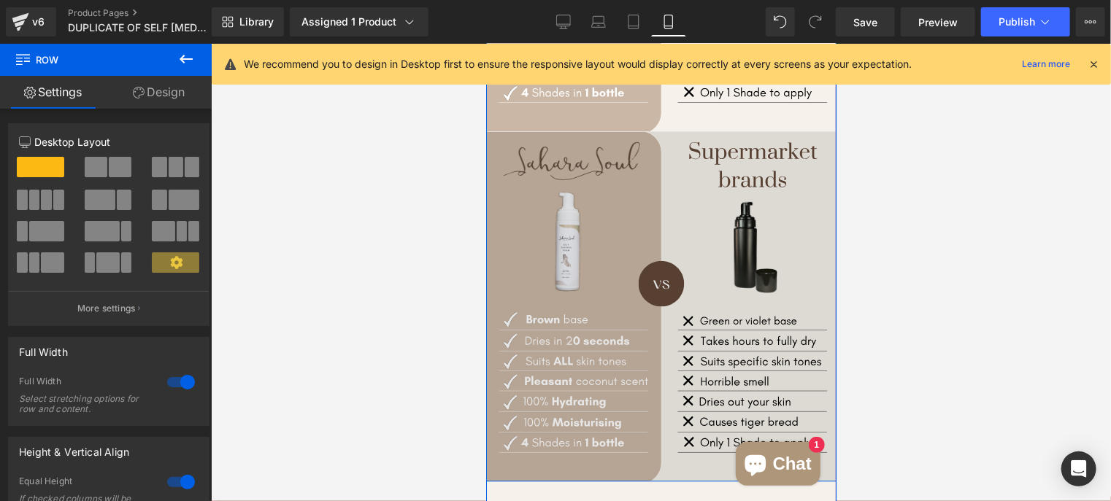
scroll to position [1629, 0]
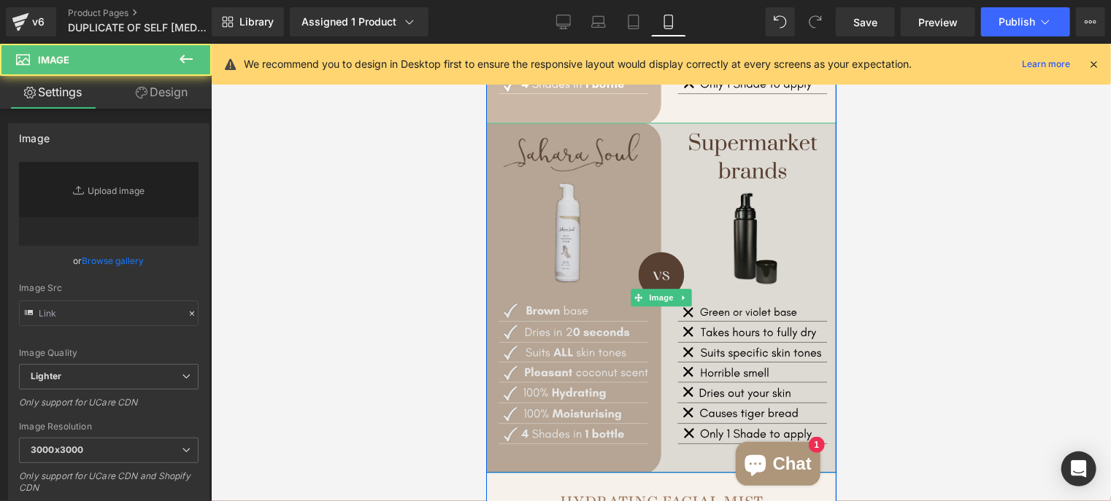
type input "https://ucarecdn.com/95a8c2da-8c17-459a-abdc-847b721ddae7/Neat%20Minimalist%20C…"
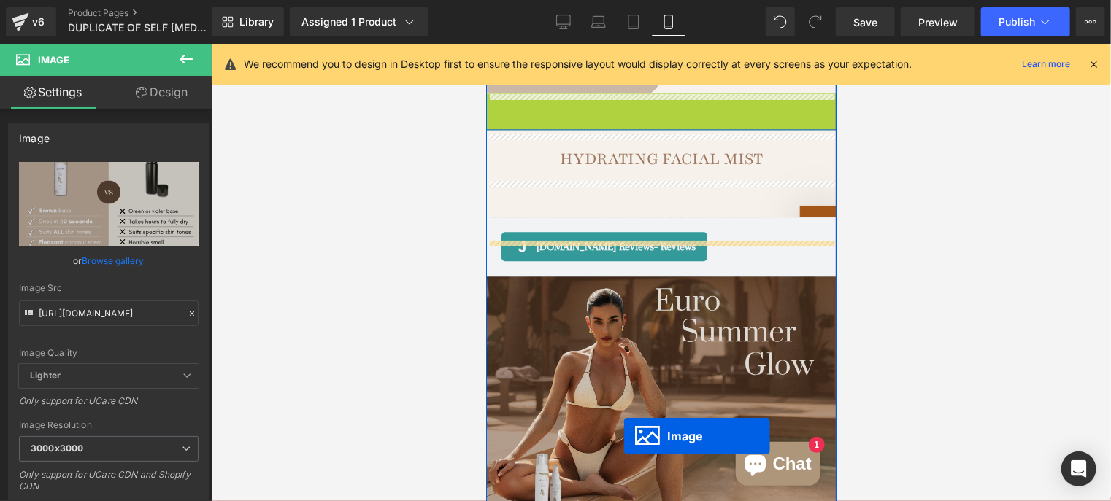
scroll to position [1673, 0]
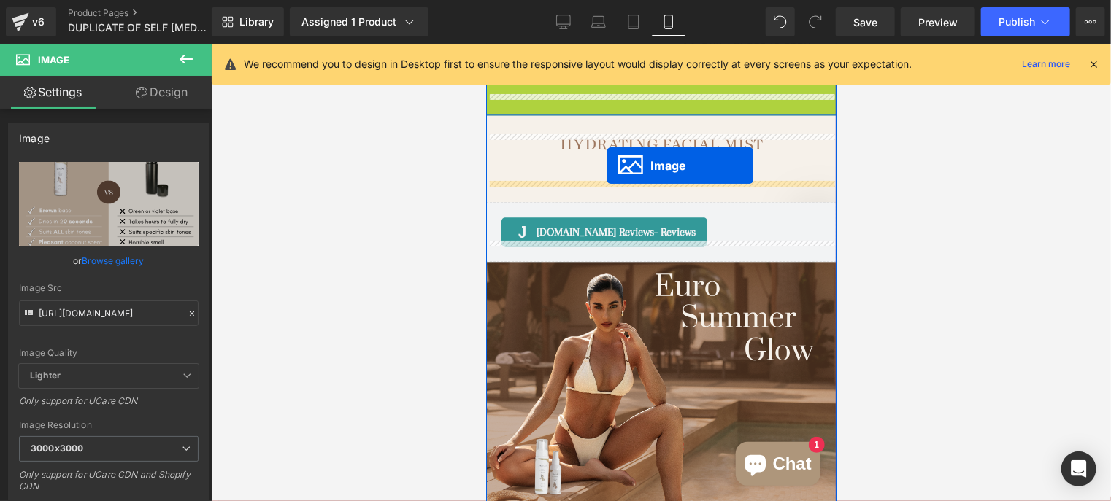
drag, startPoint x: 631, startPoint y: 279, endPoint x: 606, endPoint y: 165, distance: 117.1
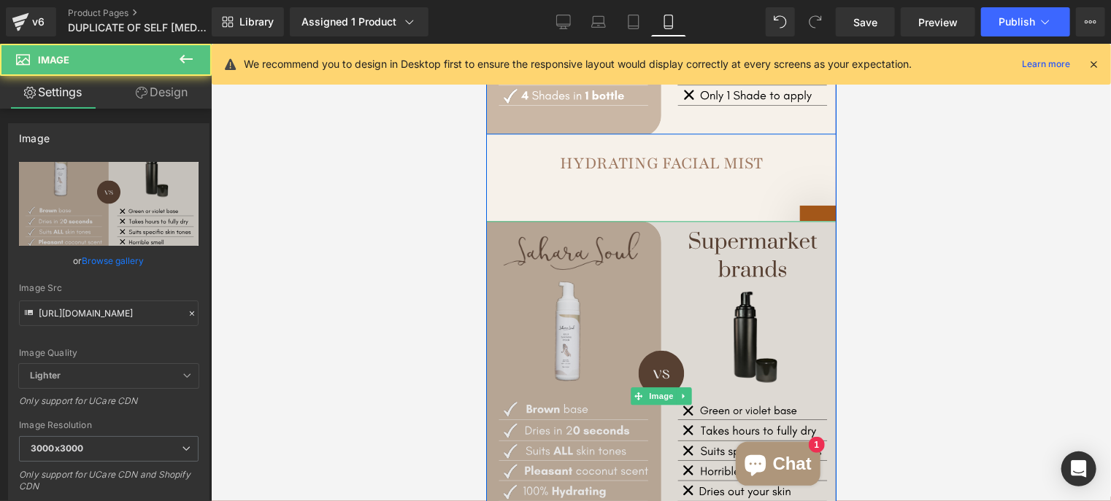
scroll to position [1527, 0]
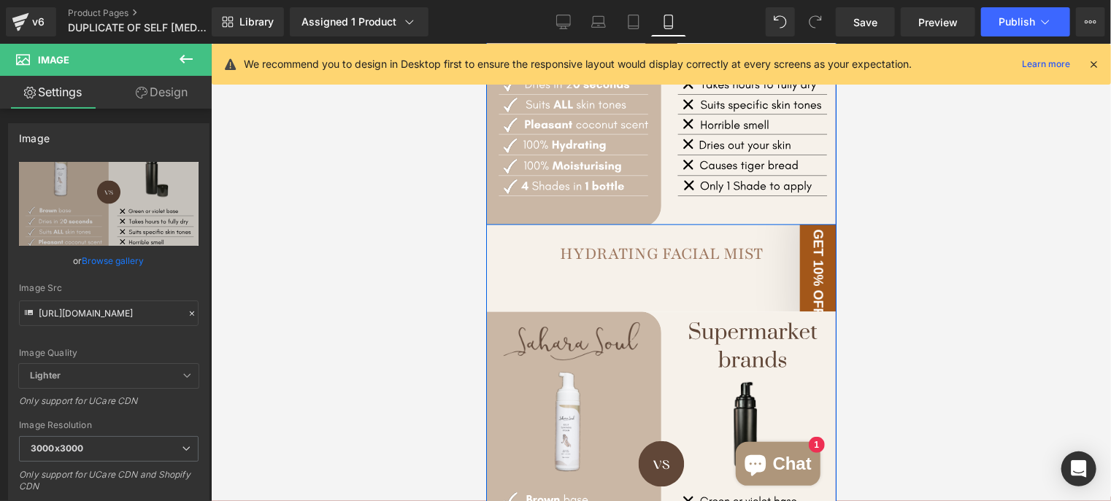
click at [601, 265] on div "AUSTRALIAN MEDIA LOVES US Heading Image Image Image Image Image ‹ ›" at bounding box center [660, 34] width 350 height 554
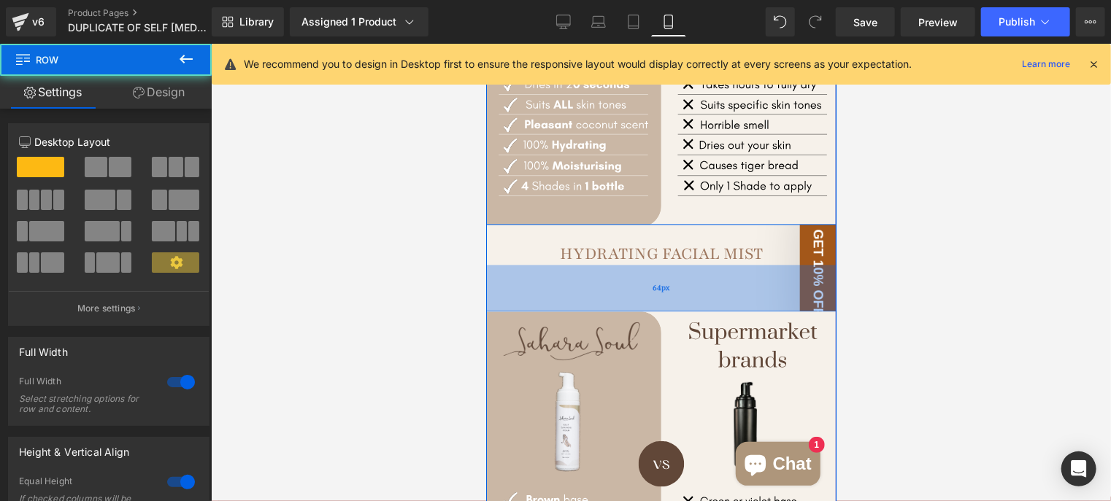
click at [550, 266] on div "64px" at bounding box center [660, 287] width 350 height 47
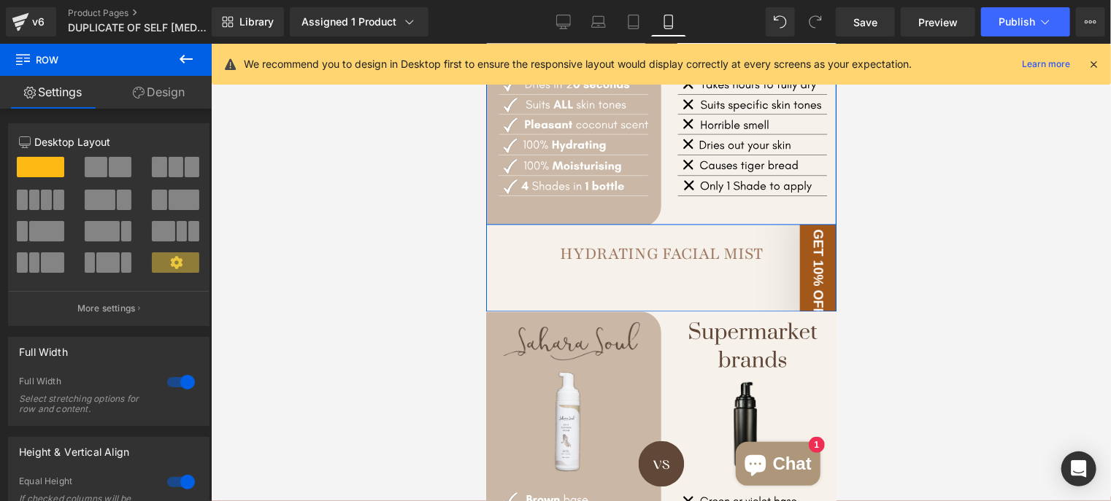
click at [174, 82] on link "Design" at bounding box center [159, 92] width 106 height 33
click at [0, 0] on div "Visibility" at bounding box center [0, 0] width 0 height 0
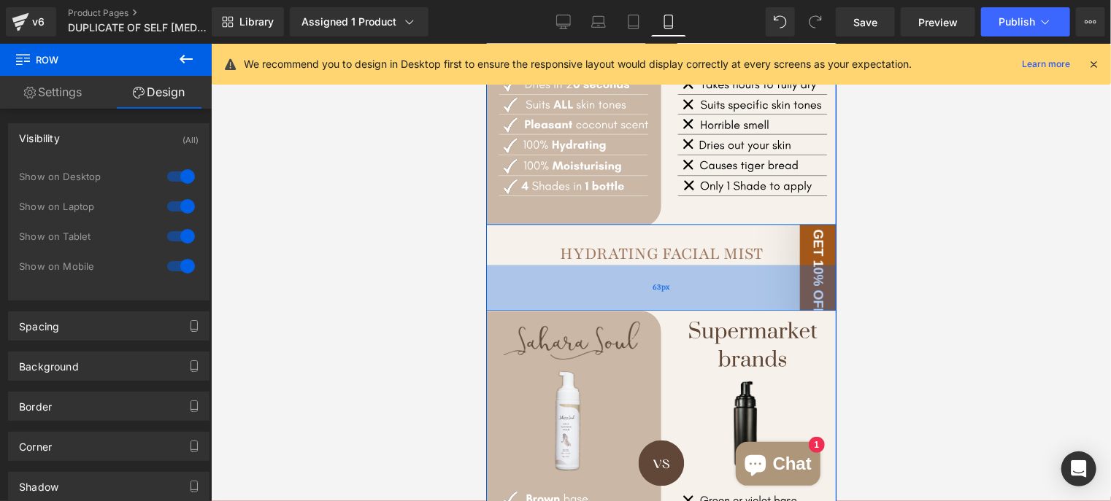
click at [674, 264] on div "63px" at bounding box center [660, 287] width 350 height 46
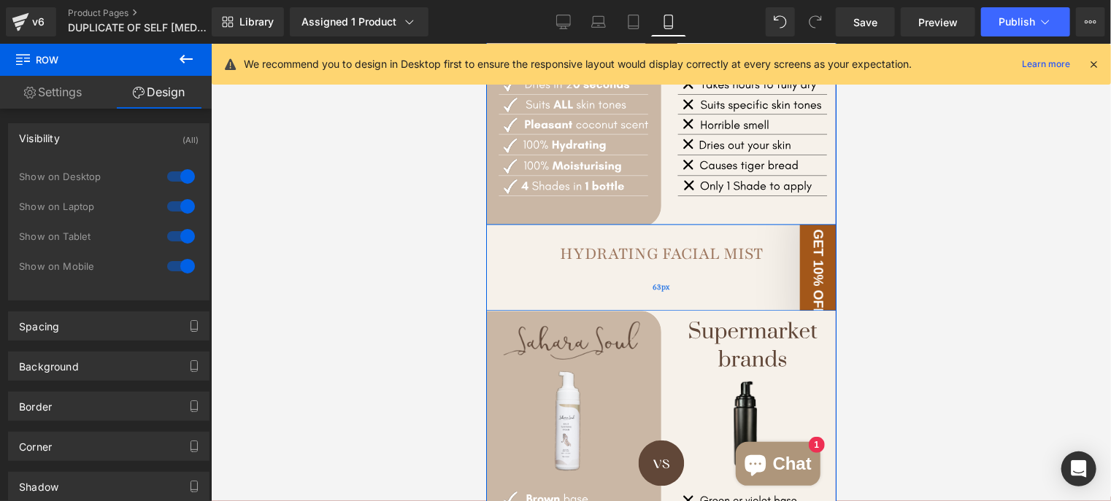
click at [671, 270] on div "63px" at bounding box center [660, 287] width 350 height 46
drag, startPoint x: 666, startPoint y: 264, endPoint x: 674, endPoint y: 247, distance: 19.3
click at [674, 264] on div "63px" at bounding box center [660, 287] width 350 height 46
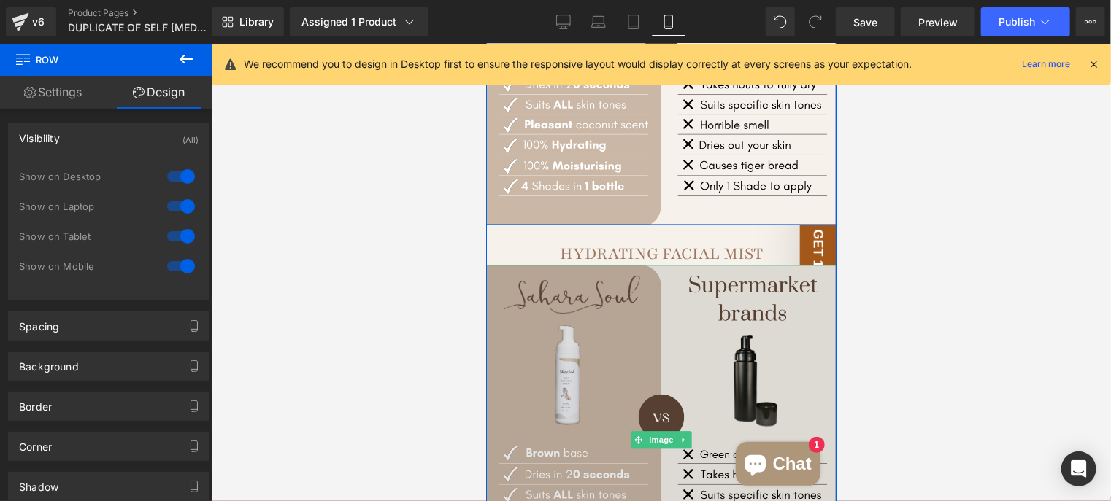
drag, startPoint x: 668, startPoint y: 261, endPoint x: 643, endPoint y: 252, distance: 27.0
click at [674, 271] on div "AUSTRALIAN MEDIA LOVES US Heading Image Image Image Image Image ‹ ›" at bounding box center [660, 410] width 350 height 1306
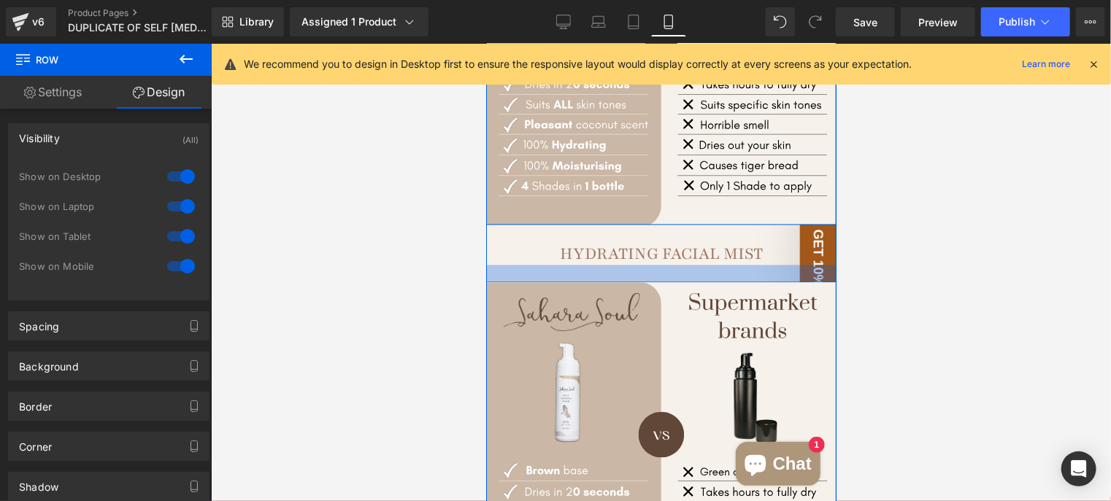
drag, startPoint x: 638, startPoint y: 240, endPoint x: 640, endPoint y: 258, distance: 17.7
click at [640, 264] on div at bounding box center [660, 273] width 350 height 18
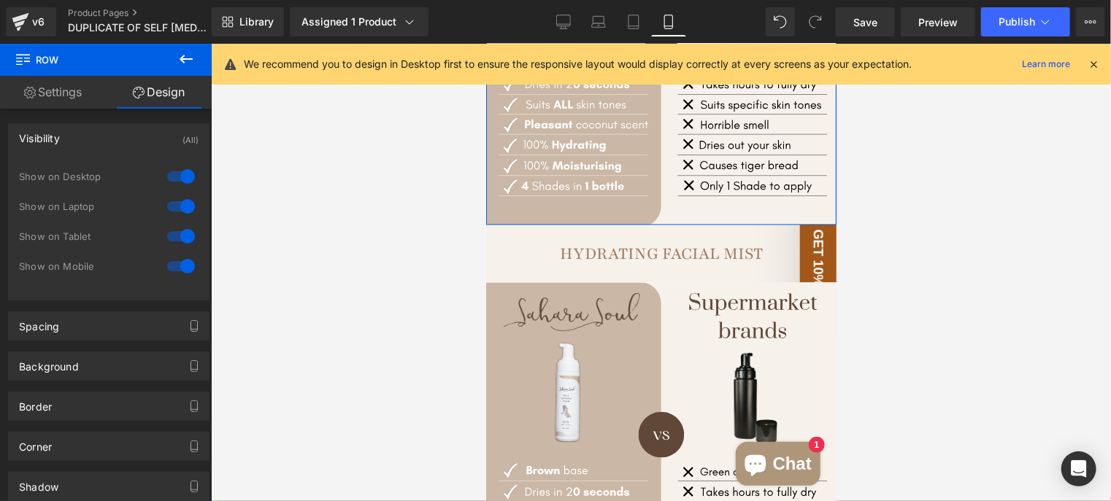
click at [420, 223] on div at bounding box center [661, 273] width 900 height 458
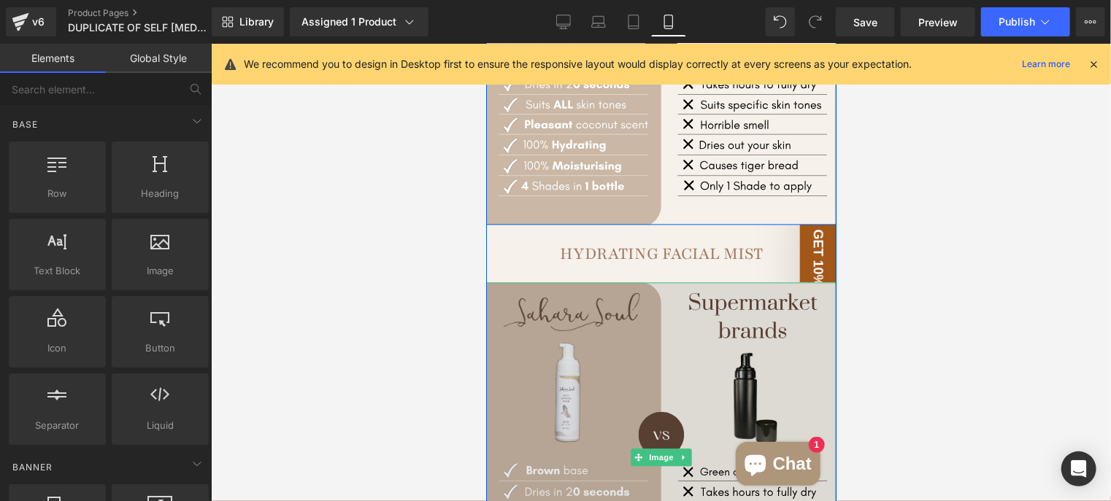
click at [654, 337] on img at bounding box center [660, 457] width 350 height 350
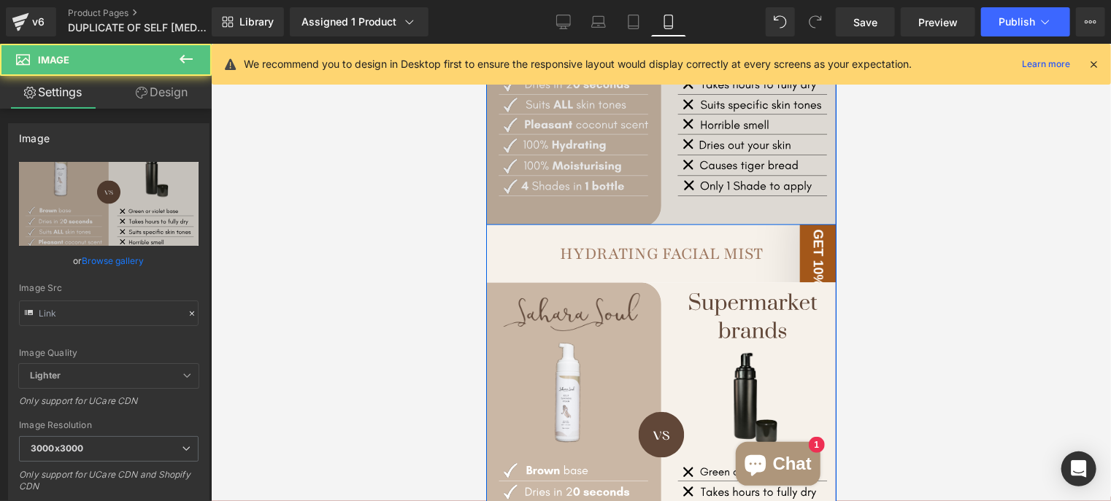
type input "https://ucarecdn.com/95a8c2da-8c17-459a-abdc-847b721ddae7/Neat%20Minimalist%20C…"
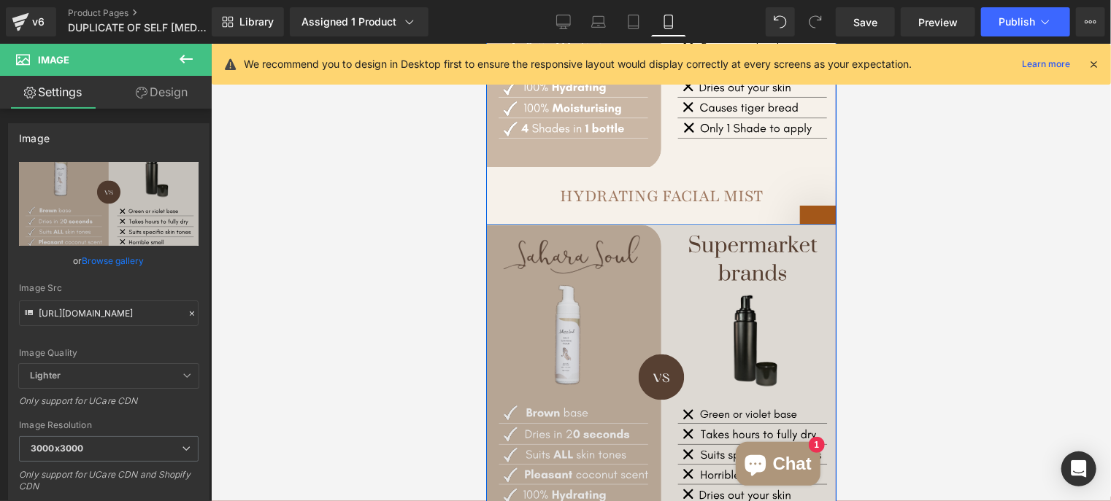
scroll to position [1600, 0]
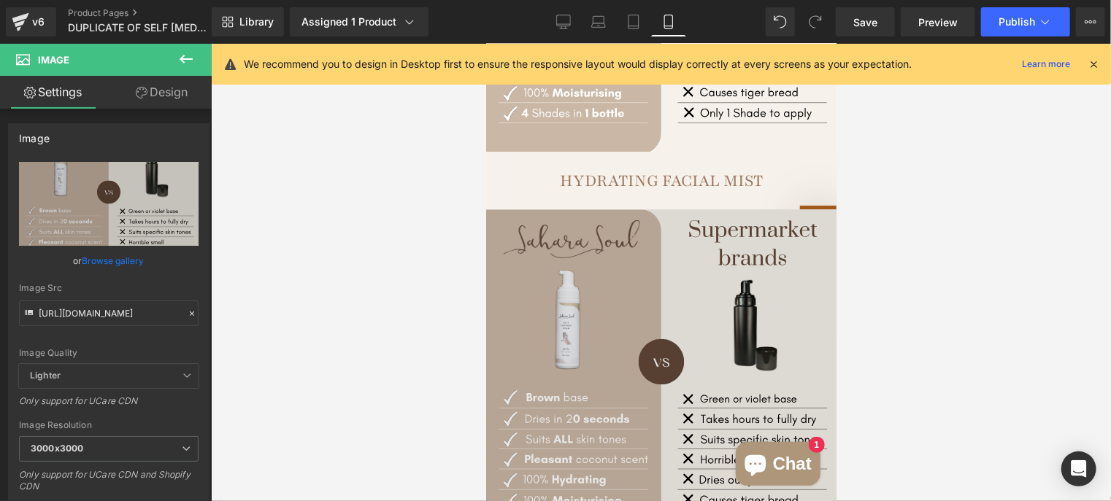
click at [541, 251] on img at bounding box center [660, 384] width 350 height 350
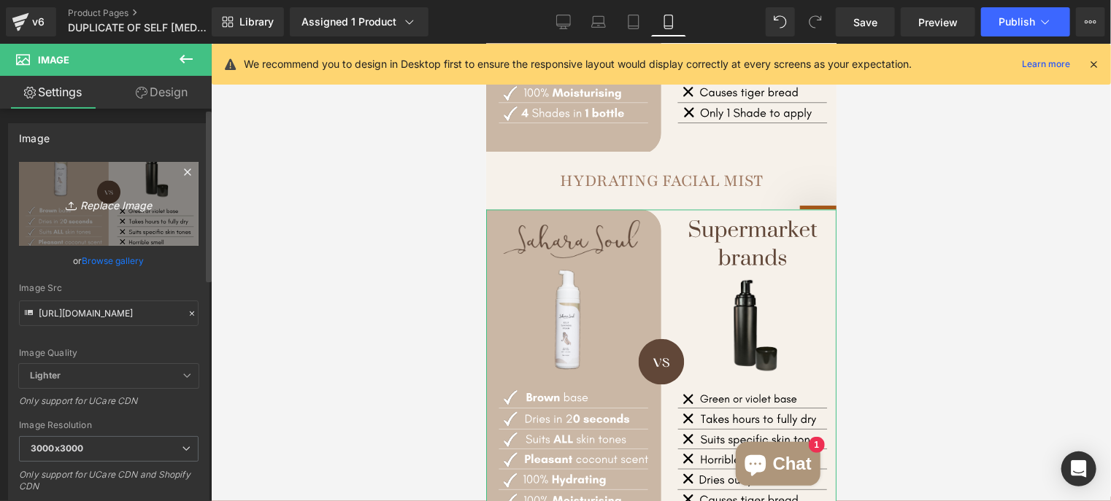
click at [112, 190] on link "Replace Image" at bounding box center [109, 204] width 180 height 84
type input "C:\fakepath\Neat Minimalist Comparison Instagram Post (2).svg"
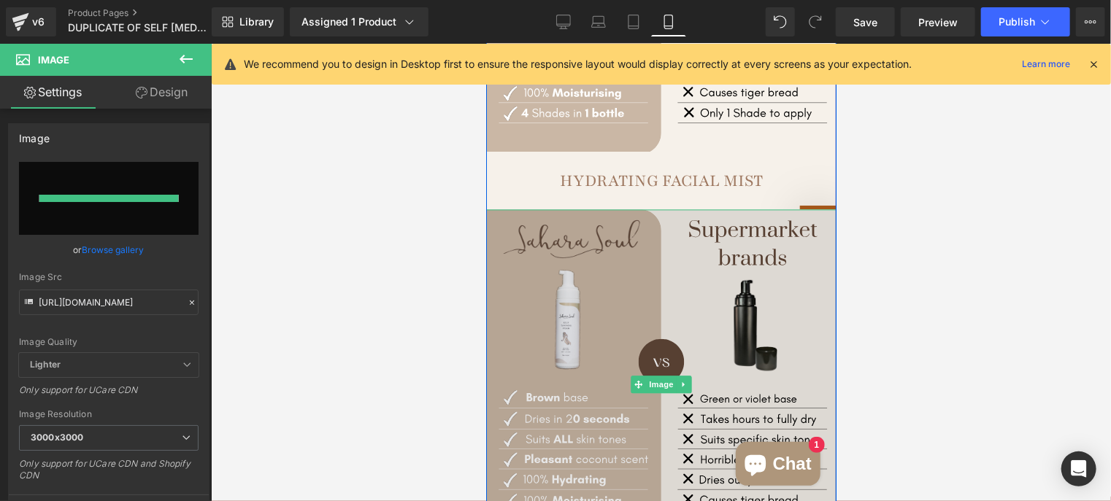
type input "https://ucarecdn.com/7b7d94d7-95d2-4e8e-bbfa-755e9cf2e9c3/Neat%20Minimalist%20C…"
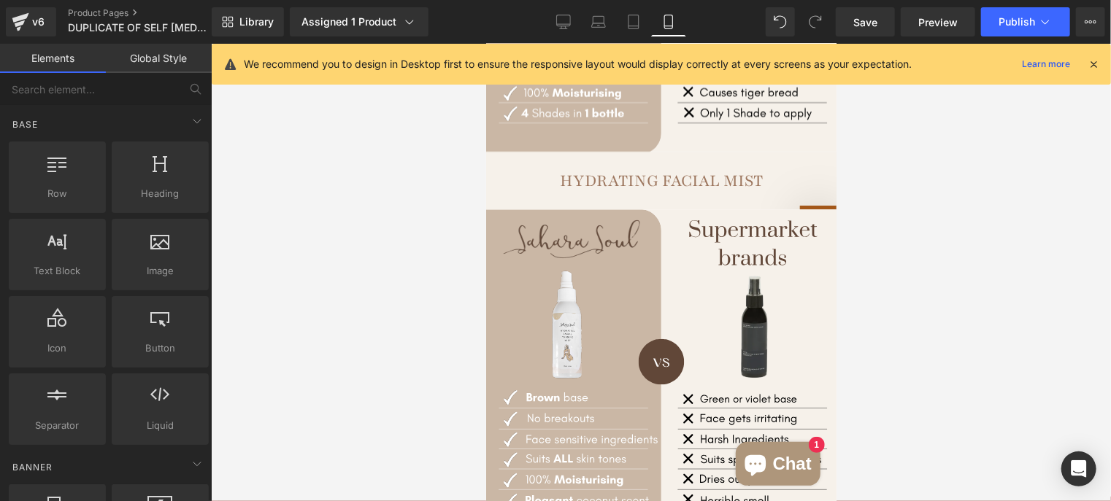
click at [978, 303] on div at bounding box center [661, 273] width 900 height 458
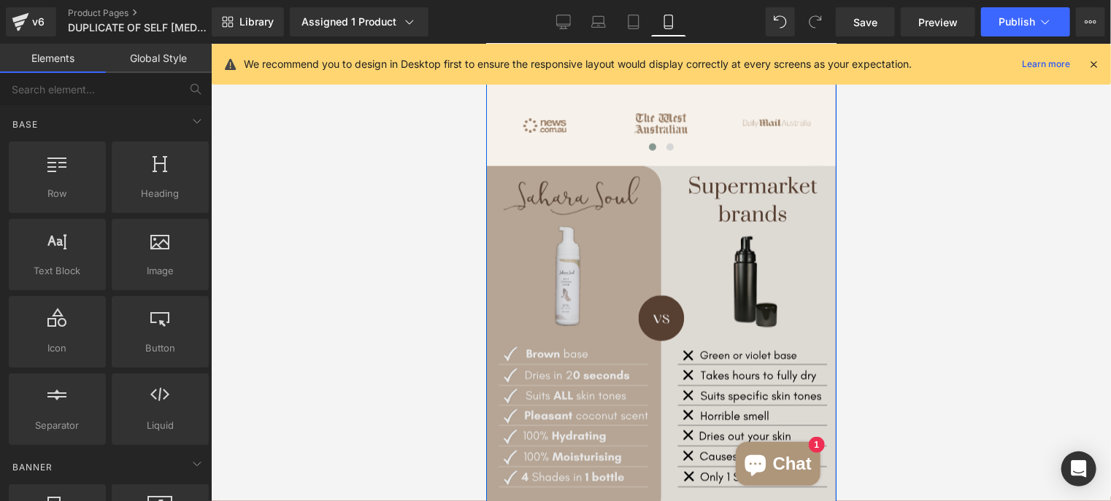
scroll to position [1162, 0]
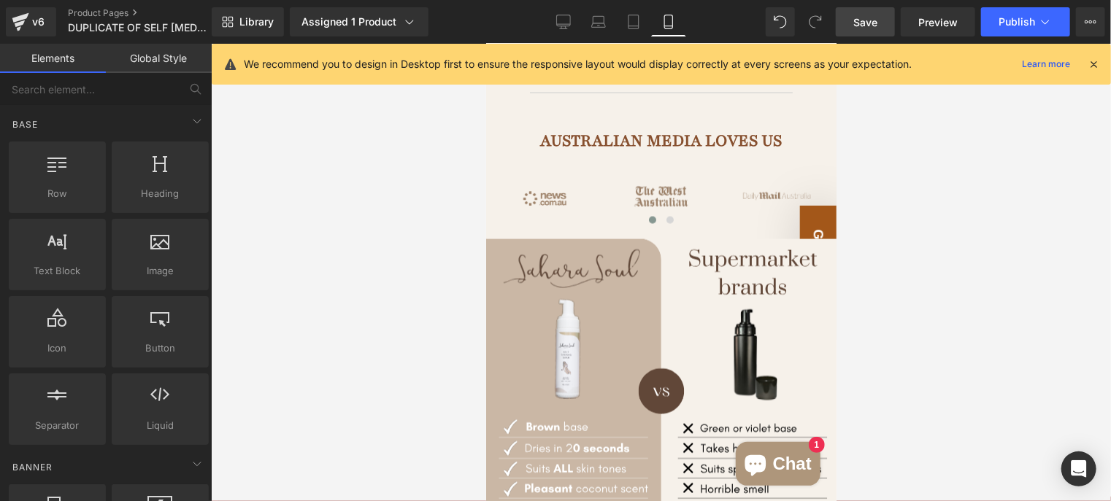
click at [864, 15] on span "Save" at bounding box center [865, 22] width 24 height 15
click at [94, 12] on link "Product Pages" at bounding box center [152, 13] width 168 height 12
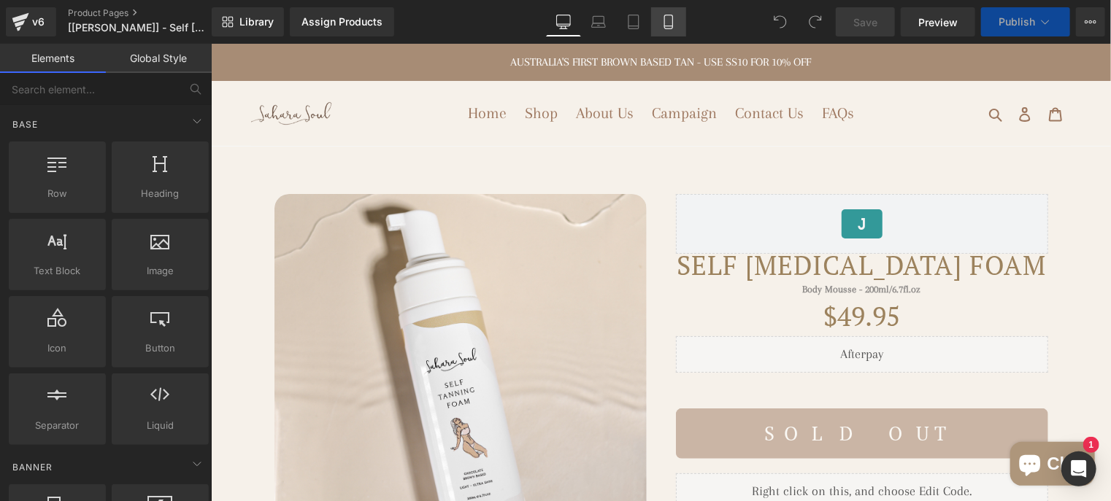
click at [674, 21] on icon at bounding box center [668, 22] width 15 height 15
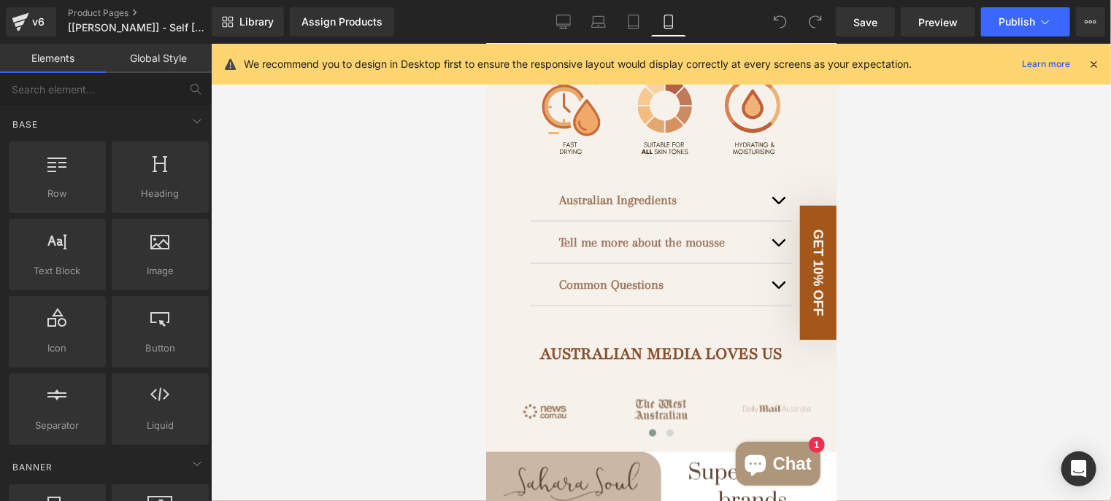
scroll to position [1241, 0]
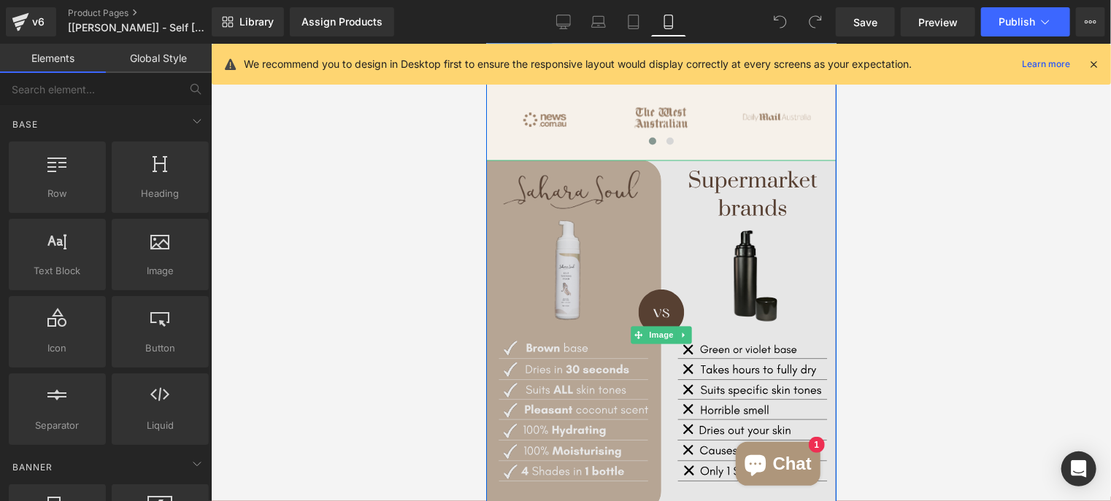
click at [738, 176] on img at bounding box center [660, 335] width 350 height 350
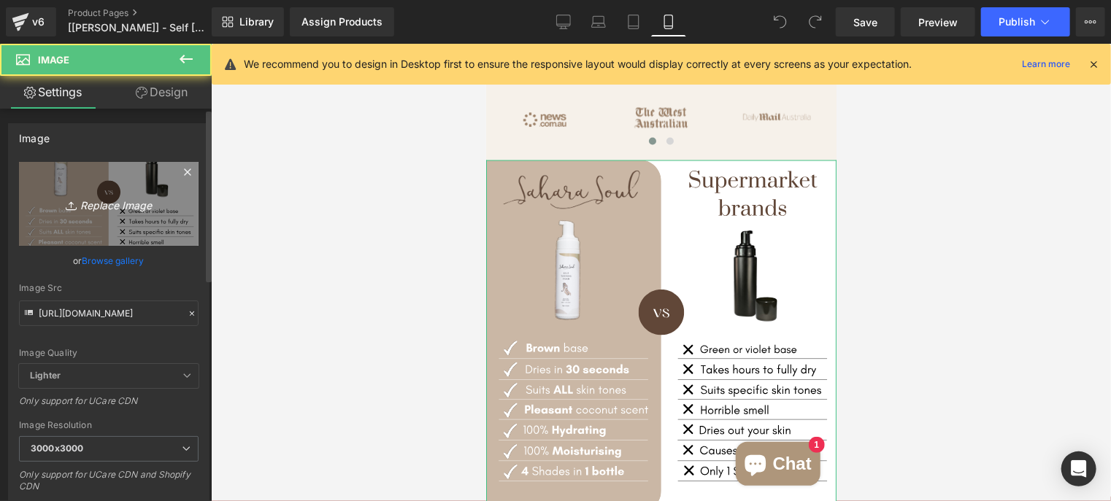
click at [136, 196] on icon "Replace Image" at bounding box center [108, 204] width 117 height 18
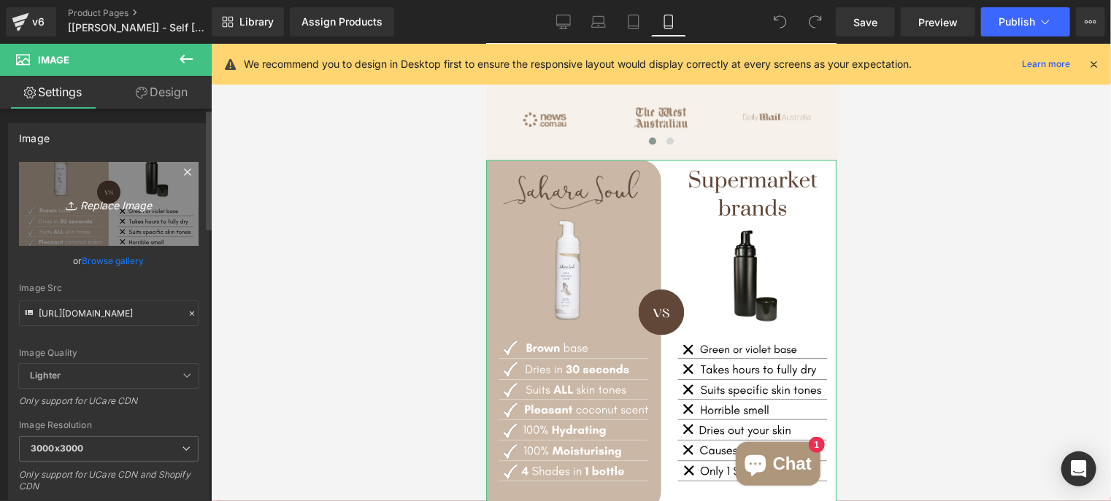
type input "C:\fakepath\Neat Minimalist Comparison Instagram Post (1).svg"
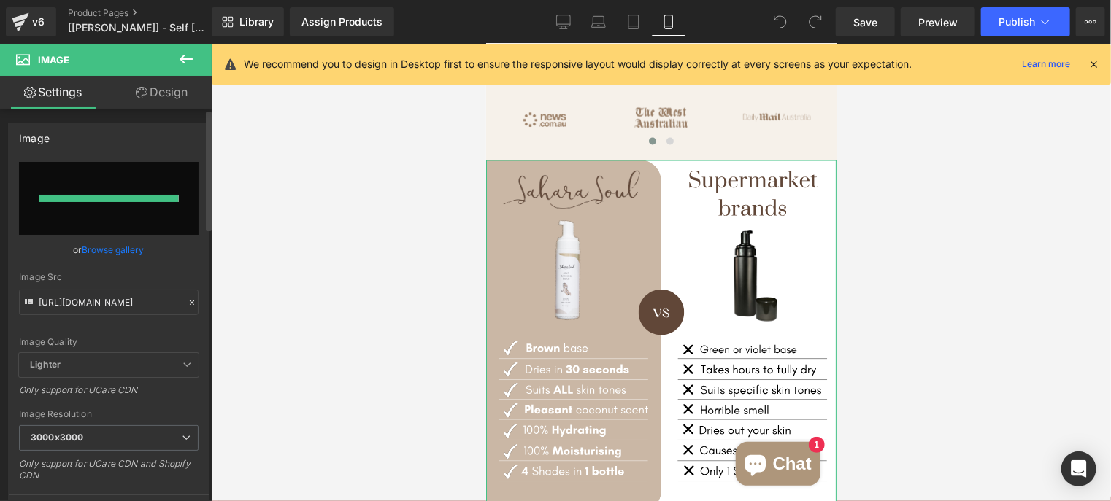
type input "[URL][DOMAIN_NAME]"
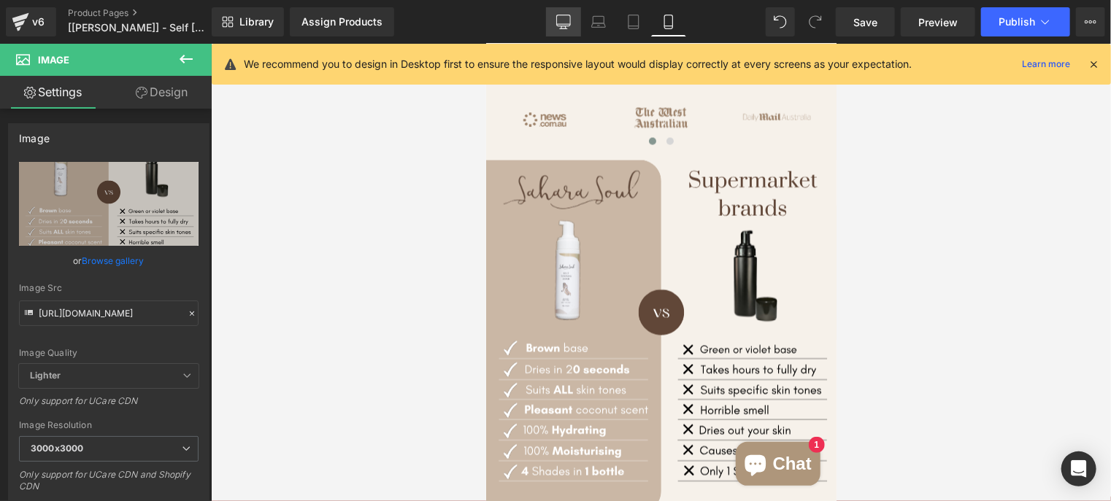
click at [563, 24] on icon at bounding box center [564, 24] width 14 height 0
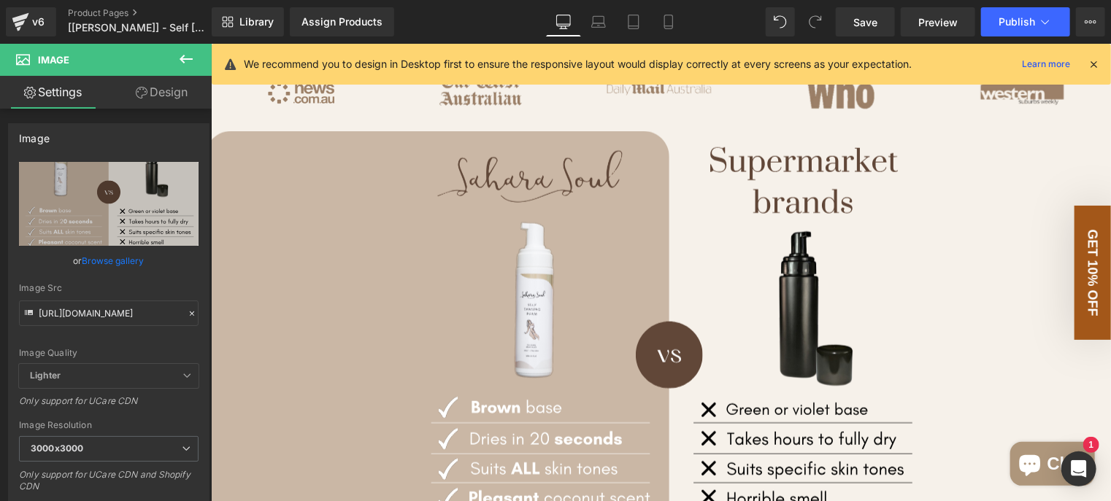
scroll to position [1022, 0]
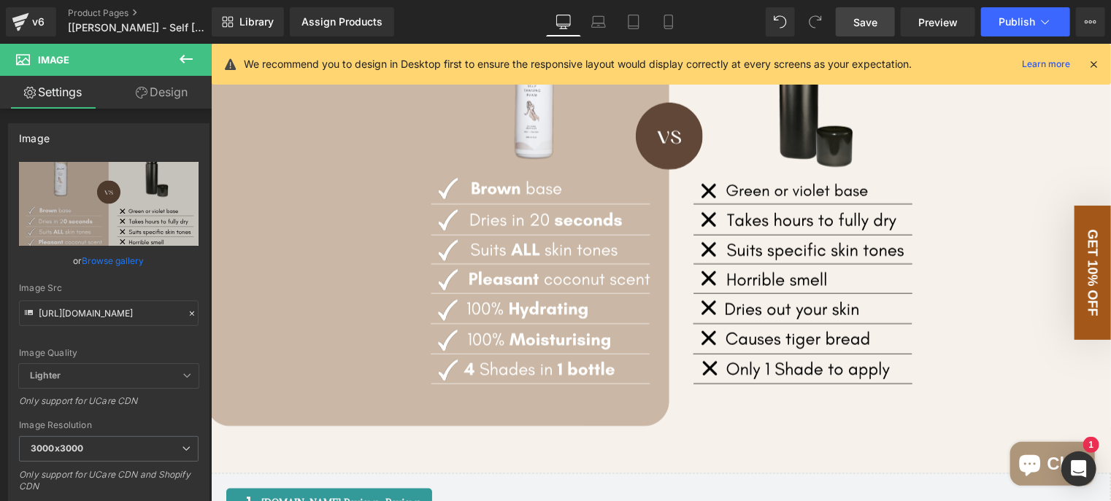
click at [863, 28] on span "Save" at bounding box center [865, 22] width 24 height 15
click at [93, 15] on link "Product Pages" at bounding box center [152, 13] width 168 height 12
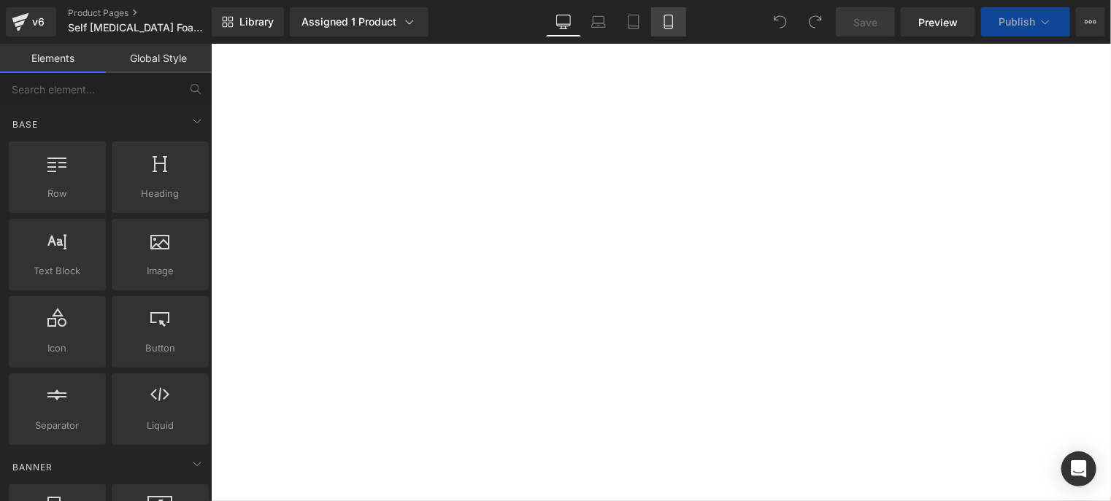
click at [661, 28] on icon at bounding box center [668, 22] width 15 height 15
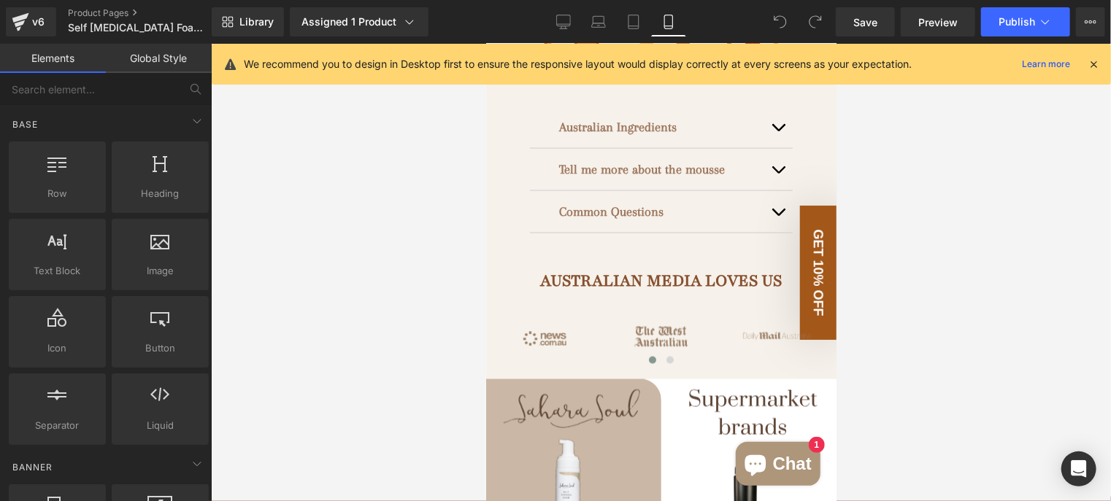
scroll to position [1241, 0]
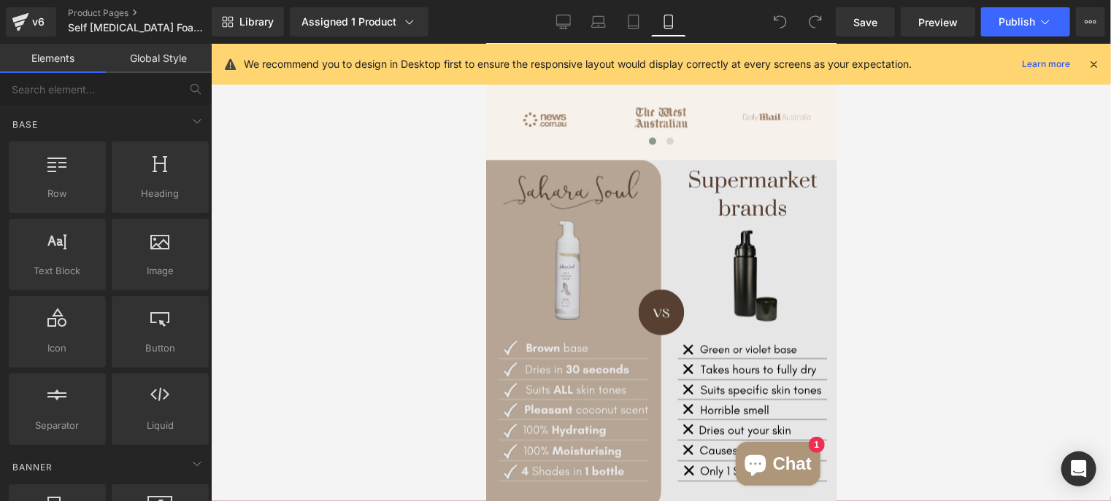
click at [609, 263] on img at bounding box center [660, 335] width 350 height 350
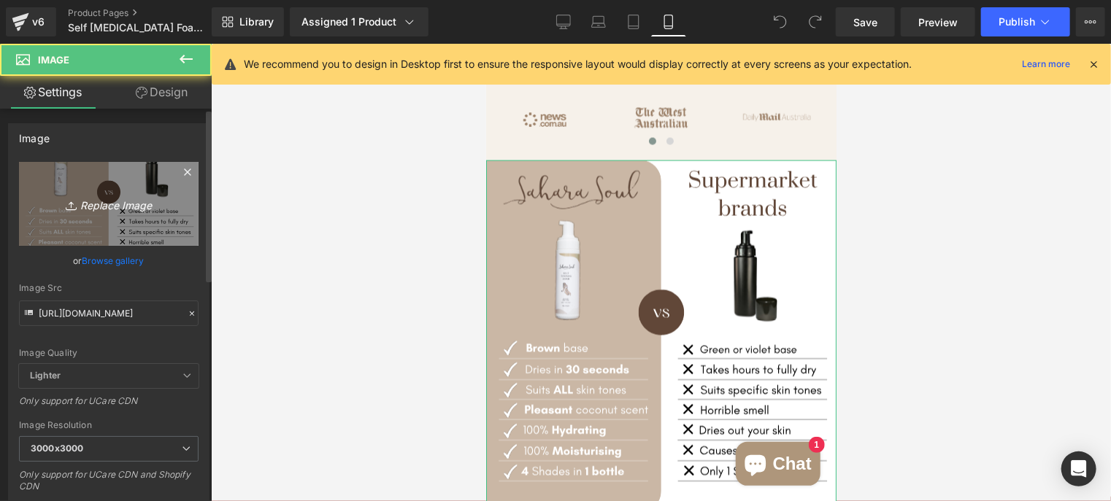
click at [90, 197] on icon "Replace Image" at bounding box center [108, 204] width 117 height 18
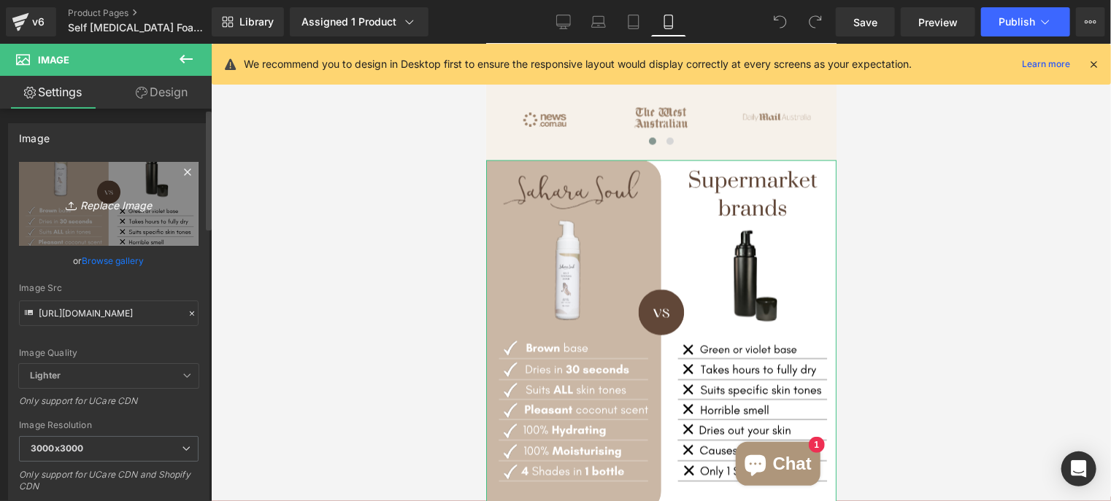
type input "C:\fakepath\Neat Minimalist Comparison Instagram Post (1).svg"
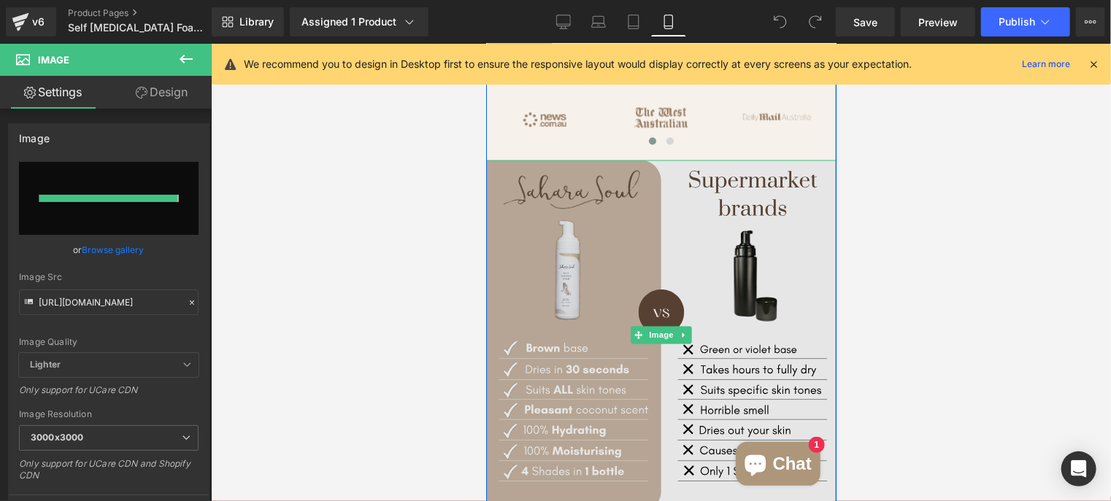
type input "[URL][DOMAIN_NAME]"
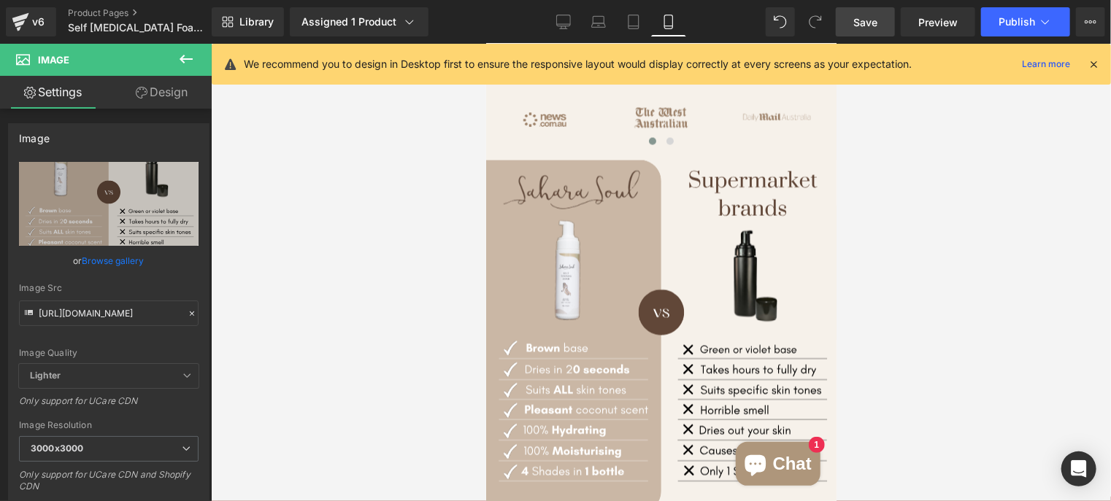
click at [868, 28] on span "Save" at bounding box center [865, 22] width 24 height 15
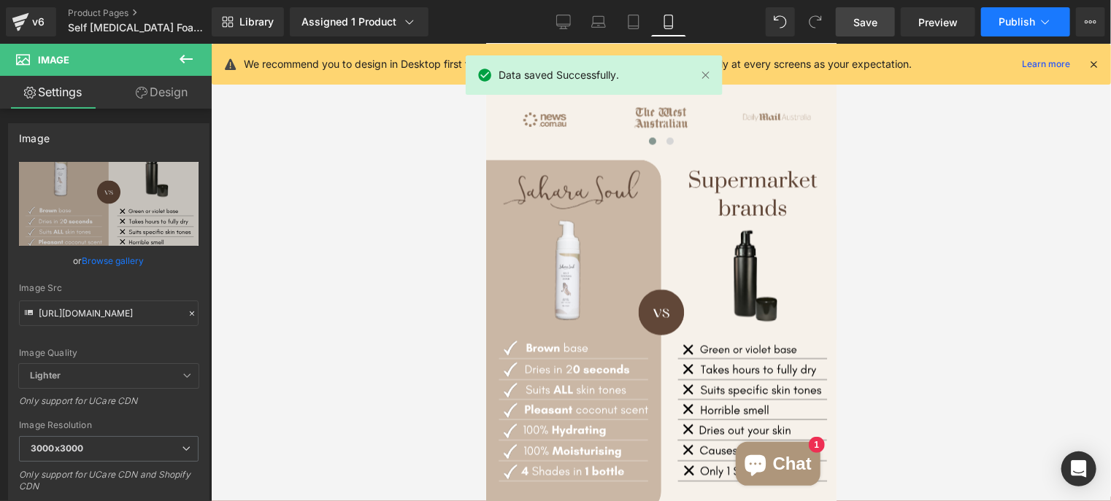
click at [1003, 26] on span "Publish" at bounding box center [1016, 22] width 36 height 12
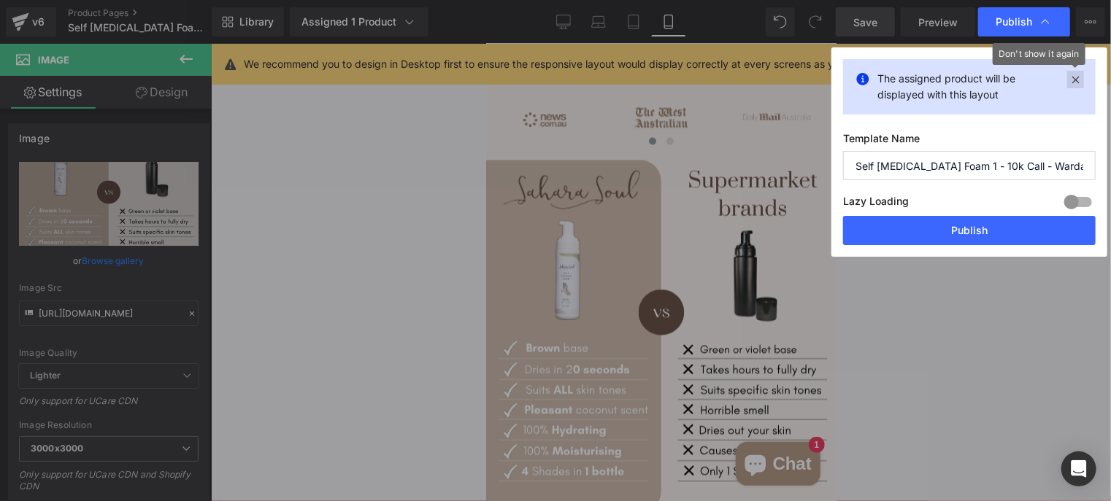
click at [1074, 0] on div "You are previewing how the will restyle your page. You can not edit Elements in…" at bounding box center [555, 0] width 1111 height 0
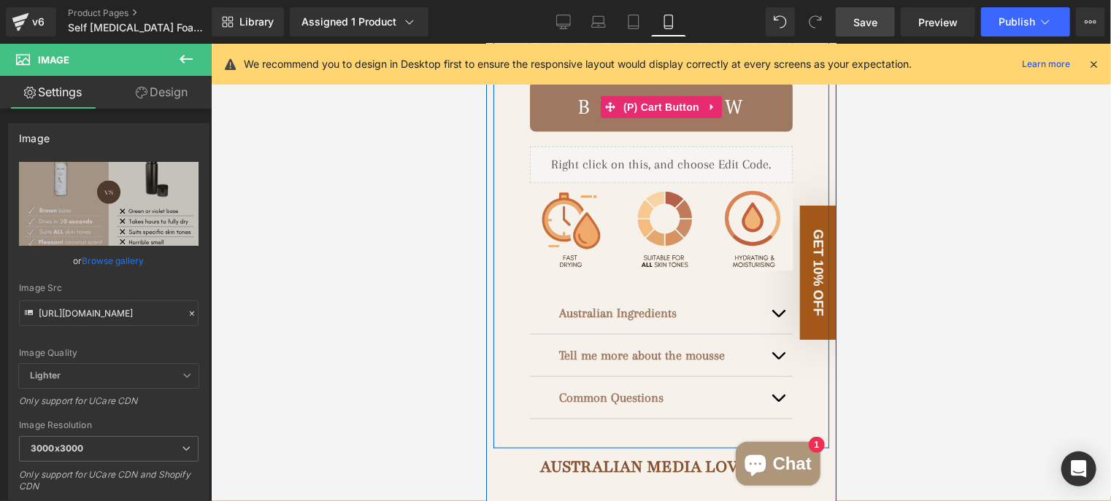
scroll to position [949, 0]
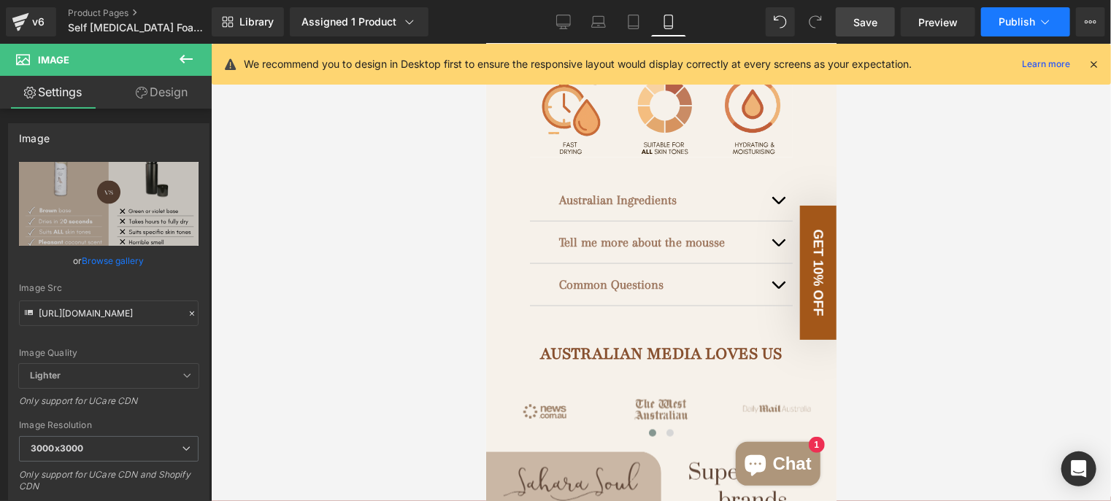
click at [1003, 23] on span "Publish" at bounding box center [1016, 22] width 36 height 12
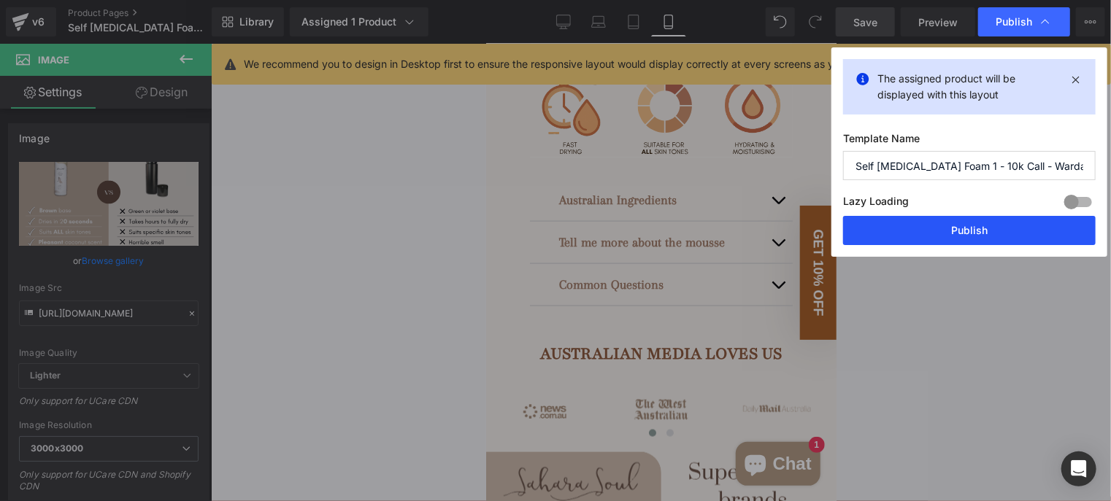
click at [980, 232] on button "Publish" at bounding box center [969, 230] width 252 height 29
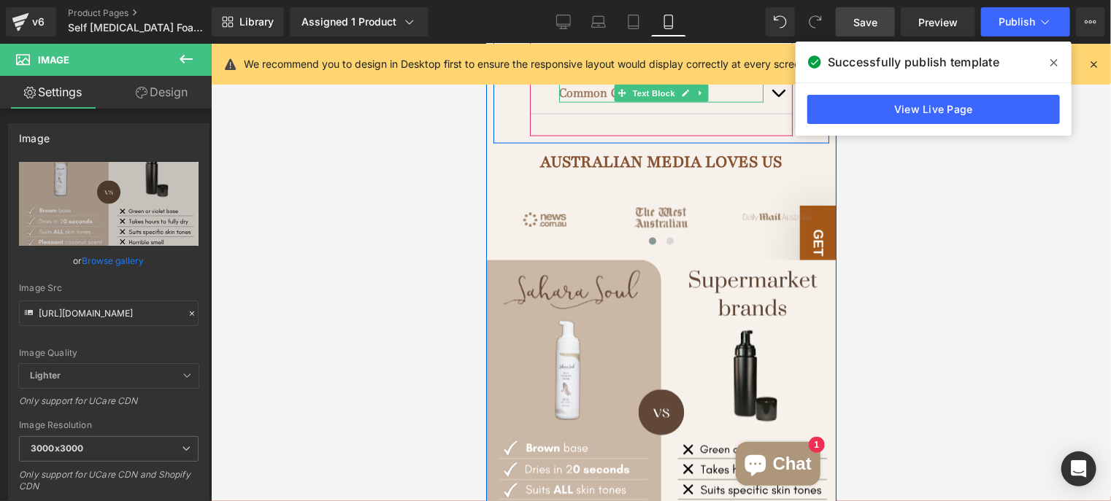
scroll to position [1241, 0]
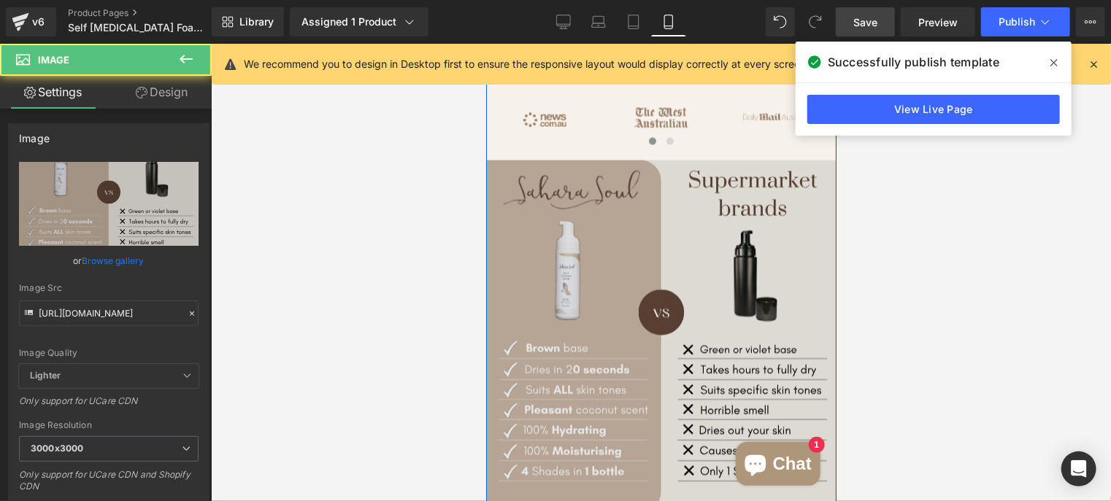
click at [560, 249] on img at bounding box center [660, 335] width 350 height 350
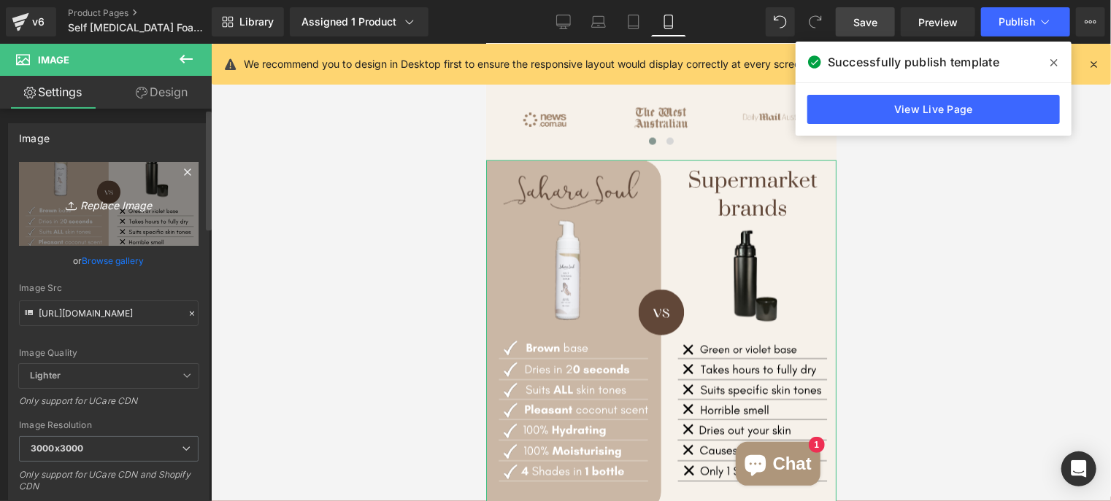
click at [132, 207] on icon "Replace Image" at bounding box center [108, 204] width 117 height 18
type input "C:\fakepath\Neat Minimalist Comparison Instagram Post (3).svg"
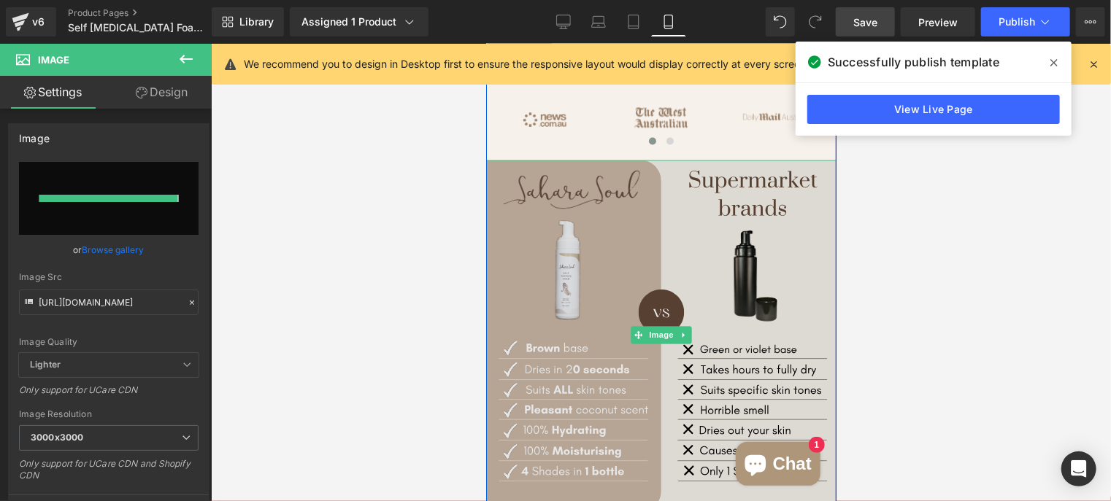
type input "[URL][DOMAIN_NAME]"
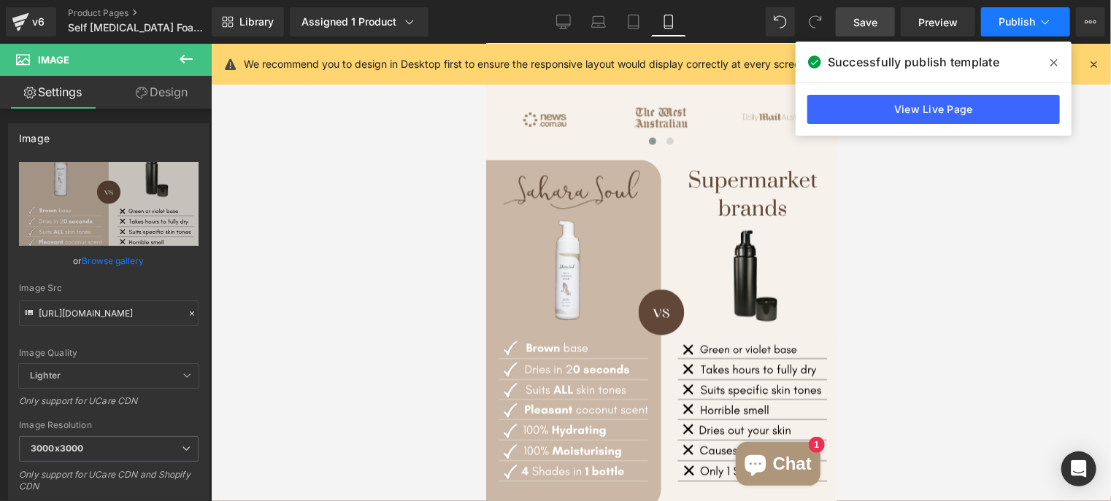
click at [997, 21] on button "Publish" at bounding box center [1025, 21] width 89 height 29
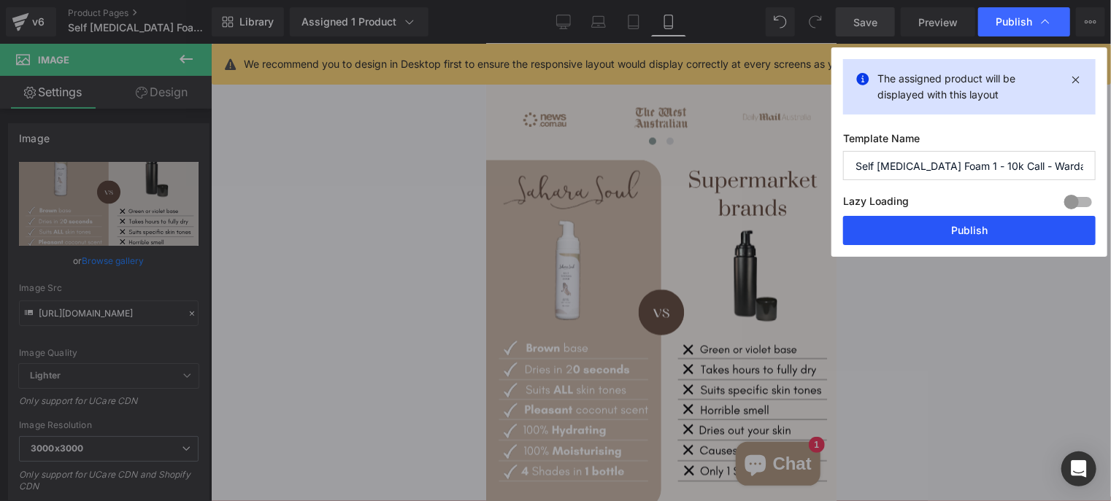
click at [954, 234] on button "Publish" at bounding box center [969, 230] width 252 height 29
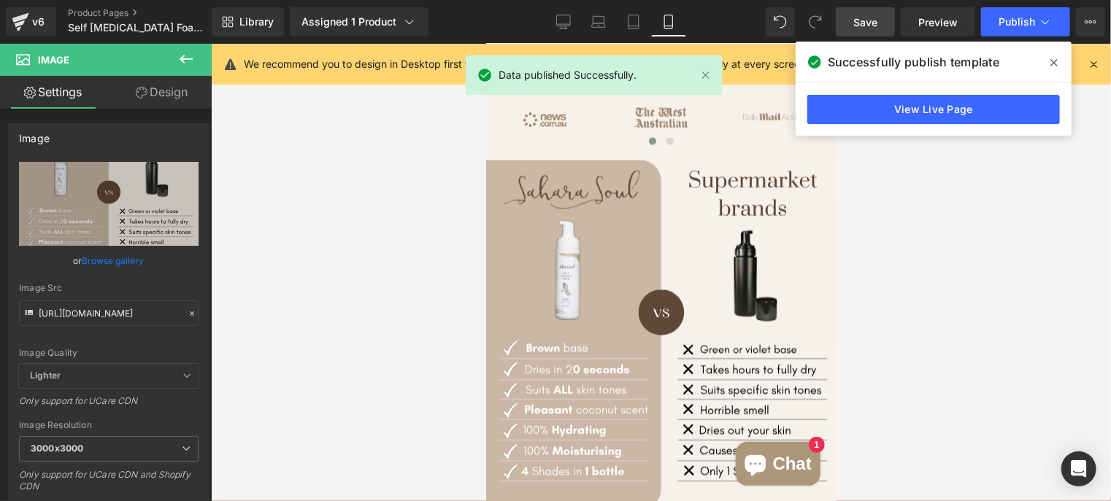
click at [1050, 61] on icon at bounding box center [1053, 63] width 7 height 12
